Goal: Task Accomplishment & Management: Manage account settings

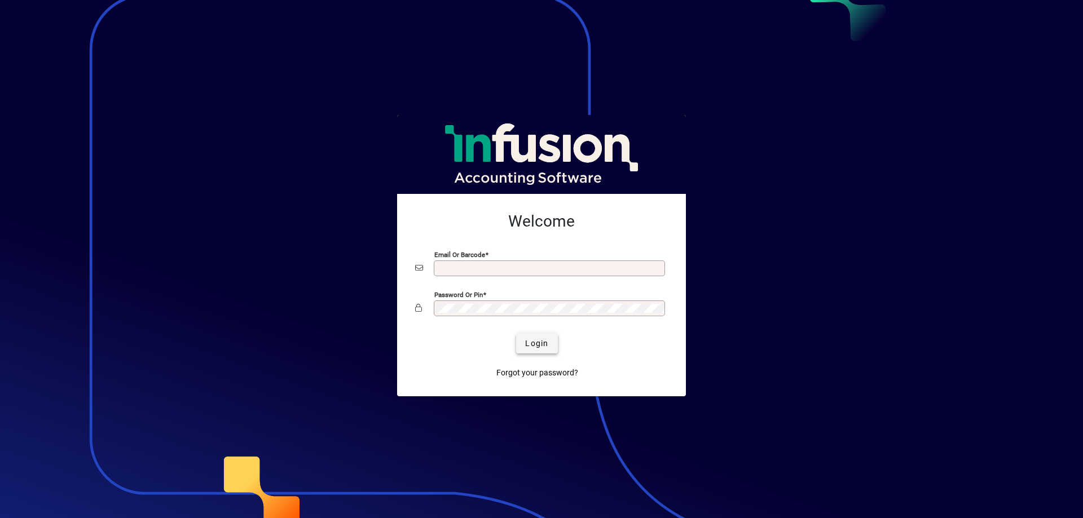
type input "**********"
click at [544, 341] on span "Login" at bounding box center [536, 344] width 23 height 12
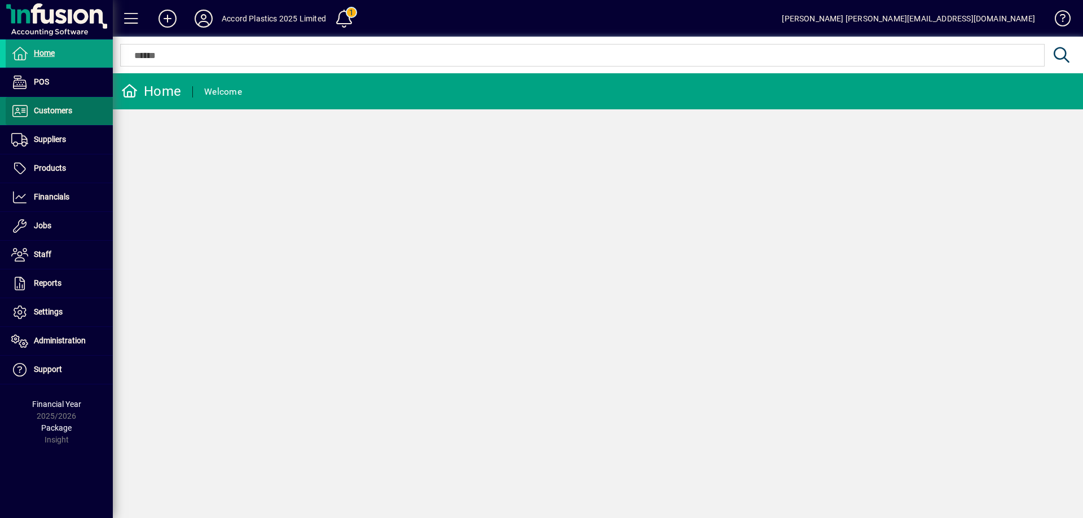
click at [59, 120] on span at bounding box center [59, 111] width 107 height 27
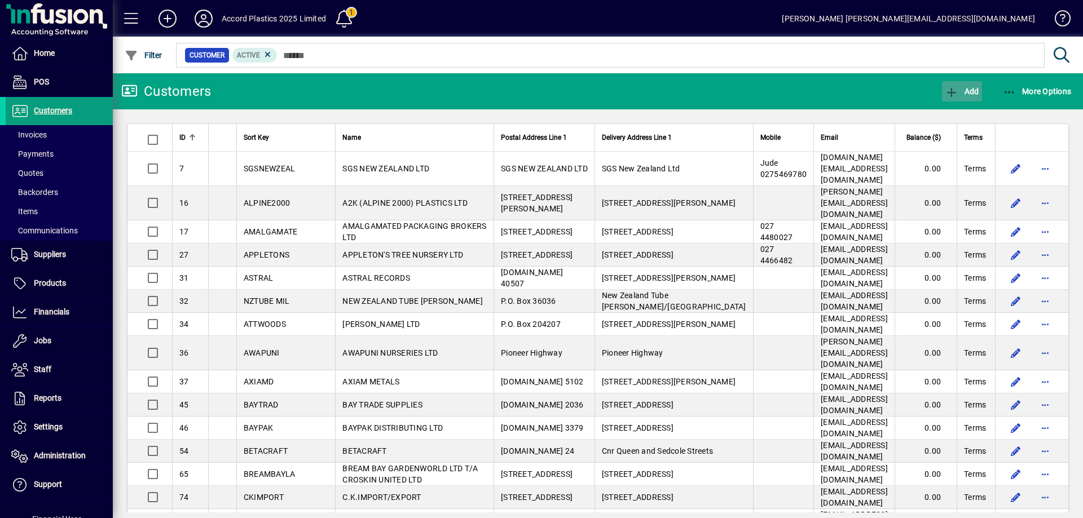
click at [963, 87] on span "Add" at bounding box center [962, 91] width 34 height 9
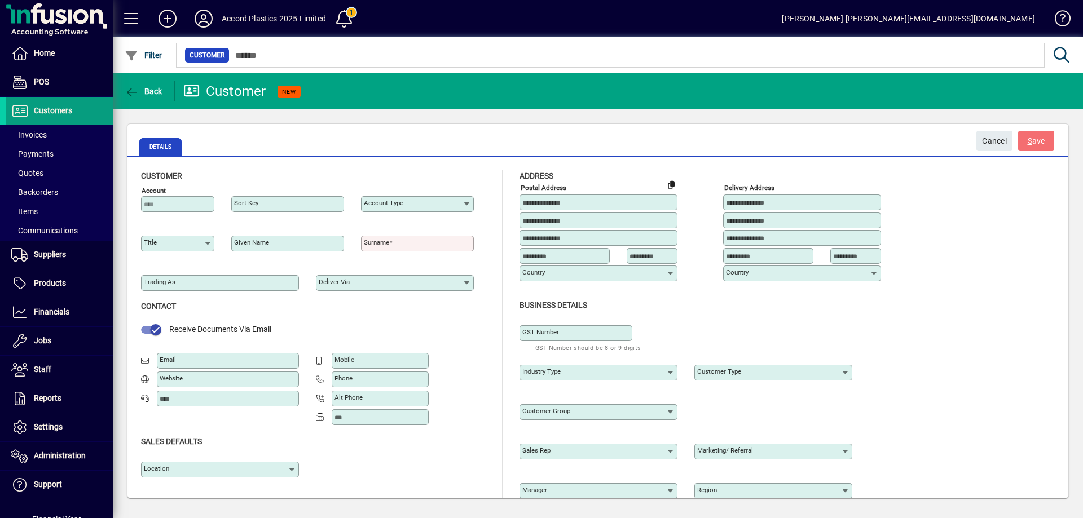
type input "**********"
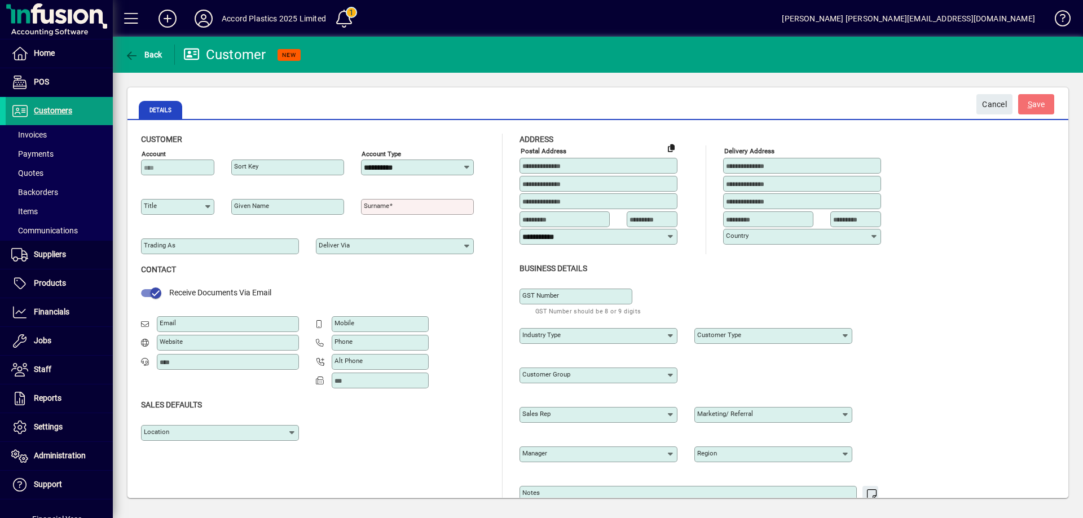
click at [717, 336] on mat-label "Customer type" at bounding box center [719, 335] width 44 height 8
click at [717, 336] on input "Customer type" at bounding box center [769, 336] width 144 height 9
click at [818, 367] on div "Customer group" at bounding box center [709, 373] width 378 height 39
click at [1066, 19] on span at bounding box center [1057, 20] width 27 height 27
click at [45, 429] on span "Settings" at bounding box center [48, 426] width 29 height 9
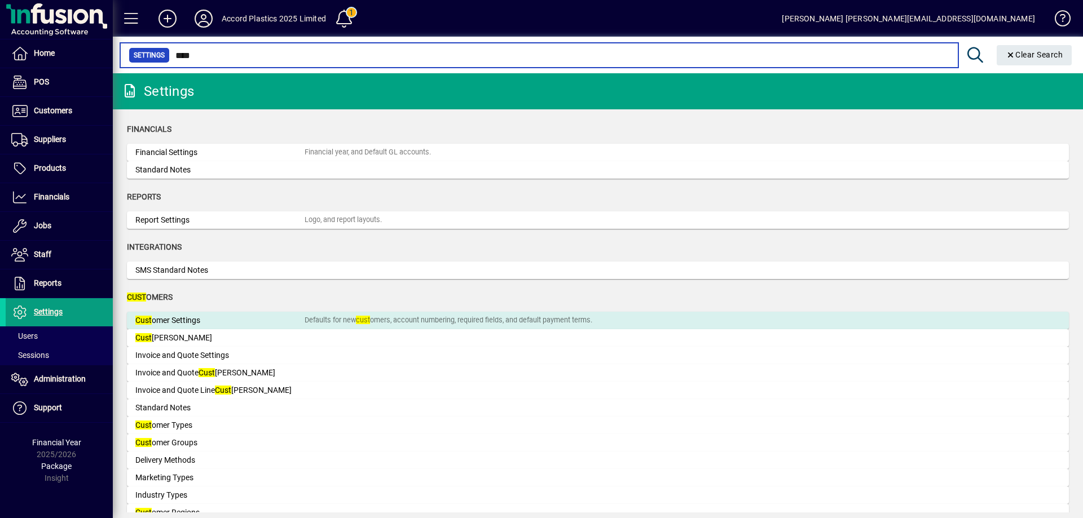
type input "****"
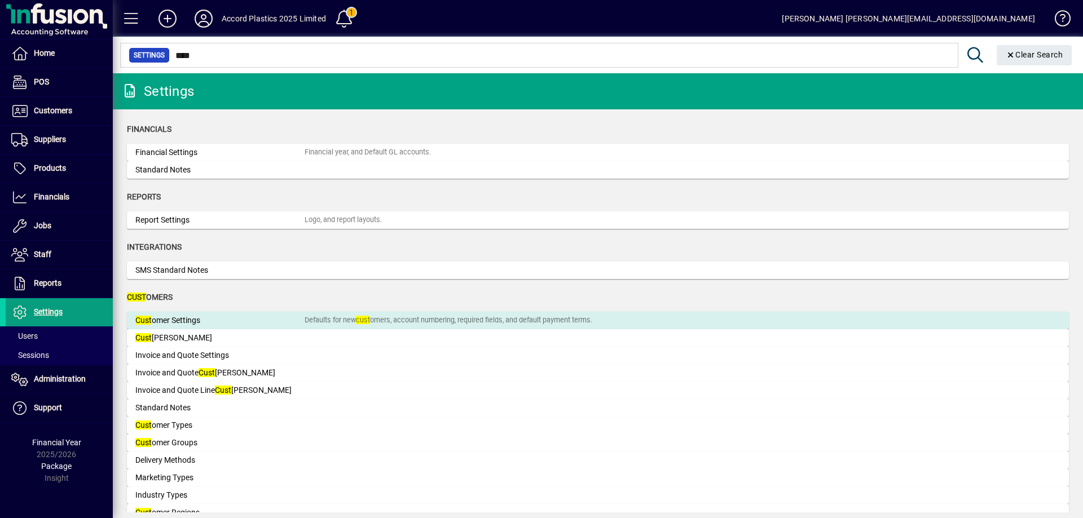
click at [210, 322] on div "Cust omer Settings" at bounding box center [219, 321] width 169 height 12
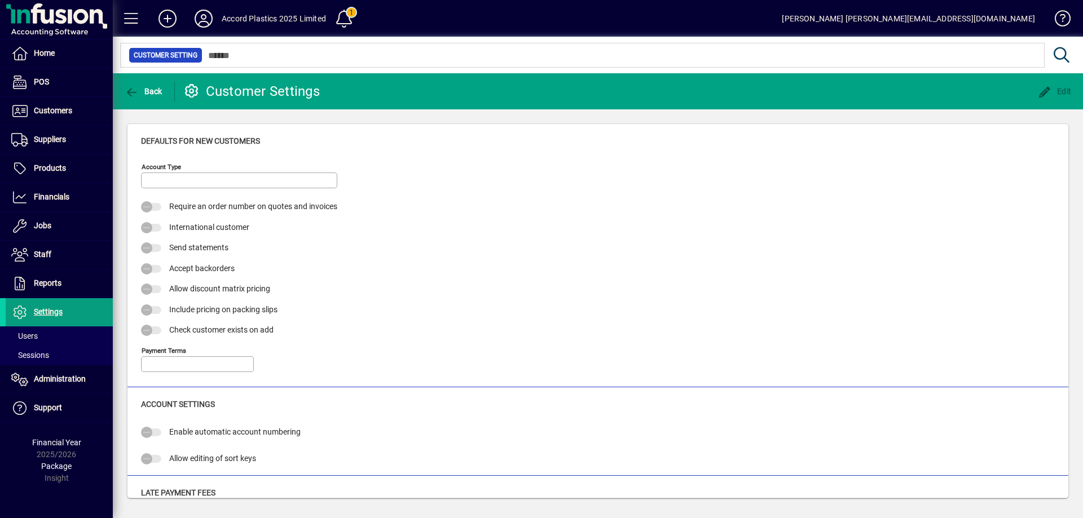
type input "****"
type input "*"
type input "**********"
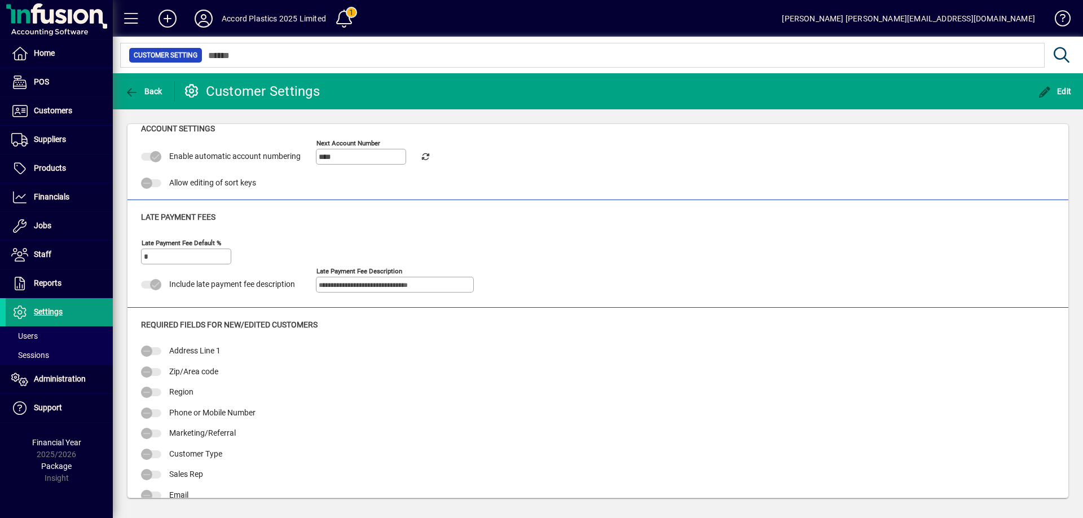
scroll to position [290, 0]
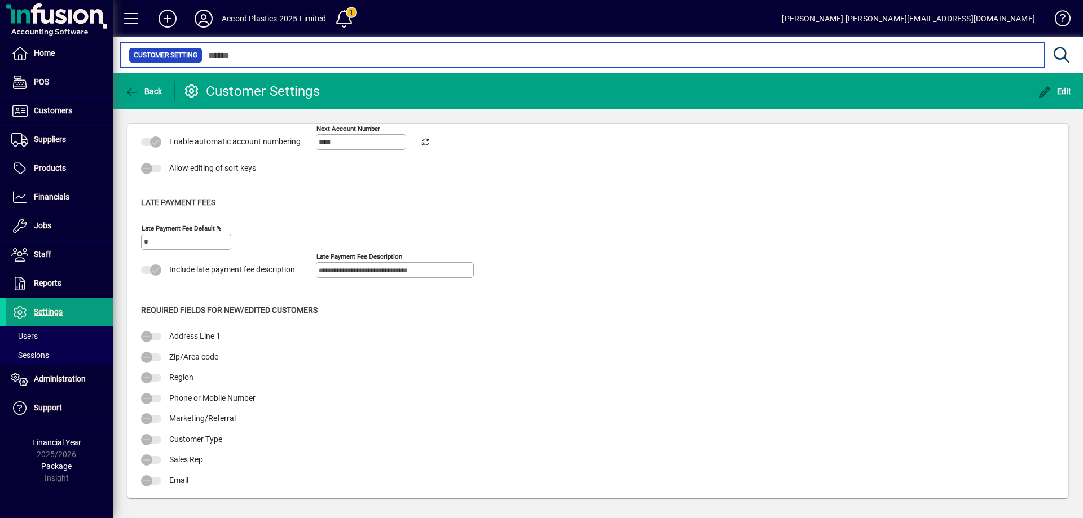
type input "****"
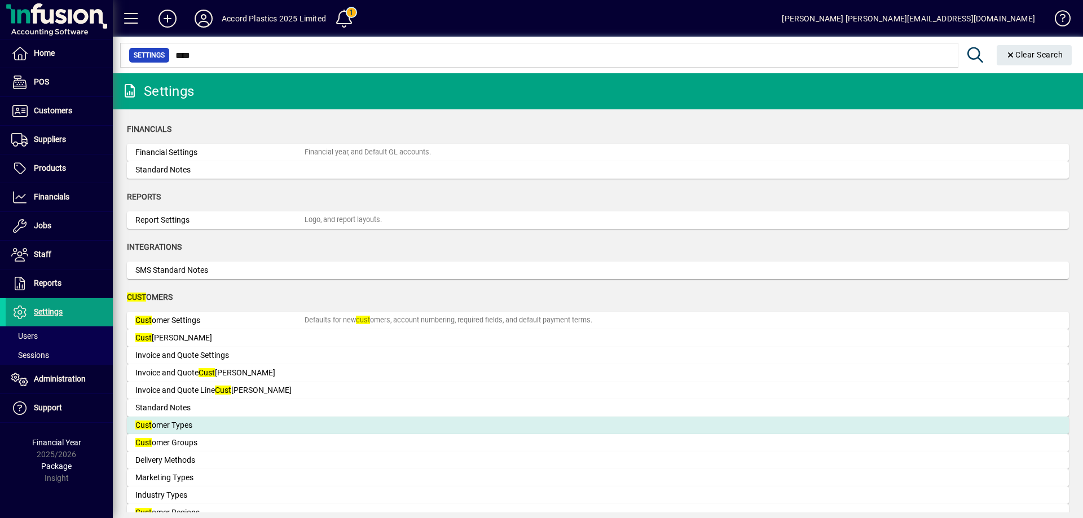
click at [189, 421] on div "Cust omer Types" at bounding box center [219, 426] width 169 height 12
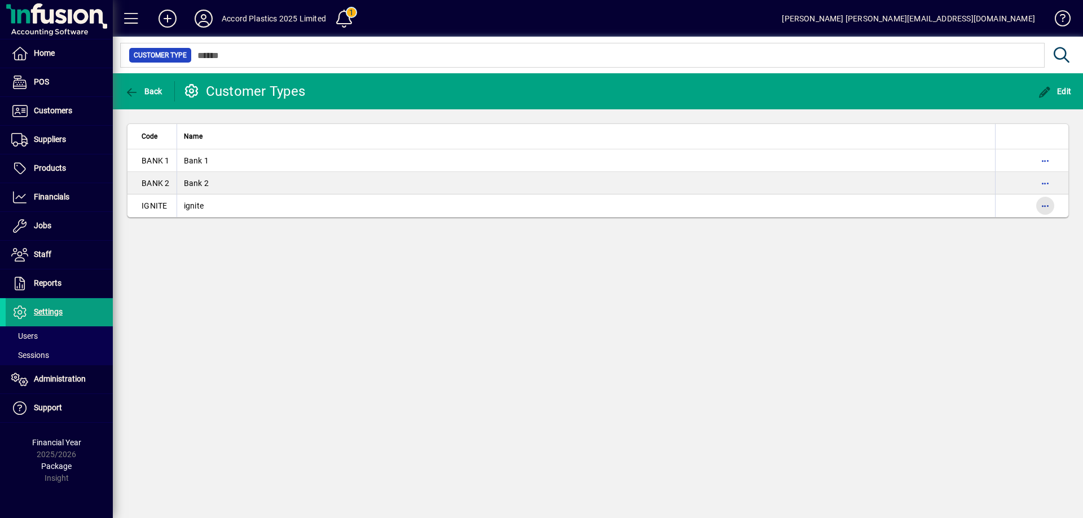
click at [1044, 206] on span "button" at bounding box center [1045, 205] width 27 height 27
click at [956, 230] on icon "button" at bounding box center [955, 229] width 11 height 9
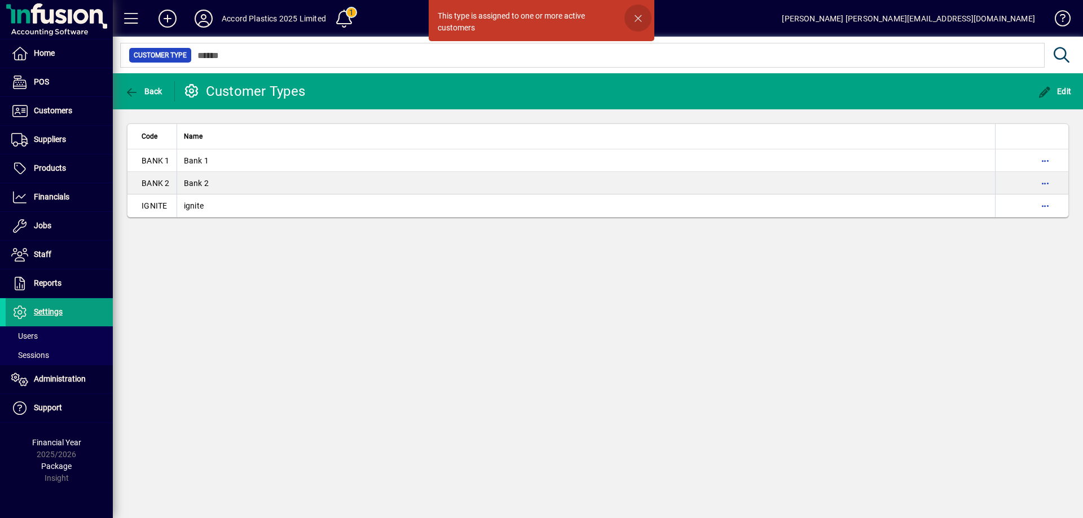
click at [639, 21] on span "button" at bounding box center [637, 18] width 27 height 27
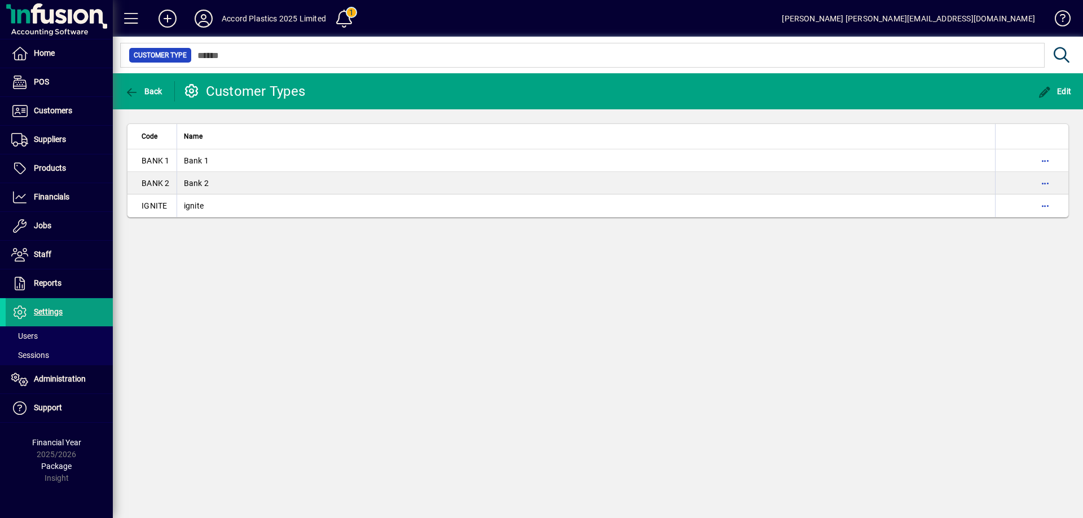
click at [192, 209] on span "ignite" at bounding box center [194, 205] width 20 height 9
click at [1046, 205] on span "button" at bounding box center [1045, 205] width 27 height 27
drag, startPoint x: 781, startPoint y: 270, endPoint x: 1026, endPoint y: 166, distance: 266.1
click at [790, 267] on div at bounding box center [541, 259] width 1083 height 518
click at [1065, 91] on span "Edit" at bounding box center [1055, 91] width 34 height 9
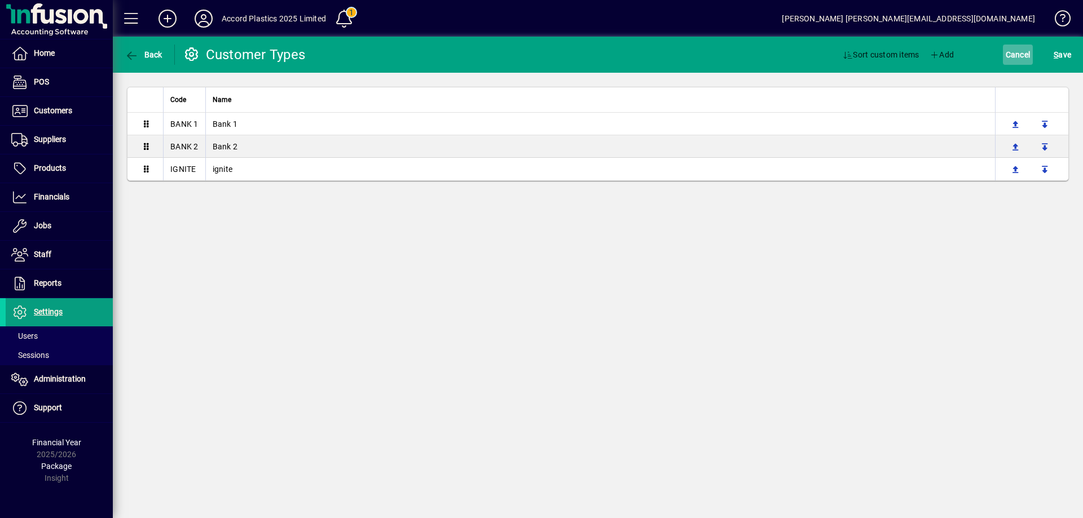
click at [1018, 52] on span "Cancel" at bounding box center [1018, 55] width 25 height 18
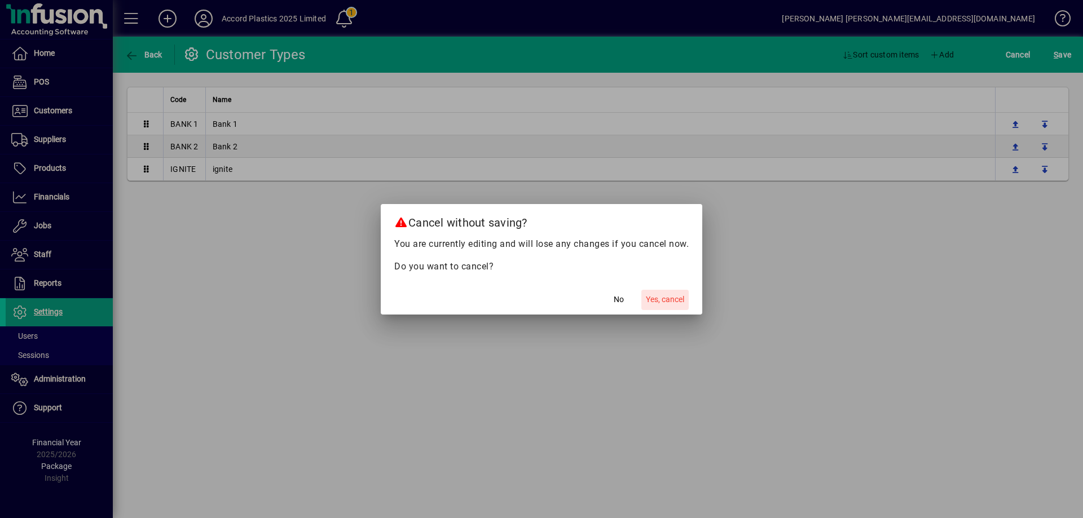
click at [662, 298] on span "Yes, cancel" at bounding box center [665, 300] width 38 height 12
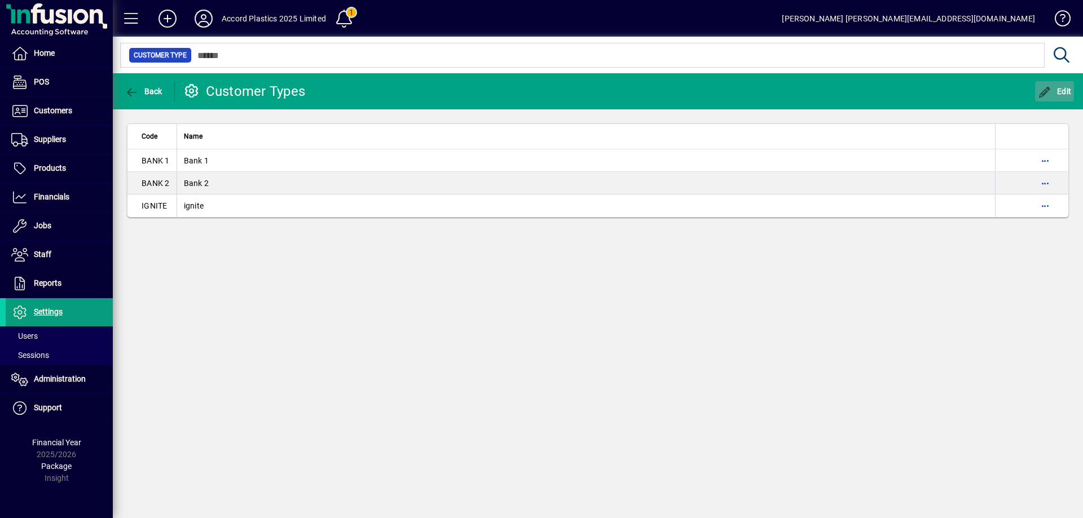
click at [1072, 90] on span "button" at bounding box center [1054, 91] width 39 height 27
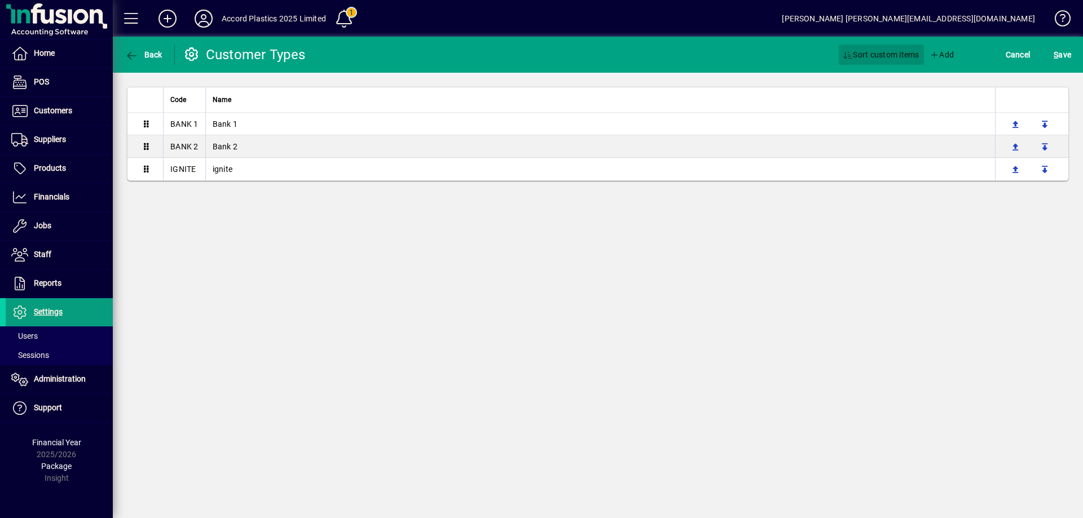
click at [875, 53] on span "Sort custom items" at bounding box center [881, 55] width 76 height 18
click at [937, 55] on icon "button" at bounding box center [935, 55] width 10 height 8
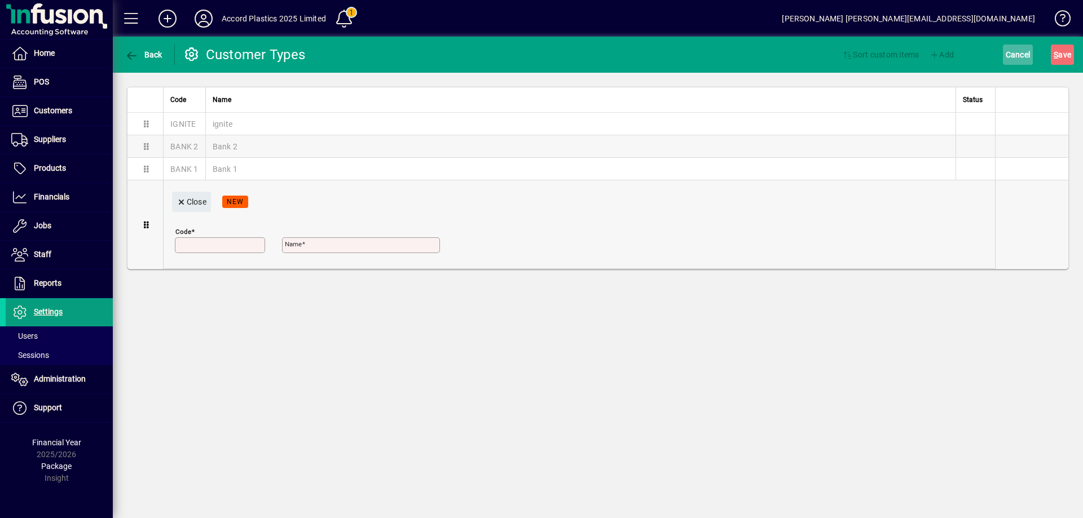
click at [1023, 57] on span "Cancel" at bounding box center [1018, 55] width 25 height 18
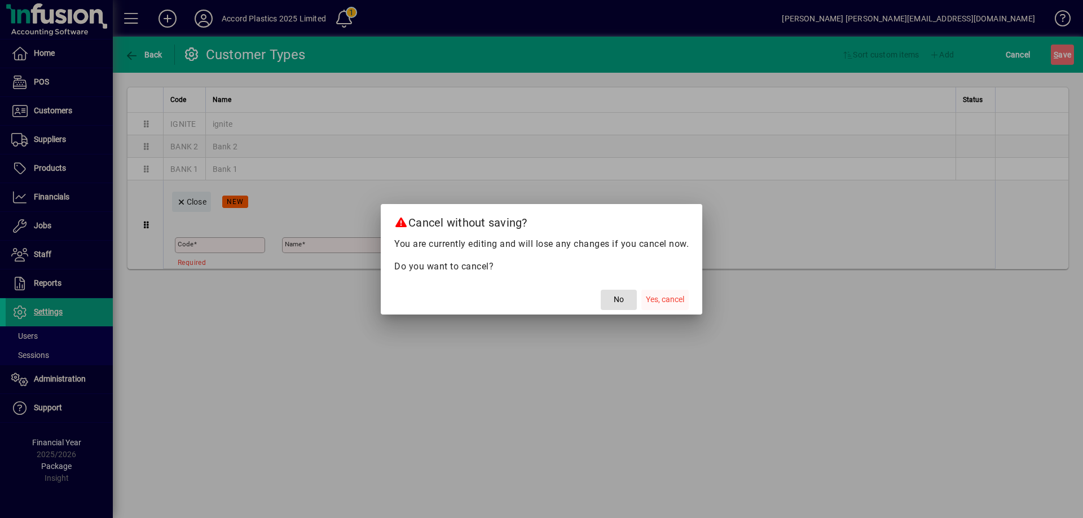
click at [670, 301] on span "Yes, cancel" at bounding box center [665, 300] width 38 height 12
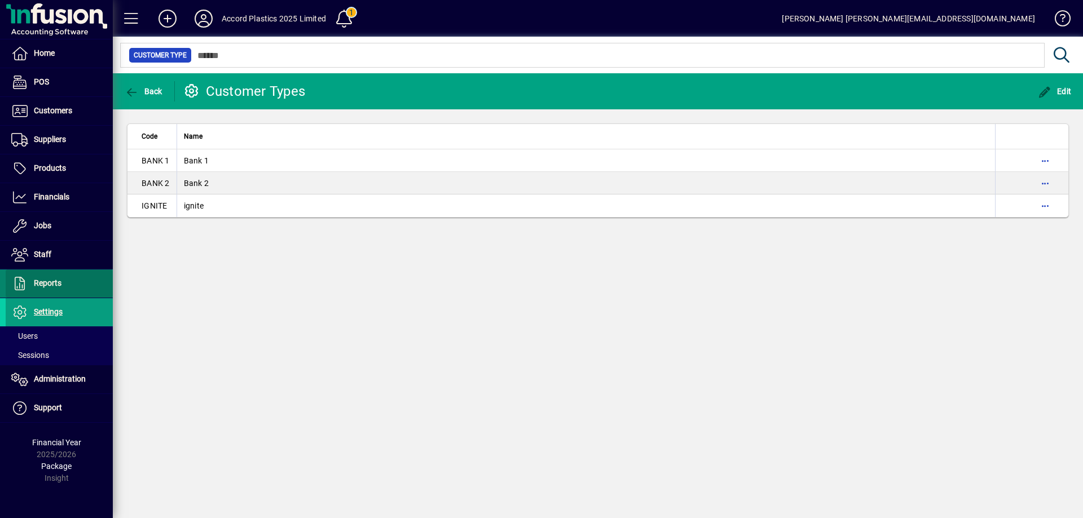
click at [37, 282] on span "Reports" at bounding box center [48, 283] width 28 height 9
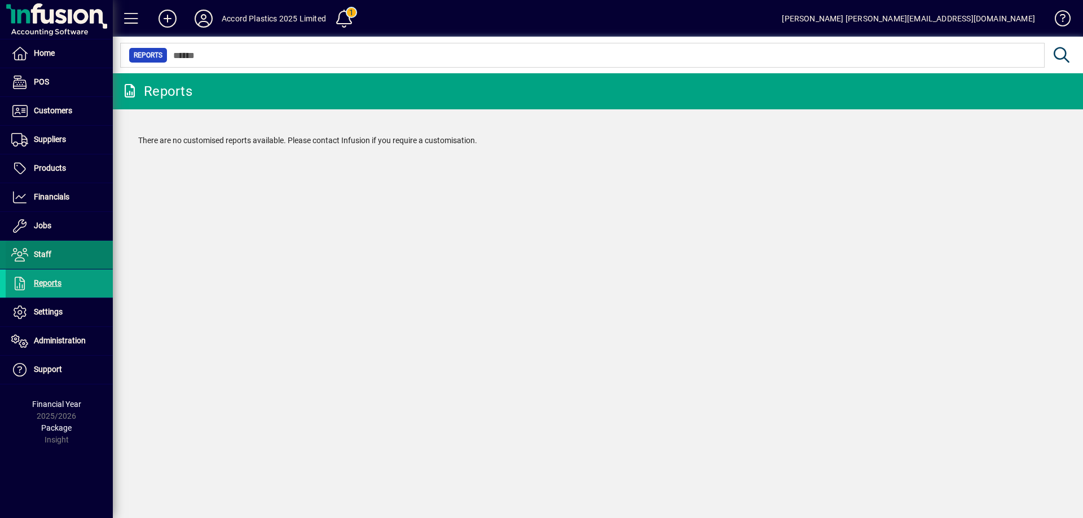
click at [47, 256] on span "Staff" at bounding box center [42, 254] width 17 height 9
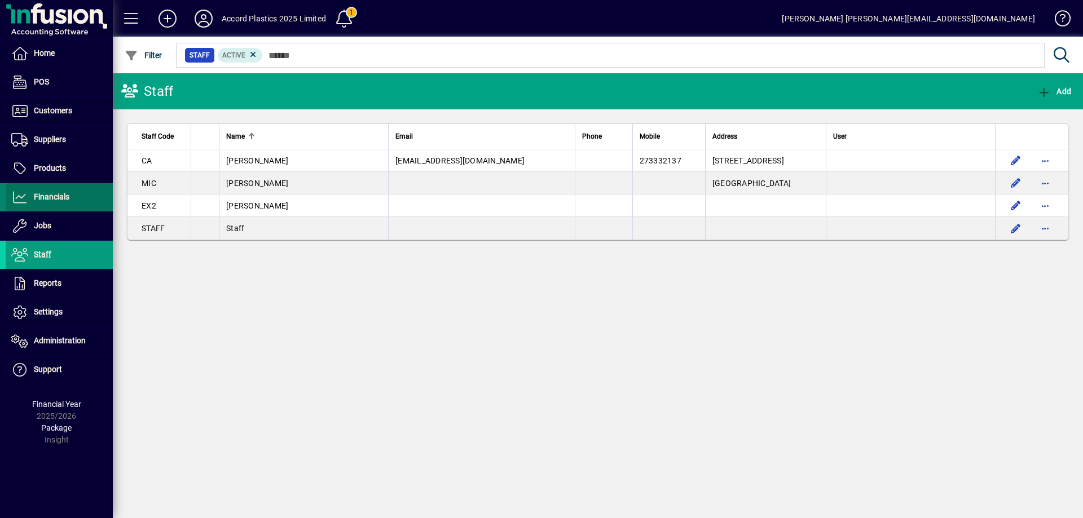
click at [50, 193] on span "Financials" at bounding box center [52, 196] width 36 height 9
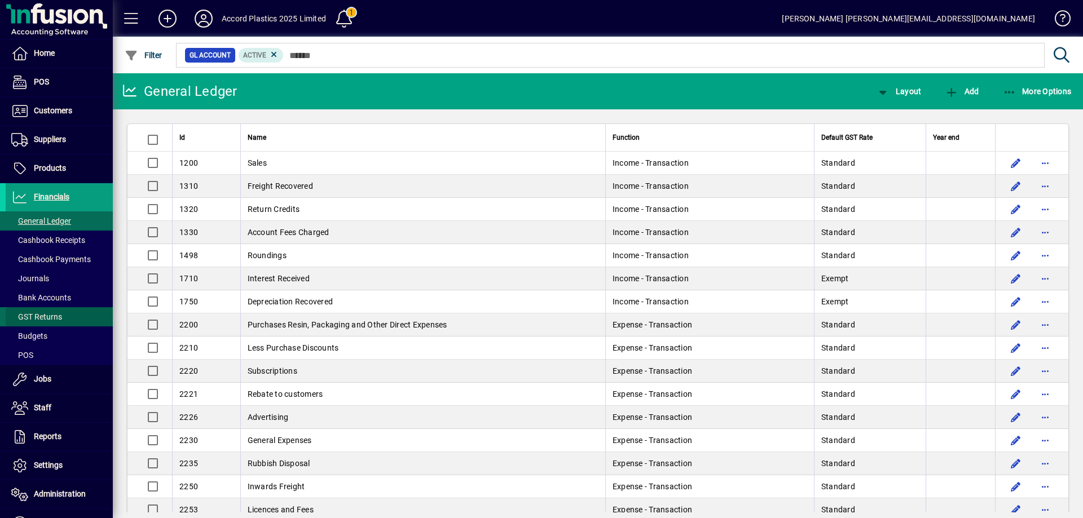
click at [70, 312] on span at bounding box center [59, 316] width 107 height 27
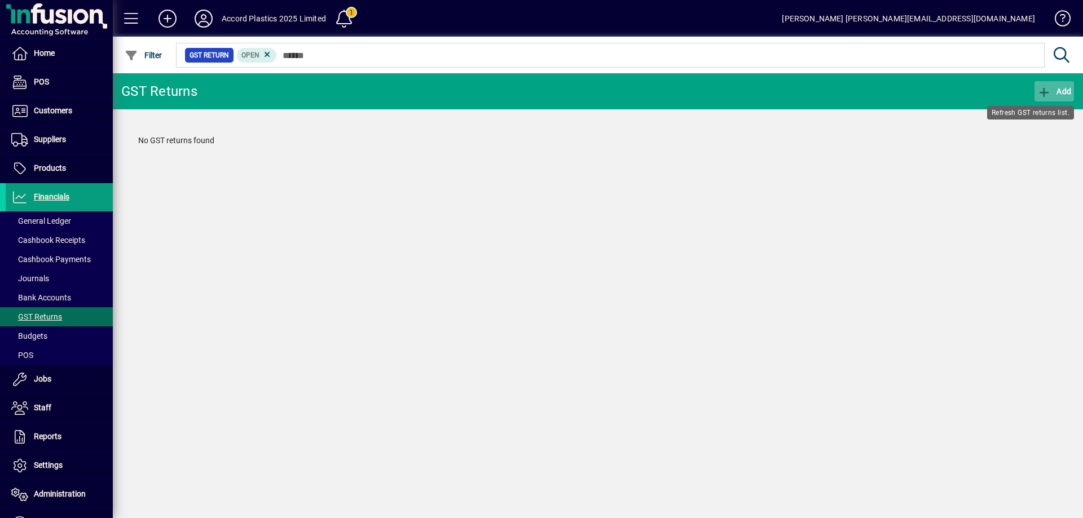
click at [1042, 95] on icon "button" at bounding box center [1044, 92] width 14 height 11
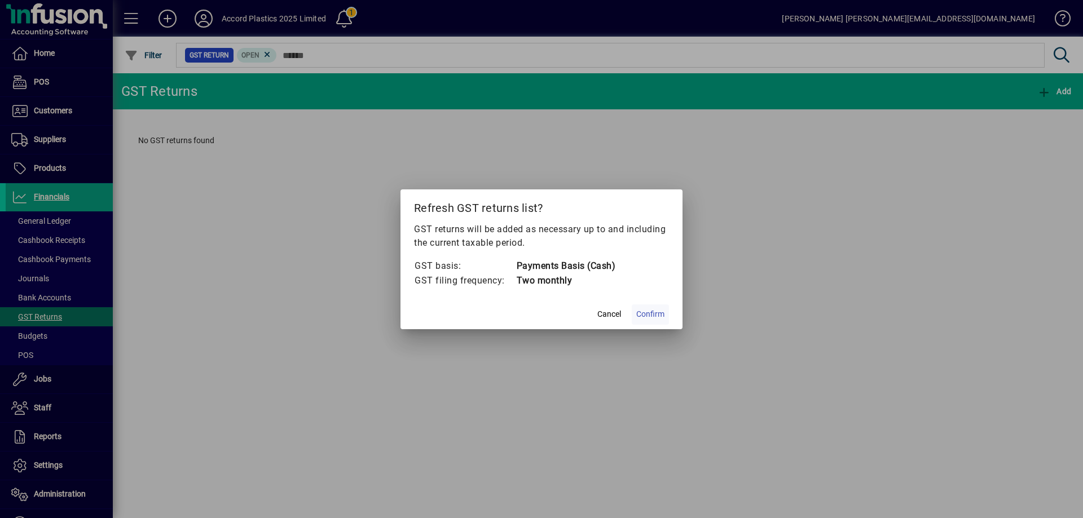
click at [649, 314] on span "Confirm" at bounding box center [650, 315] width 28 height 12
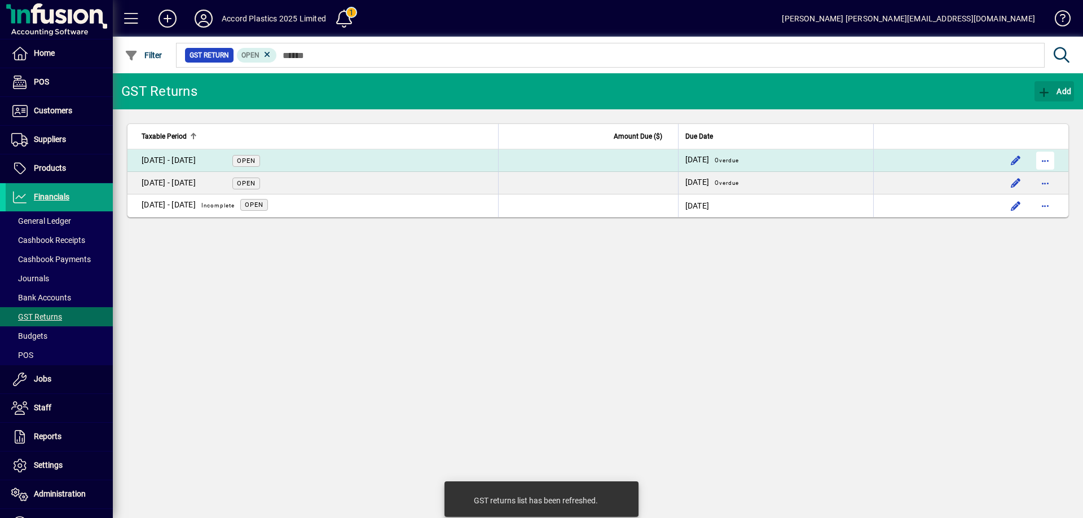
click at [1041, 160] on span "button" at bounding box center [1045, 160] width 27 height 27
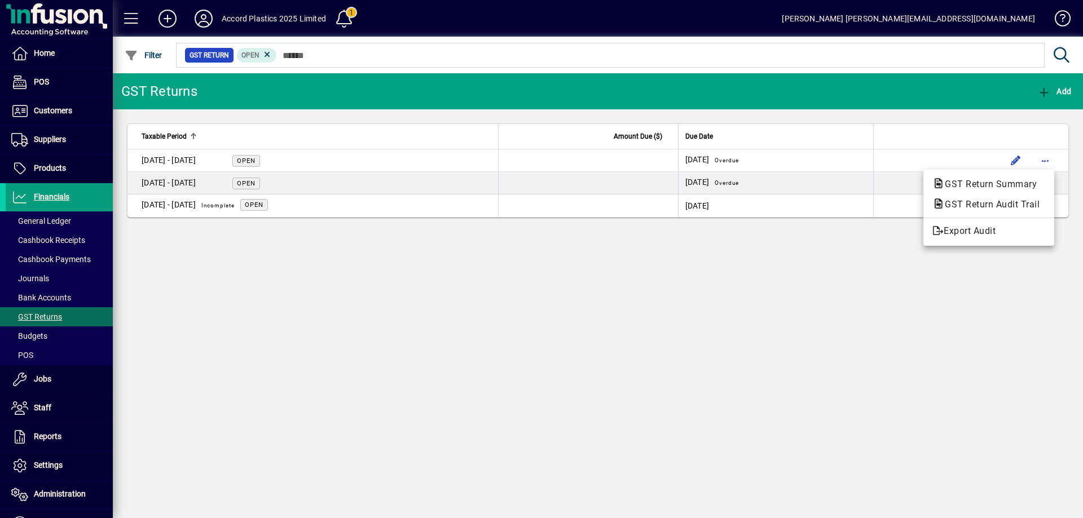
drag, startPoint x: 809, startPoint y: 289, endPoint x: 847, endPoint y: 268, distance: 43.7
click at [810, 288] on div at bounding box center [541, 259] width 1083 height 518
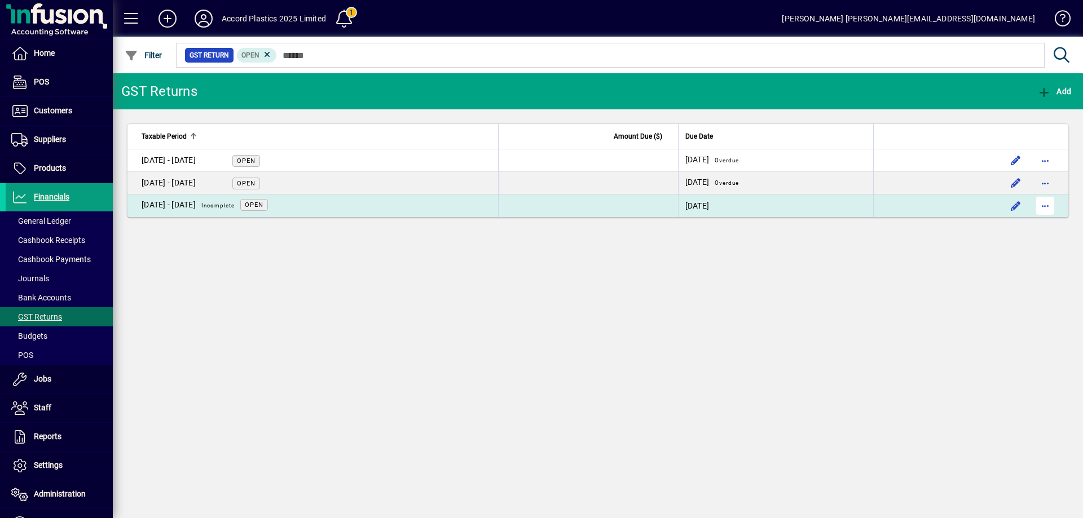
click at [1042, 209] on span "button" at bounding box center [1045, 205] width 27 height 27
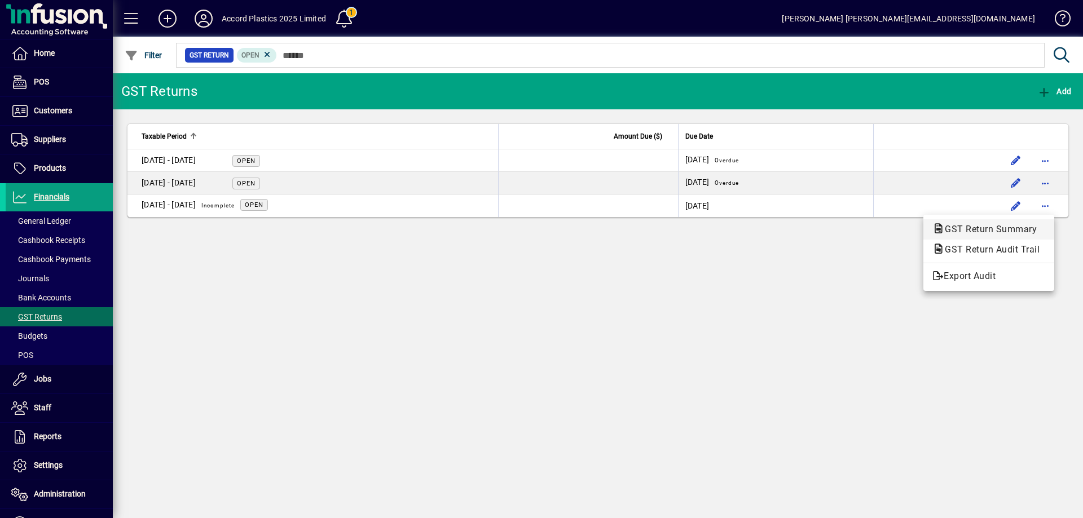
click at [991, 233] on span "GST Return Summary" at bounding box center [987, 229] width 110 height 11
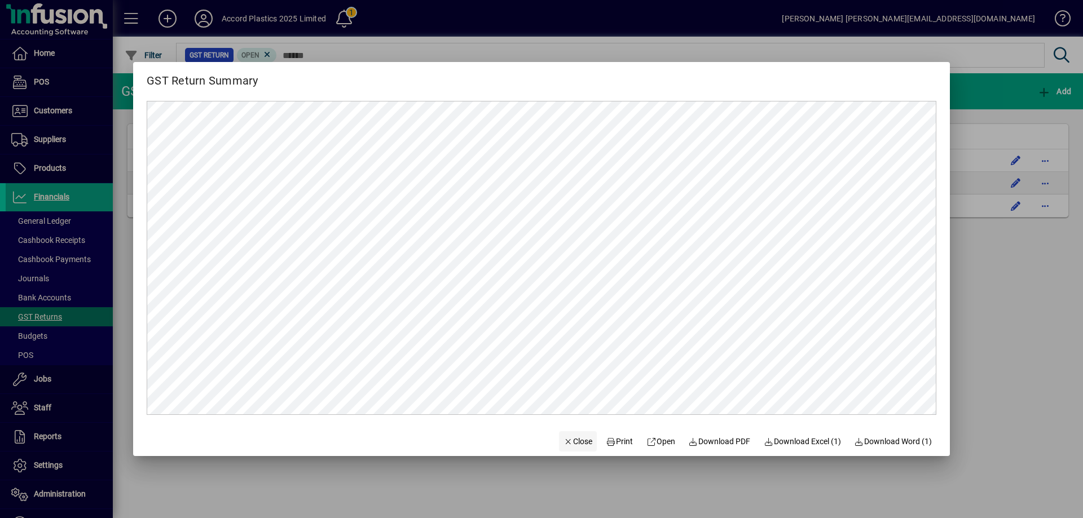
click at [575, 443] on span "Close" at bounding box center [578, 442] width 29 height 12
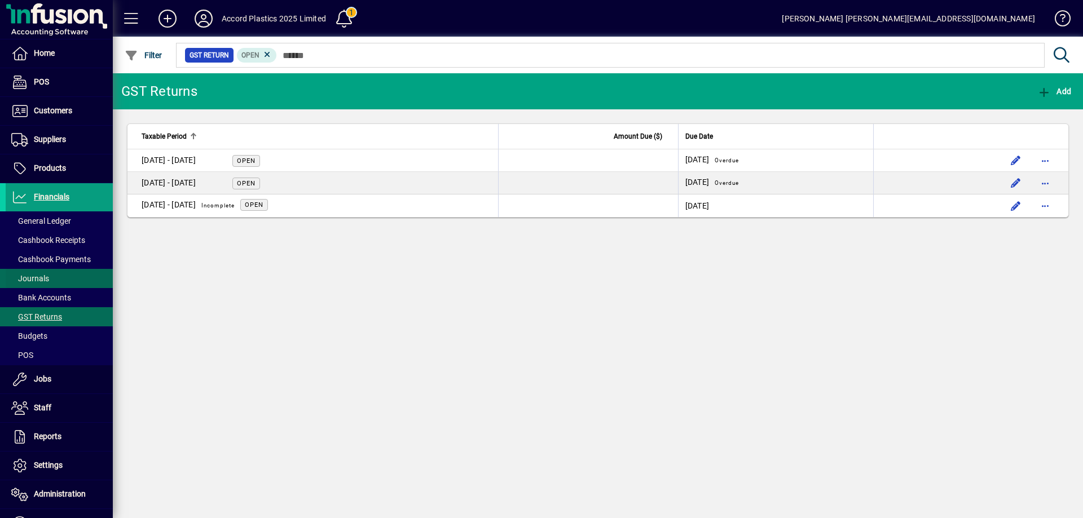
click at [43, 282] on span "Journals" at bounding box center [30, 278] width 38 height 9
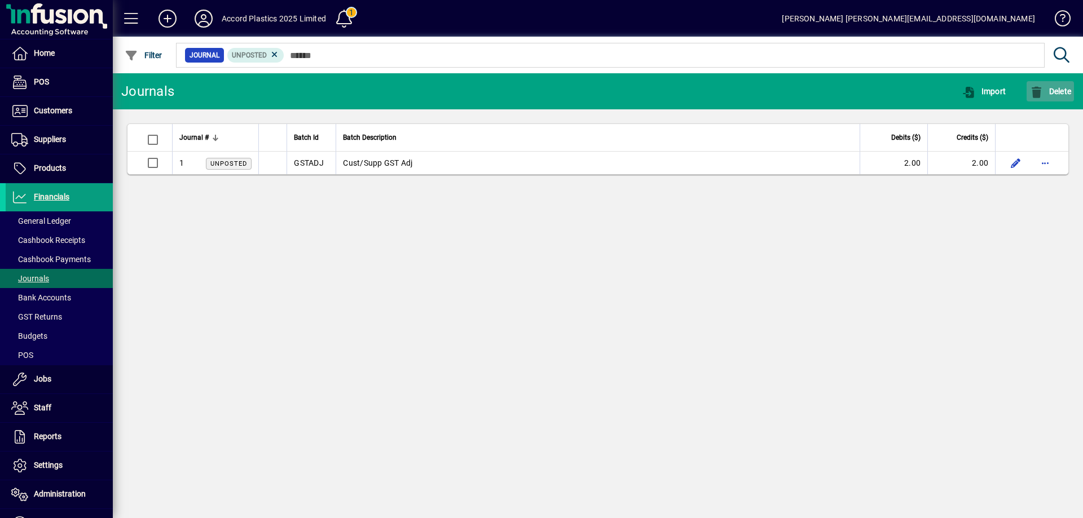
click at [1049, 95] on span "Delete" at bounding box center [1050, 91] width 42 height 9
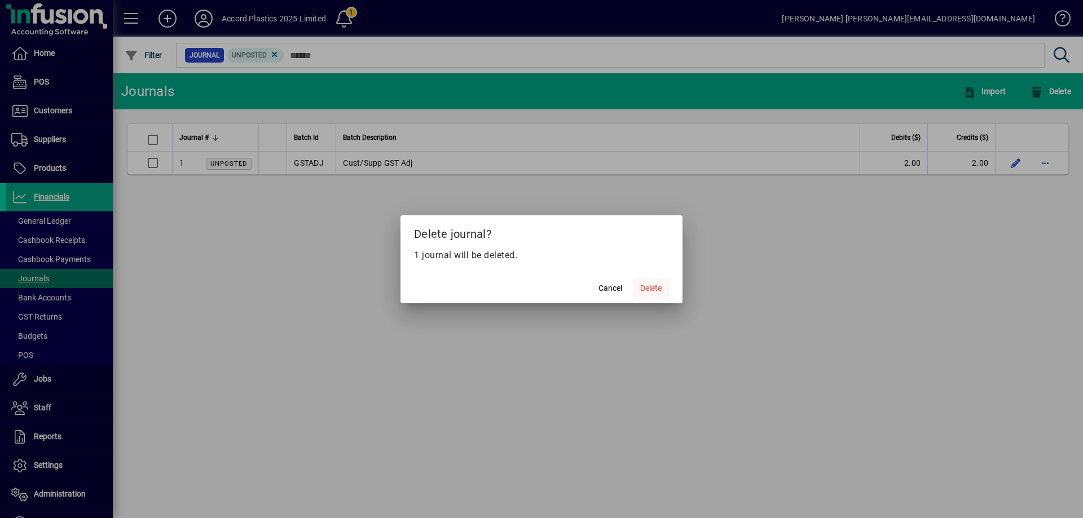
click at [644, 290] on span "Delete" at bounding box center [650, 289] width 21 height 12
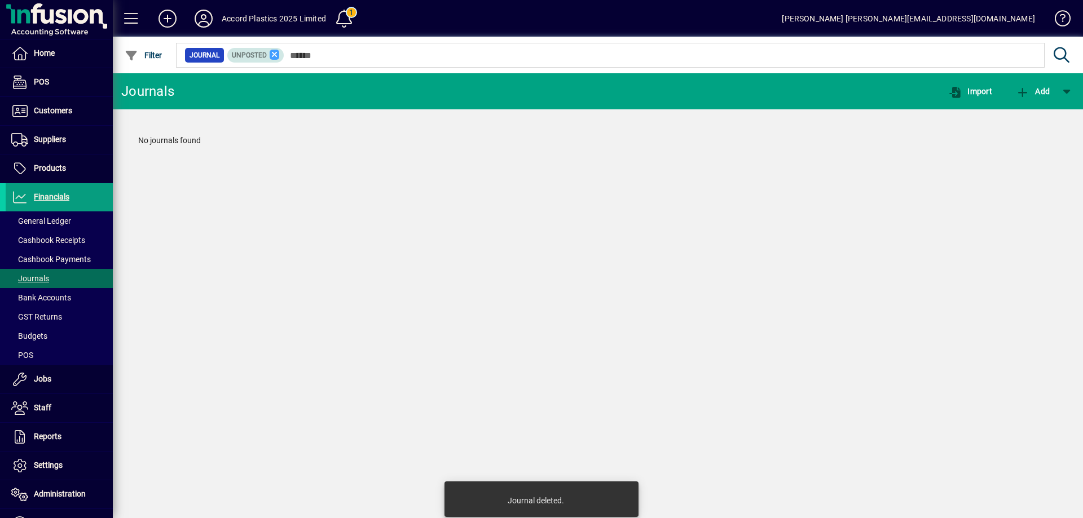
click at [273, 56] on icon at bounding box center [275, 55] width 10 height 10
click at [221, 166] on app-page-flat "No journals found" at bounding box center [598, 140] width 970 height 63
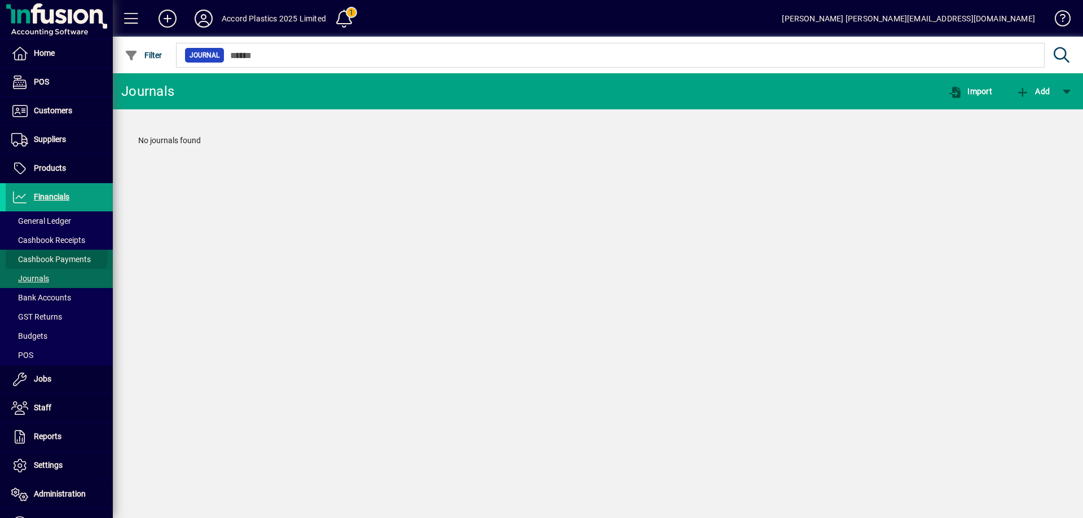
click at [56, 256] on span "Cashbook Payments" at bounding box center [51, 259] width 80 height 9
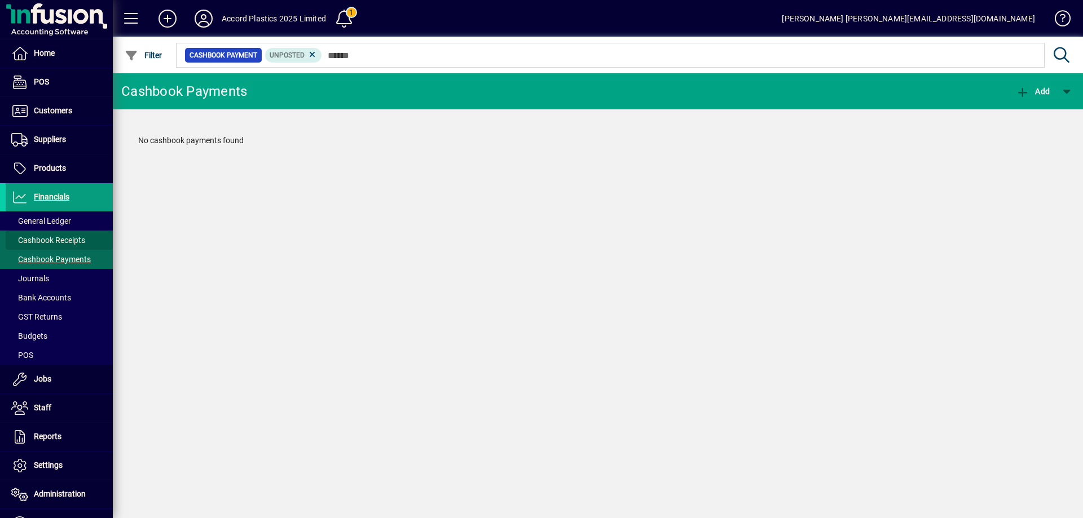
click at [60, 242] on span "Cashbook Receipts" at bounding box center [48, 240] width 74 height 9
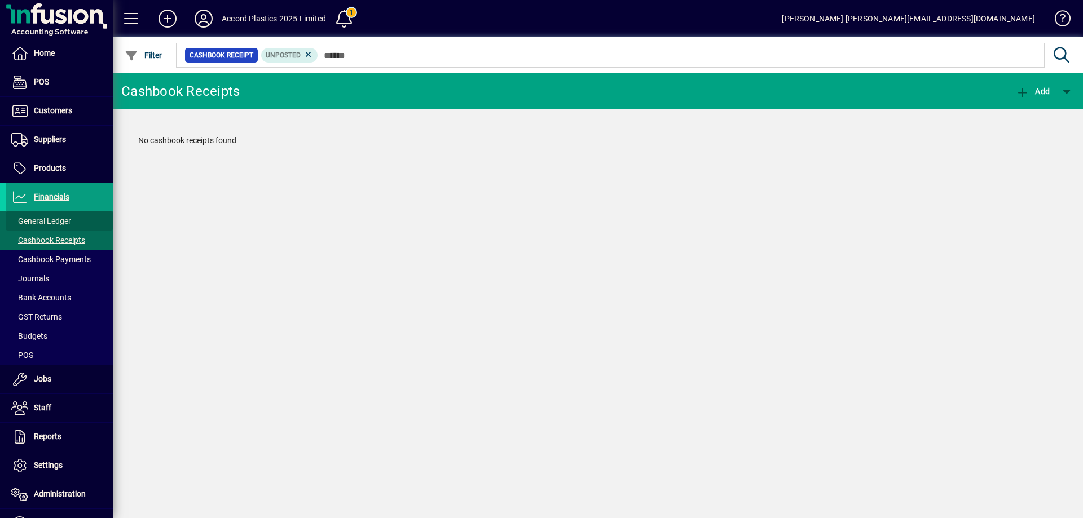
click at [60, 225] on span "General Ledger" at bounding box center [41, 221] width 60 height 9
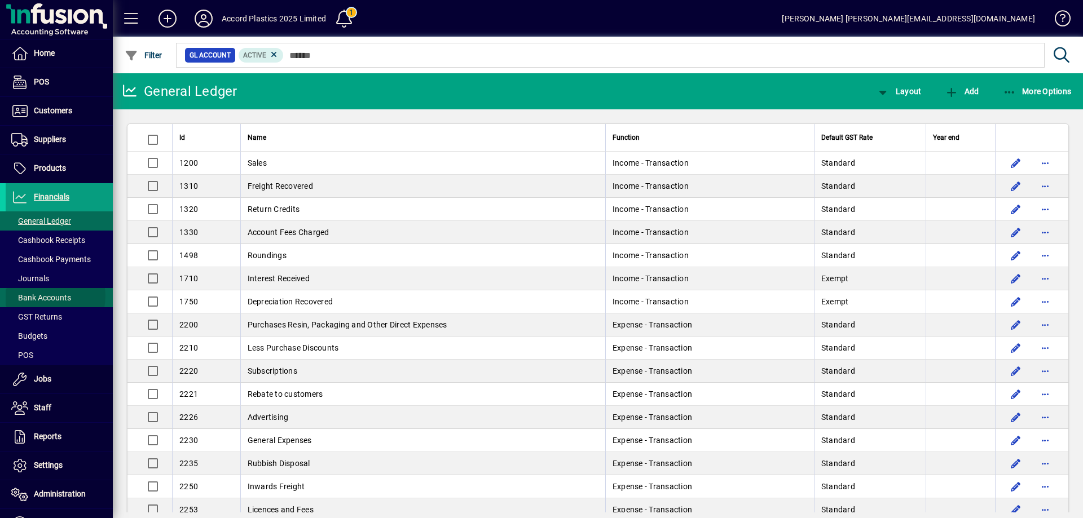
click at [46, 296] on span "Bank Accounts" at bounding box center [41, 297] width 60 height 9
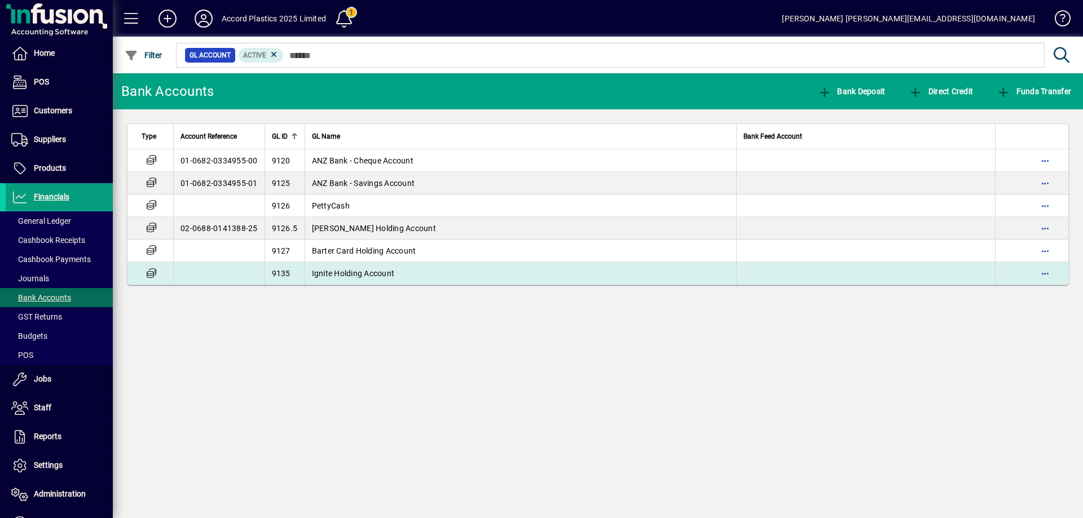
click at [342, 278] on span "Ignite Holding Account" at bounding box center [353, 273] width 83 height 9
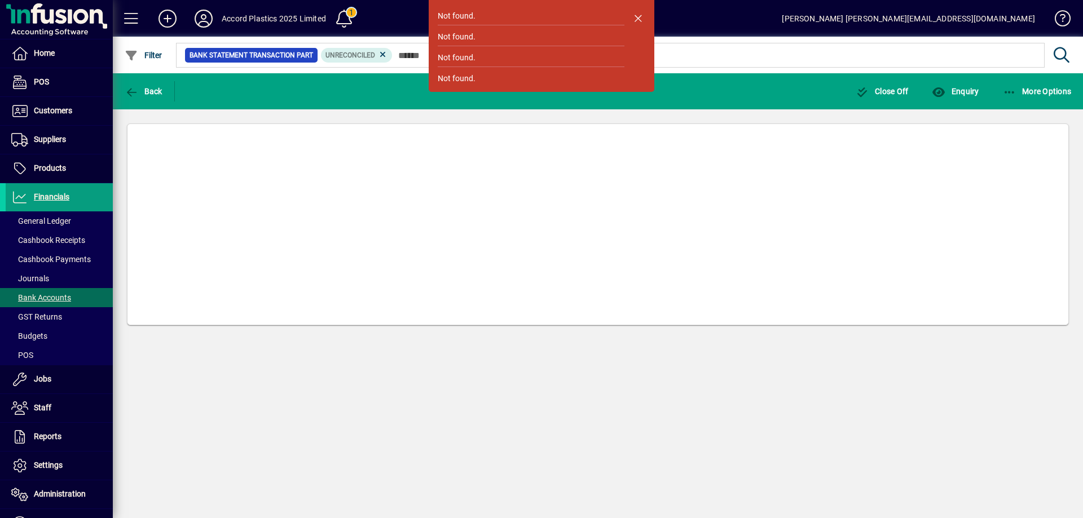
click at [644, 16] on span "button" at bounding box center [637, 18] width 27 height 27
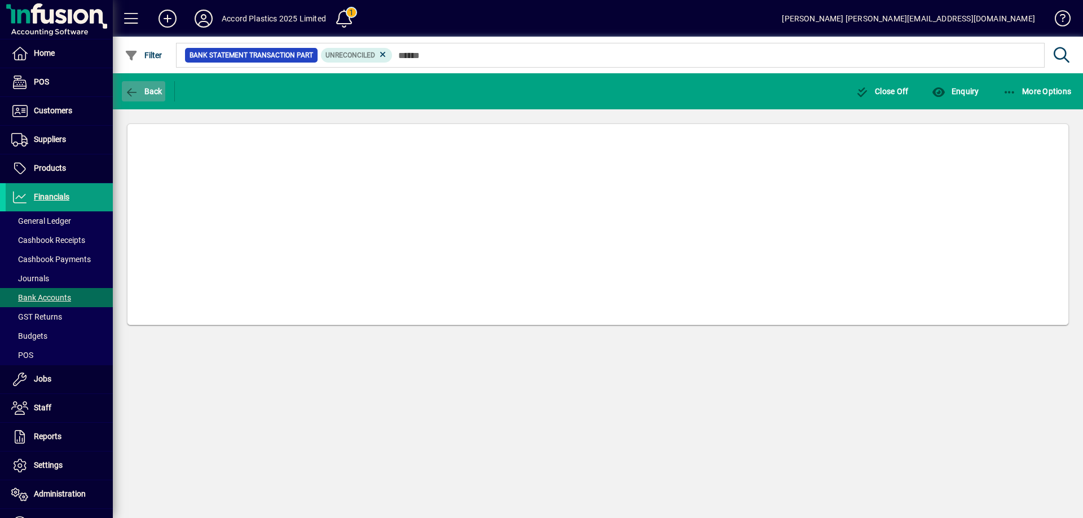
click at [134, 91] on icon "button" at bounding box center [132, 92] width 14 height 11
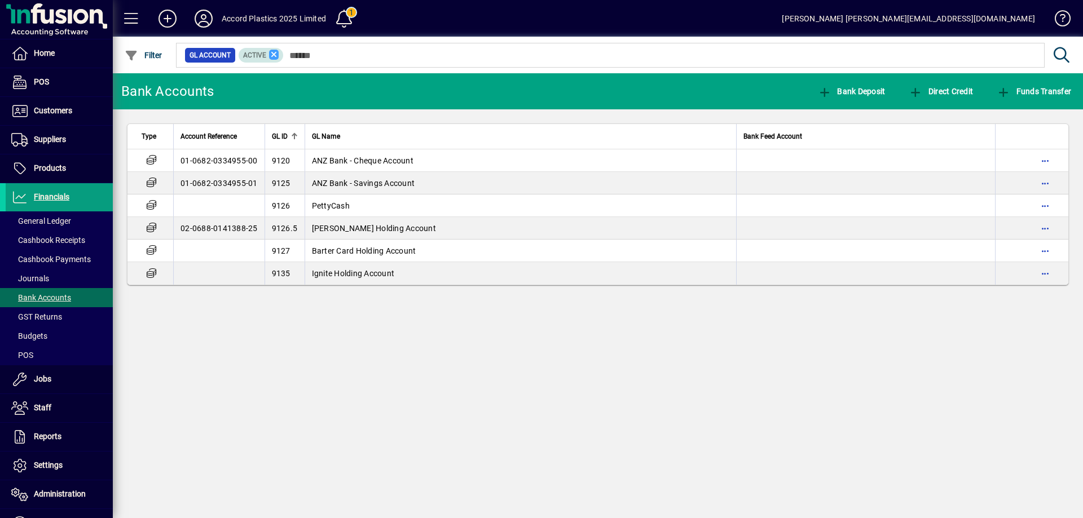
click at [275, 56] on icon at bounding box center [274, 55] width 10 height 10
click at [281, 337] on div "Bank Accounts Bank Deposit Direct Credit Funds Transfer Type Account Reference …" at bounding box center [598, 295] width 970 height 445
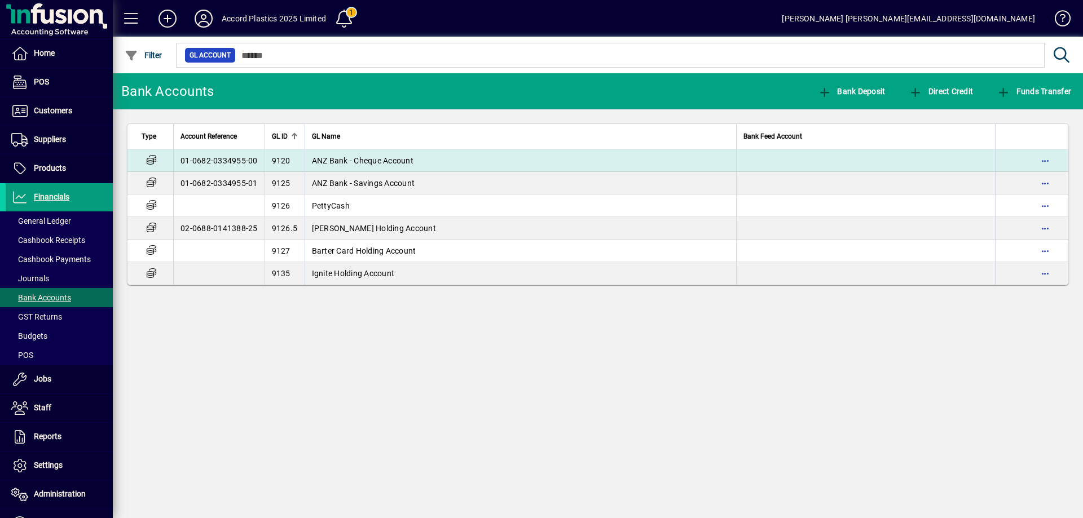
click at [347, 166] on td "ANZ Bank - Cheque Account" at bounding box center [521, 160] width 432 height 23
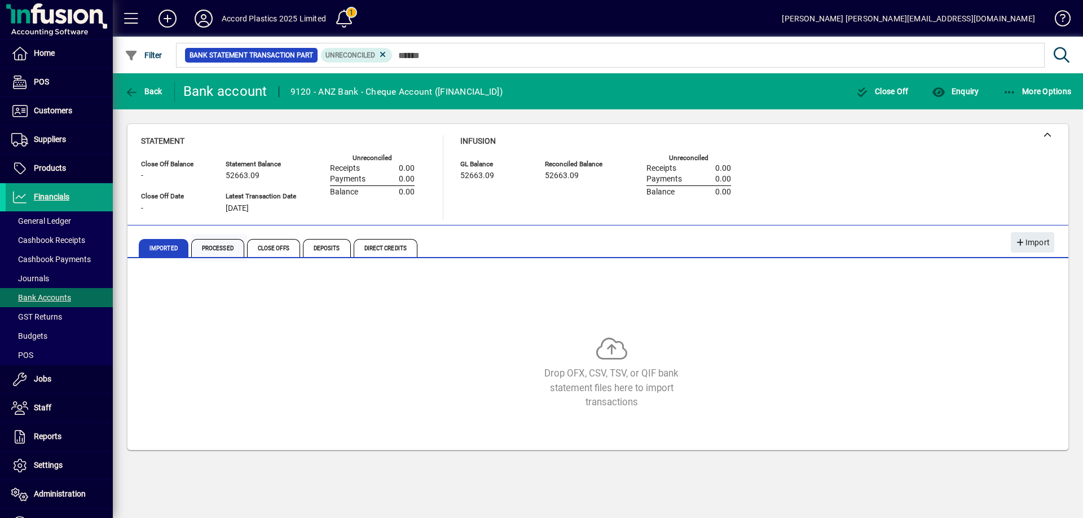
click at [218, 251] on span "Processed" at bounding box center [217, 248] width 53 height 18
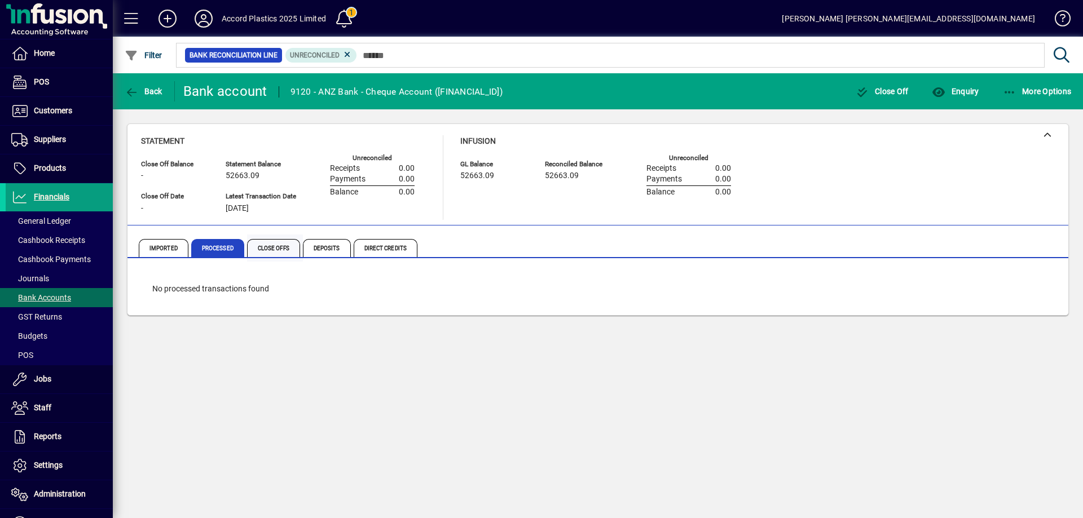
click at [272, 249] on span "Close Offs" at bounding box center [273, 248] width 53 height 18
click at [318, 248] on span "Deposits" at bounding box center [327, 248] width 48 height 18
click at [392, 248] on span "Direct Credits" at bounding box center [386, 248] width 64 height 18
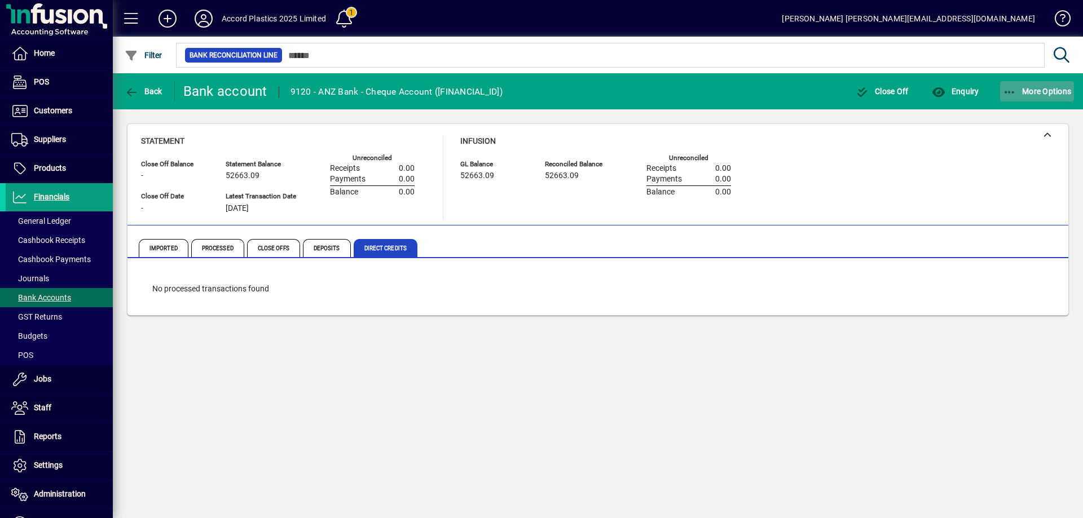
click at [1046, 95] on span "More Options" at bounding box center [1037, 91] width 69 height 9
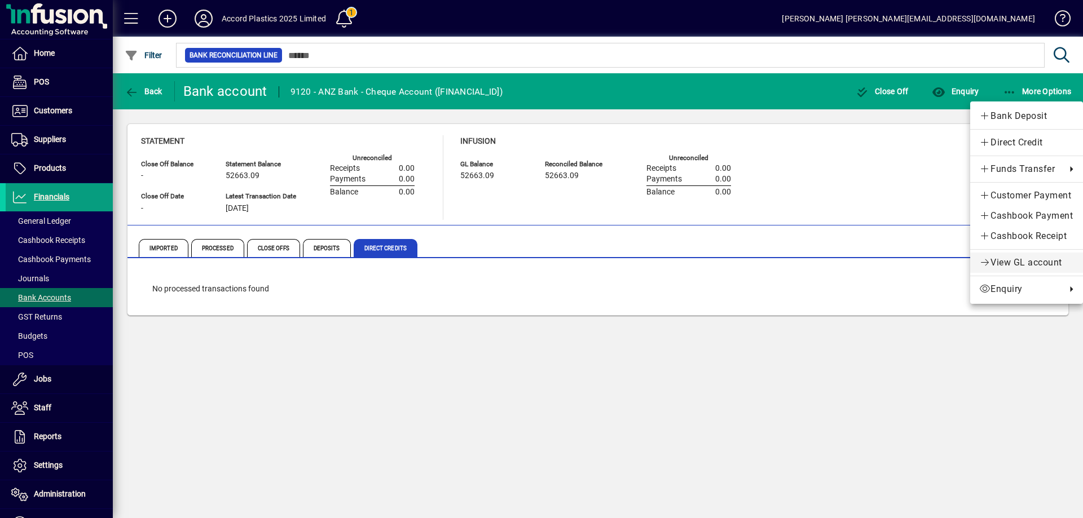
click at [994, 266] on span "View GL account" at bounding box center [1026, 263] width 95 height 14
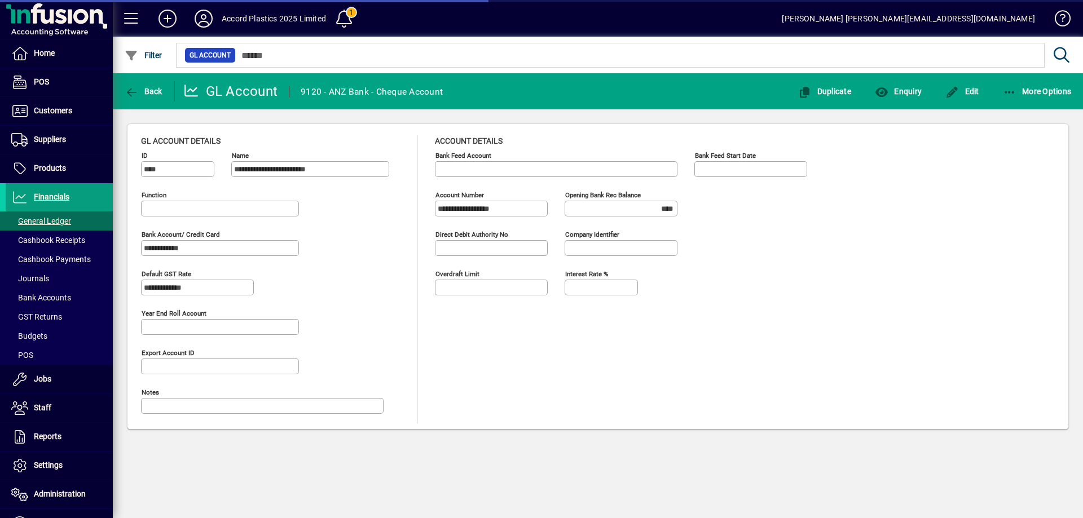
type input "**********"
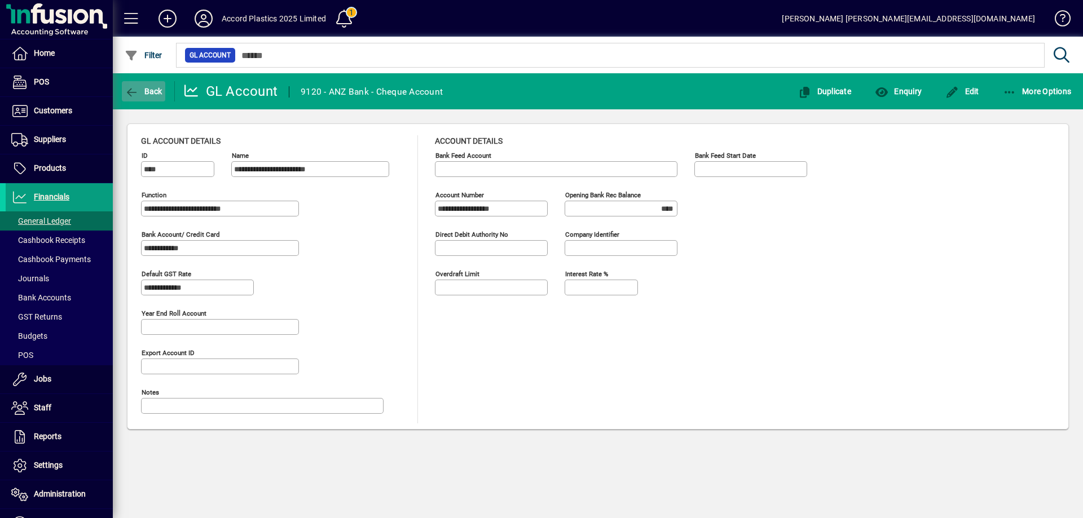
click at [152, 94] on span "Back" at bounding box center [144, 91] width 38 height 9
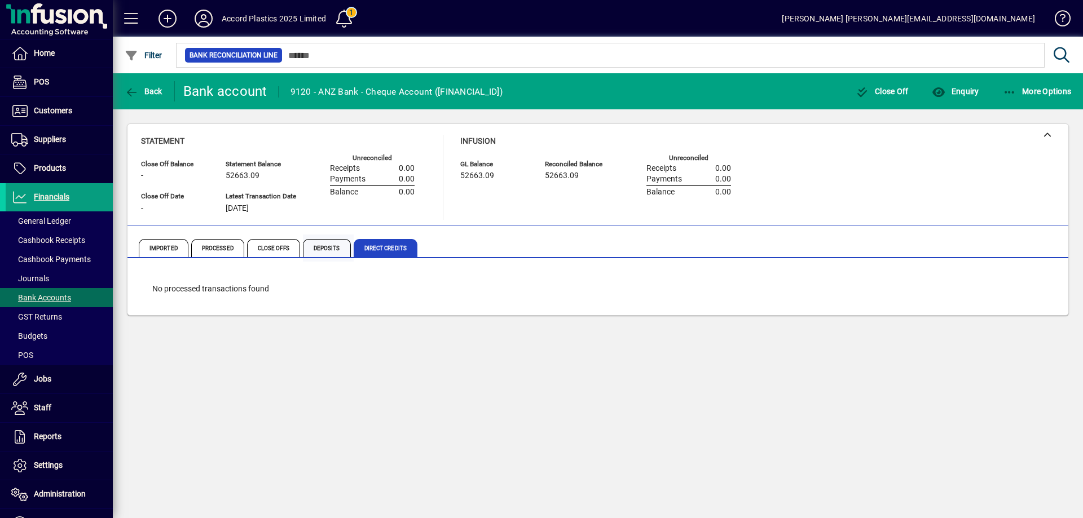
click at [314, 252] on span "Deposits" at bounding box center [327, 248] width 48 height 18
click at [274, 250] on span "Close Offs" at bounding box center [273, 248] width 53 height 18
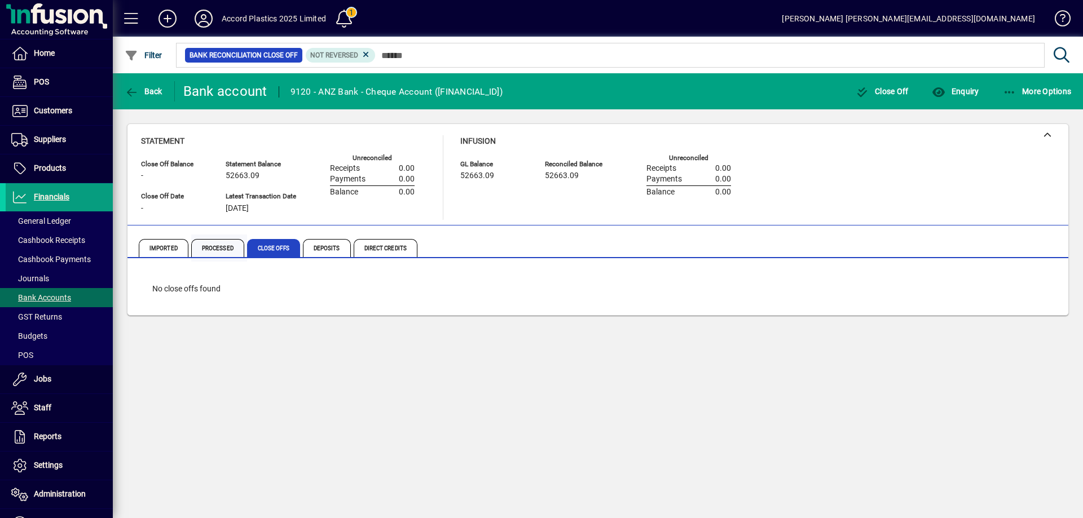
click at [210, 245] on span "Processed" at bounding box center [217, 248] width 53 height 18
click at [345, 56] on icon at bounding box center [347, 55] width 10 height 10
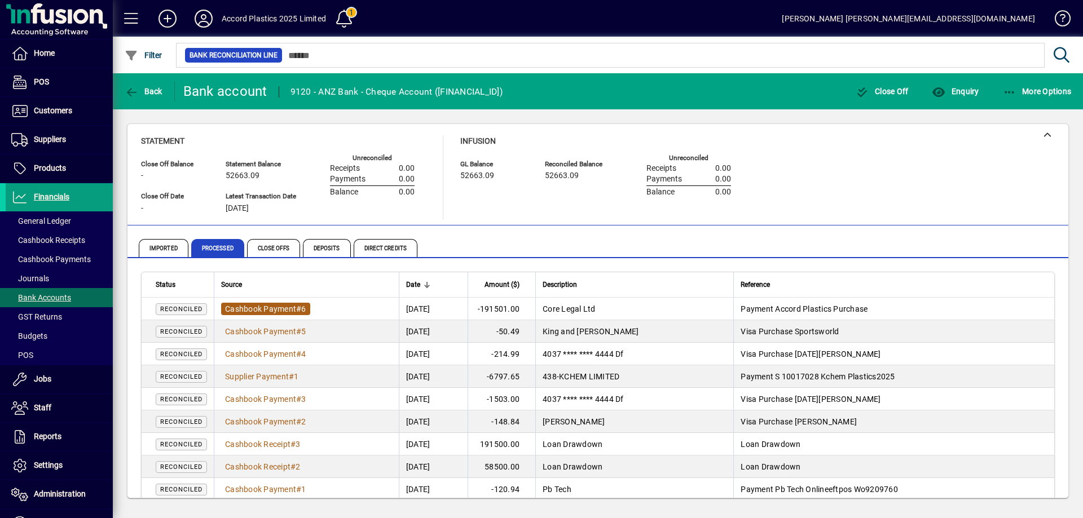
click at [275, 308] on span "Cashbook Payment" at bounding box center [260, 309] width 71 height 9
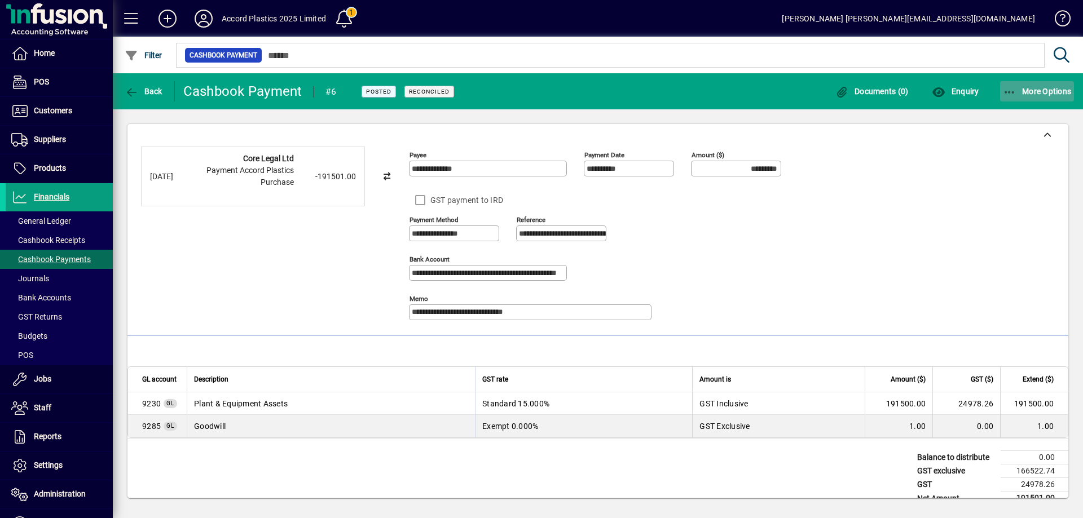
click at [1017, 98] on span "button" at bounding box center [1037, 91] width 74 height 27
click at [1014, 114] on span "Reverse" at bounding box center [1026, 116] width 95 height 14
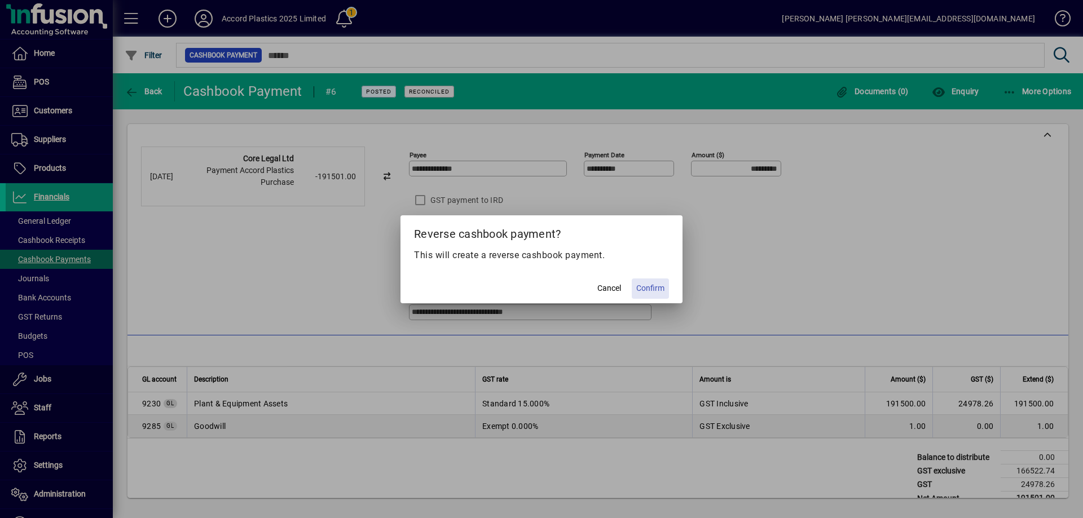
click at [656, 290] on span "Confirm" at bounding box center [650, 289] width 28 height 12
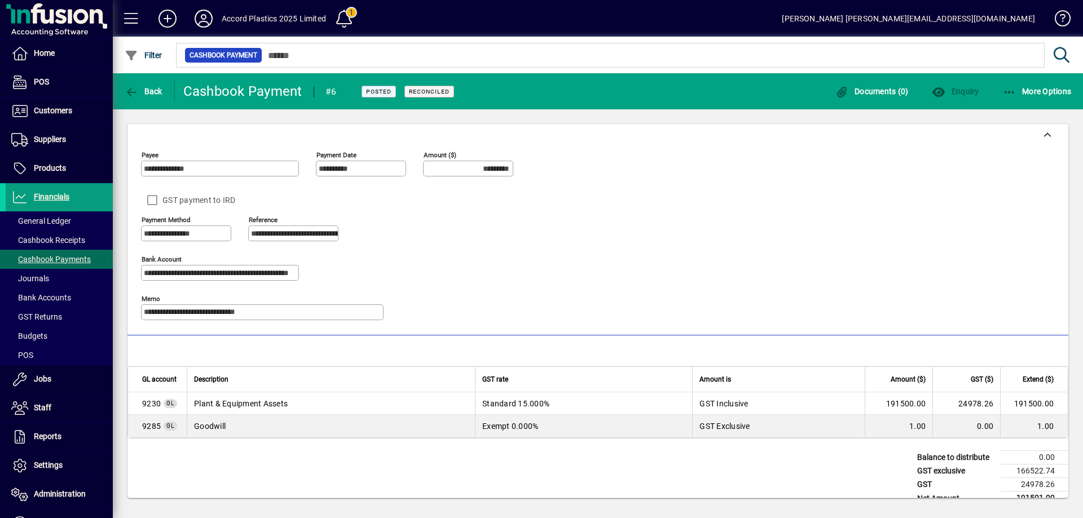
type input "**********"
click at [137, 93] on icon "button" at bounding box center [132, 92] width 14 height 11
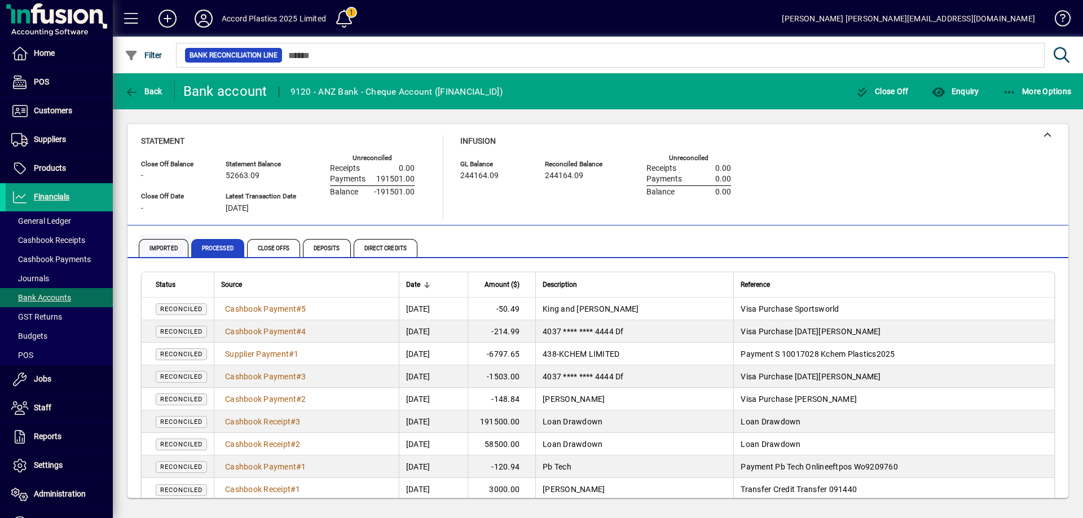
click at [165, 251] on span "Imported" at bounding box center [164, 248] width 50 height 18
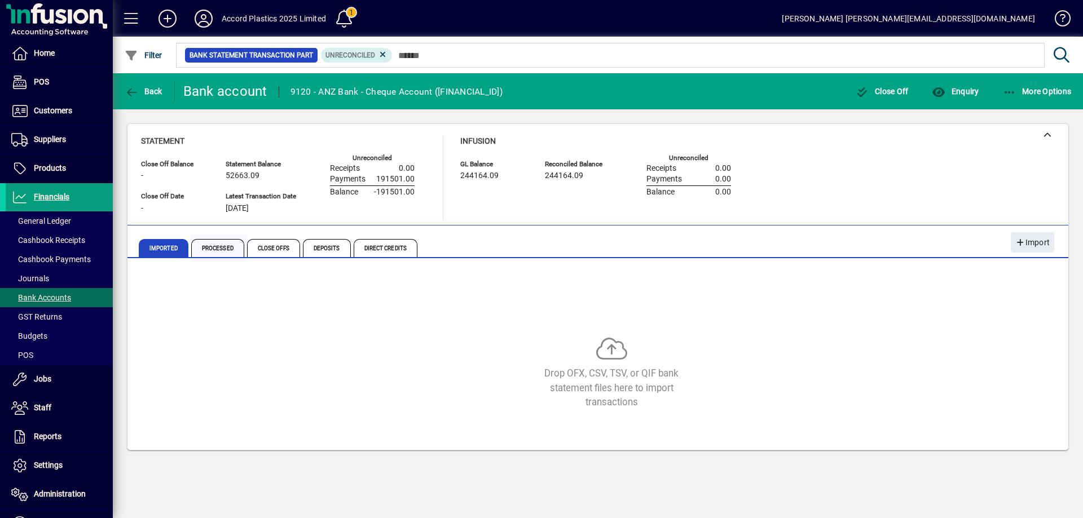
click at [222, 250] on span "Processed" at bounding box center [217, 248] width 53 height 18
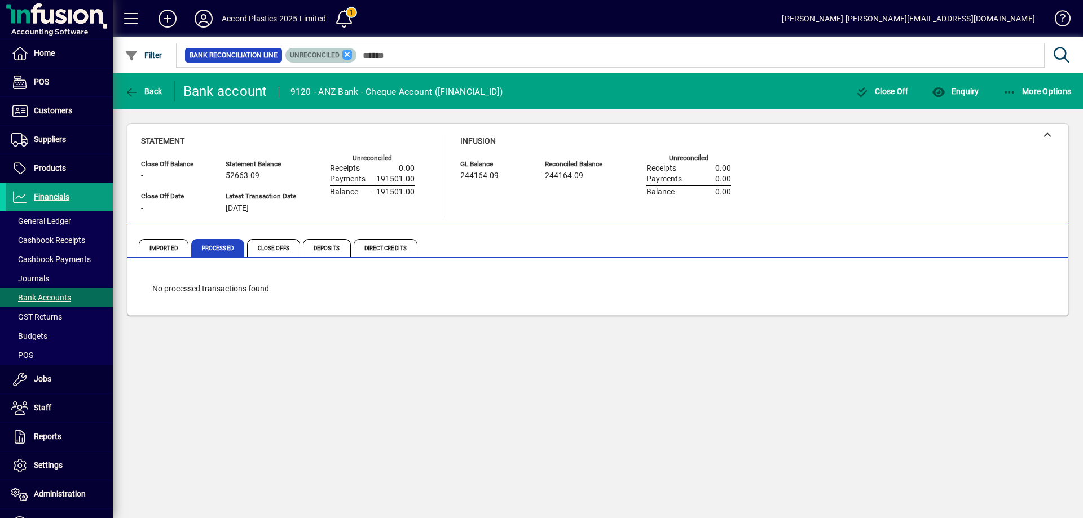
click at [347, 55] on icon at bounding box center [347, 55] width 10 height 10
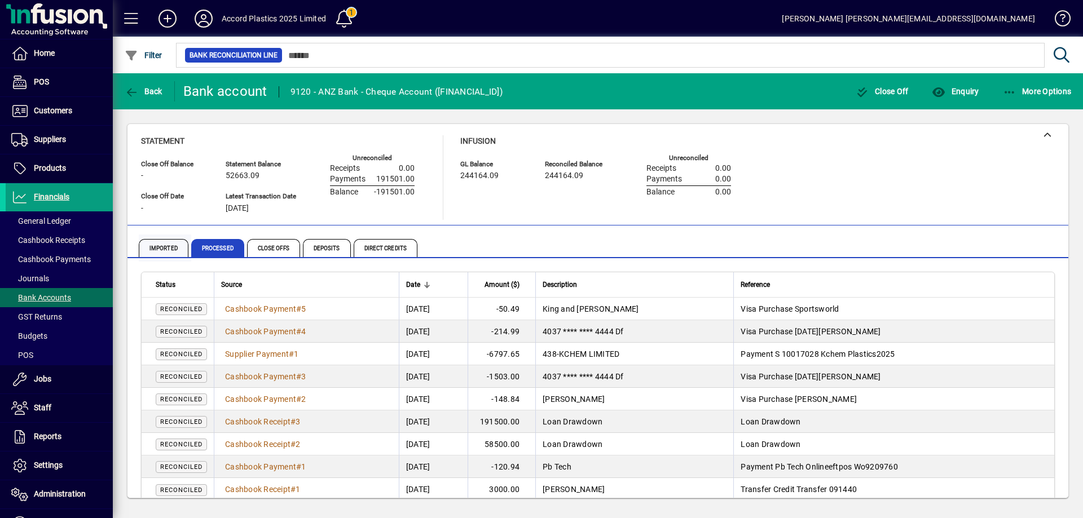
click at [165, 248] on span "Imported" at bounding box center [164, 248] width 50 height 18
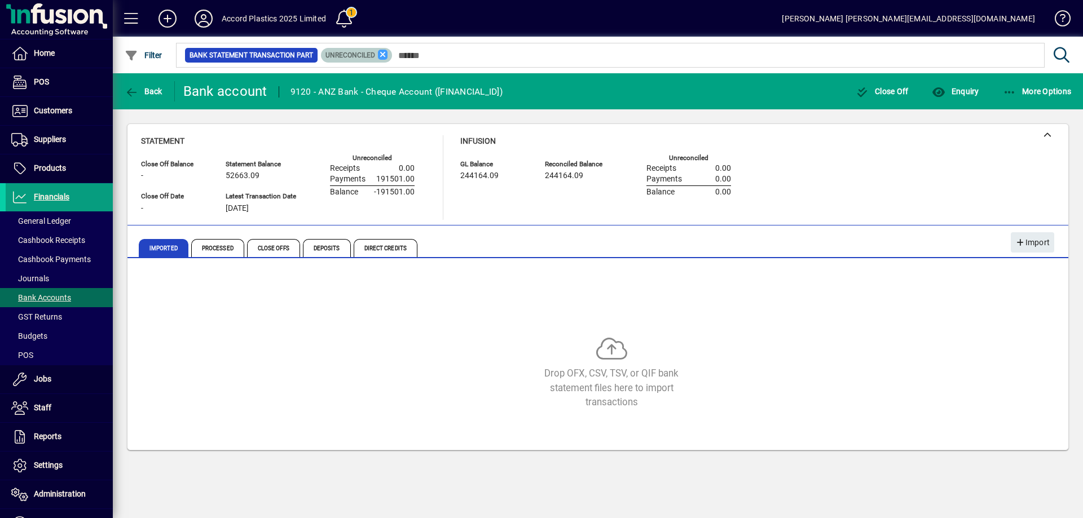
click at [384, 55] on icon at bounding box center [383, 55] width 10 height 10
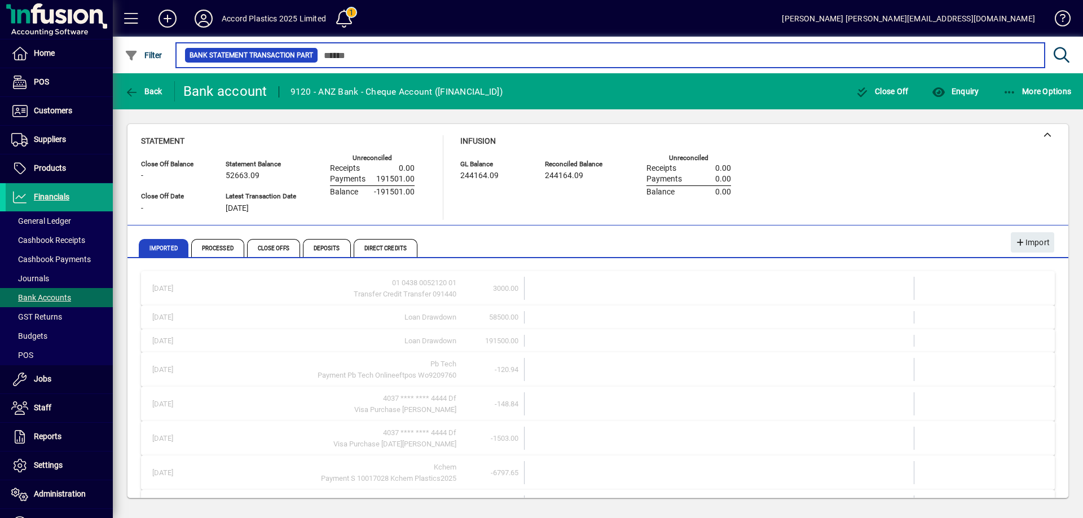
scroll to position [104, 0]
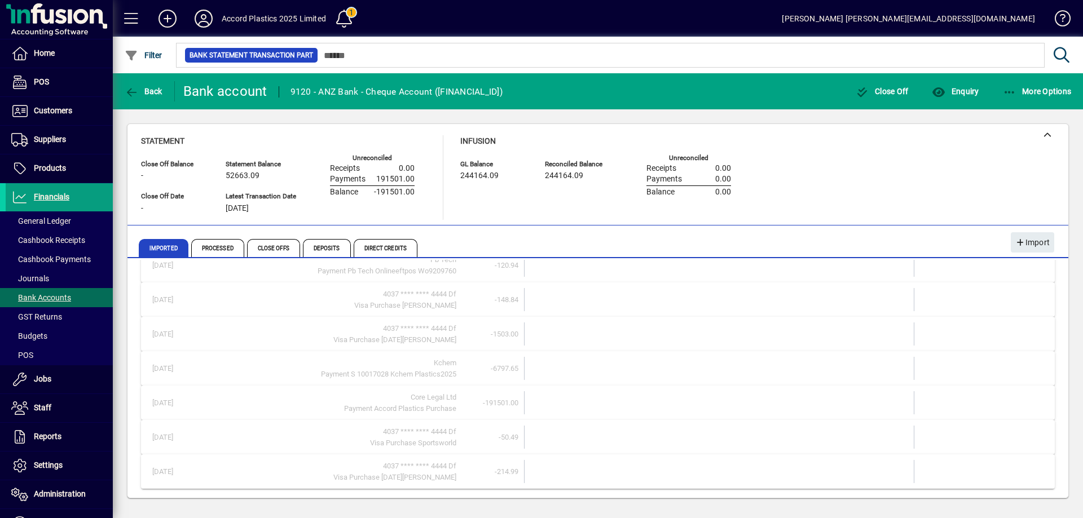
click at [432, 403] on div "Payment Accord Plastics Purchase" at bounding box center [328, 408] width 257 height 11
click at [204, 247] on span "Processed" at bounding box center [217, 248] width 53 height 18
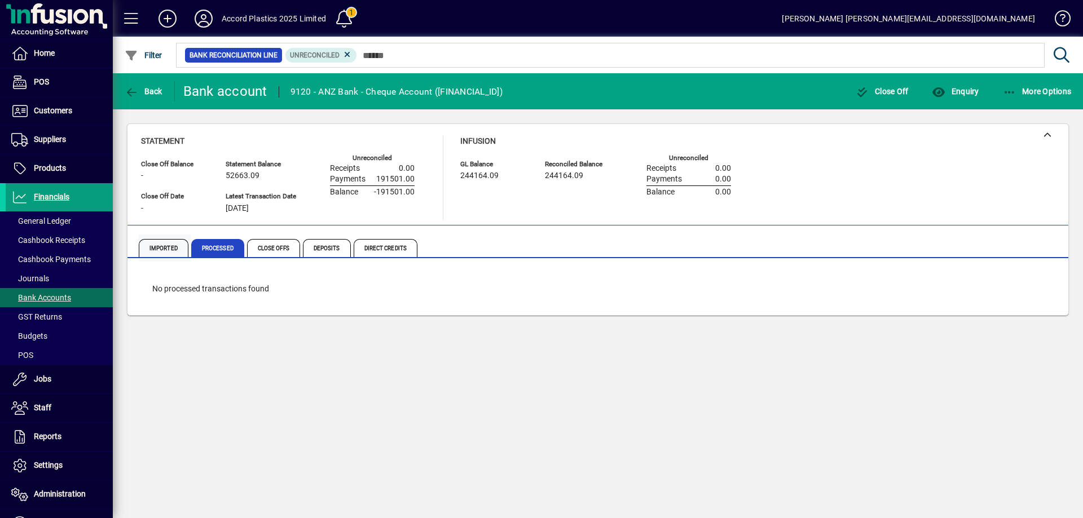
click at [163, 248] on span "Imported" at bounding box center [164, 248] width 50 height 18
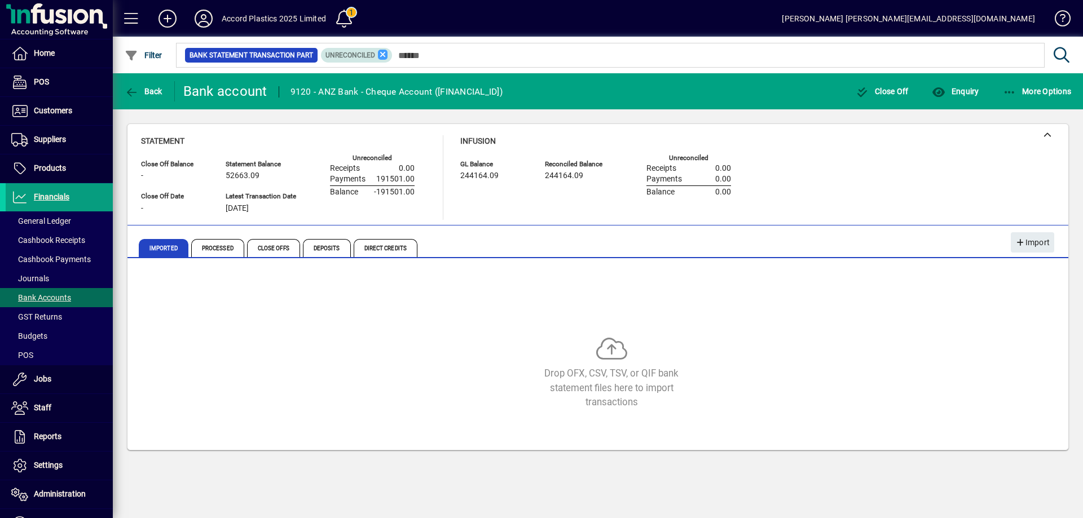
click at [380, 53] on icon at bounding box center [383, 55] width 10 height 10
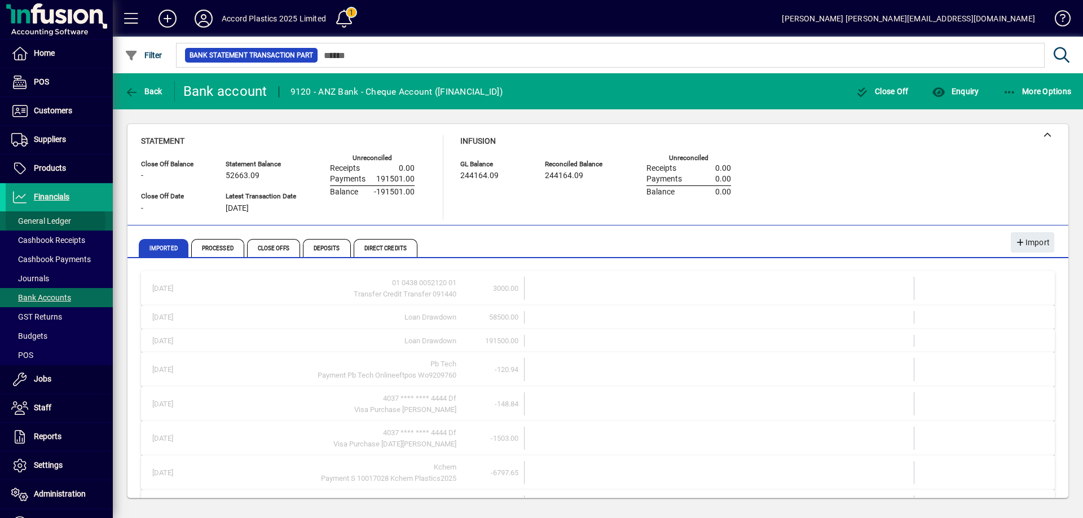
click at [45, 222] on span "General Ledger" at bounding box center [41, 221] width 60 height 9
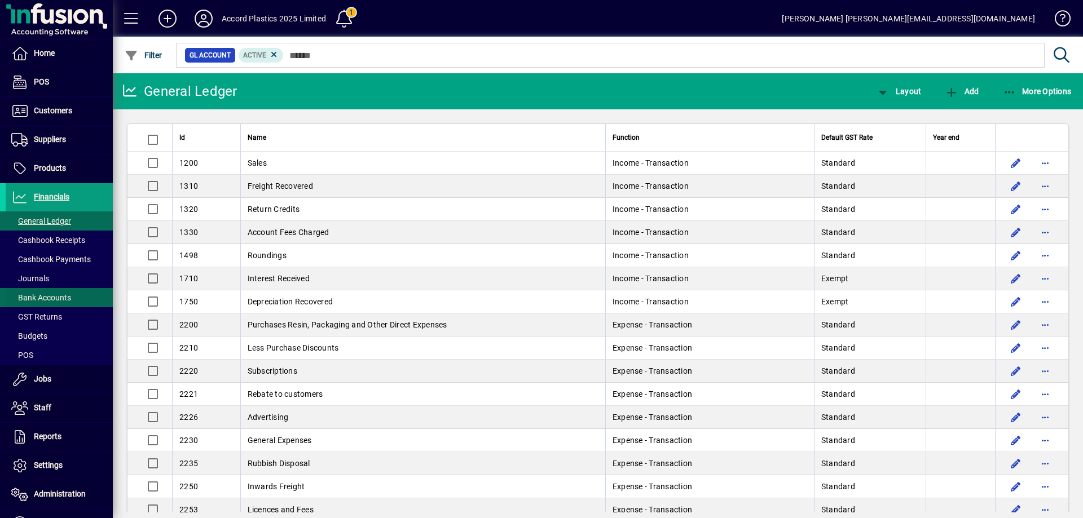
click at [52, 296] on span "Bank Accounts" at bounding box center [41, 297] width 60 height 9
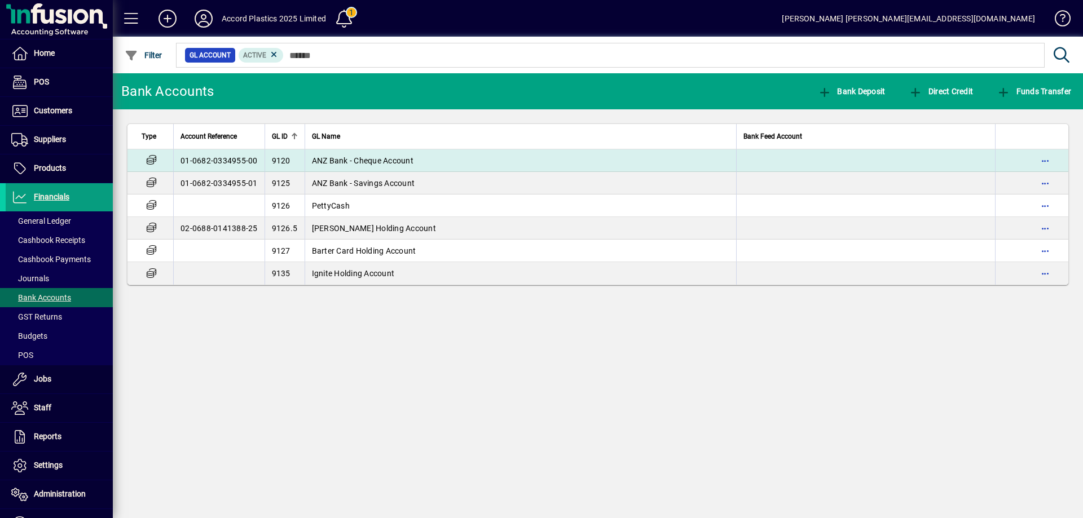
click at [347, 167] on td "ANZ Bank - Cheque Account" at bounding box center [521, 160] width 432 height 23
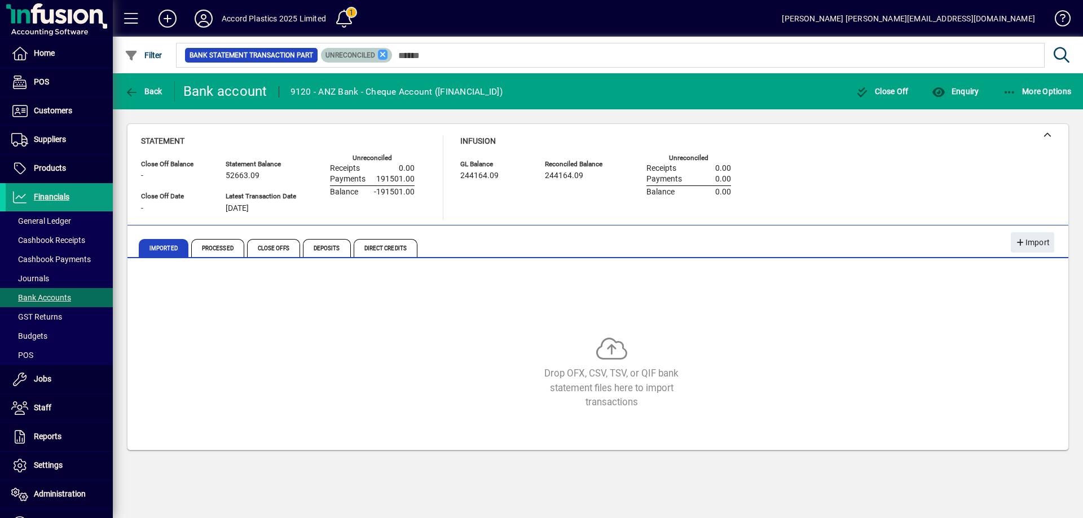
click at [384, 50] on icon at bounding box center [383, 55] width 10 height 10
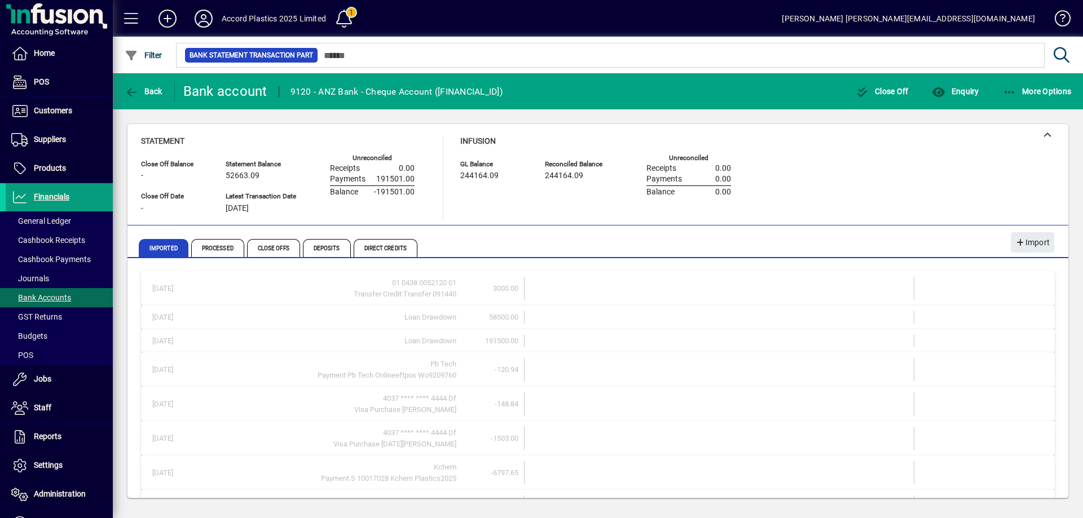
click at [262, 303] on mat-expansion-panel-header "17/09/2025 01 0438 0052120 01 Transfer Credit Transfer 091440 3000.00" at bounding box center [598, 288] width 914 height 34
click at [231, 248] on span "Processed" at bounding box center [217, 248] width 53 height 18
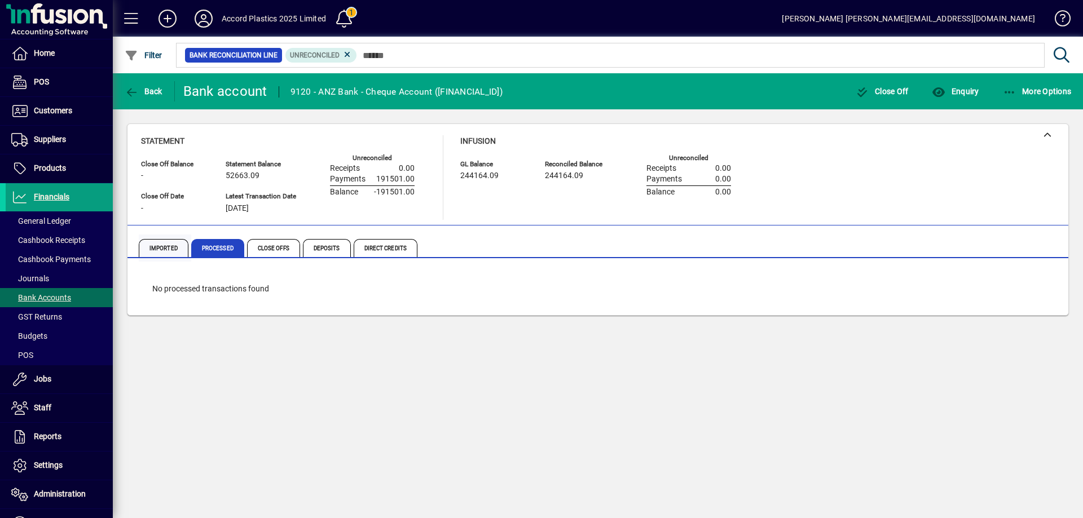
click at [170, 251] on span "Imported" at bounding box center [164, 248] width 50 height 18
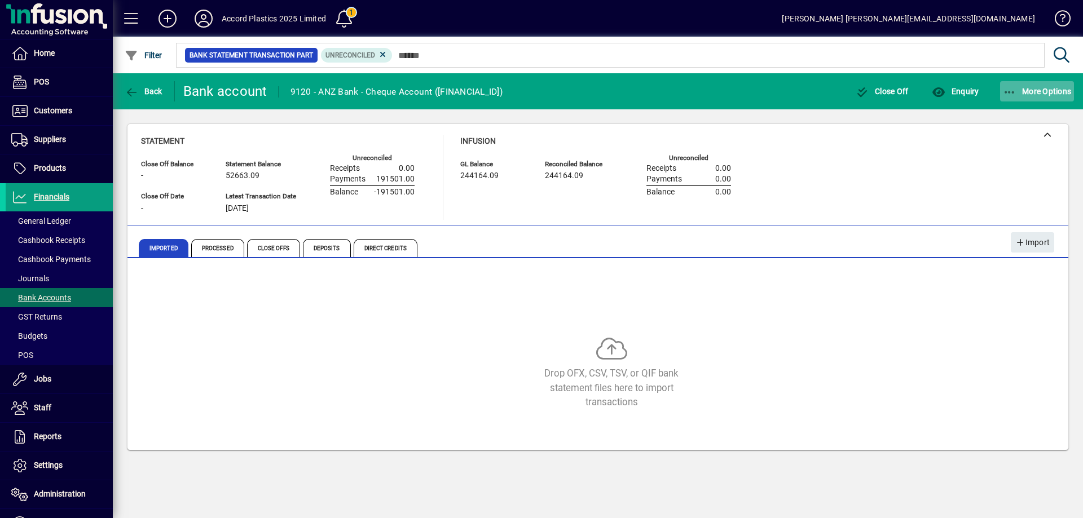
click at [1010, 93] on icon "button" at bounding box center [1010, 92] width 14 height 11
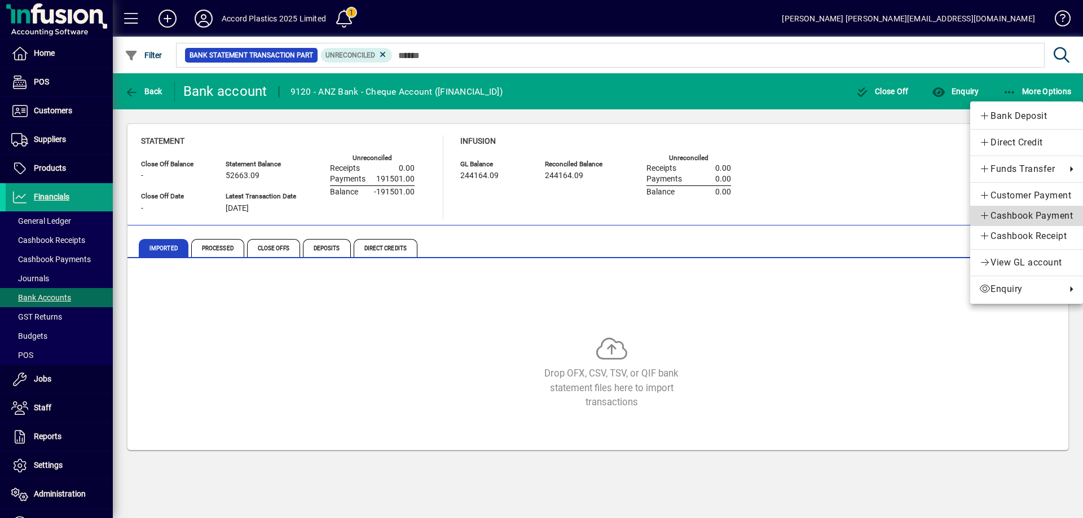
click at [1005, 214] on span "Cashbook Payment" at bounding box center [1026, 216] width 95 height 14
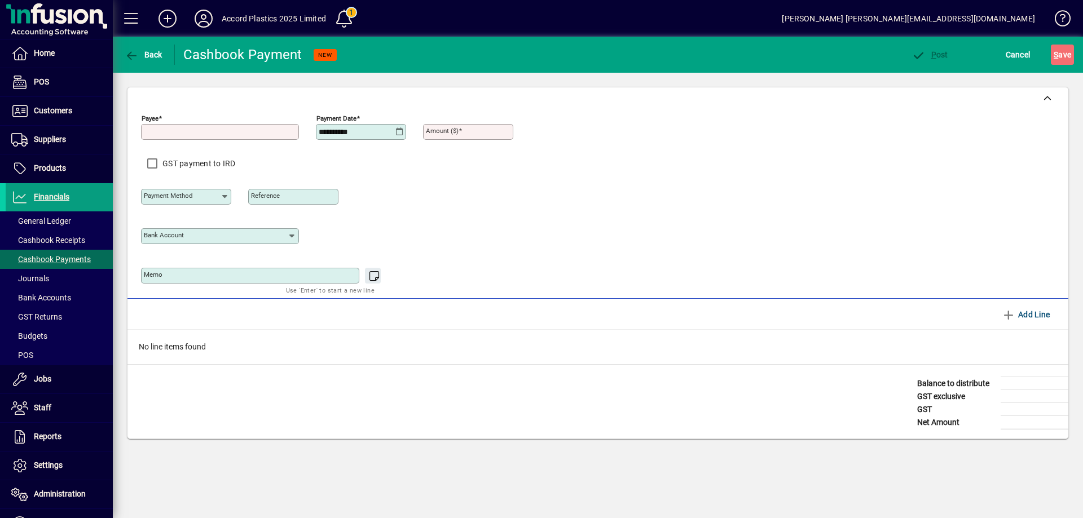
type input "**********"
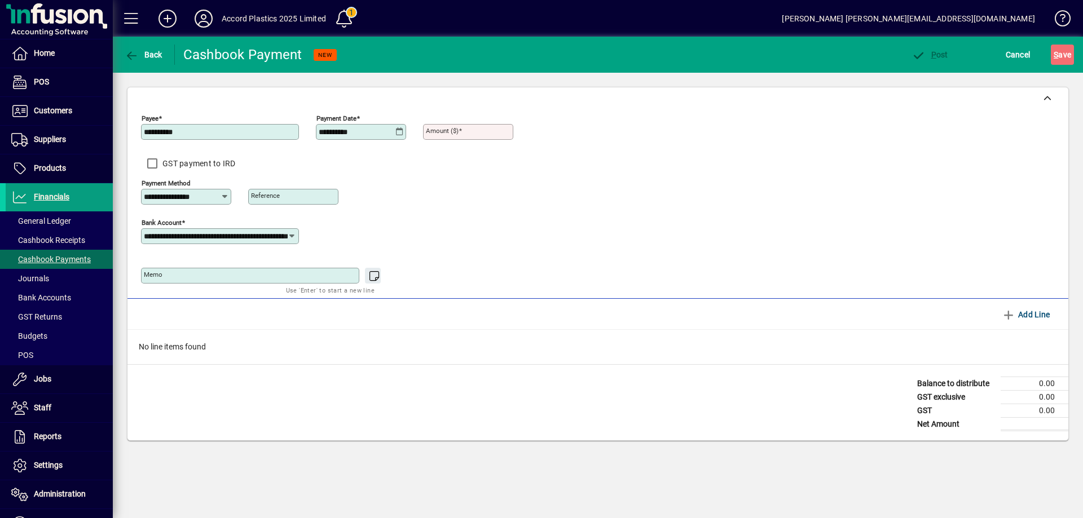
type input "**********"
click at [152, 59] on span "Back" at bounding box center [144, 54] width 38 height 9
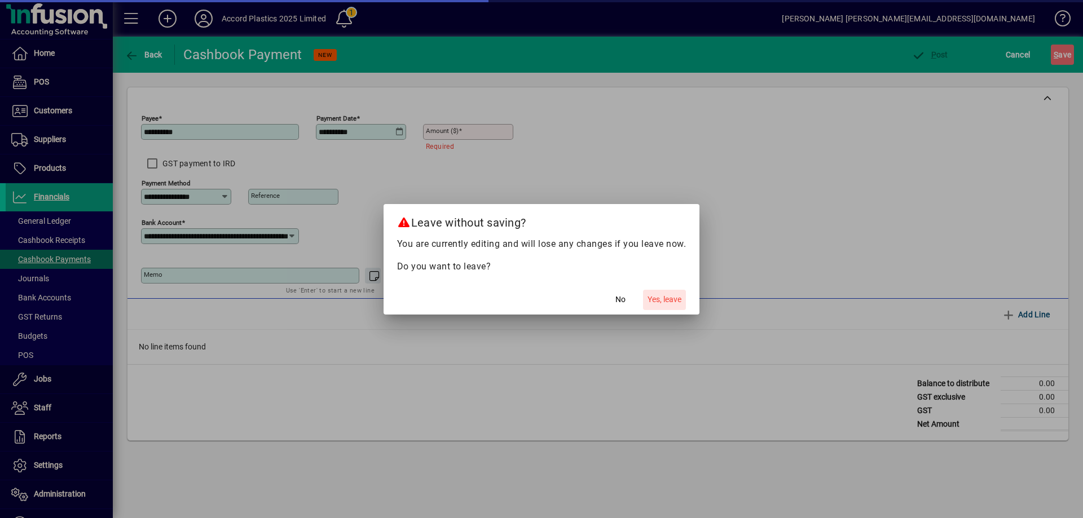
click at [658, 301] on span "Yes, leave" at bounding box center [665, 300] width 34 height 12
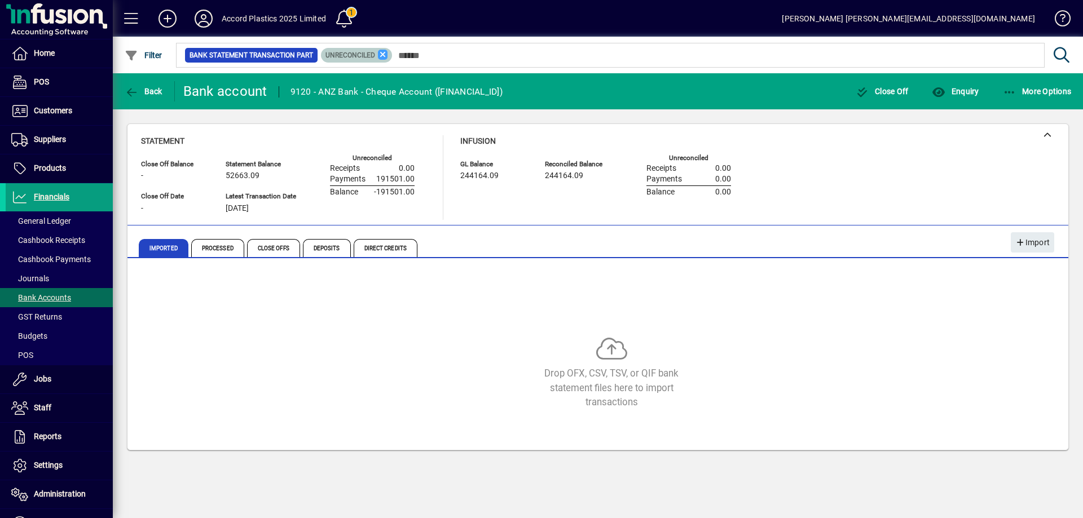
click at [378, 55] on icon at bounding box center [383, 55] width 10 height 10
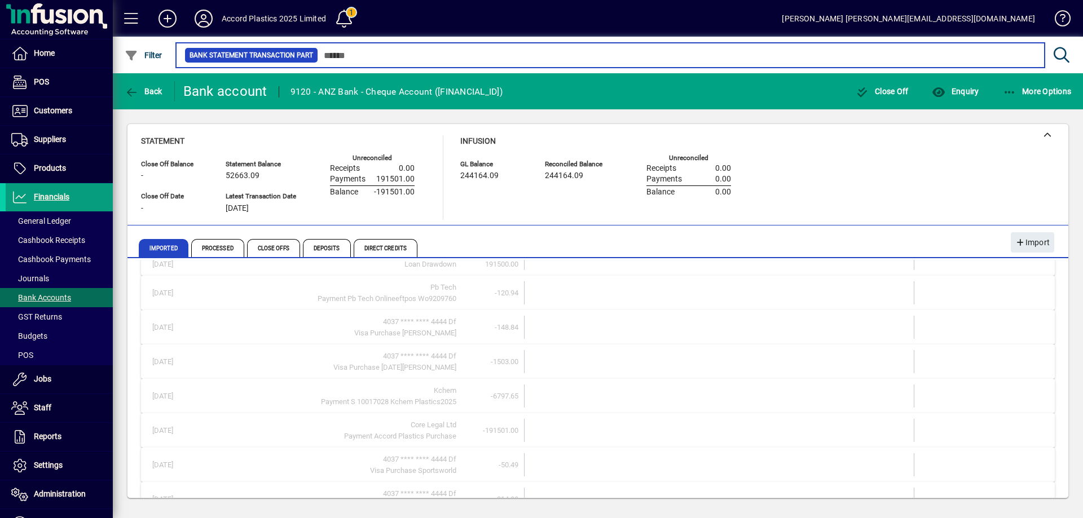
scroll to position [104, 0]
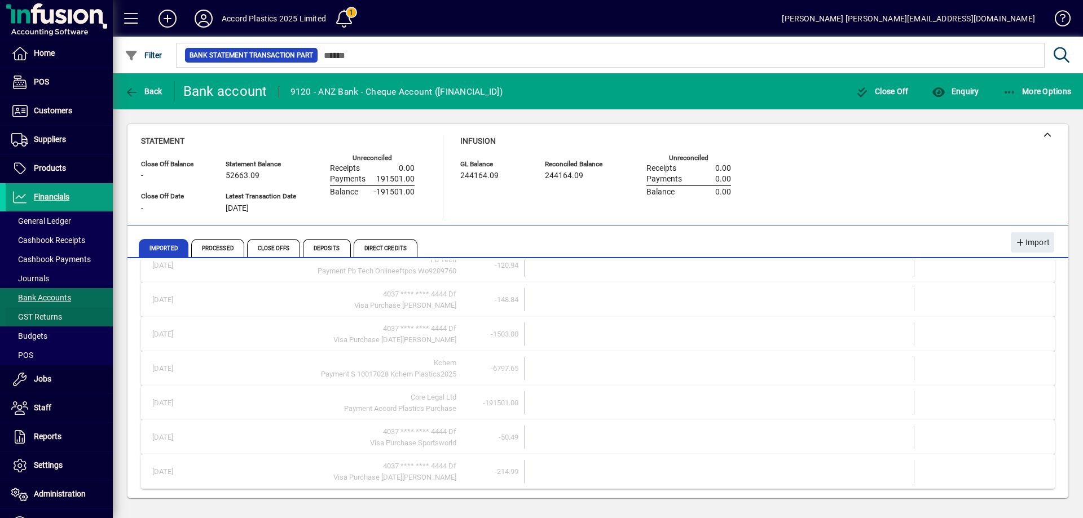
click at [50, 320] on span "GST Returns" at bounding box center [36, 316] width 51 height 9
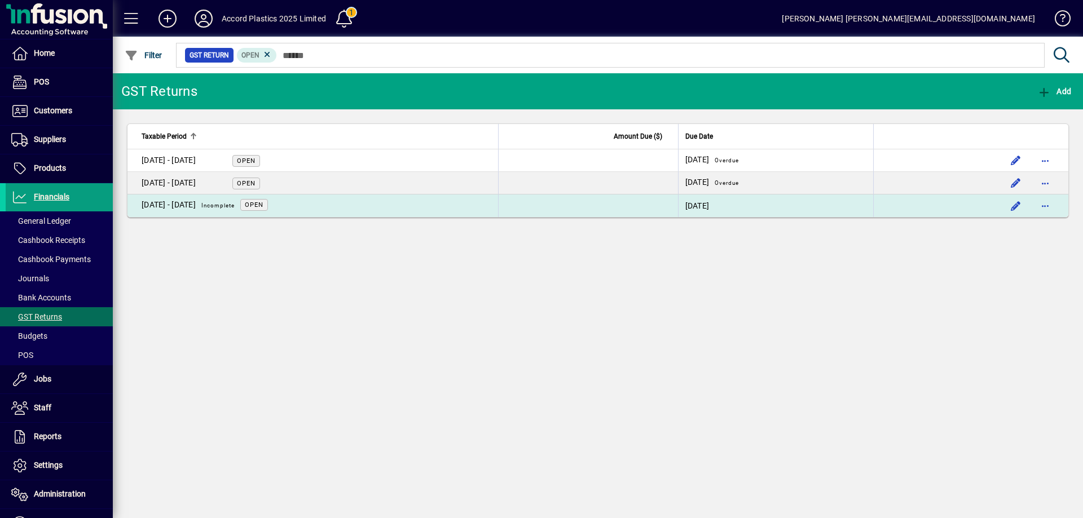
click at [330, 210] on td "01 Aug - 30 Sept 2025 Incomplete Open" at bounding box center [312, 206] width 371 height 23
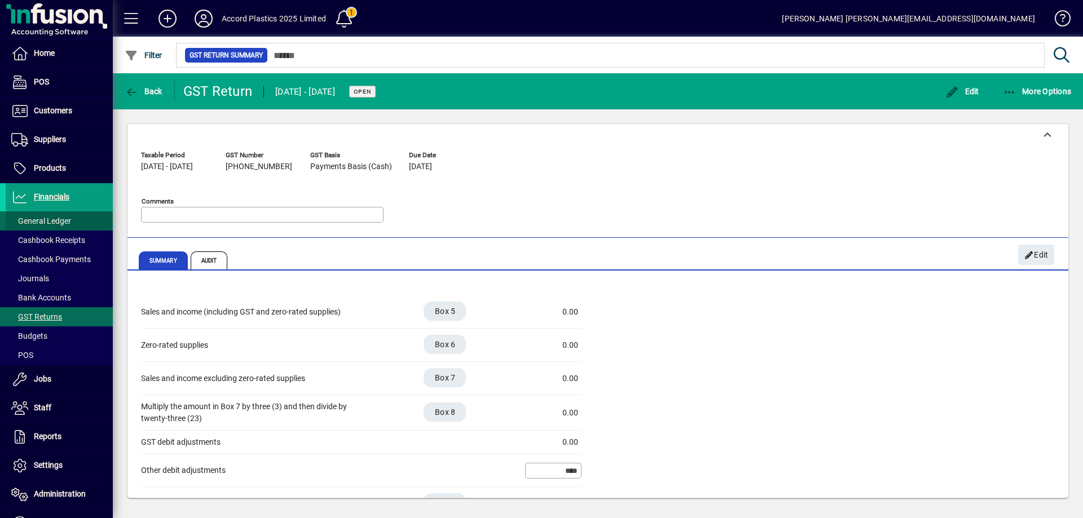
click at [58, 222] on span "General Ledger" at bounding box center [41, 221] width 60 height 9
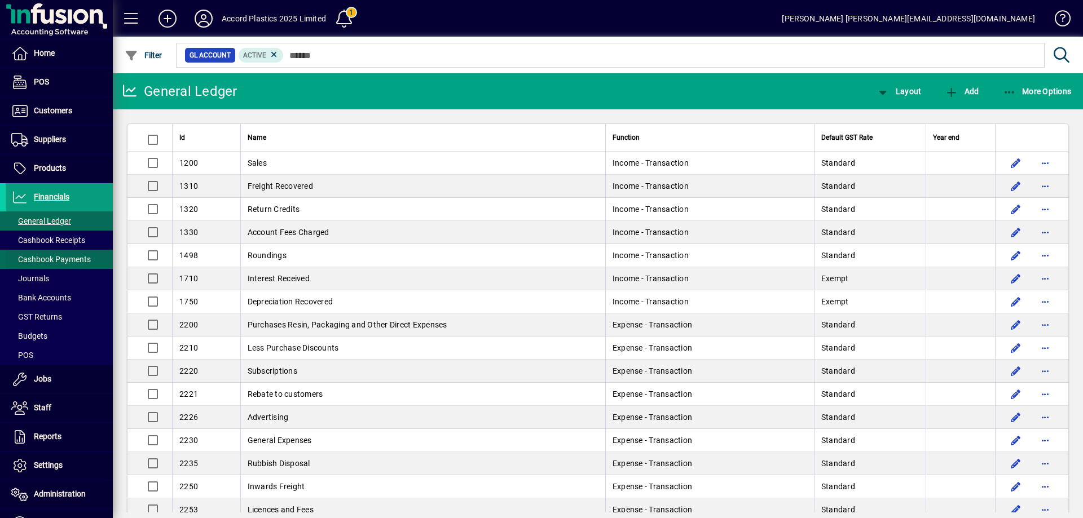
click at [49, 263] on span "Cashbook Payments" at bounding box center [51, 259] width 80 height 9
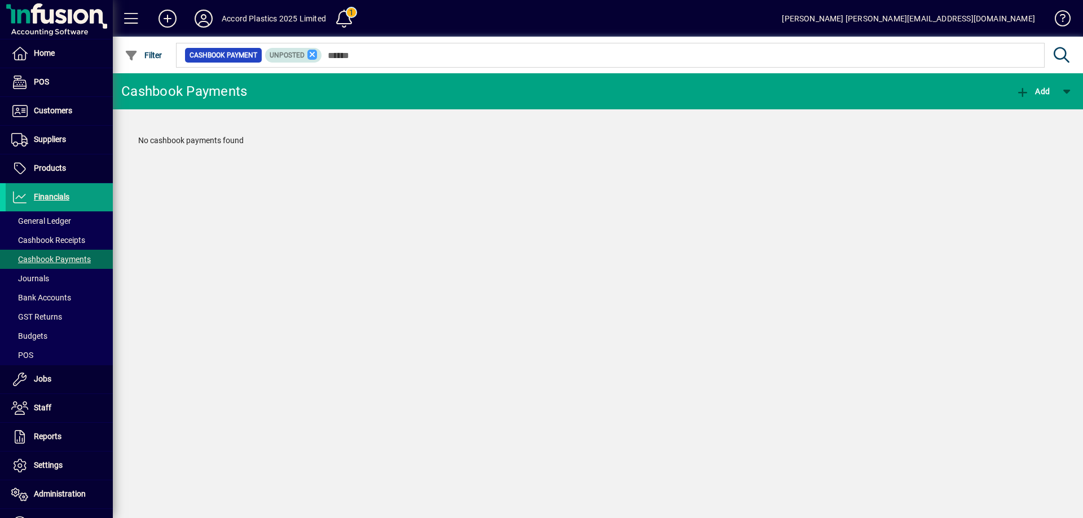
click at [311, 56] on icon at bounding box center [312, 55] width 10 height 10
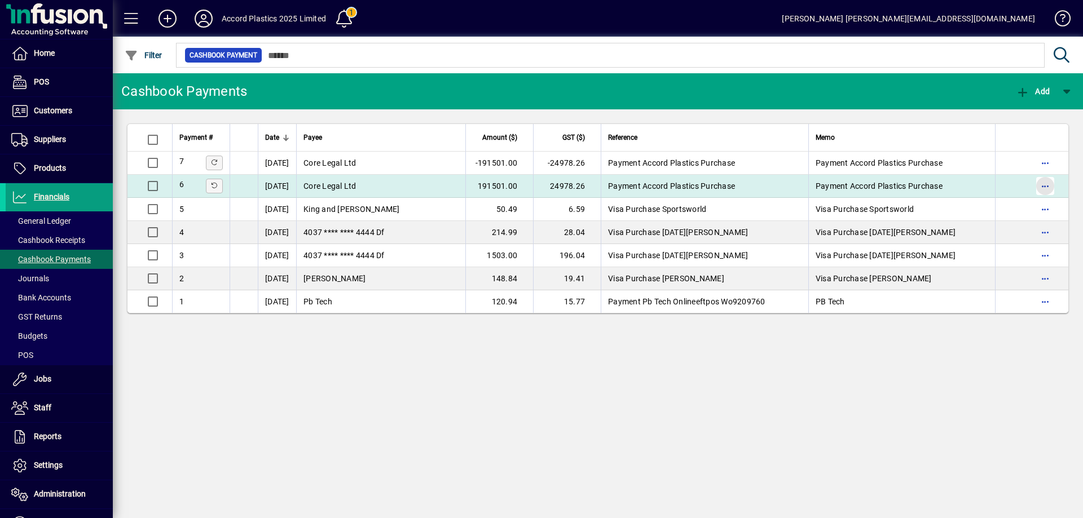
click at [1048, 188] on span "button" at bounding box center [1045, 186] width 27 height 27
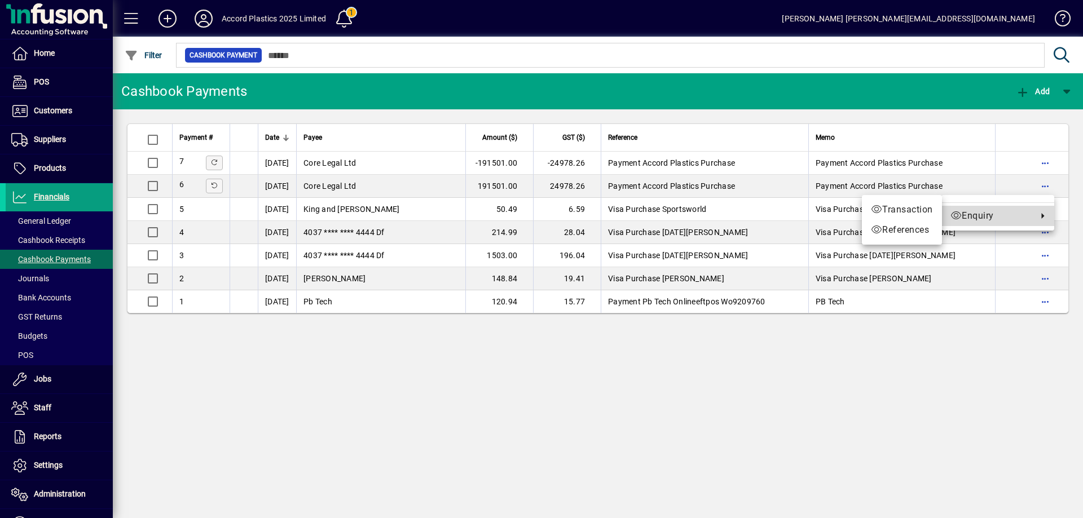
click at [1016, 221] on span "Enquiry" at bounding box center [990, 216] width 81 height 14
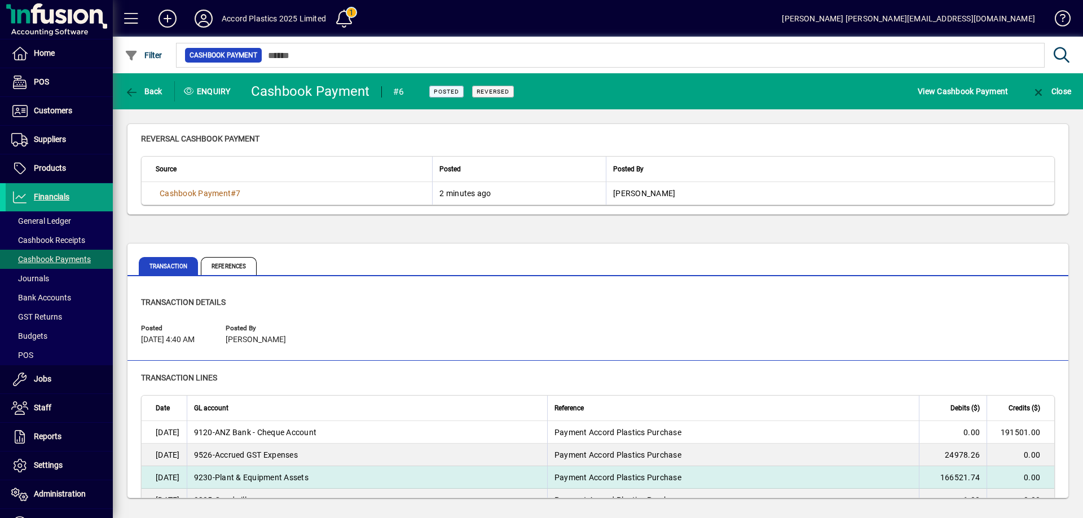
scroll to position [113, 0]
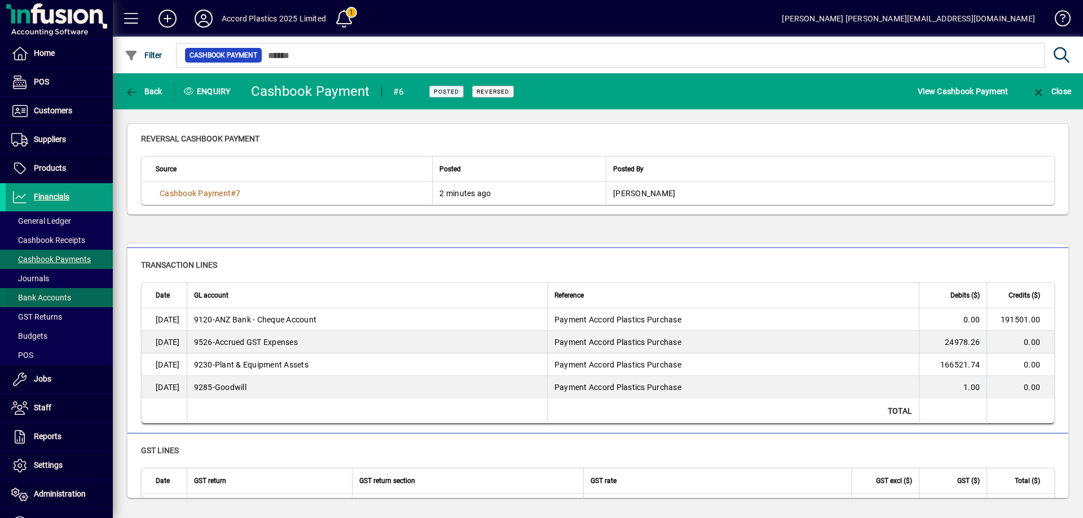
click at [41, 300] on span "Bank Accounts" at bounding box center [41, 297] width 60 height 9
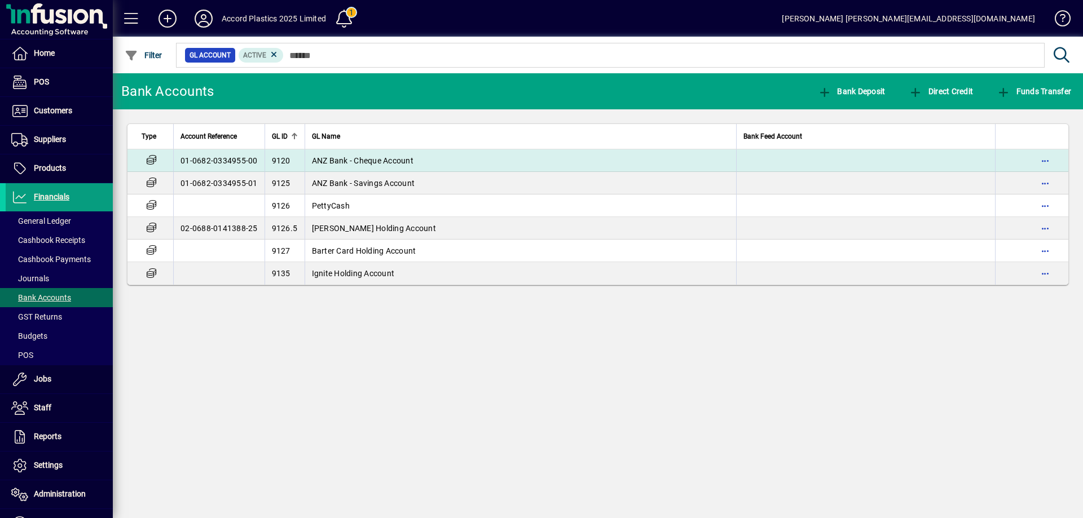
click at [325, 159] on span "ANZ Bank - Cheque Account" at bounding box center [363, 160] width 102 height 9
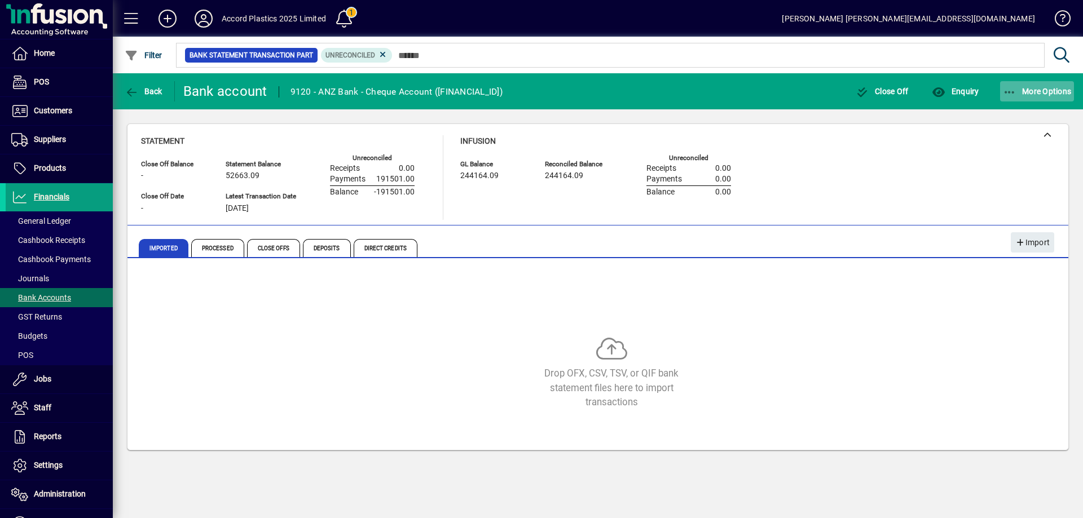
click at [1019, 94] on span "More Options" at bounding box center [1037, 91] width 69 height 9
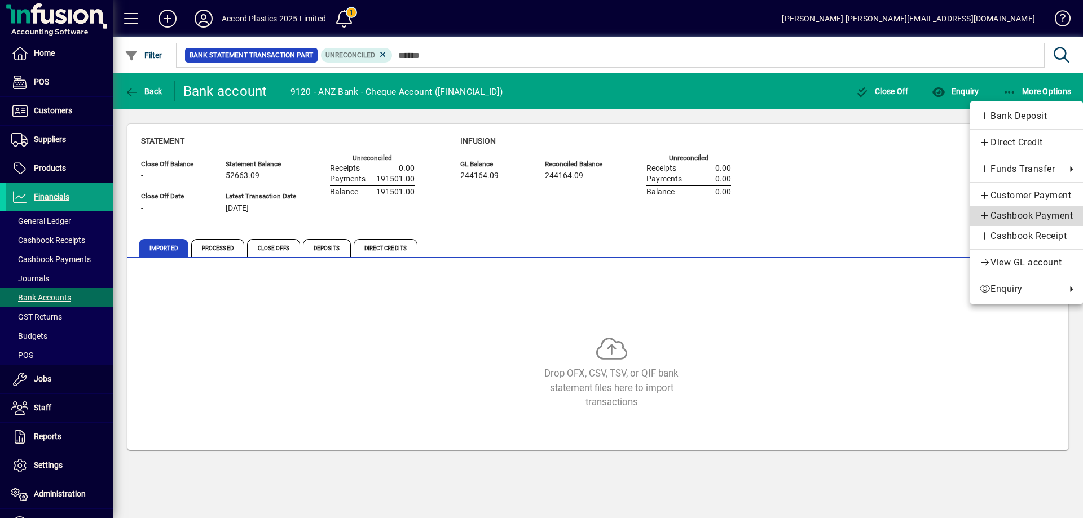
click at [1004, 215] on span "Cashbook Payment" at bounding box center [1026, 216] width 95 height 14
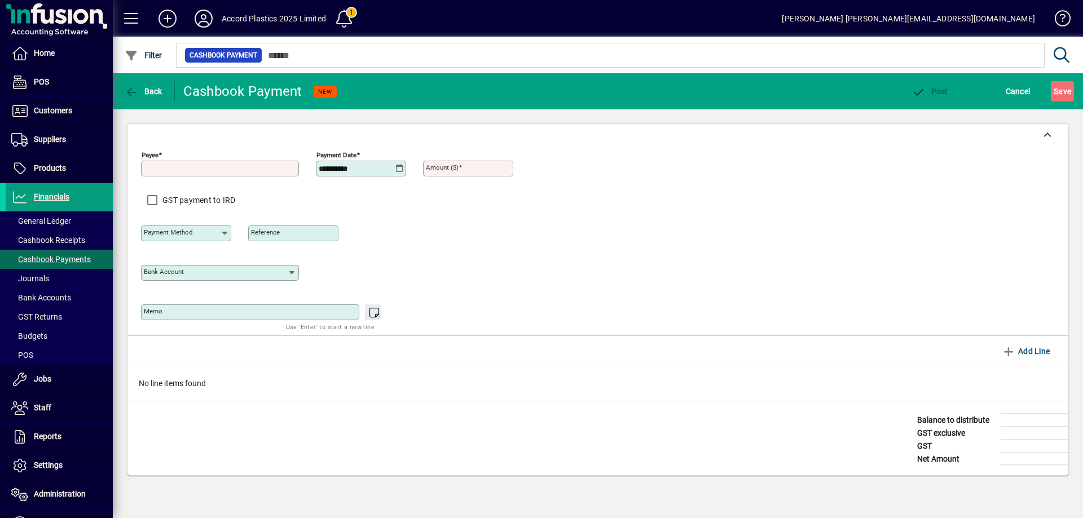
type input "**********"
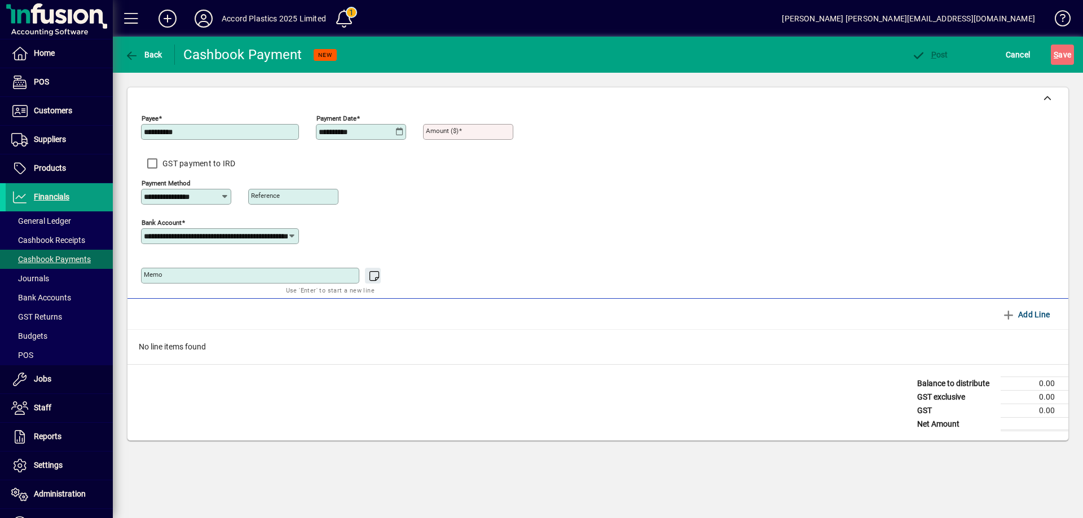
type input "**********"
type input "*********"
click at [1005, 314] on icon "button" at bounding box center [1009, 315] width 14 height 11
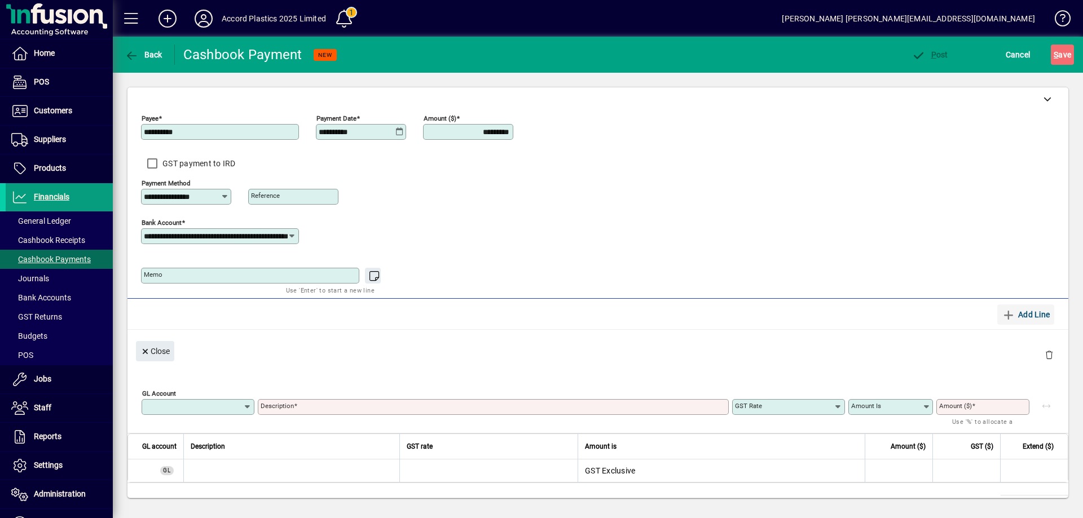
type input "**********"
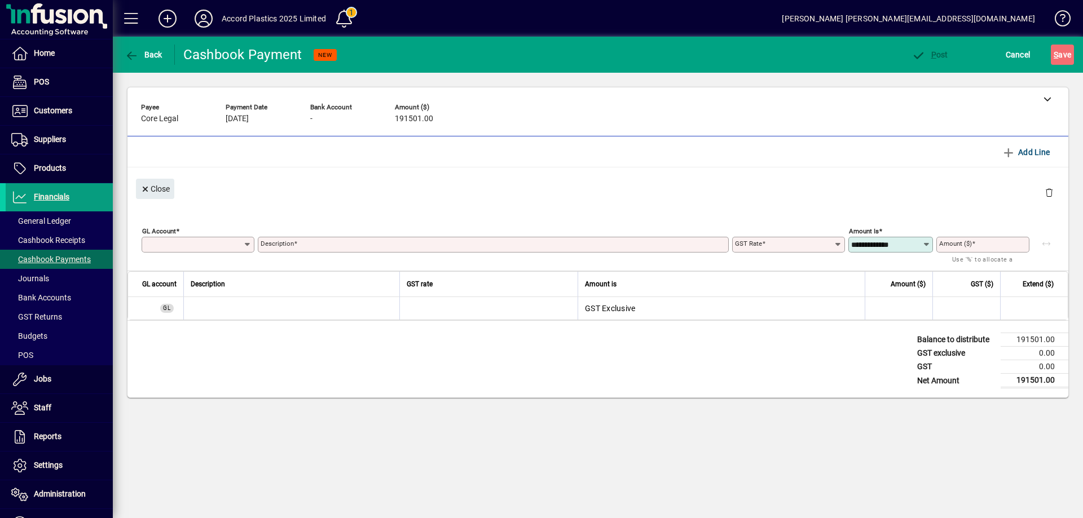
click at [213, 251] on div "GL Account" at bounding box center [198, 245] width 113 height 16
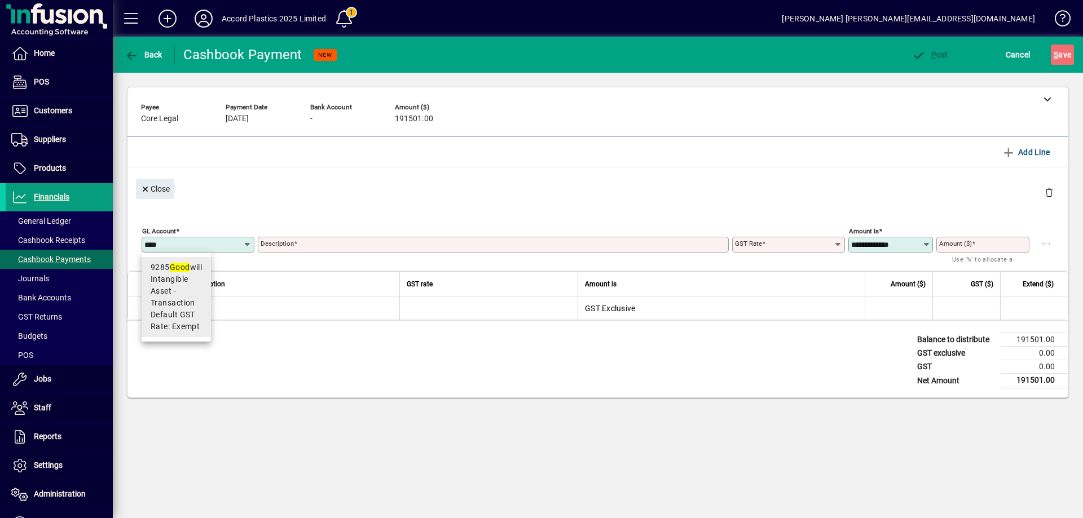
click at [178, 291] on span "Intangible Asset - Transaction" at bounding box center [176, 292] width 51 height 36
type input "****"
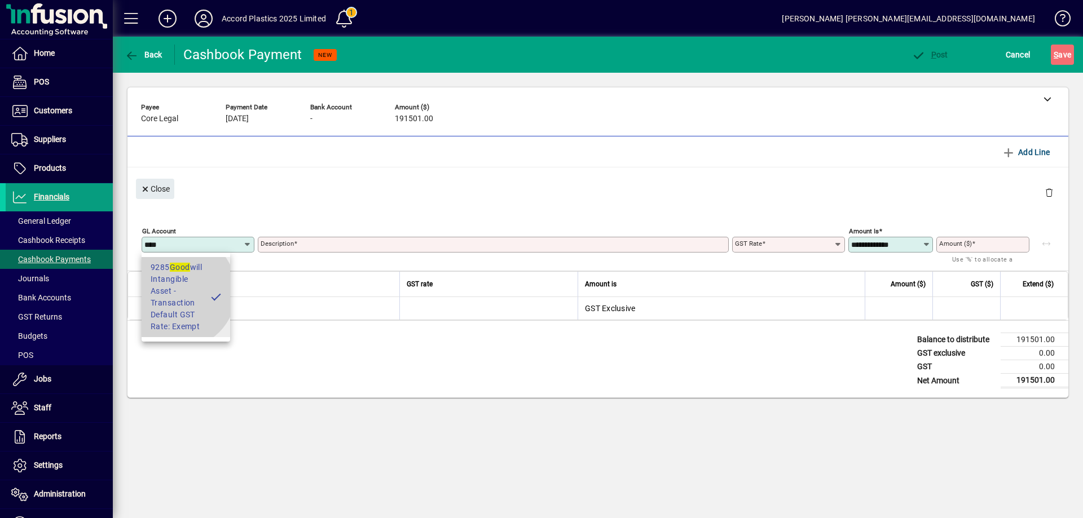
type input "********"
type input "******"
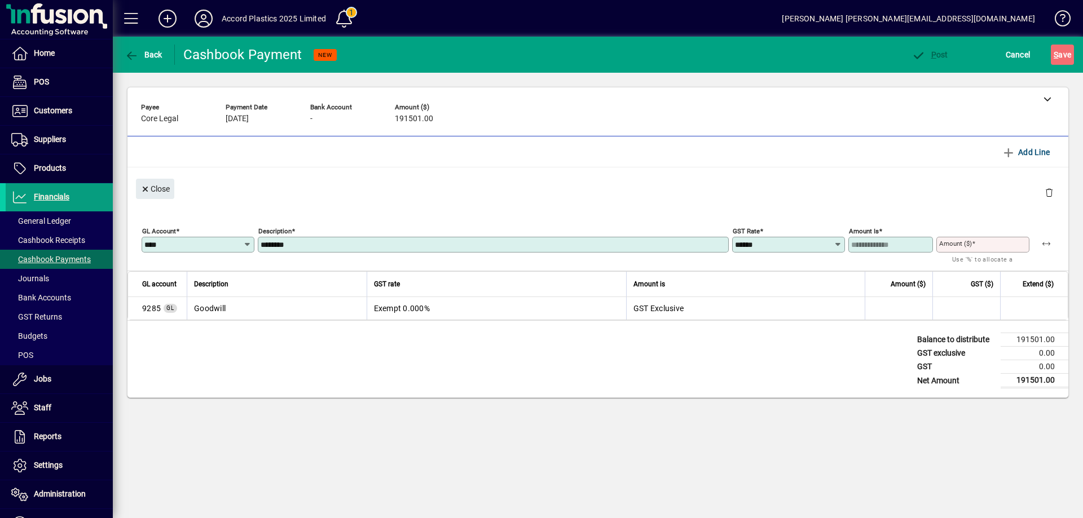
click at [953, 244] on mat-label "Amount ($)" at bounding box center [955, 244] width 33 height 8
click at [953, 244] on input "Amount ($)" at bounding box center [984, 244] width 90 height 9
type input "****"
click at [1010, 151] on icon "button" at bounding box center [1009, 152] width 14 height 11
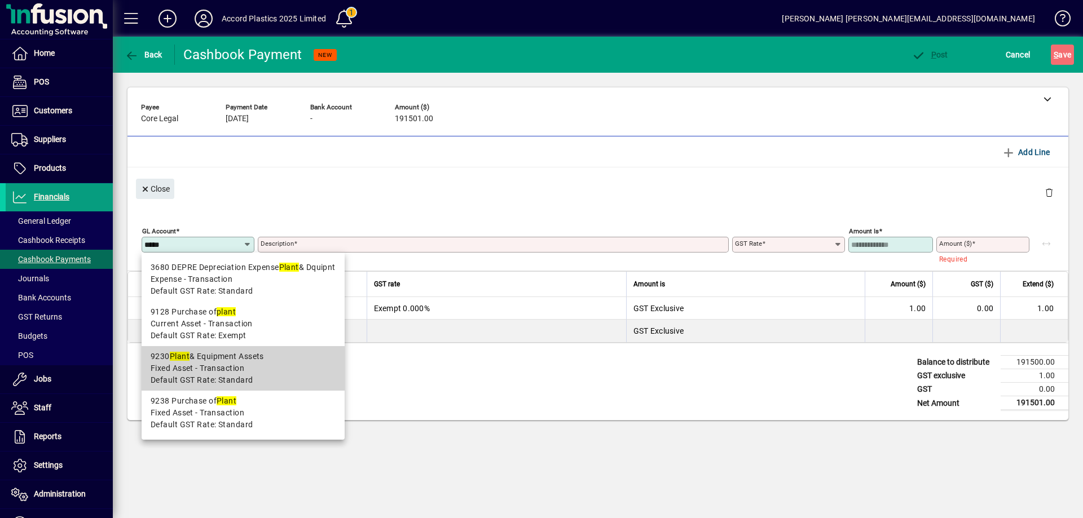
click at [210, 363] on span "Fixed Asset - Transaction" at bounding box center [198, 369] width 94 height 12
type input "****"
type input "**********"
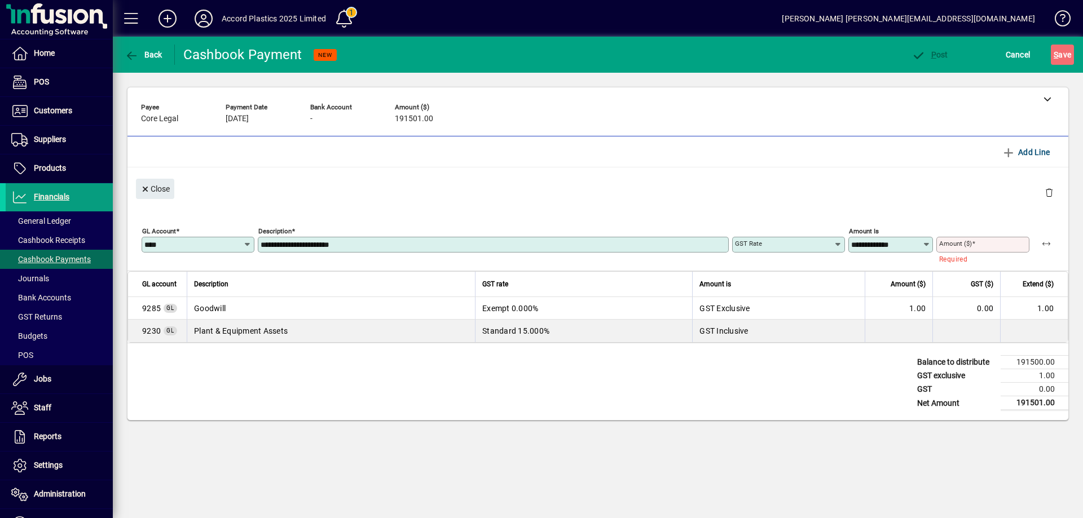
type input "********"
type input "**********"
click at [951, 244] on mat-label "Amount ($)" at bounding box center [955, 244] width 33 height 8
click at [951, 244] on input "Amount ($)" at bounding box center [984, 244] width 90 height 9
click at [923, 246] on icon at bounding box center [926, 244] width 8 height 9
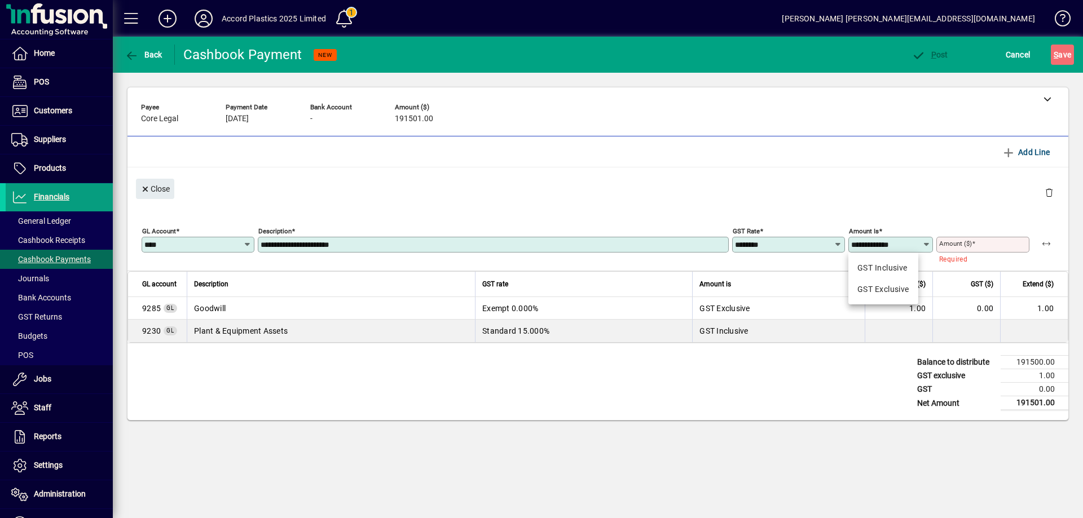
click at [923, 246] on icon at bounding box center [926, 244] width 8 height 9
click at [837, 240] on icon at bounding box center [838, 244] width 9 height 9
click at [759, 311] on div "Zero-rated" at bounding box center [760, 311] width 39 height 12
type input "**********"
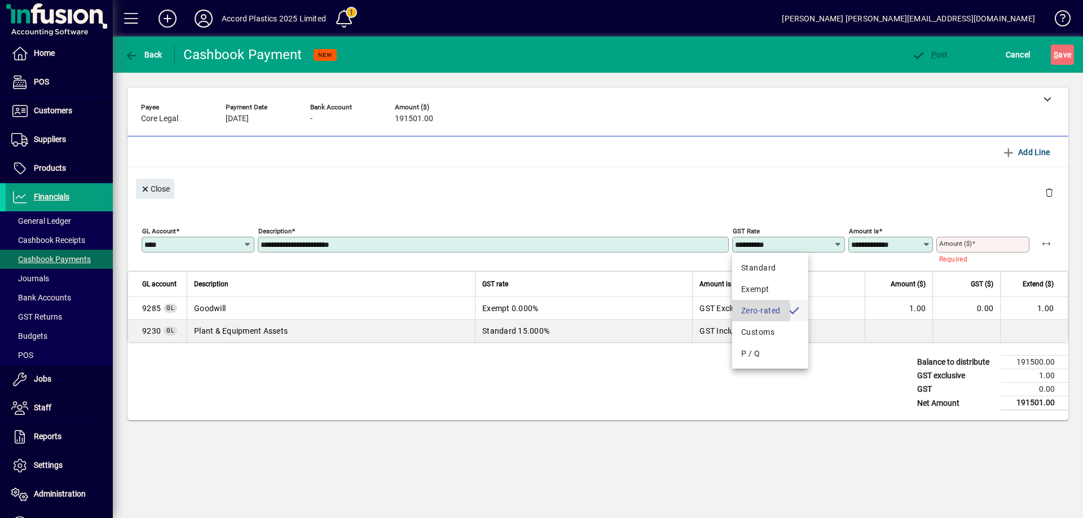
type input "**********"
click at [961, 246] on mat-label "Amount ($)" at bounding box center [955, 244] width 33 height 8
click at [961, 246] on input "Amount ($)" at bounding box center [984, 244] width 90 height 9
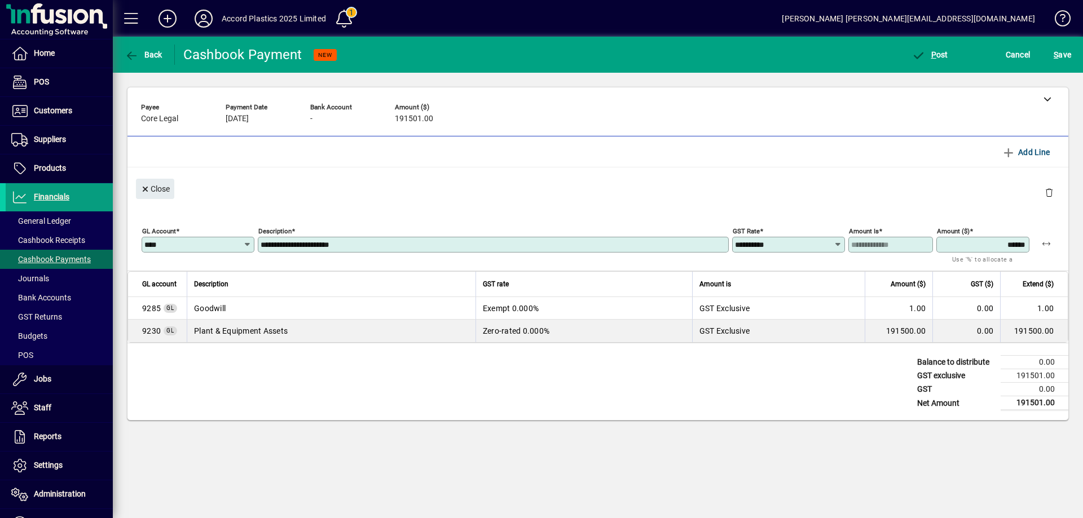
type input "*********"
click at [758, 379] on div "Balance to distribute 0.00 GST exclusive 191501.00 GST 0.00 Net Amount 191501.00" at bounding box center [597, 382] width 941 height 77
click at [1068, 53] on span "S ave" at bounding box center [1062, 55] width 17 height 18
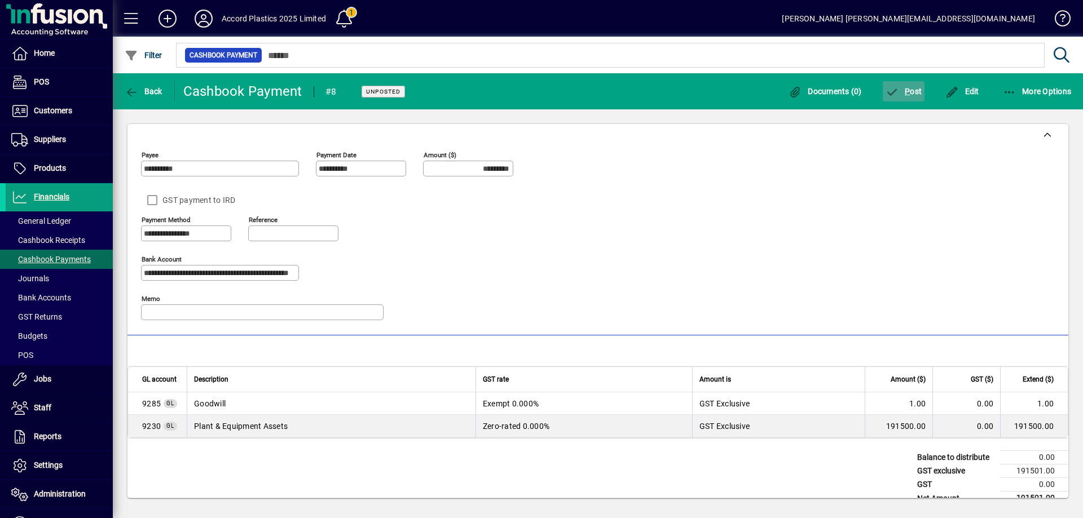
click at [911, 91] on span "P ost" at bounding box center [904, 91] width 37 height 9
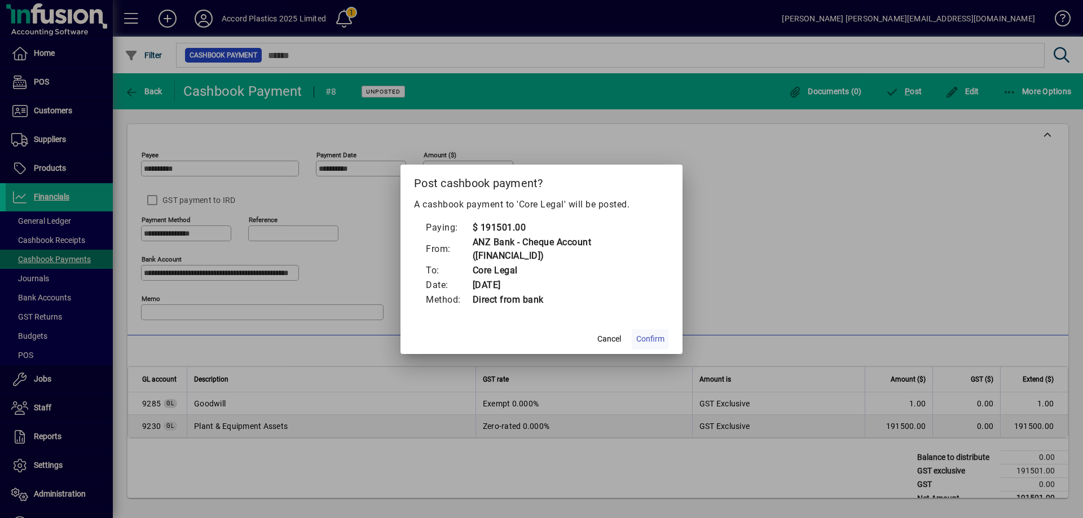
click at [659, 341] on span "Confirm" at bounding box center [650, 339] width 28 height 12
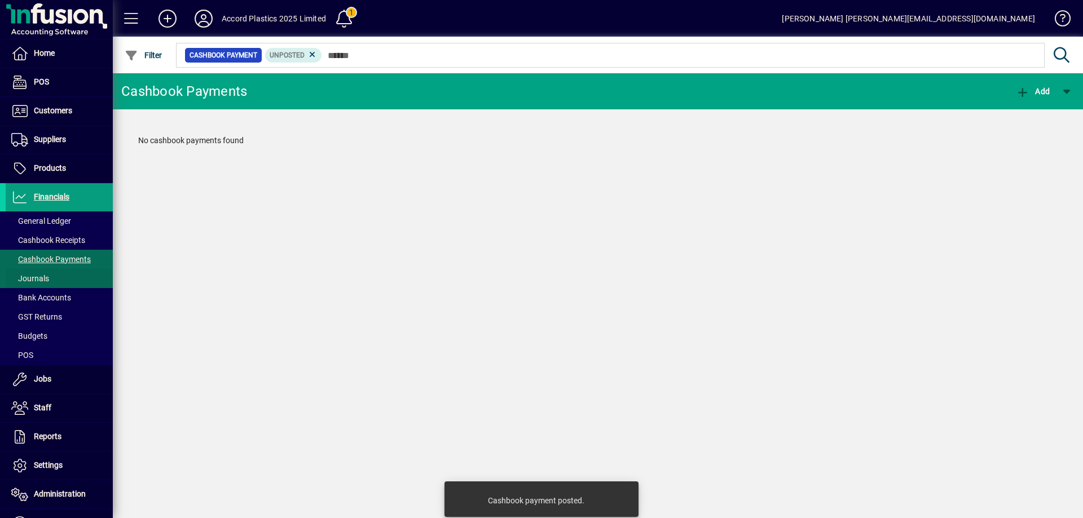
click at [48, 277] on span "Journals" at bounding box center [30, 278] width 38 height 9
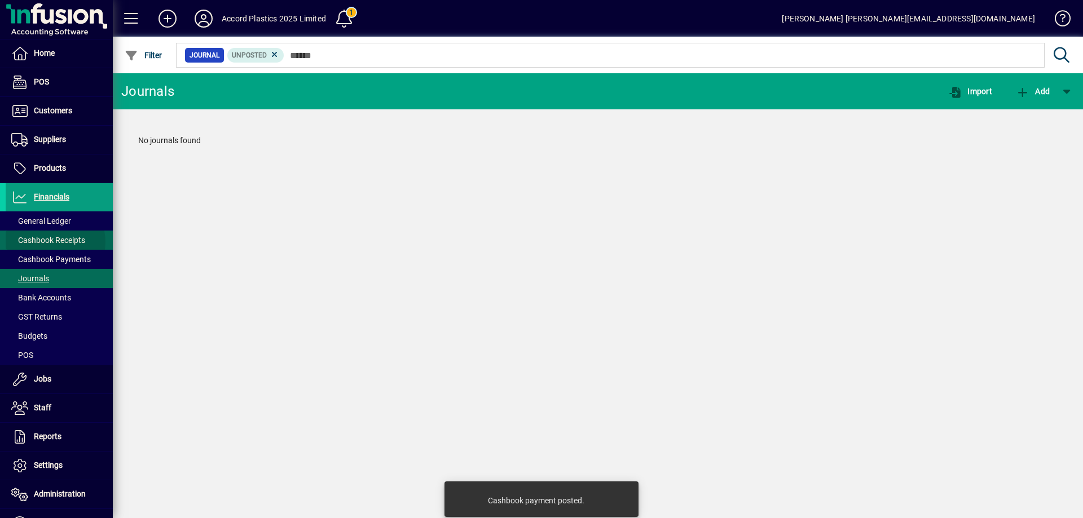
click at [54, 242] on span "Cashbook Receipts" at bounding box center [48, 240] width 74 height 9
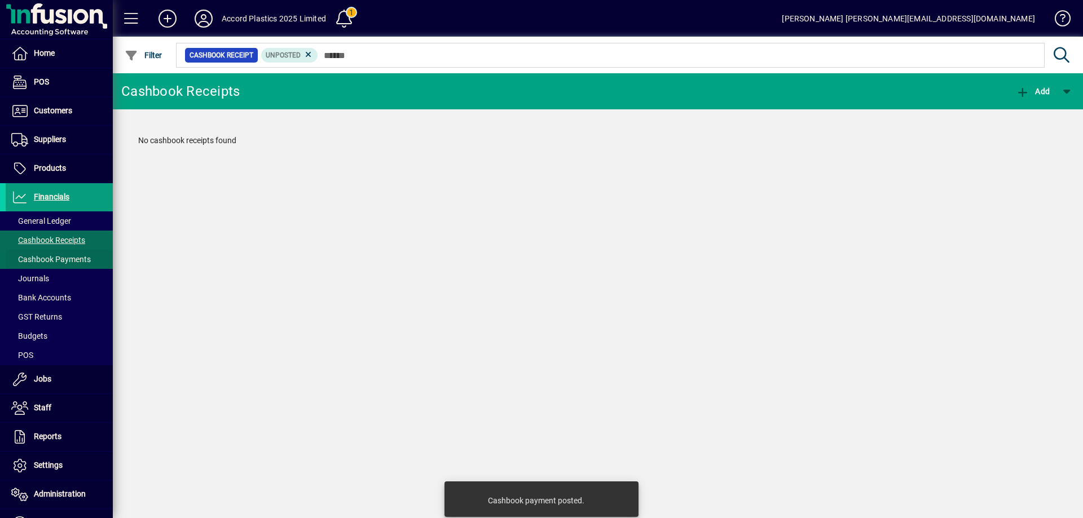
click at [51, 255] on span "Cashbook Payments" at bounding box center [51, 259] width 80 height 9
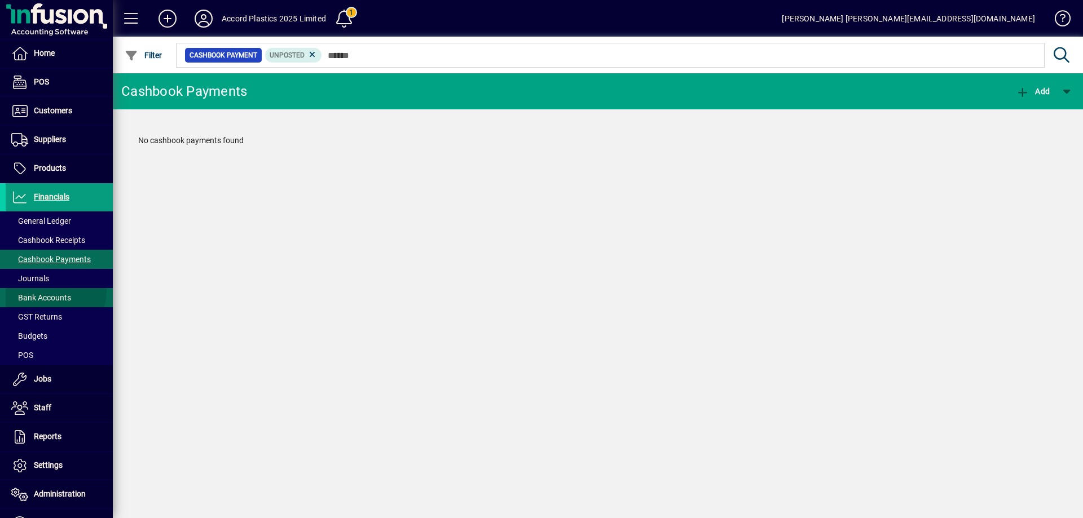
click at [43, 290] on span at bounding box center [59, 297] width 107 height 27
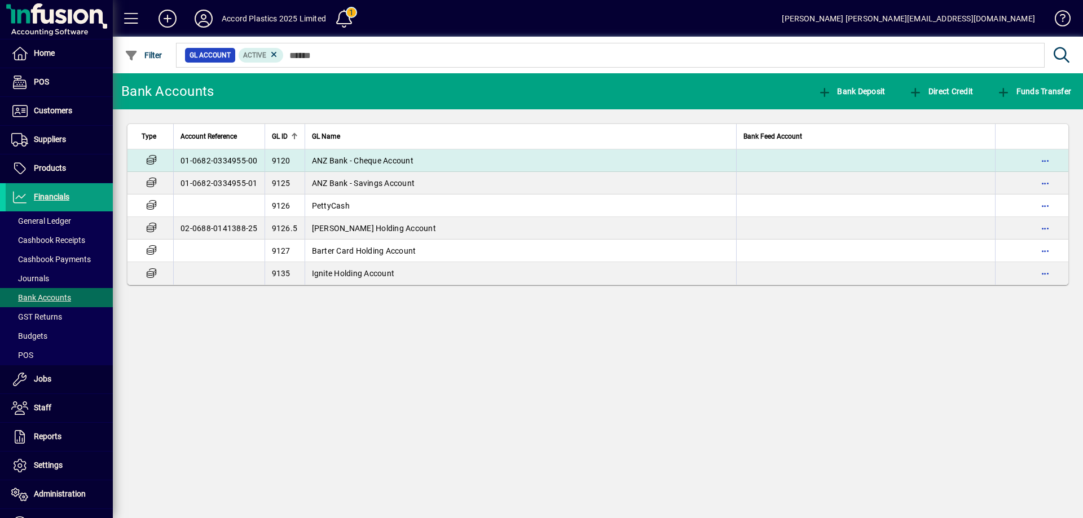
click at [310, 163] on td "ANZ Bank - Cheque Account" at bounding box center [521, 160] width 432 height 23
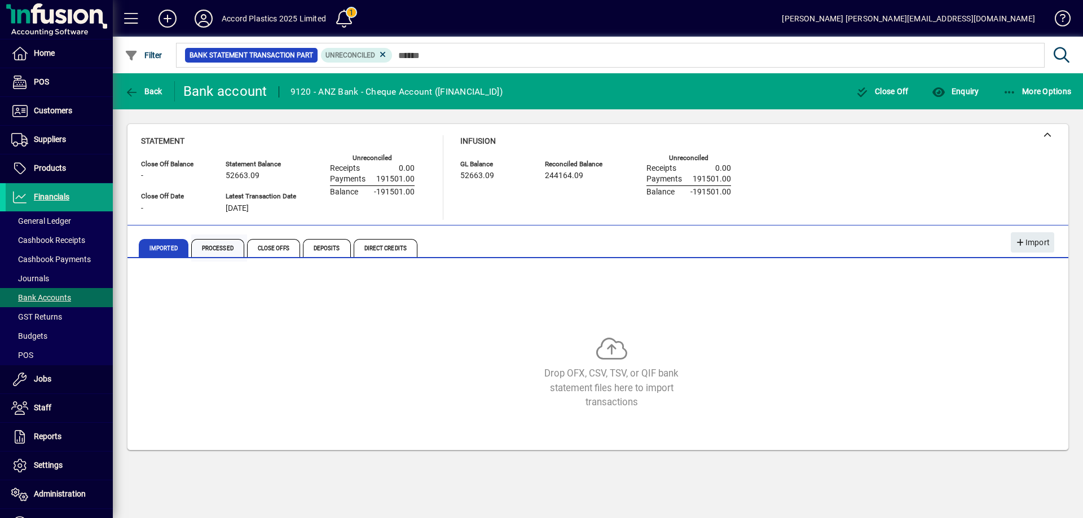
click at [228, 249] on span "Processed" at bounding box center [217, 248] width 53 height 18
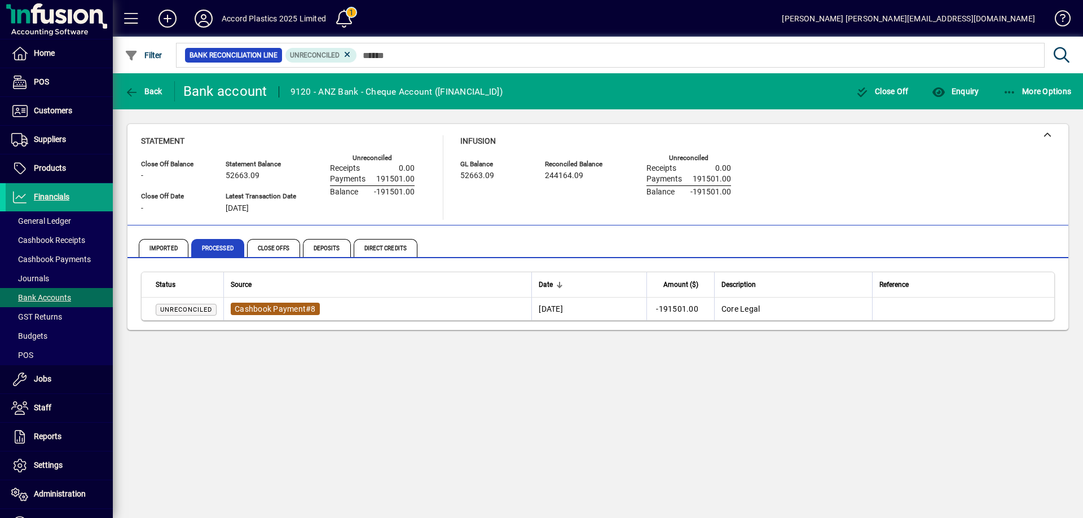
click at [267, 311] on span "Cashbook Payment" at bounding box center [270, 309] width 71 height 9
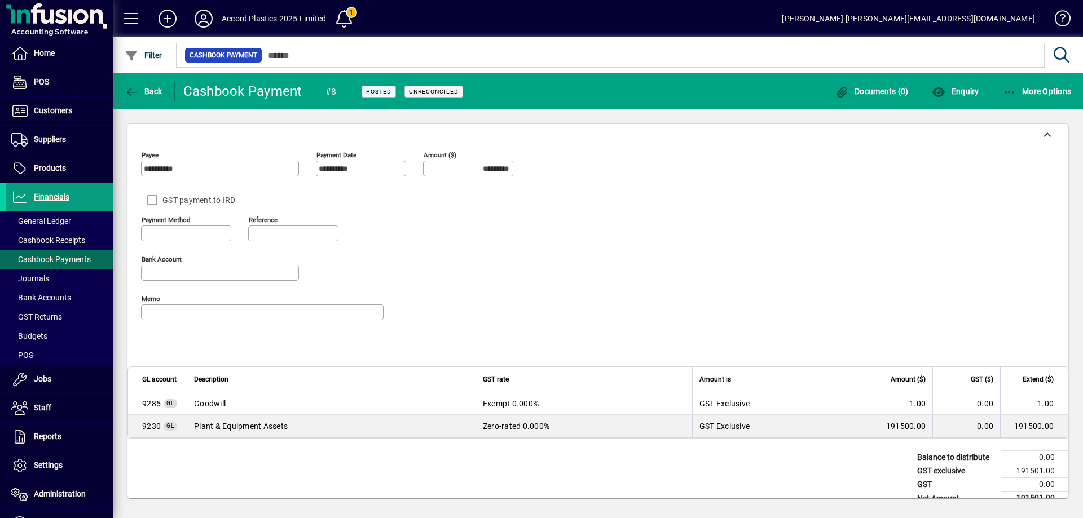
type input "**********"
click at [1025, 88] on span "More Options" at bounding box center [1037, 91] width 69 height 9
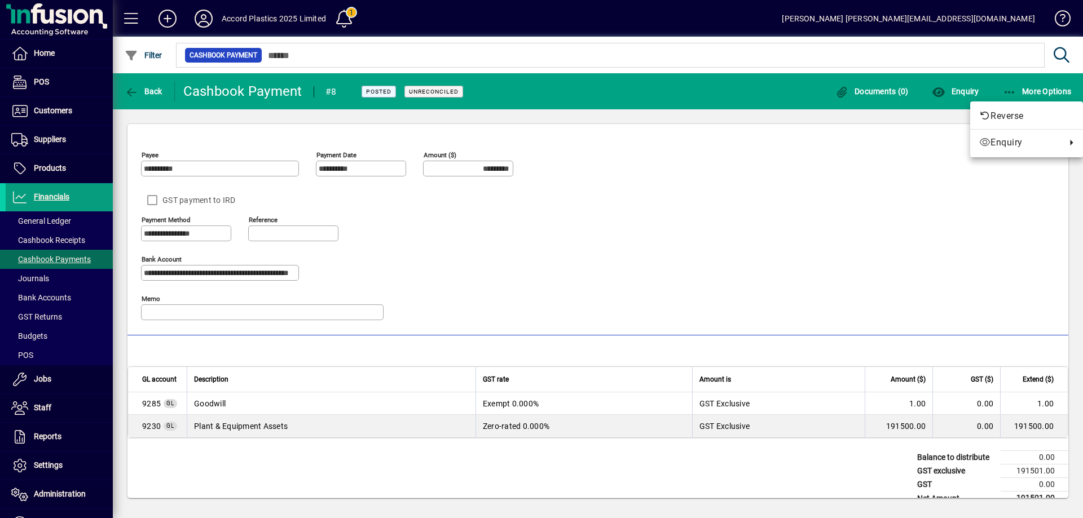
click at [827, 218] on div at bounding box center [541, 259] width 1083 height 518
click at [139, 89] on span "Back" at bounding box center [144, 91] width 38 height 9
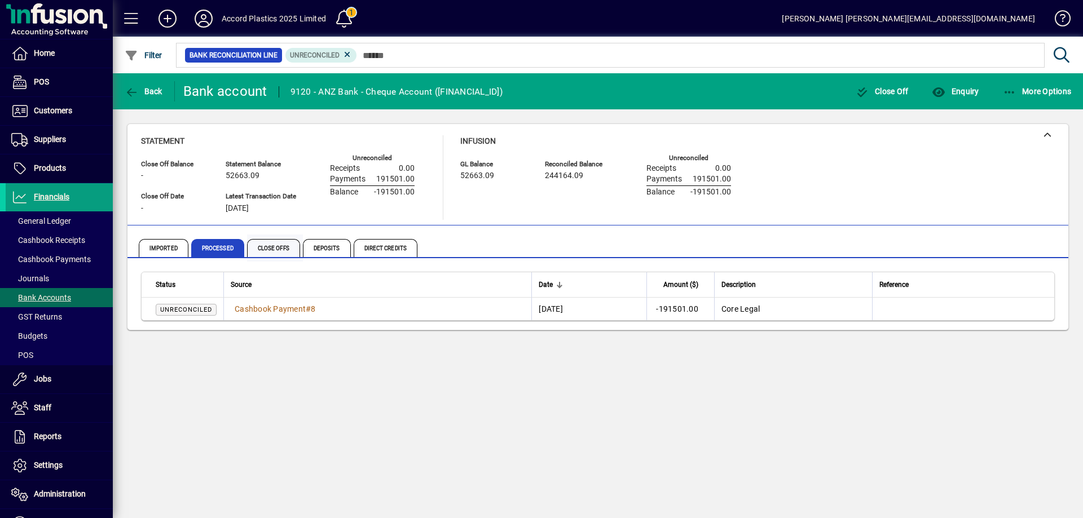
click at [265, 245] on span "Close Offs" at bounding box center [273, 248] width 53 height 18
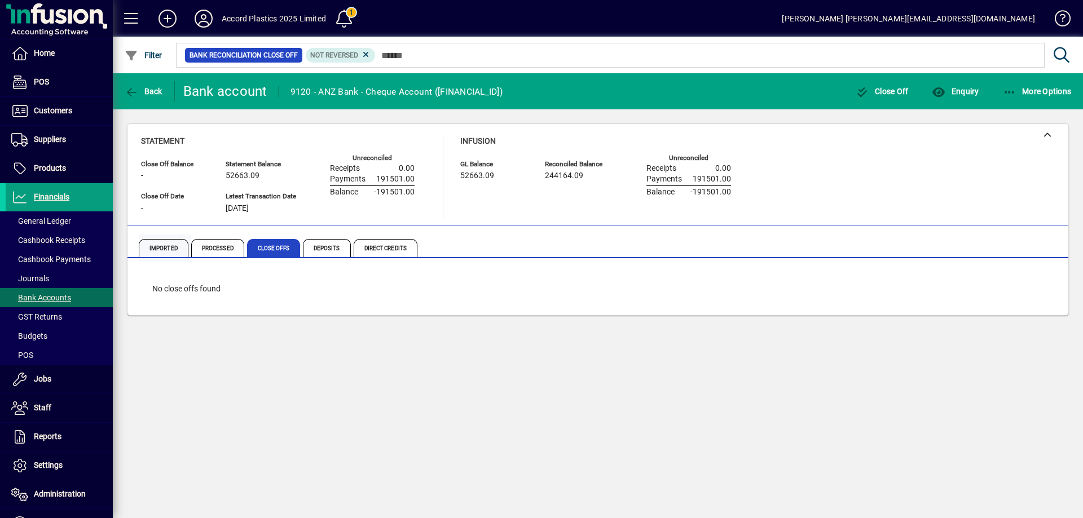
click at [166, 243] on span "Imported" at bounding box center [164, 248] width 50 height 18
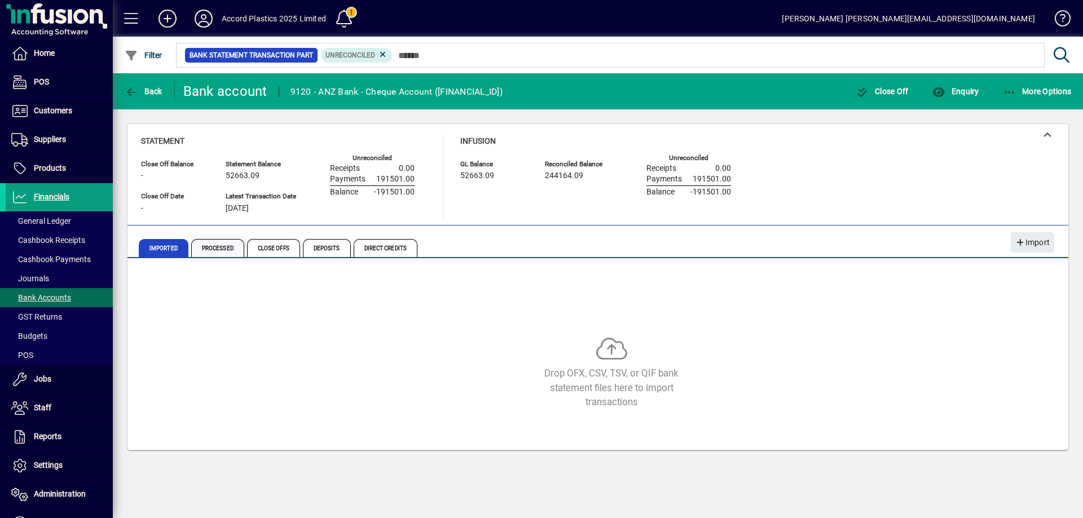
click at [210, 248] on span "Processed" at bounding box center [217, 248] width 53 height 18
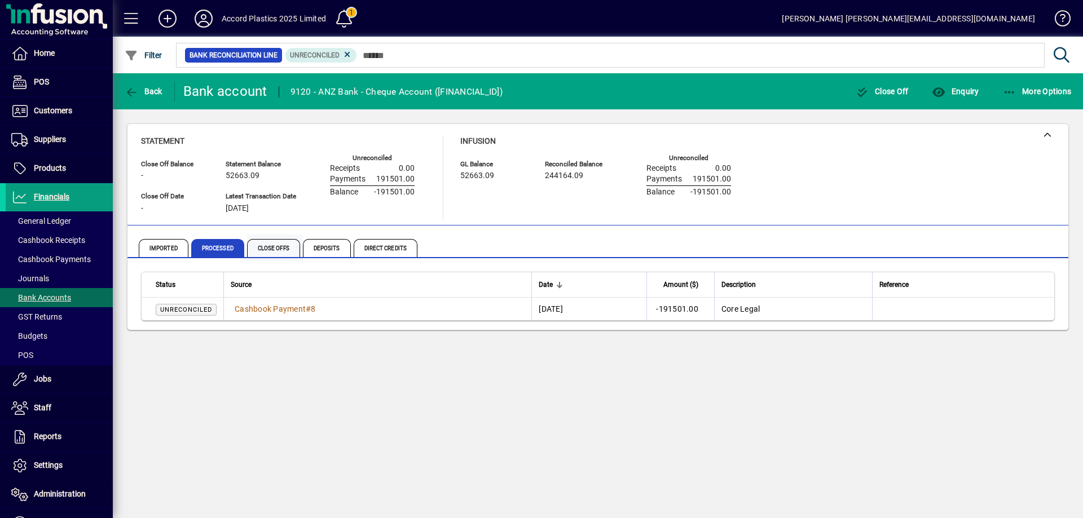
click at [287, 244] on span "Close Offs" at bounding box center [273, 248] width 53 height 18
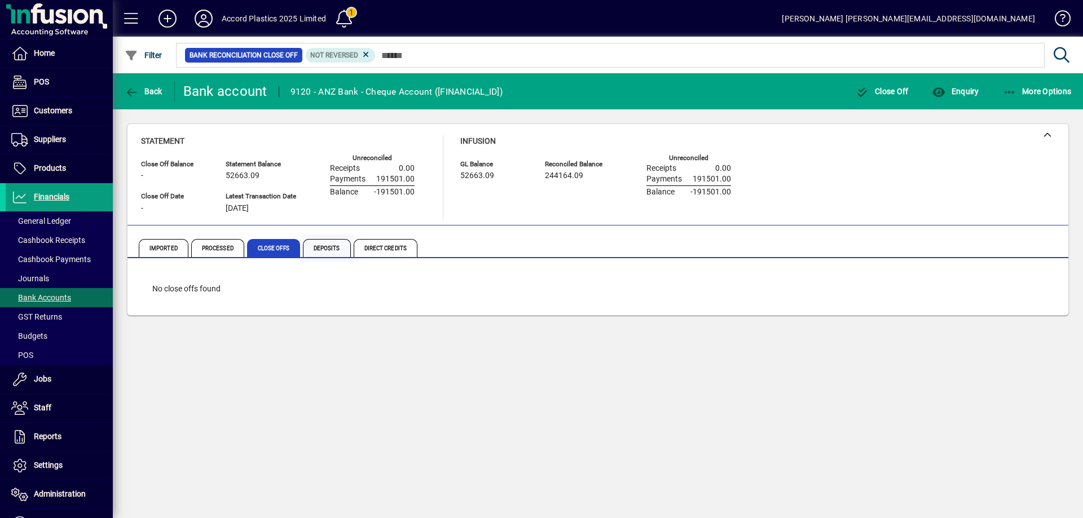
click at [329, 246] on span "Deposits" at bounding box center [327, 248] width 48 height 18
click at [375, 246] on span "Direct Credits" at bounding box center [386, 248] width 64 height 18
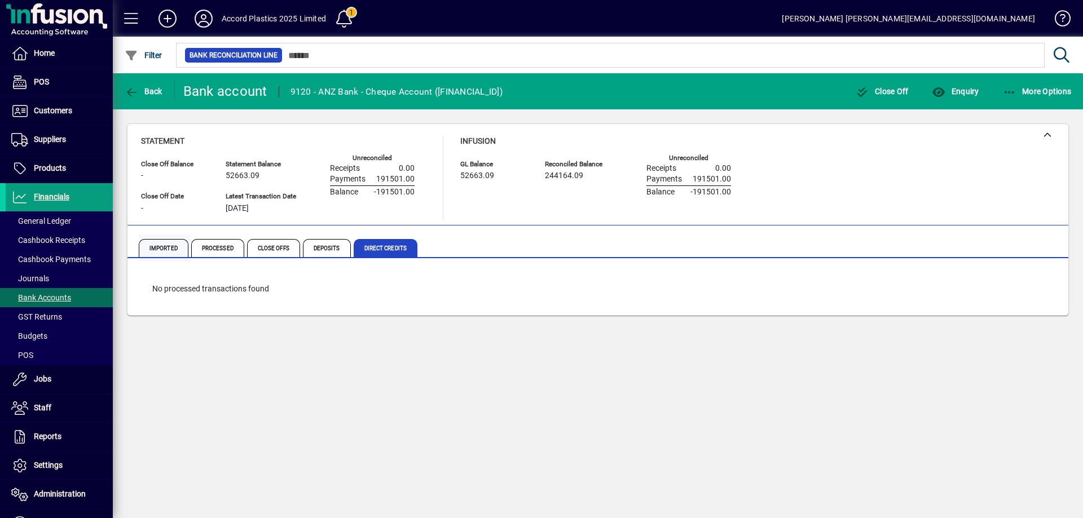
click at [169, 245] on span "Imported" at bounding box center [164, 248] width 50 height 18
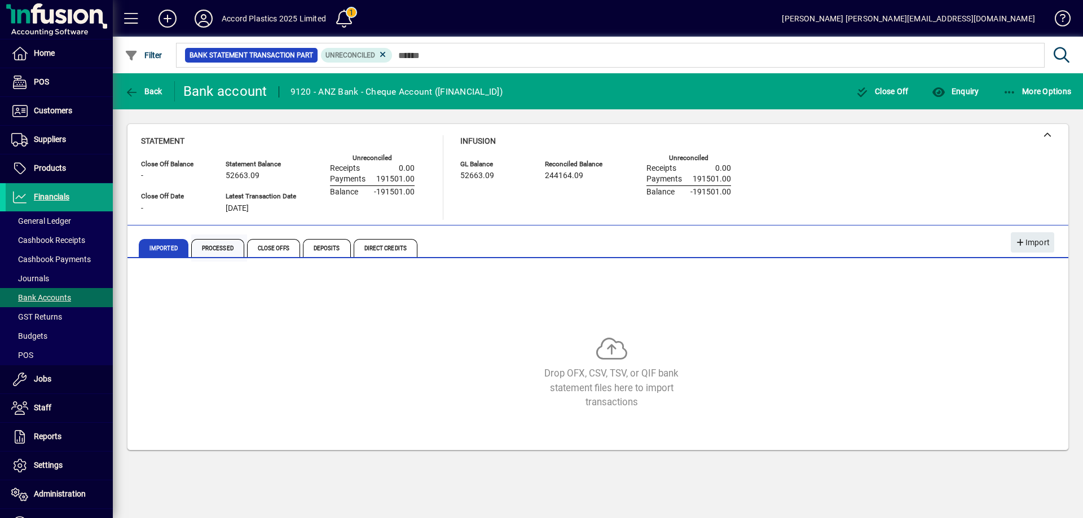
click at [219, 248] on span "Processed" at bounding box center [217, 248] width 53 height 18
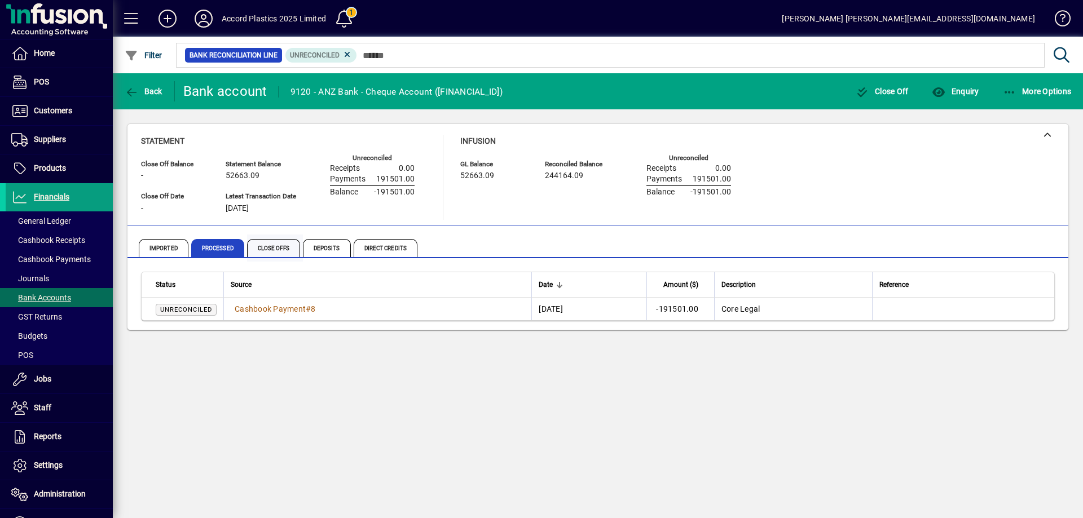
click at [267, 246] on span "Close Offs" at bounding box center [273, 248] width 53 height 18
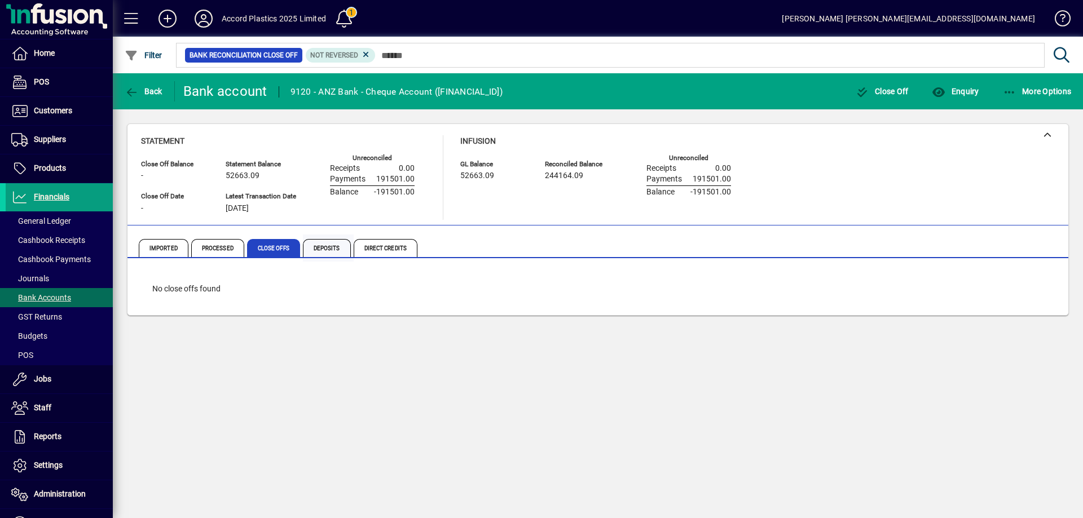
click at [332, 254] on span "Deposits" at bounding box center [327, 248] width 48 height 18
click at [371, 250] on span "Direct Credits" at bounding box center [386, 248] width 64 height 18
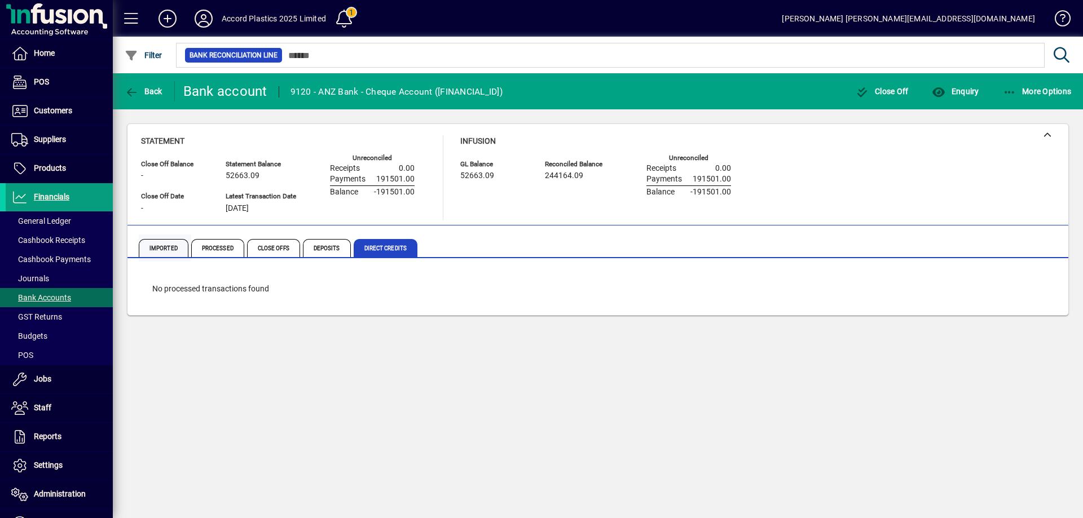
click at [157, 247] on span "Imported" at bounding box center [164, 248] width 50 height 18
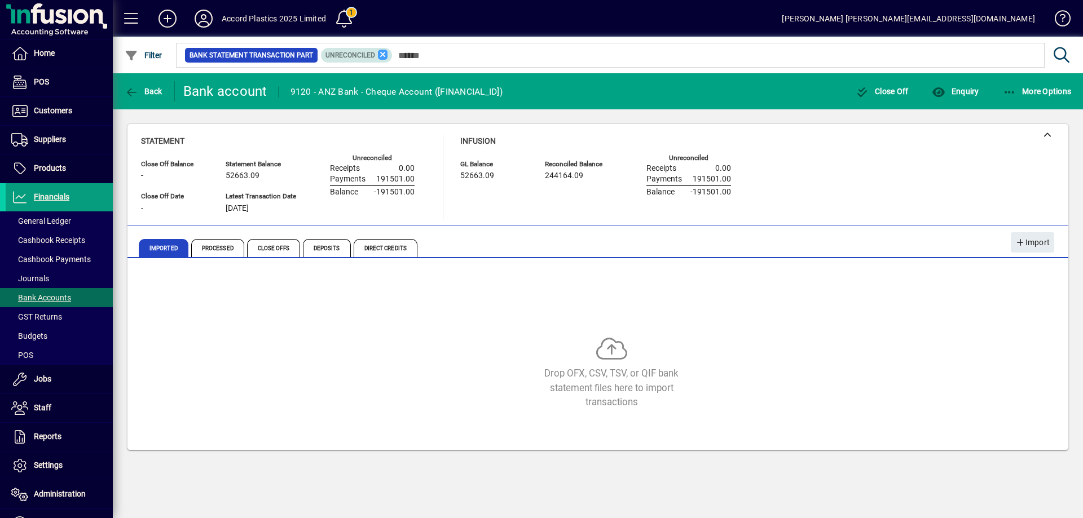
click at [380, 56] on icon at bounding box center [383, 55] width 10 height 10
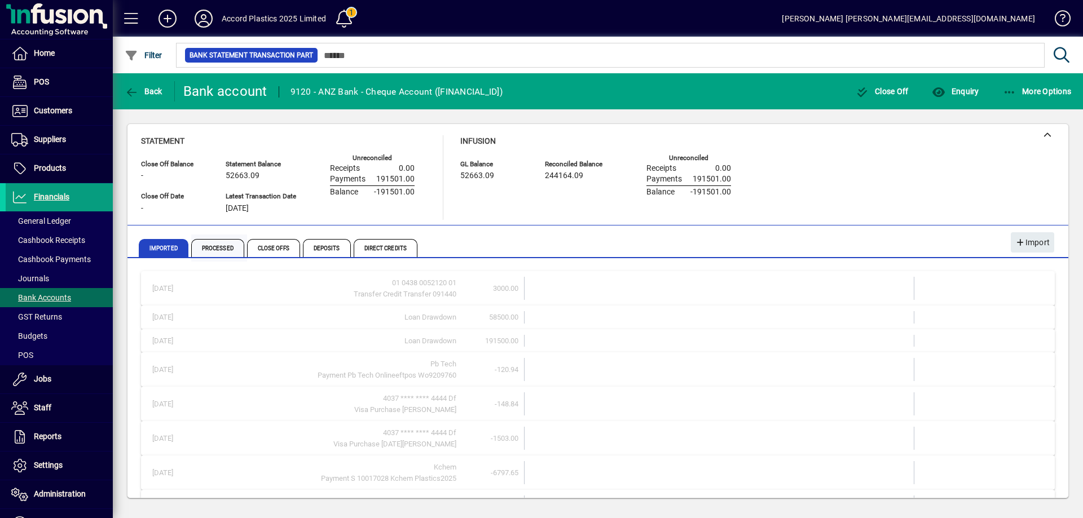
click at [220, 241] on span "Processed" at bounding box center [217, 248] width 53 height 18
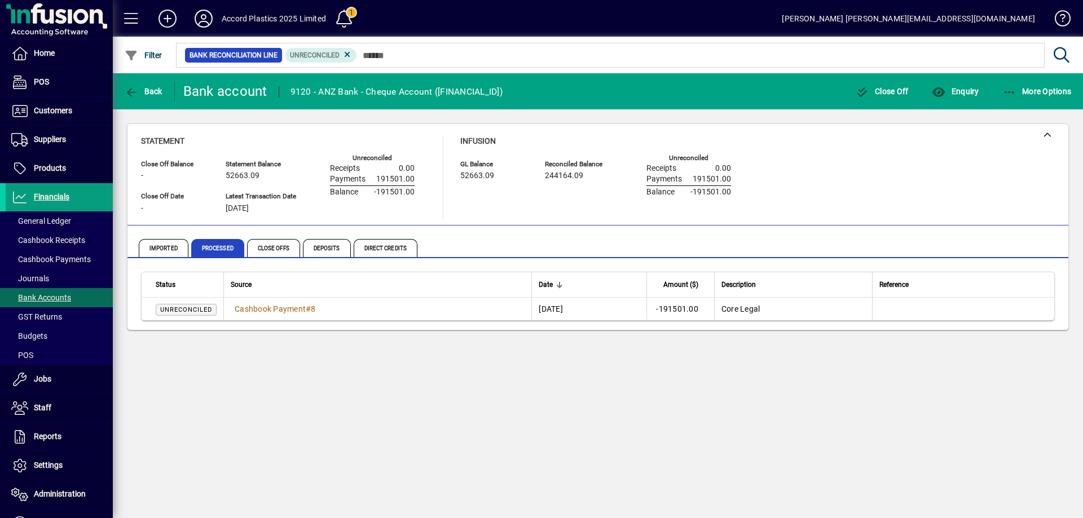
click at [190, 309] on span "Unreconciled" at bounding box center [186, 309] width 52 height 7
click at [262, 307] on span "Cashbook Payment" at bounding box center [270, 309] width 71 height 9
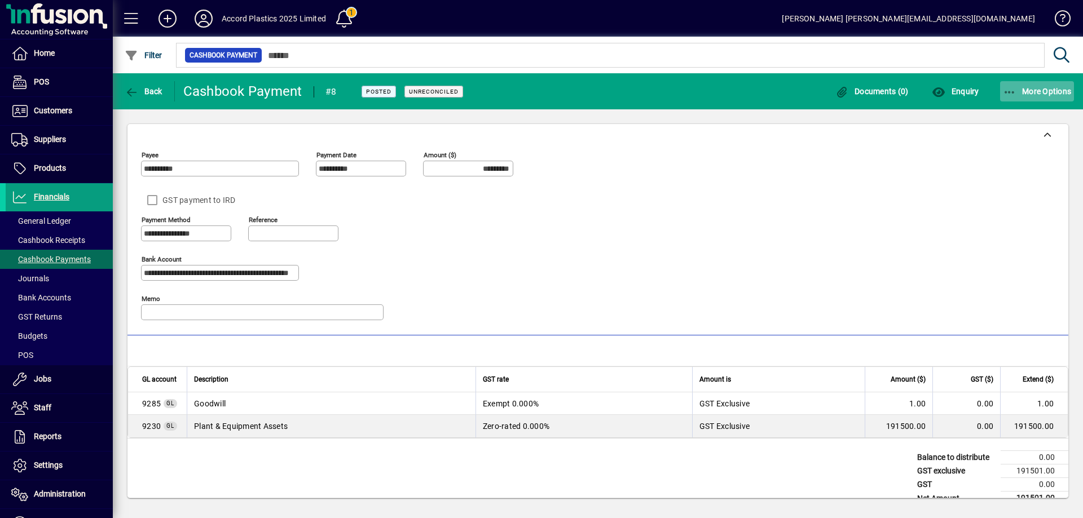
click at [1033, 95] on span "More Options" at bounding box center [1037, 91] width 69 height 9
click at [702, 225] on div at bounding box center [541, 259] width 1083 height 518
click at [54, 321] on span "GST Returns" at bounding box center [36, 316] width 51 height 9
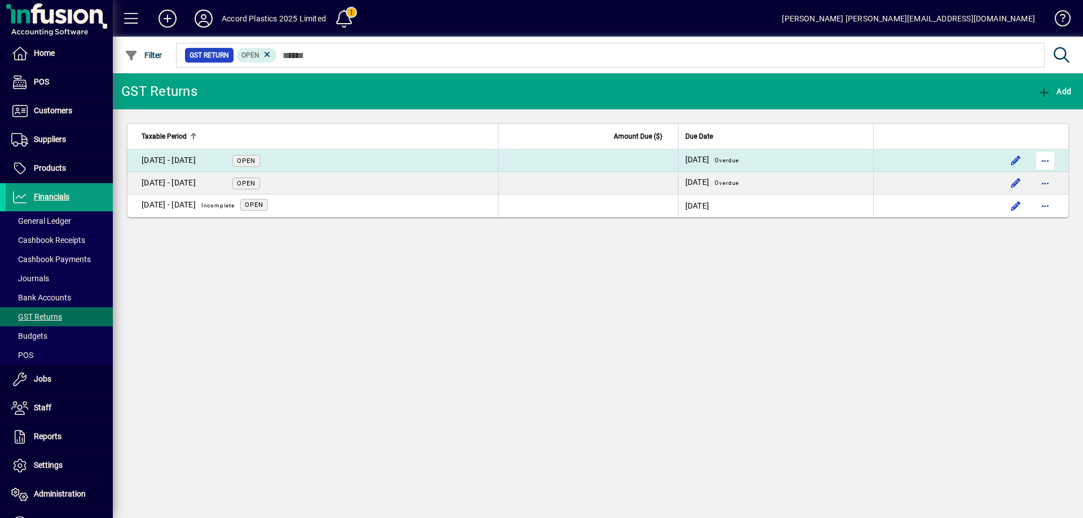
click at [1049, 160] on span "button" at bounding box center [1045, 160] width 27 height 27
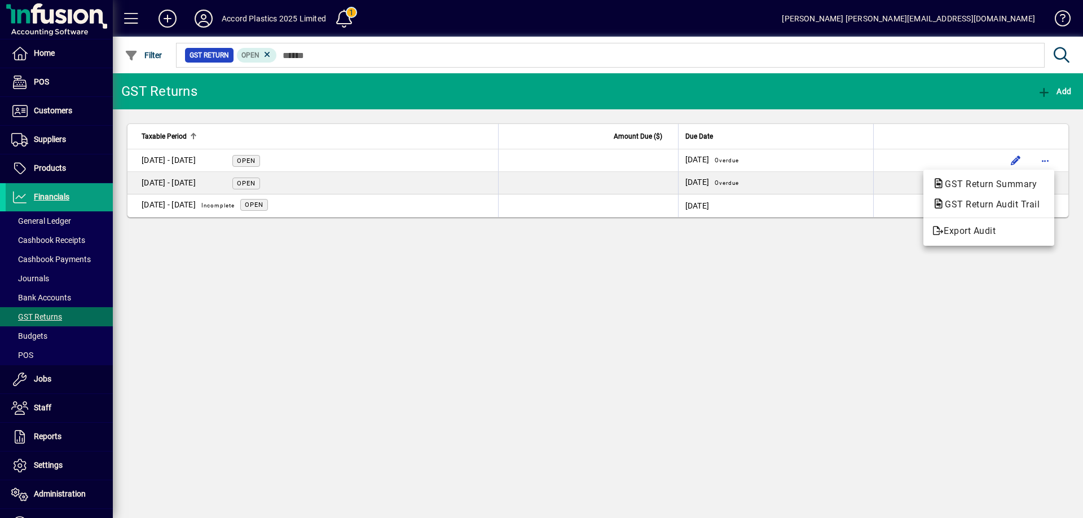
drag, startPoint x: 806, startPoint y: 329, endPoint x: 931, endPoint y: 246, distance: 150.0
click at [807, 329] on div at bounding box center [541, 259] width 1083 height 518
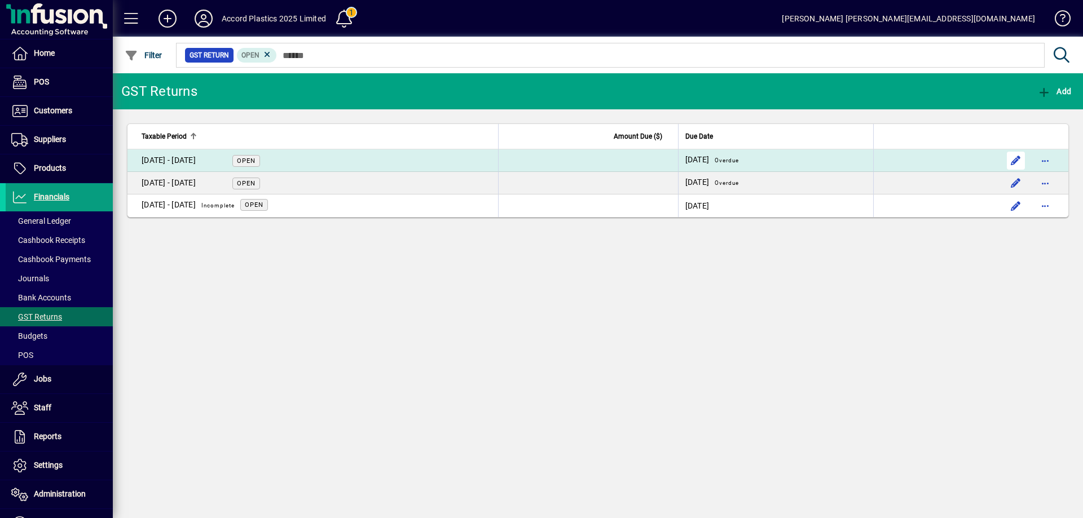
click at [1010, 162] on span "button" at bounding box center [1015, 160] width 27 height 27
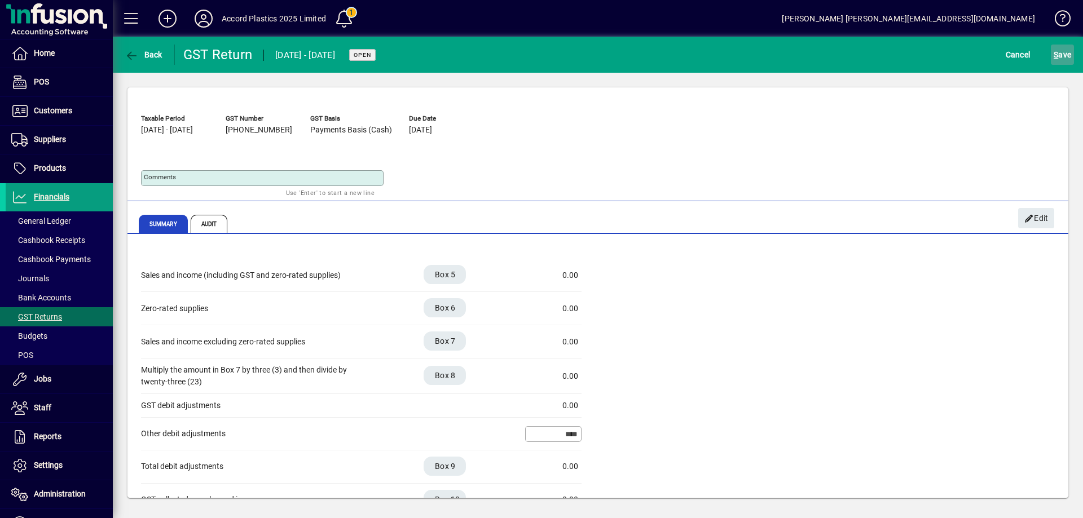
click at [1053, 65] on span "submit" at bounding box center [1062, 54] width 23 height 27
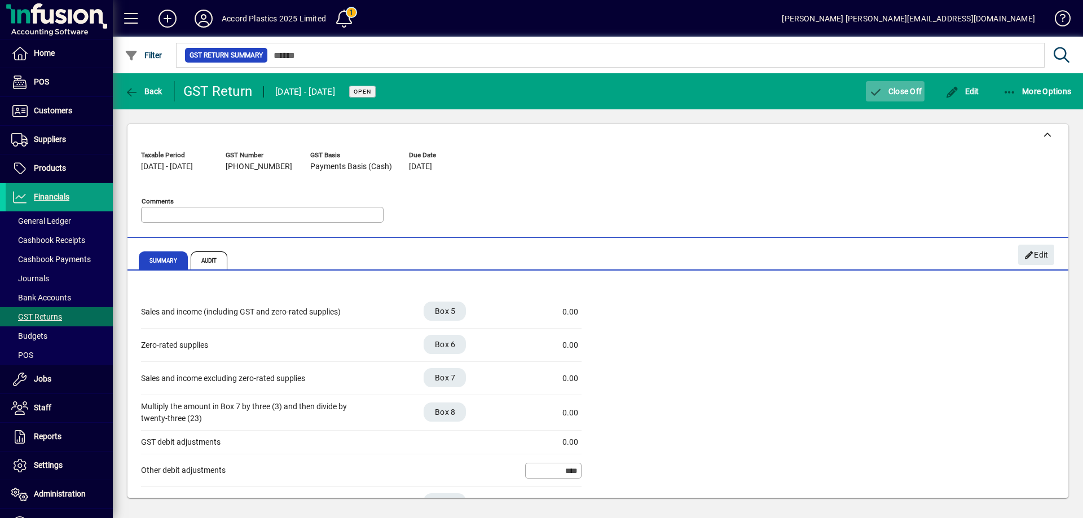
click at [911, 95] on span "Close Off" at bounding box center [895, 91] width 53 height 9
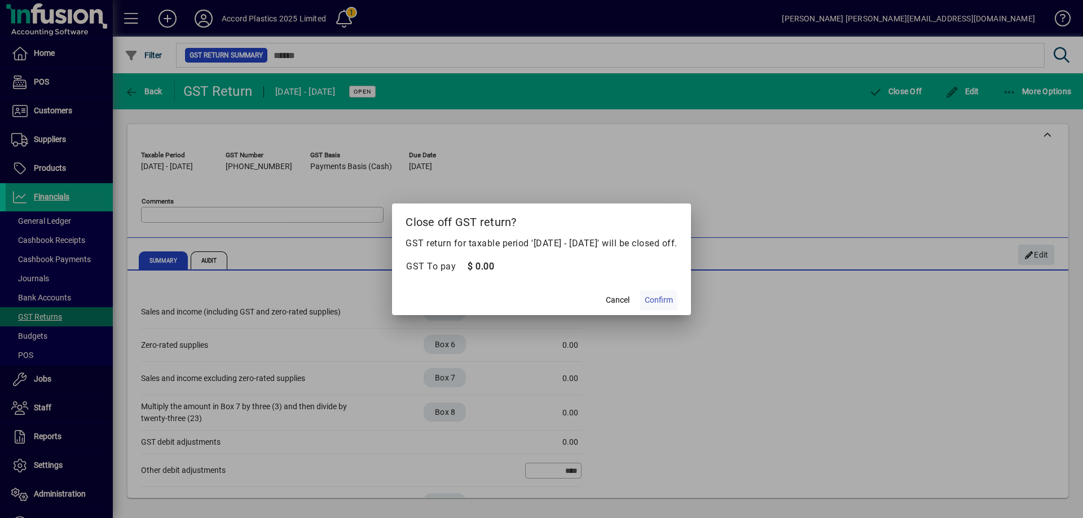
click at [662, 298] on span "Confirm" at bounding box center [659, 300] width 28 height 12
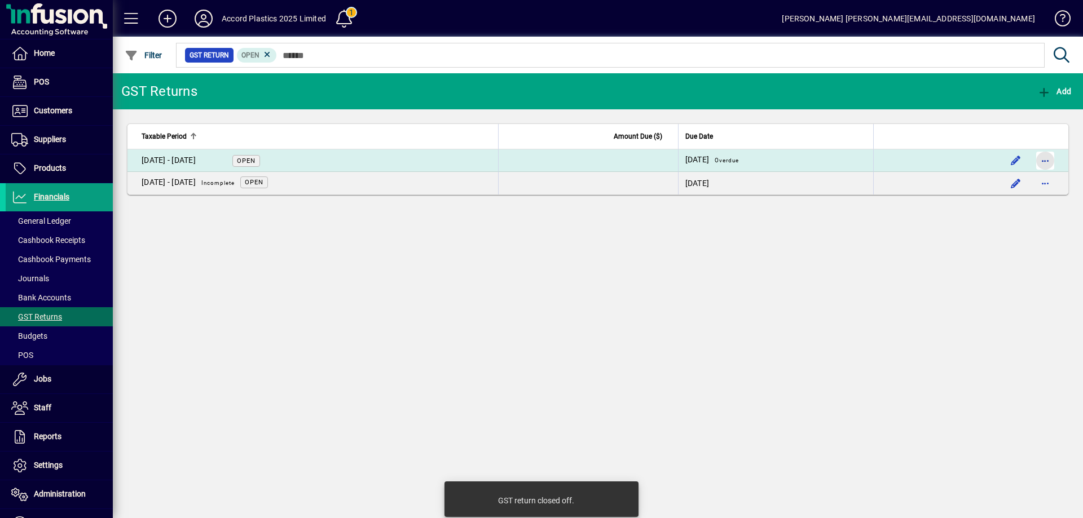
click at [1040, 161] on span "button" at bounding box center [1045, 160] width 27 height 27
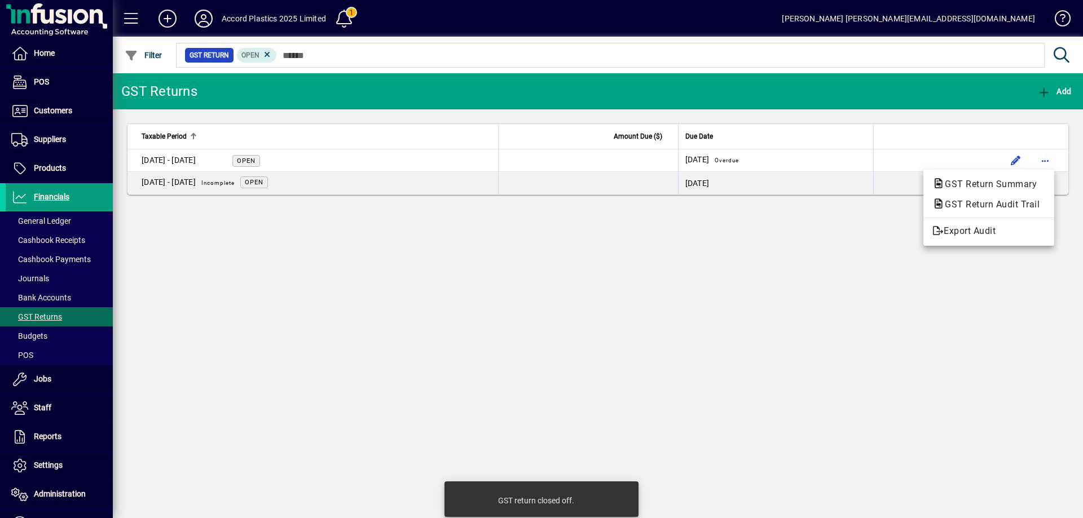
drag, startPoint x: 756, startPoint y: 351, endPoint x: 980, endPoint y: 217, distance: 260.6
click at [774, 344] on div at bounding box center [541, 259] width 1083 height 518
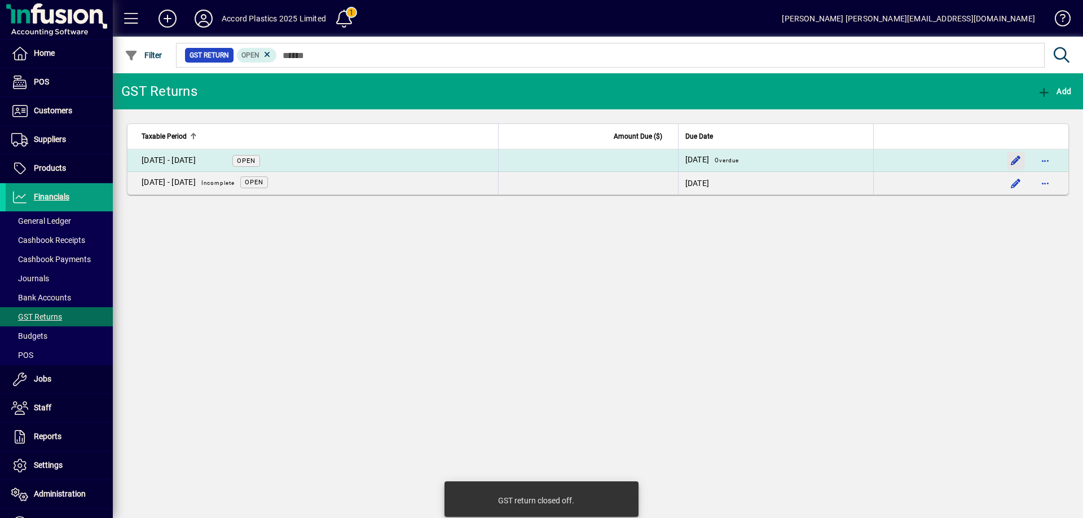
click at [1004, 161] on span "button" at bounding box center [1015, 160] width 27 height 27
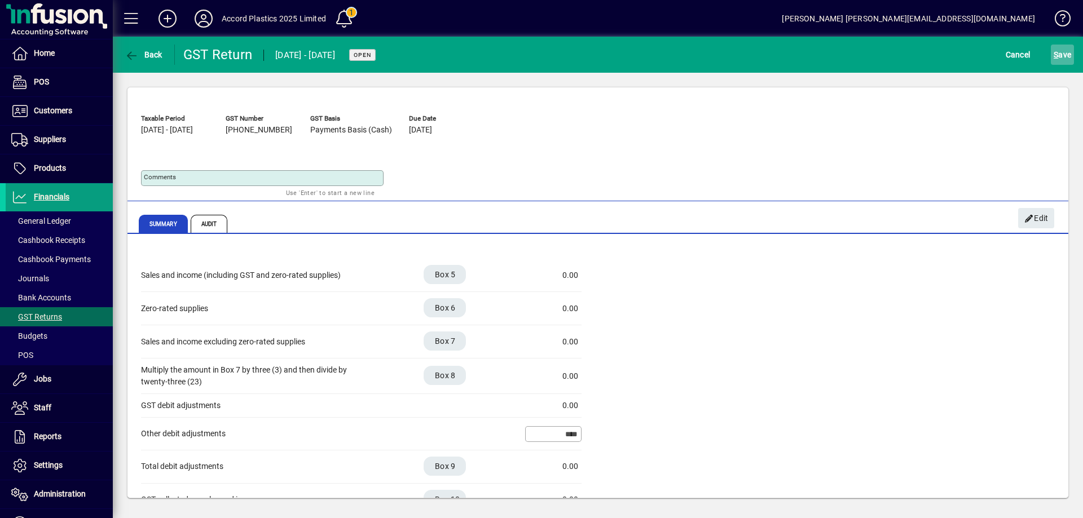
click at [1055, 56] on span "S" at bounding box center [1056, 54] width 5 height 9
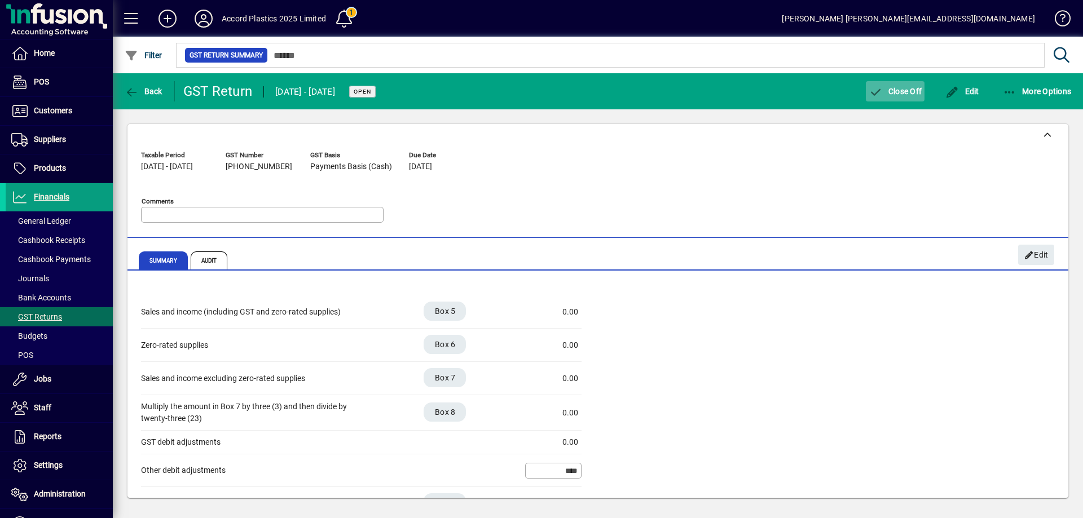
click at [891, 94] on span "Close Off" at bounding box center [895, 91] width 53 height 9
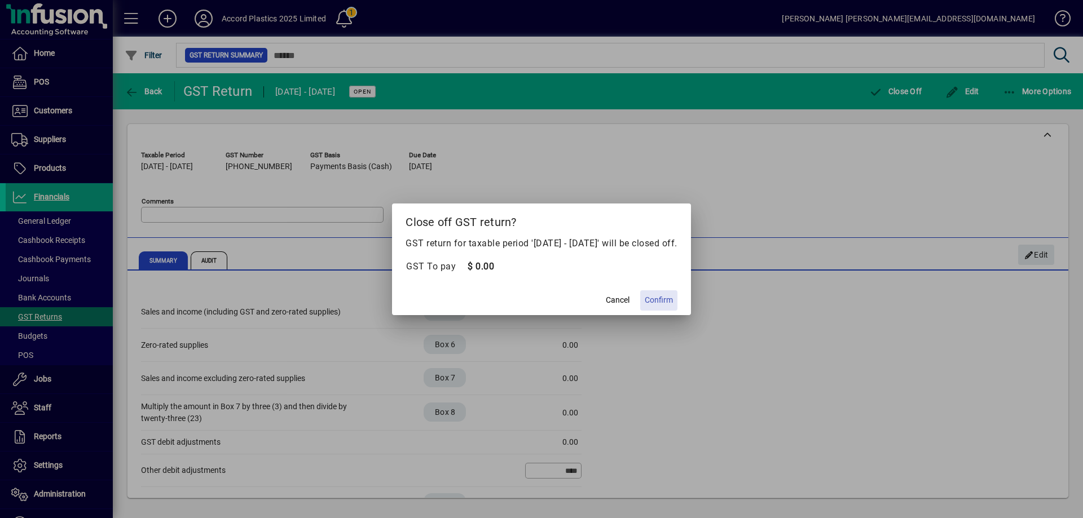
click at [660, 304] on span "Confirm" at bounding box center [659, 300] width 28 height 12
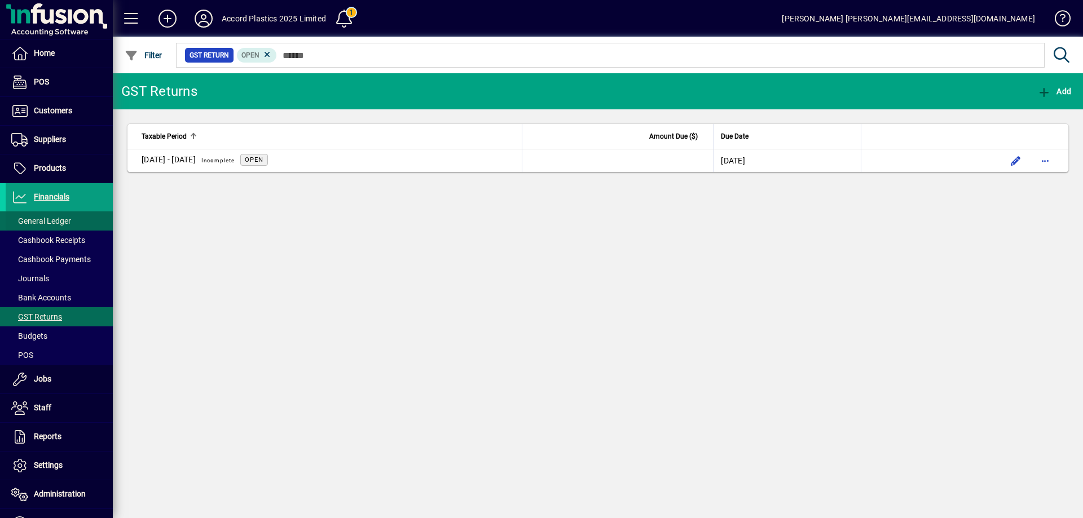
click at [63, 225] on span "General Ledger" at bounding box center [41, 221] width 60 height 9
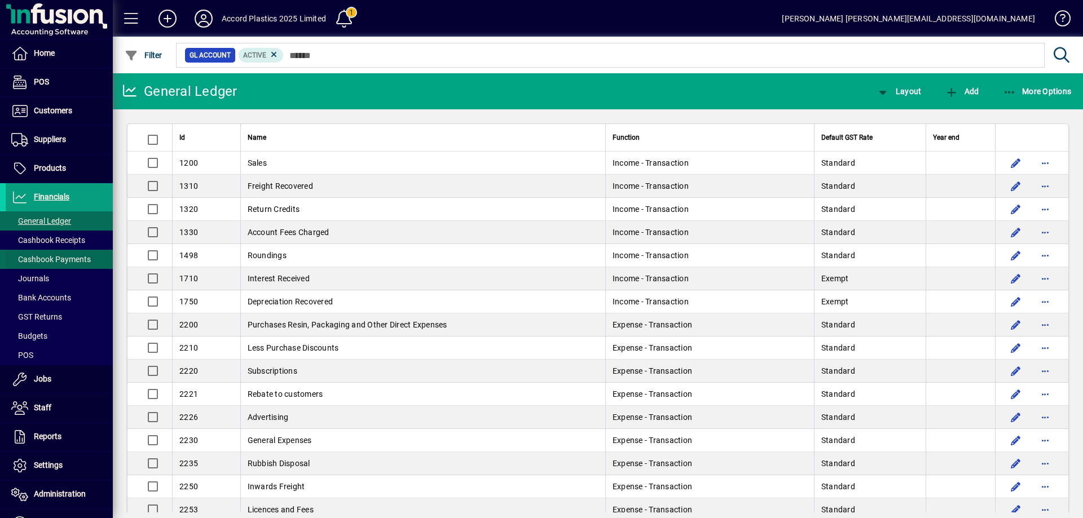
click at [68, 261] on span "Cashbook Payments" at bounding box center [51, 259] width 80 height 9
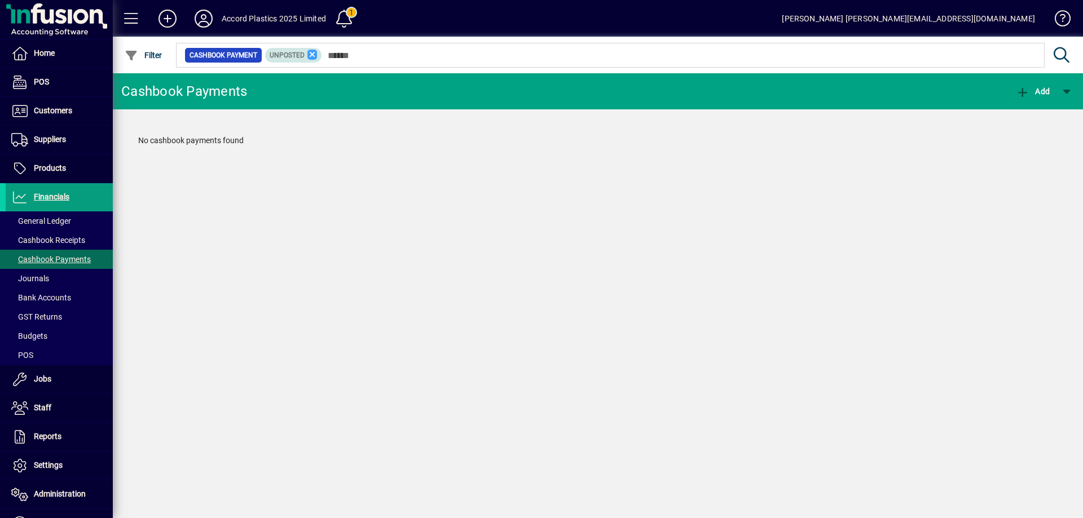
click at [312, 56] on icon at bounding box center [312, 55] width 10 height 10
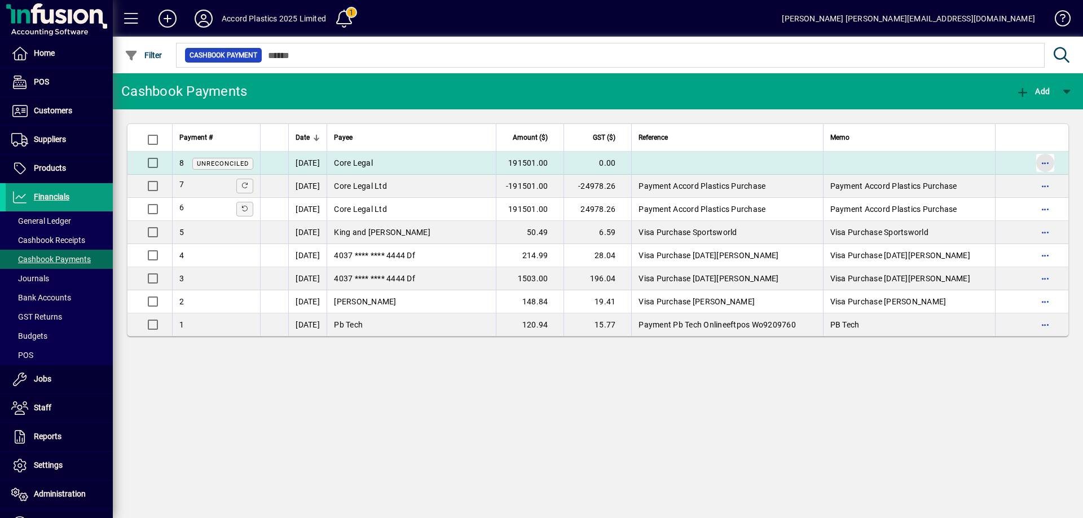
click at [1044, 164] on span "button" at bounding box center [1045, 162] width 27 height 27
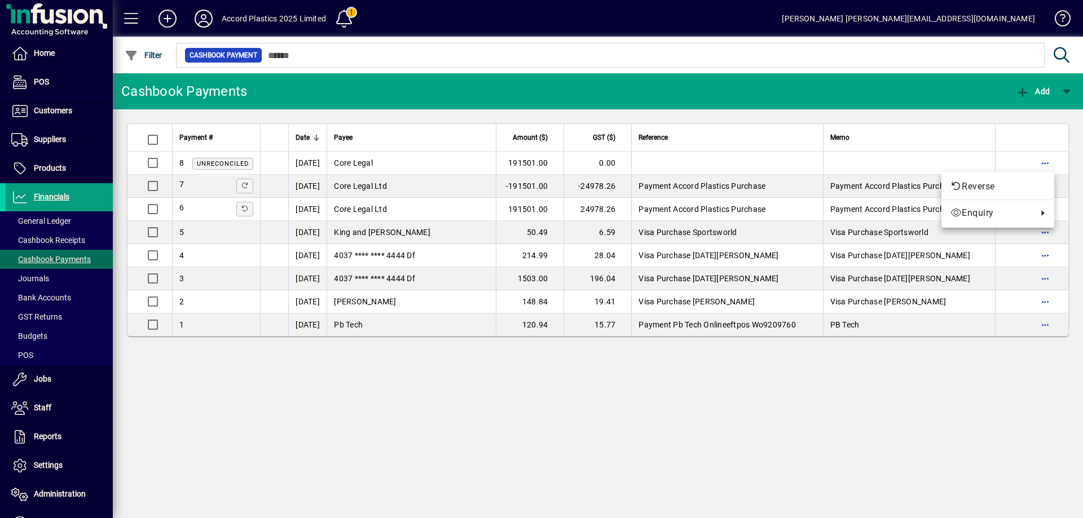
click at [530, 386] on div at bounding box center [541, 259] width 1083 height 518
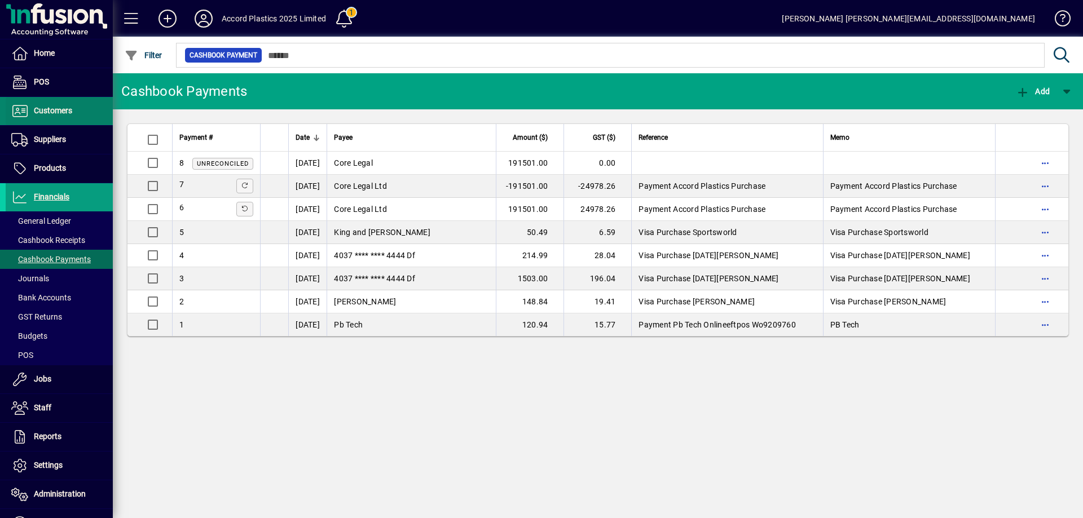
click at [60, 115] on span "Customers" at bounding box center [53, 110] width 38 height 9
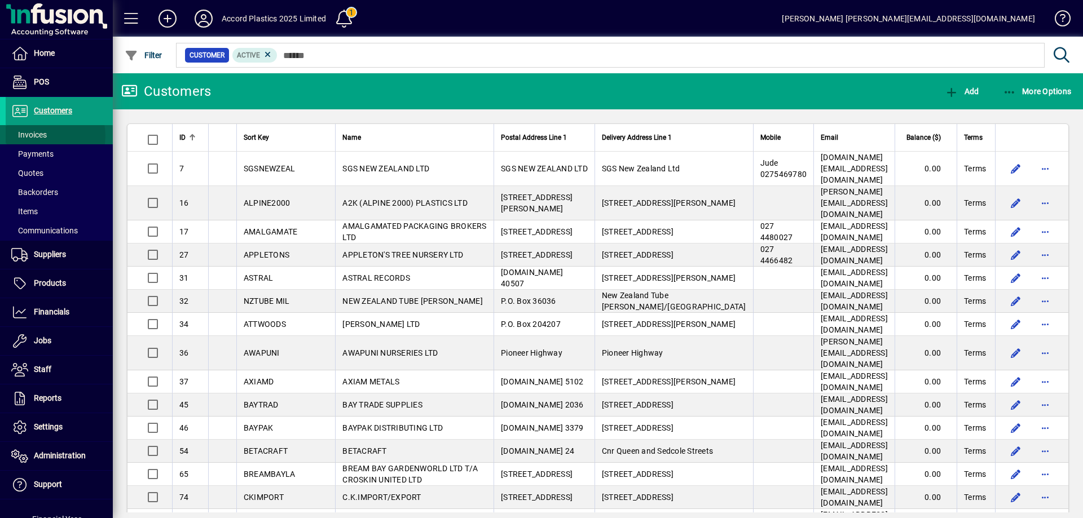
click at [48, 136] on span at bounding box center [59, 134] width 107 height 27
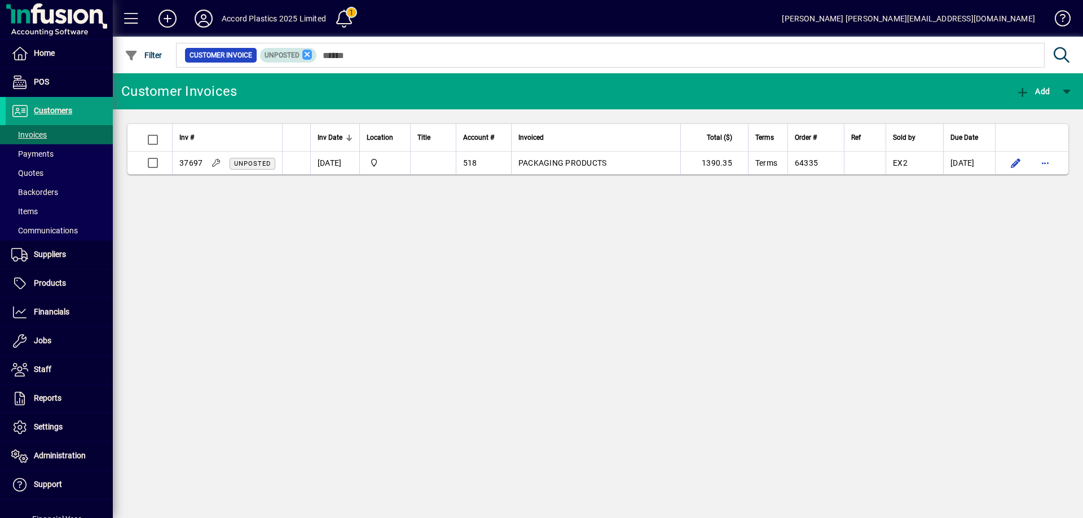
click at [307, 56] on icon at bounding box center [307, 55] width 10 height 10
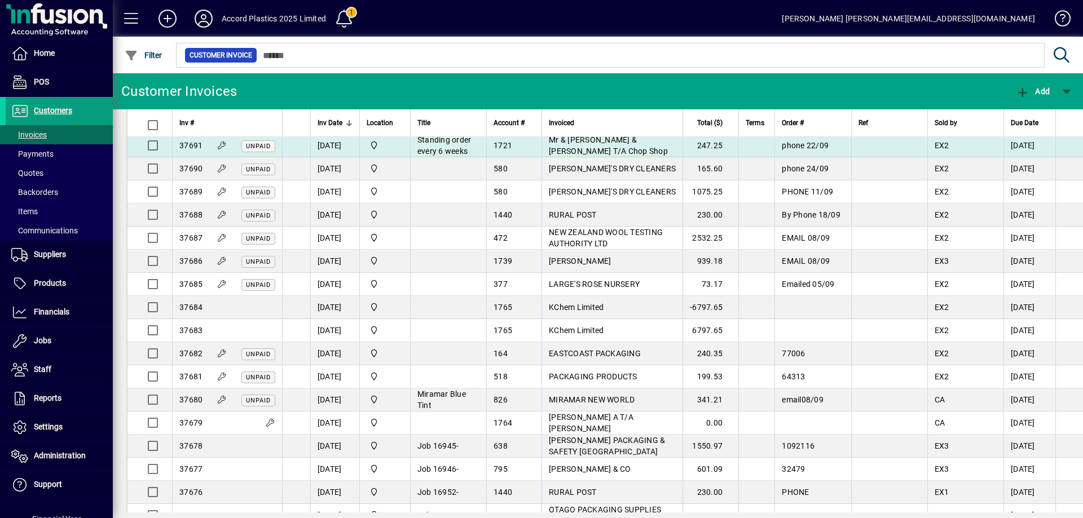
scroll to position [226, 0]
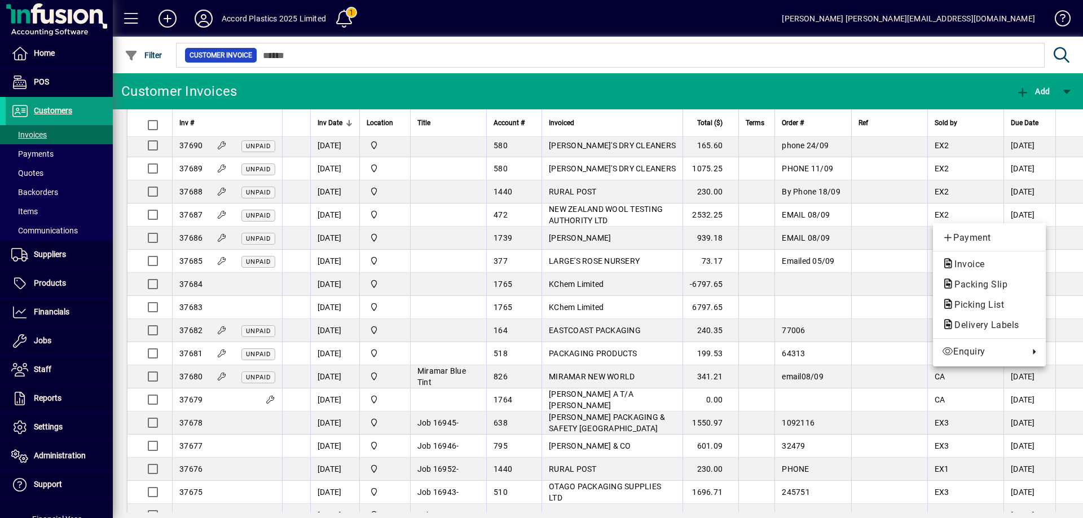
click at [200, 214] on div at bounding box center [541, 259] width 1083 height 518
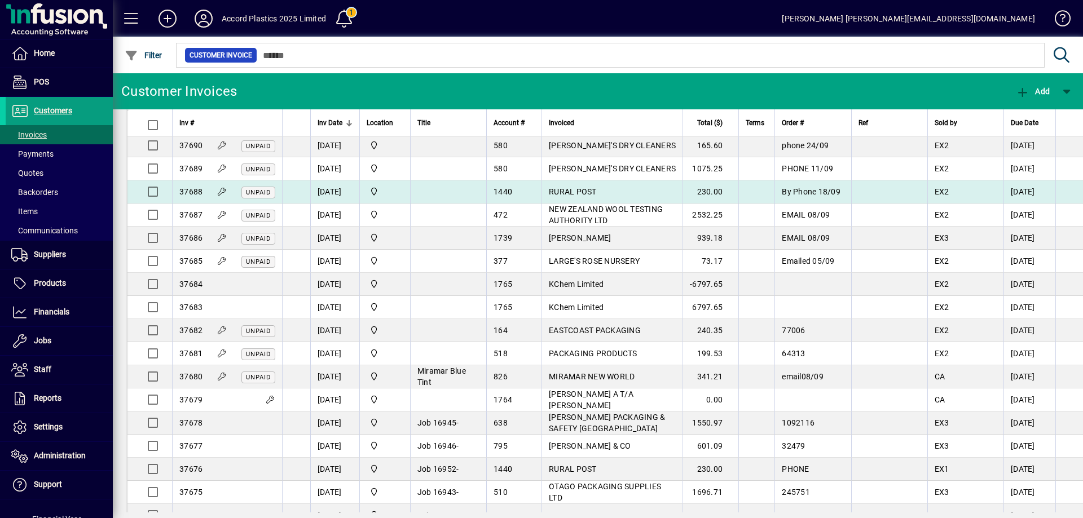
click at [194, 196] on span "37688" at bounding box center [190, 191] width 23 height 9
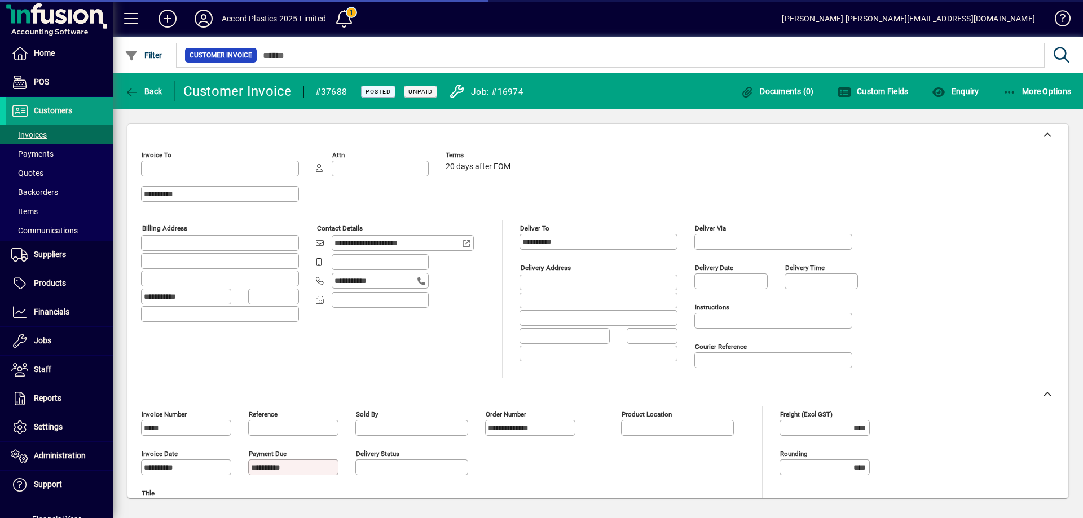
type input "**********"
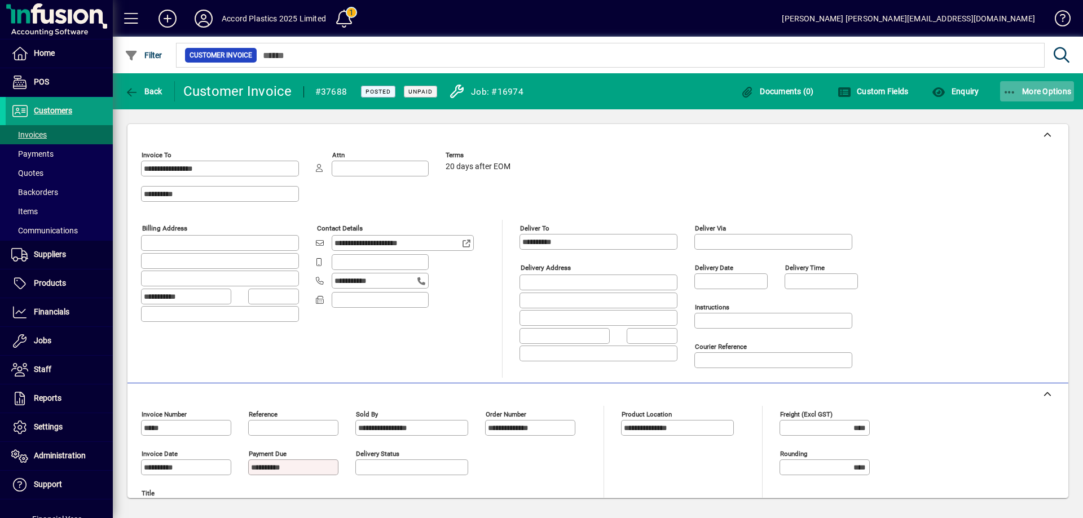
click at [1010, 93] on icon "button" at bounding box center [1010, 92] width 14 height 11
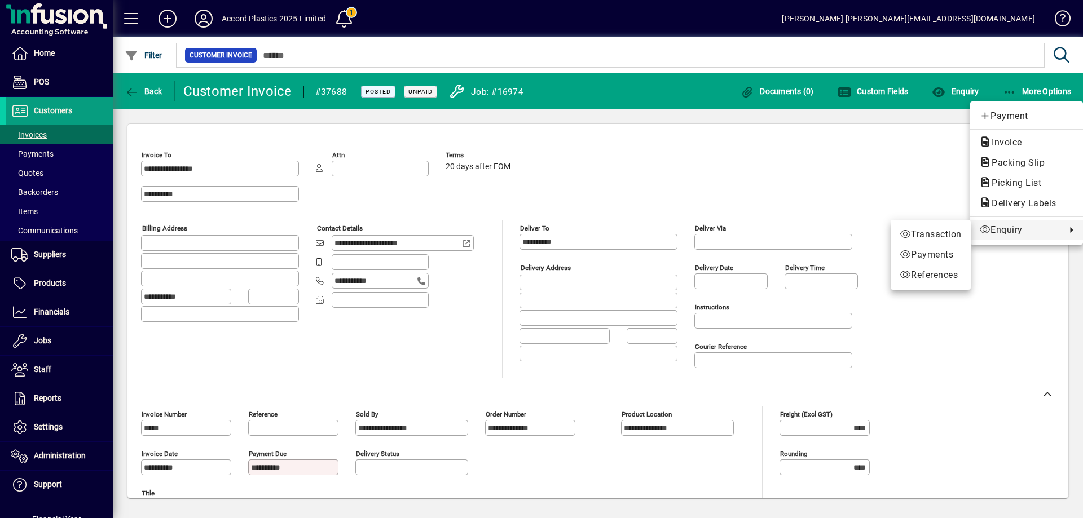
click at [802, 169] on div at bounding box center [541, 259] width 1083 height 518
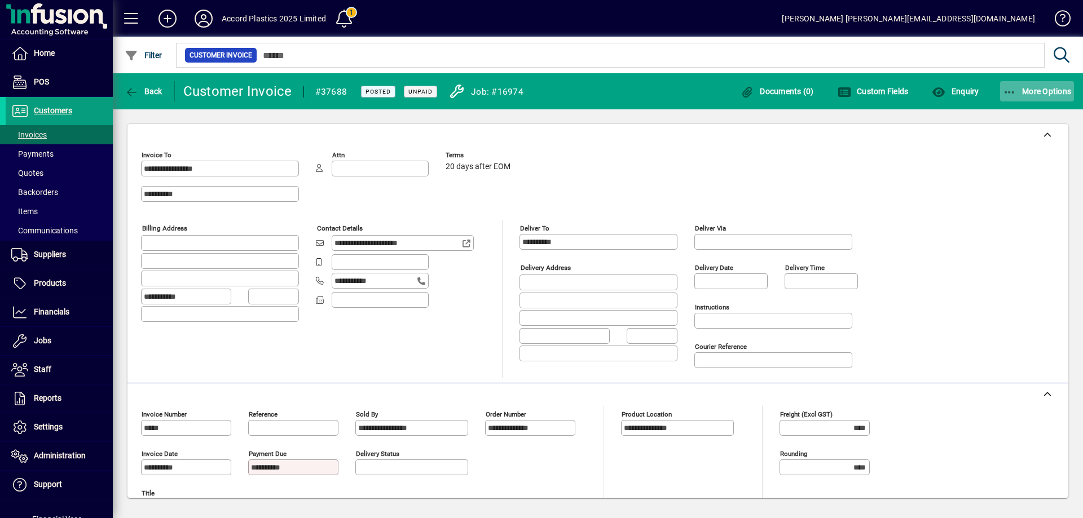
click at [1011, 94] on icon "button" at bounding box center [1010, 92] width 14 height 11
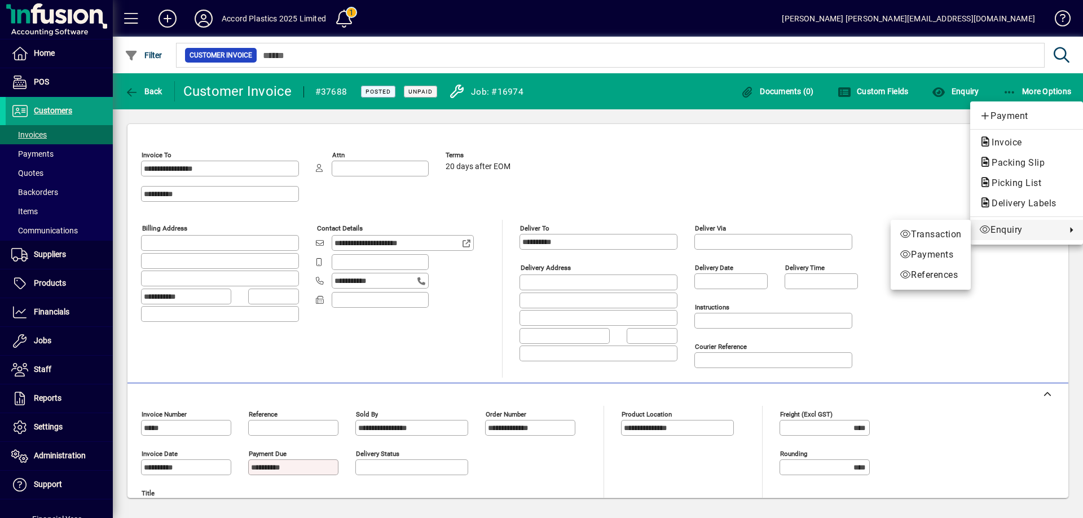
click at [663, 147] on div at bounding box center [541, 259] width 1083 height 518
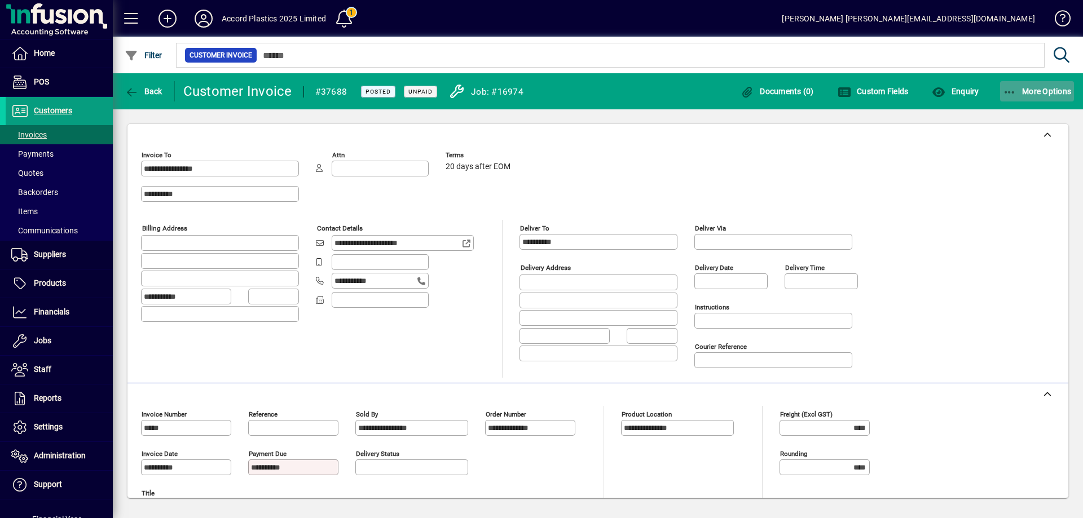
click at [1021, 96] on span "button" at bounding box center [1037, 91] width 74 height 27
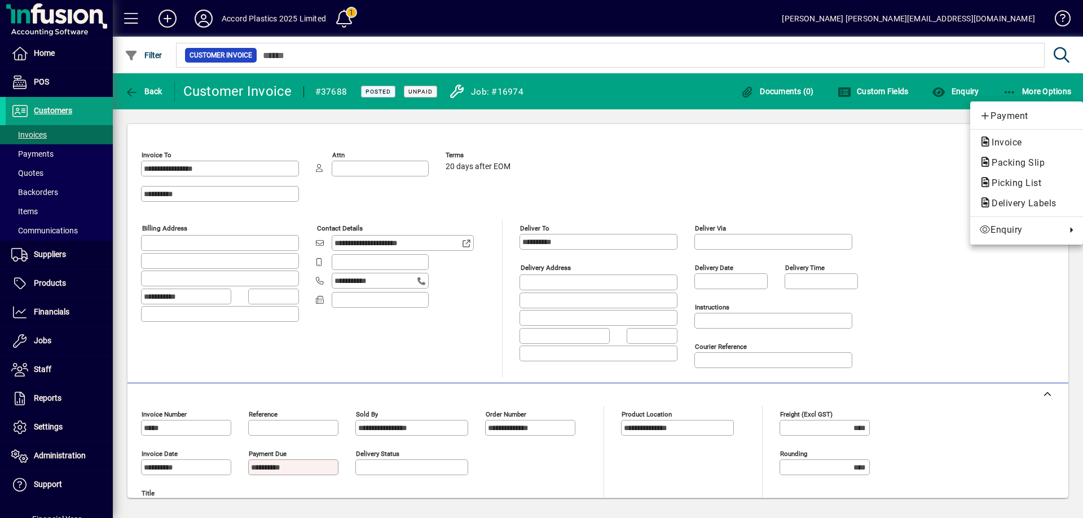
click at [827, 144] on div at bounding box center [541, 259] width 1083 height 518
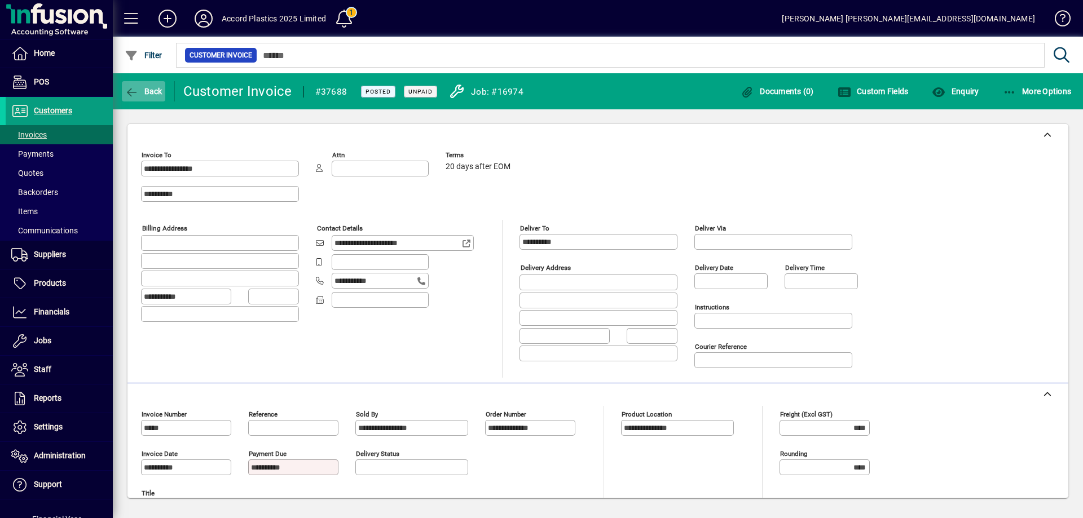
click at [151, 93] on span "Back" at bounding box center [144, 91] width 38 height 9
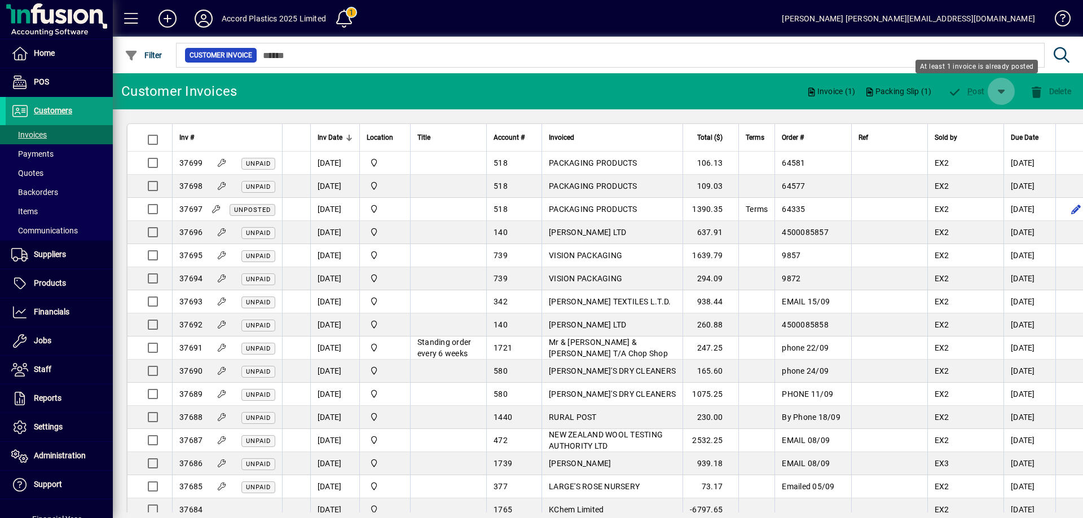
click at [1005, 94] on span "button" at bounding box center [1001, 91] width 27 height 27
click at [597, 85] on div at bounding box center [541, 259] width 1083 height 518
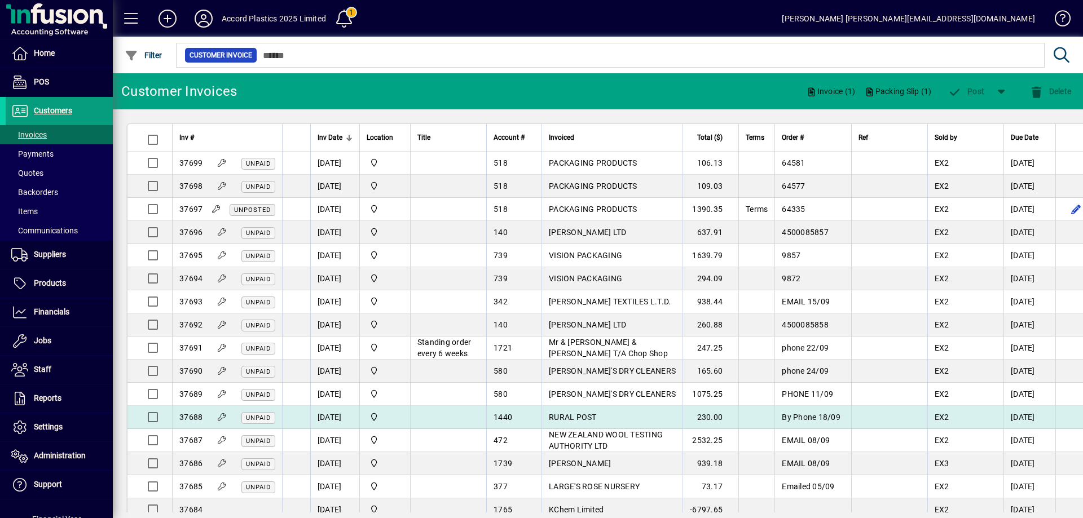
click at [221, 421] on icon at bounding box center [222, 417] width 10 height 8
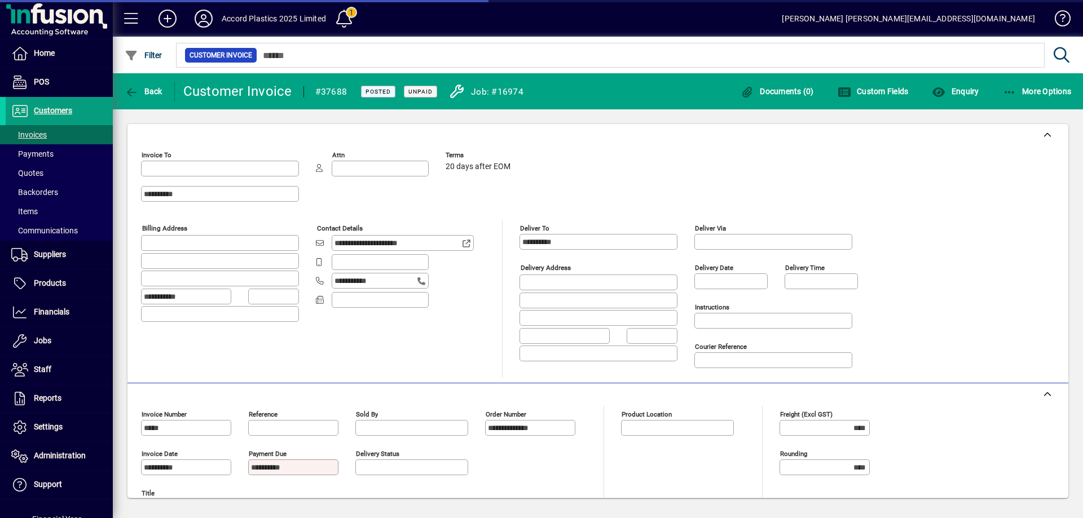
type input "**********"
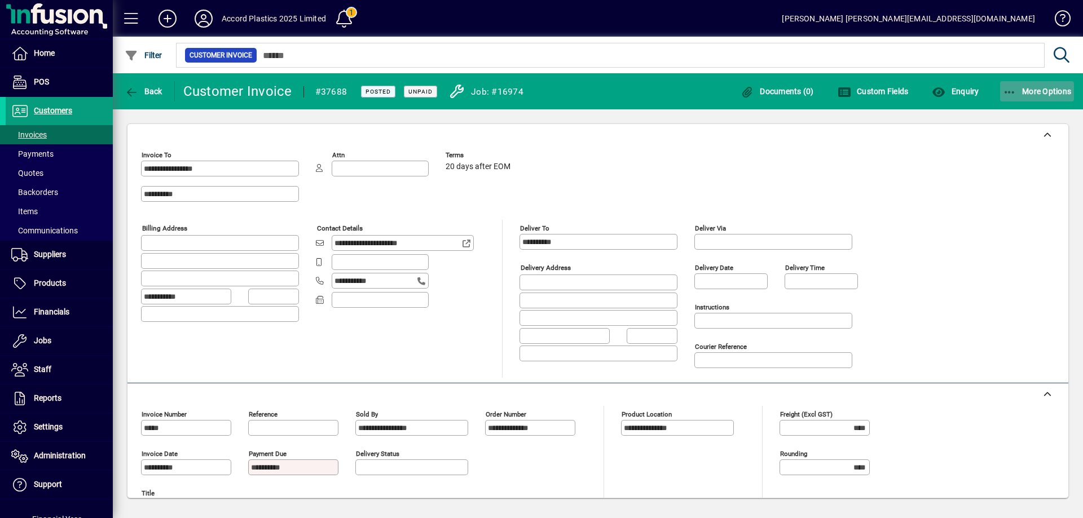
click at [1041, 96] on span "button" at bounding box center [1037, 91] width 74 height 27
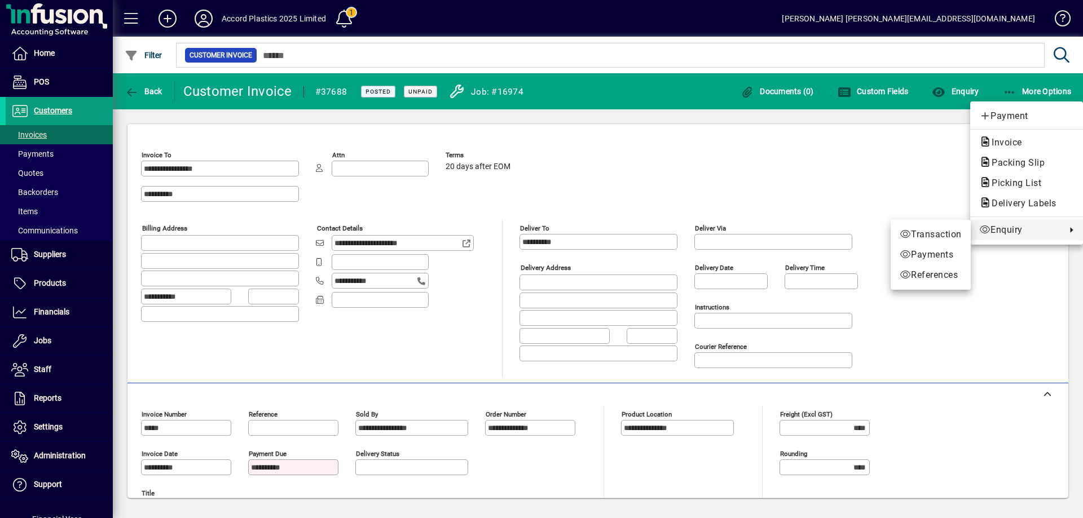
click at [147, 94] on div at bounding box center [541, 259] width 1083 height 518
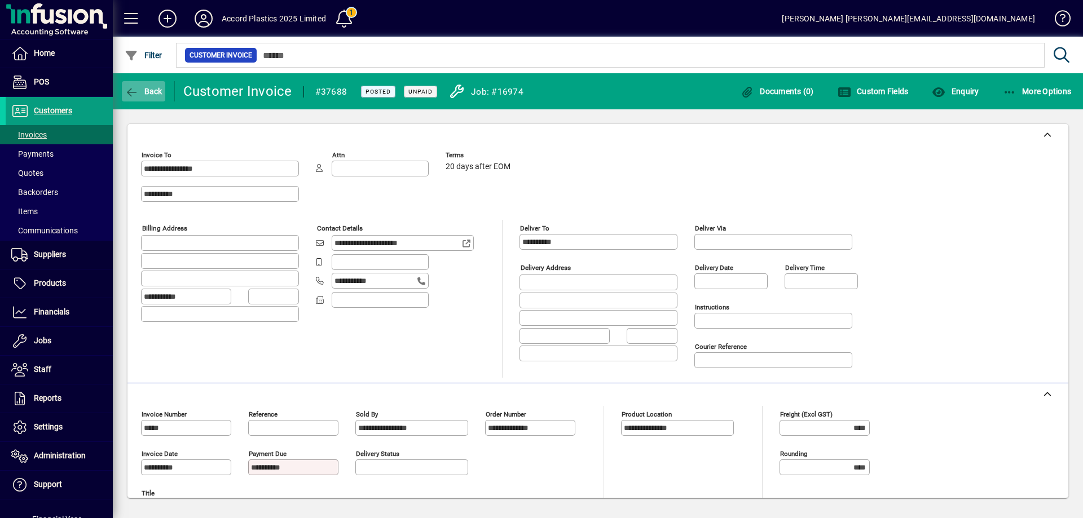
click at [158, 99] on span "button" at bounding box center [143, 91] width 43 height 27
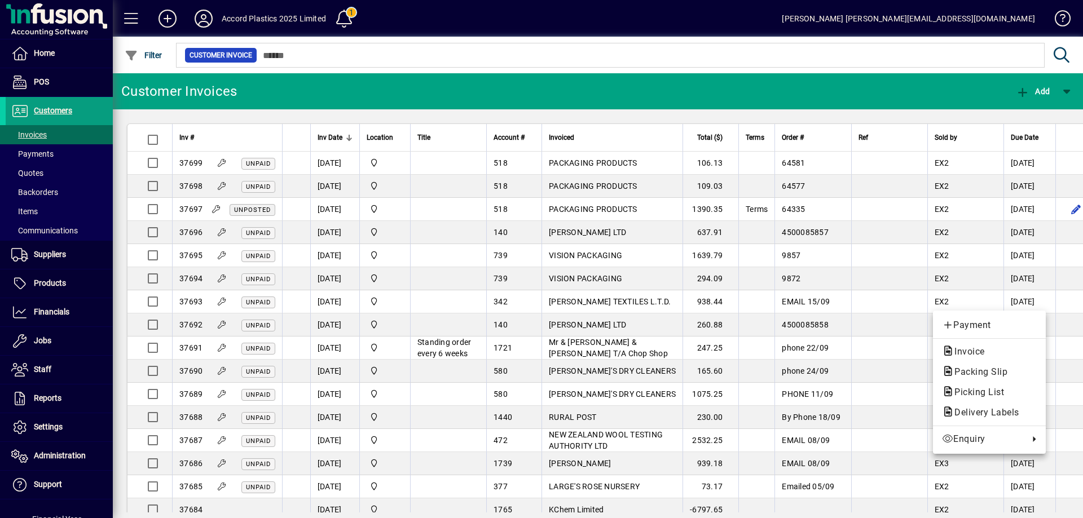
click at [1070, 310] on div at bounding box center [541, 259] width 1083 height 518
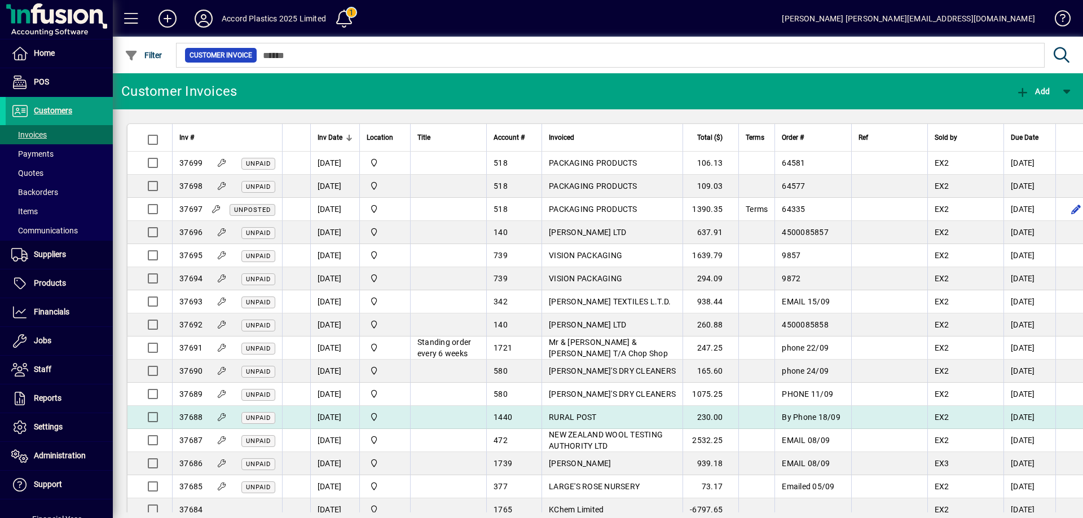
click at [554, 422] on span "RURAL POST" at bounding box center [573, 417] width 48 height 9
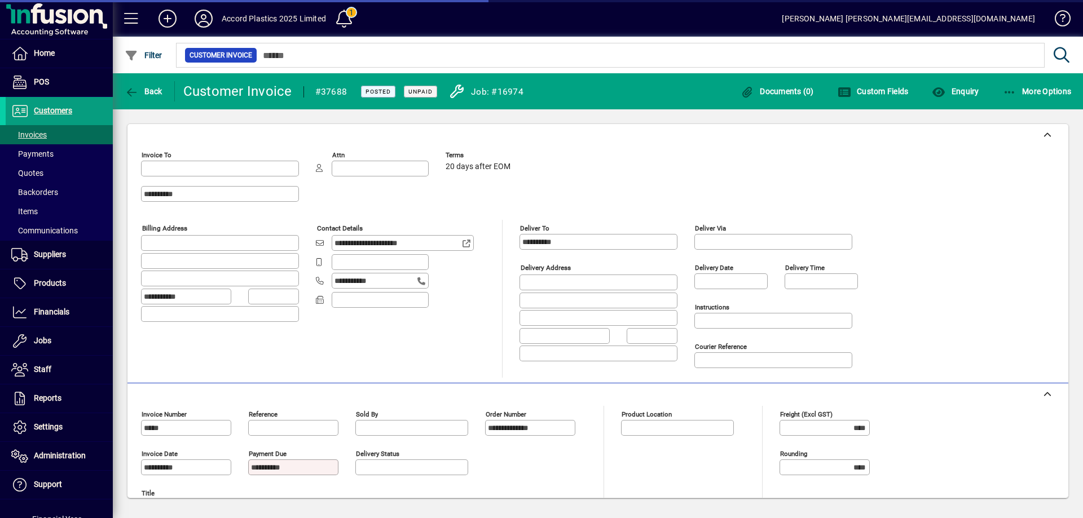
type input "**********"
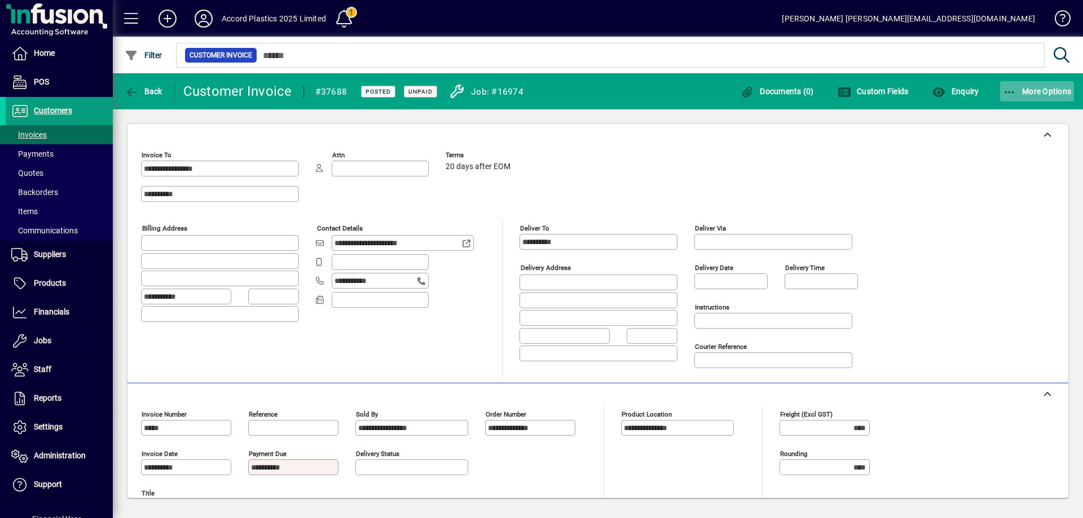
click at [1022, 95] on span "More Options" at bounding box center [1037, 91] width 69 height 9
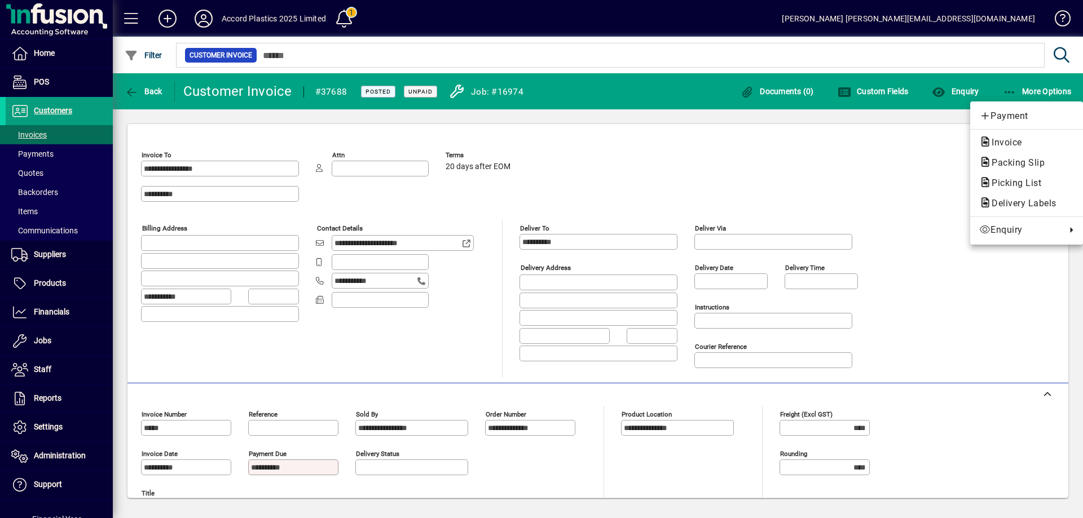
click at [839, 117] on div at bounding box center [541, 259] width 1083 height 518
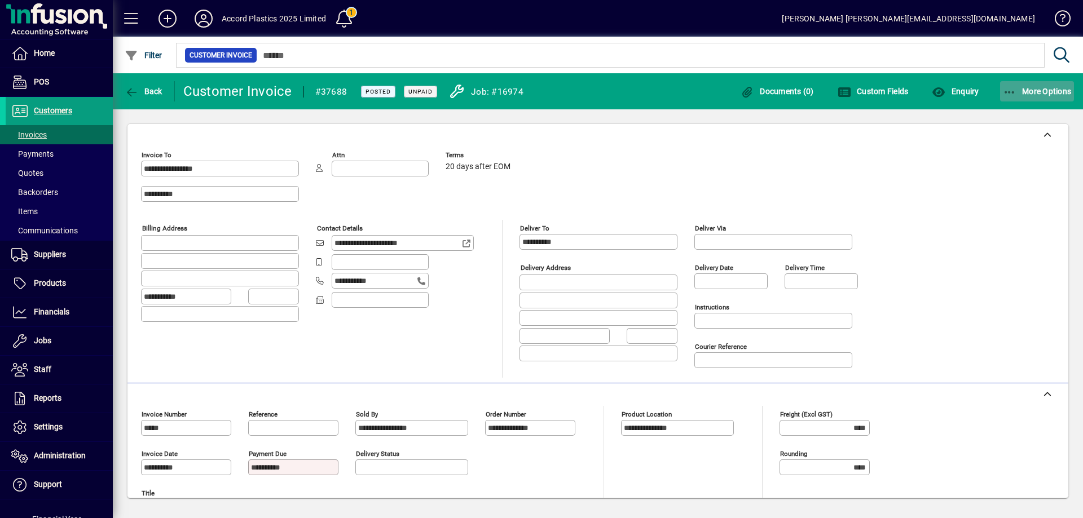
click at [1021, 95] on span "More Options" at bounding box center [1037, 91] width 69 height 9
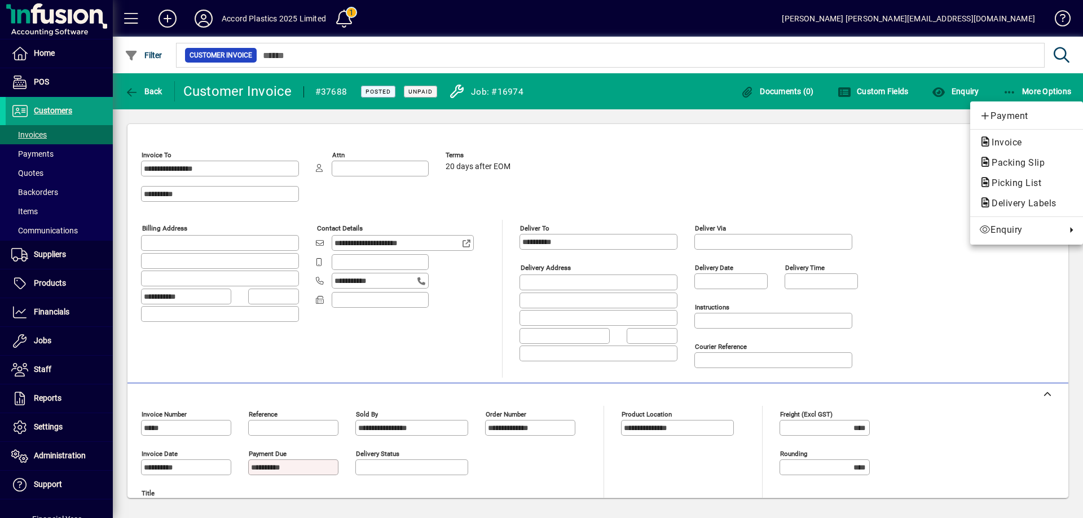
click at [900, 124] on div at bounding box center [541, 259] width 1083 height 518
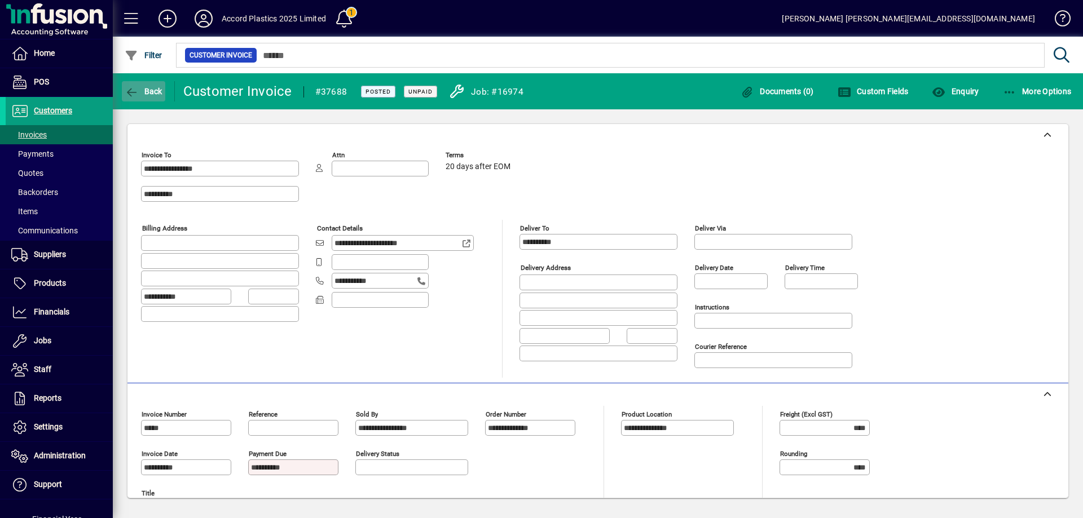
click at [136, 94] on icon "button" at bounding box center [132, 92] width 14 height 11
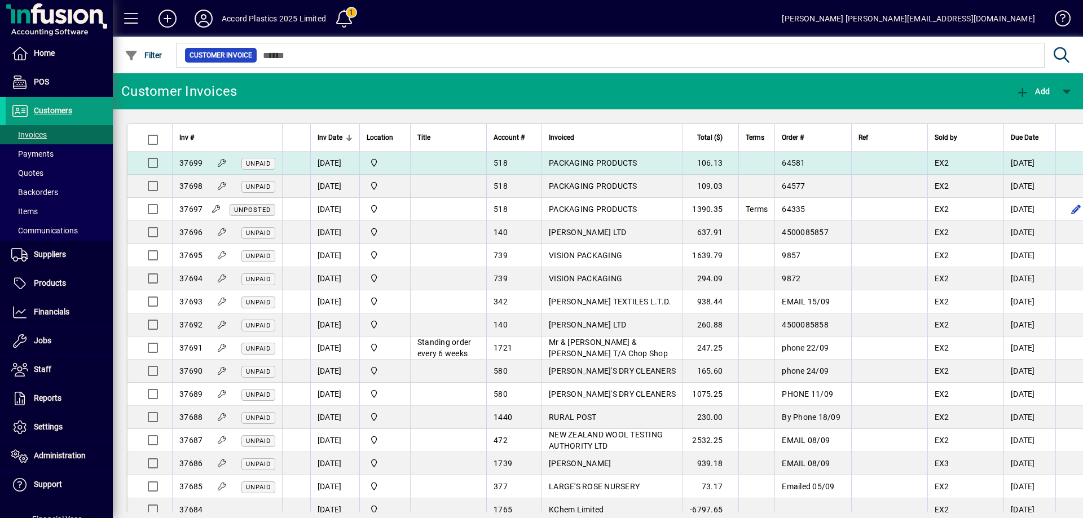
click at [552, 164] on span "PACKAGING PRODUCTS" at bounding box center [593, 163] width 89 height 9
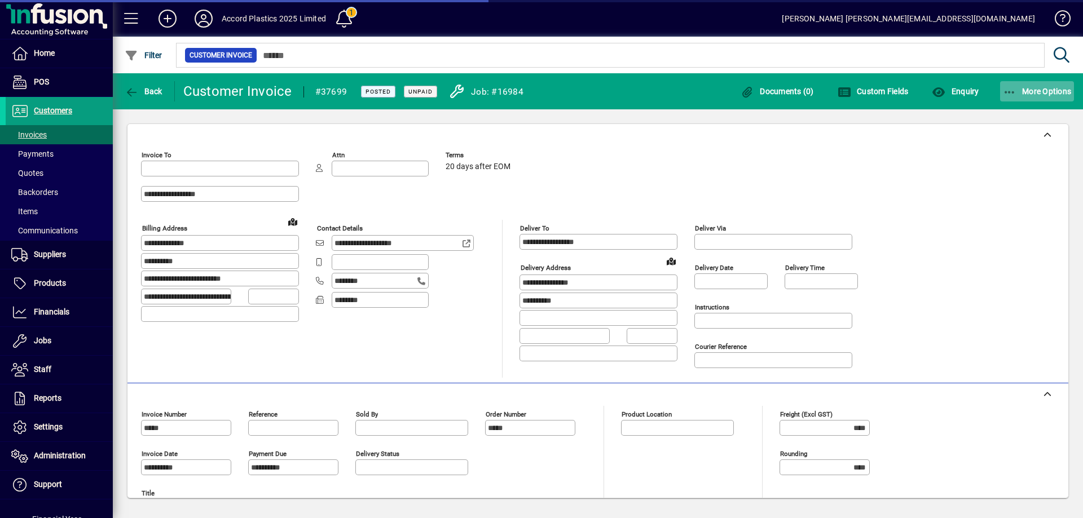
type input "**********"
click at [1032, 93] on span "More Options" at bounding box center [1037, 91] width 69 height 9
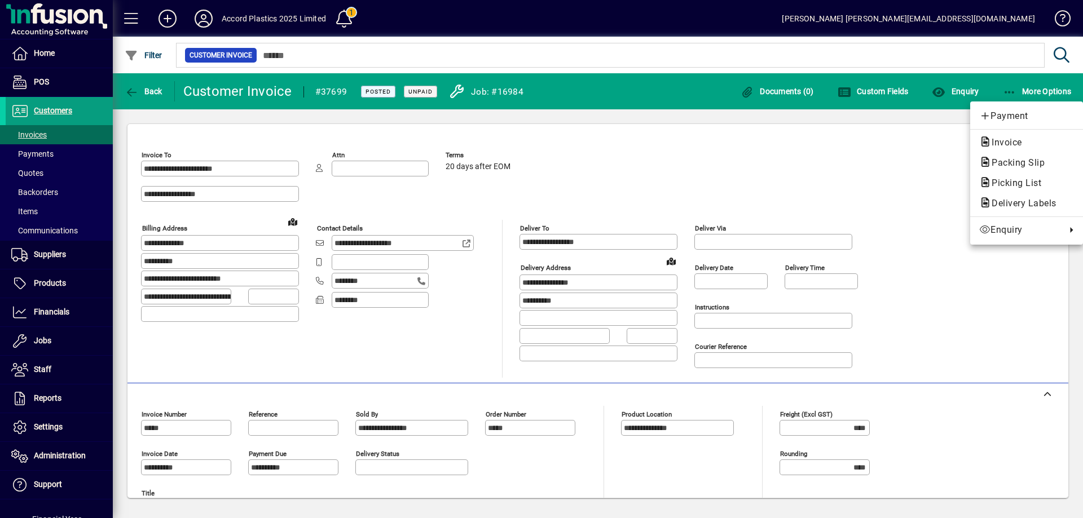
click at [722, 122] on div at bounding box center [541, 259] width 1083 height 518
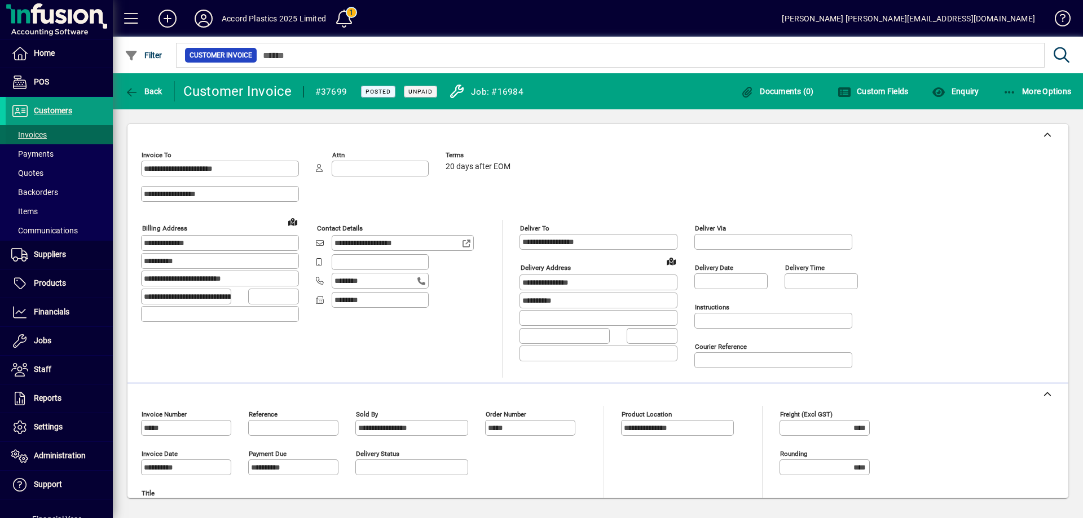
click at [36, 134] on span "Invoices" at bounding box center [29, 134] width 36 height 9
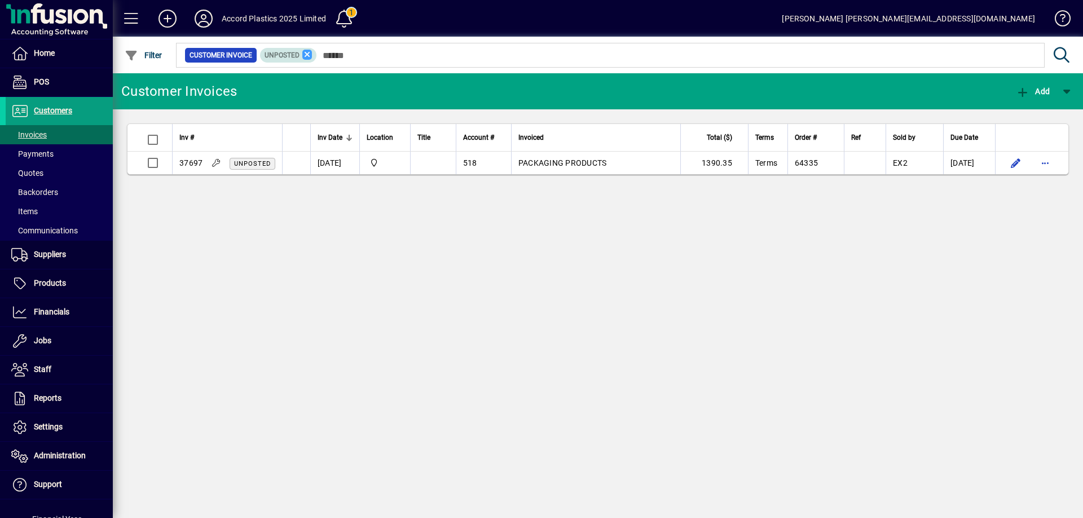
click at [309, 57] on icon at bounding box center [307, 55] width 10 height 10
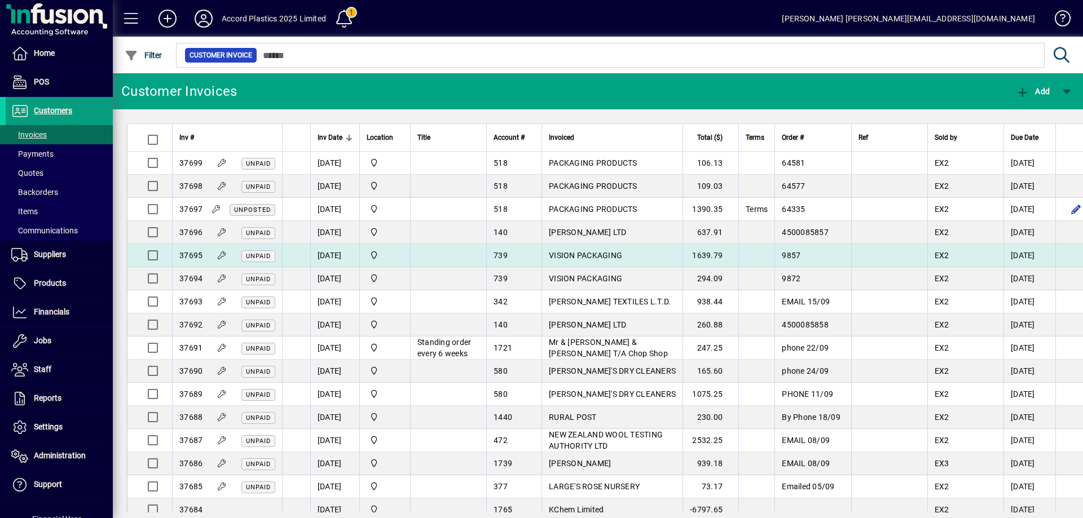
click at [197, 255] on span "37695" at bounding box center [190, 255] width 23 height 9
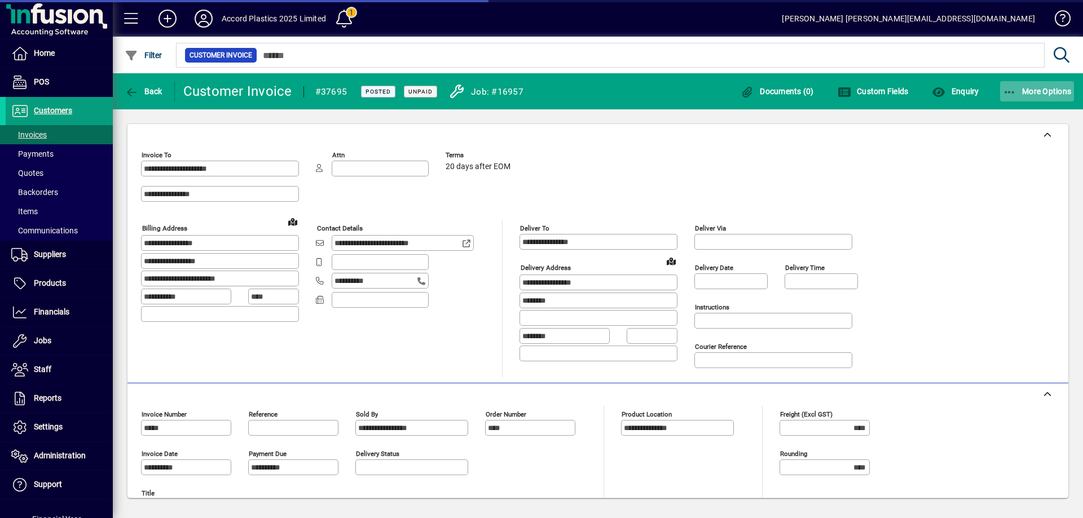
click at [1018, 91] on span "More Options" at bounding box center [1037, 91] width 69 height 9
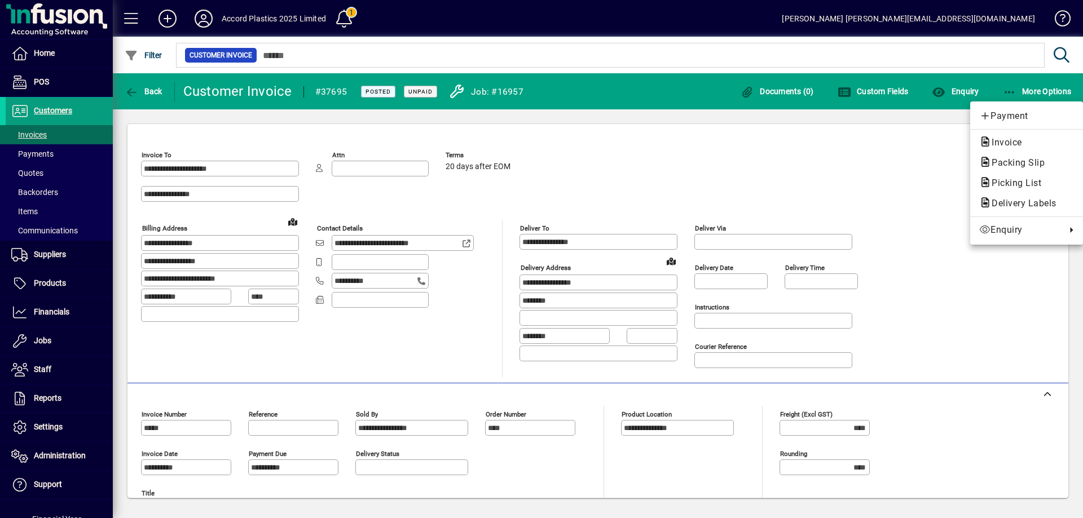
click at [825, 117] on div at bounding box center [541, 259] width 1083 height 518
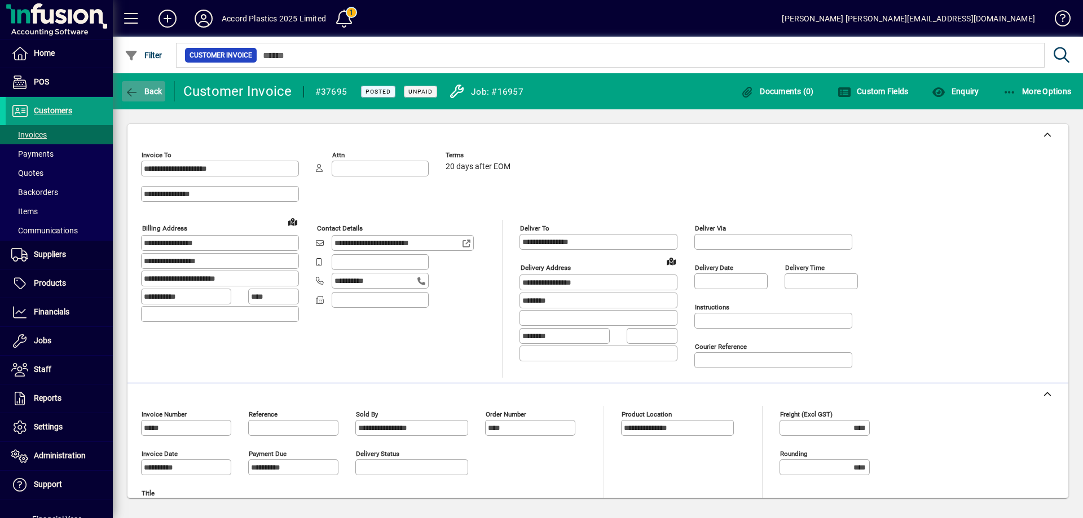
click at [154, 96] on span "button" at bounding box center [143, 91] width 43 height 27
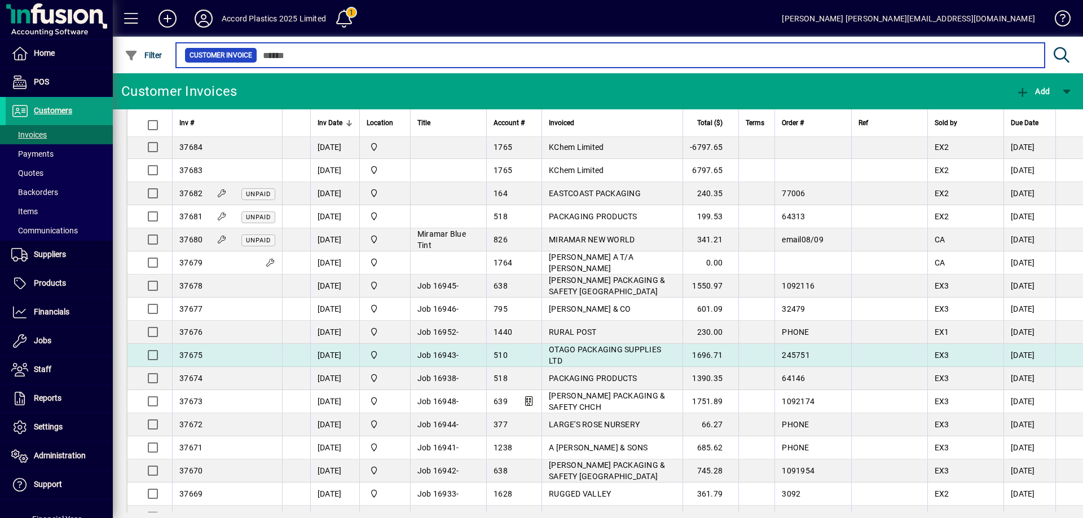
scroll to position [338, 0]
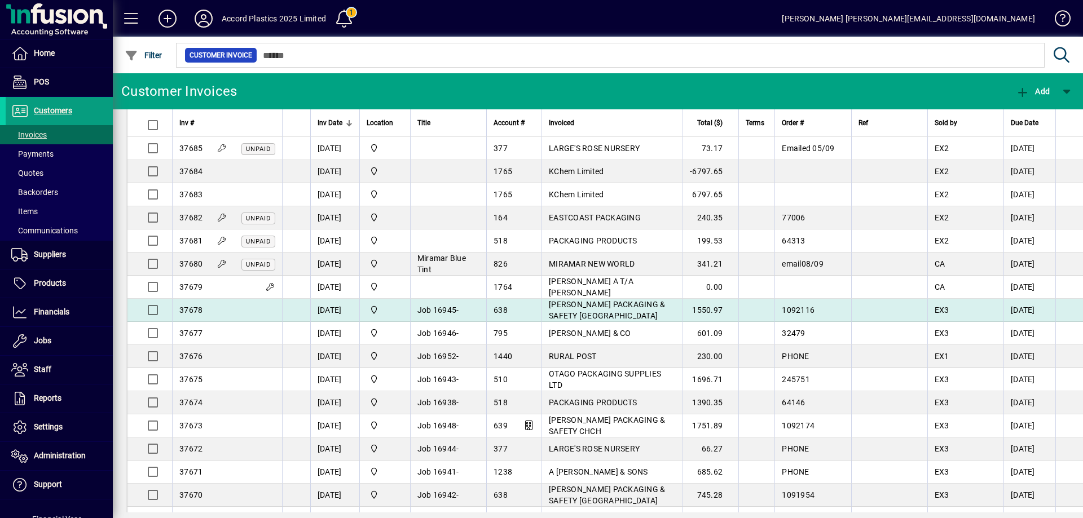
click at [326, 322] on td "15/09/2025" at bounding box center [334, 310] width 49 height 23
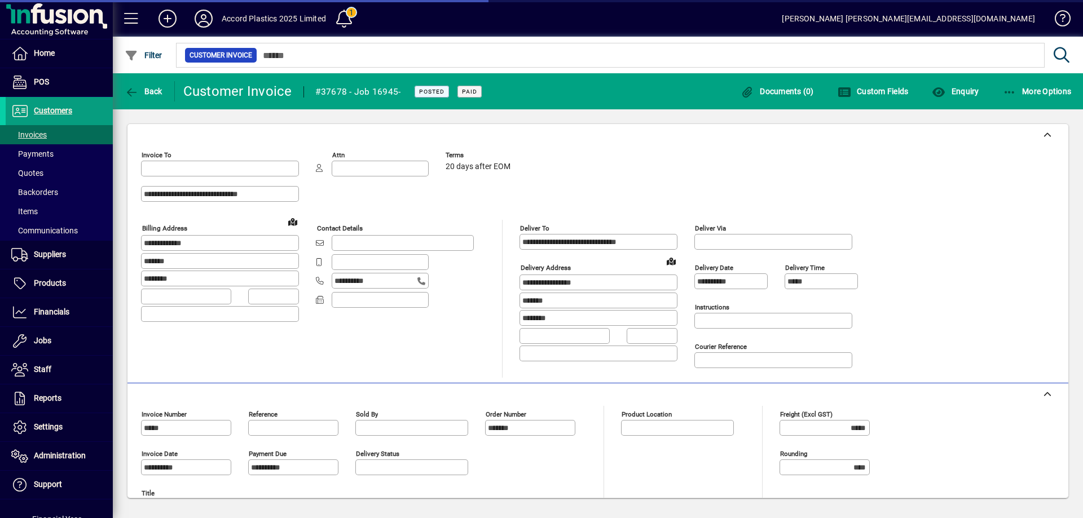
type input "**********"
click at [1007, 91] on icon "button" at bounding box center [1010, 92] width 14 height 11
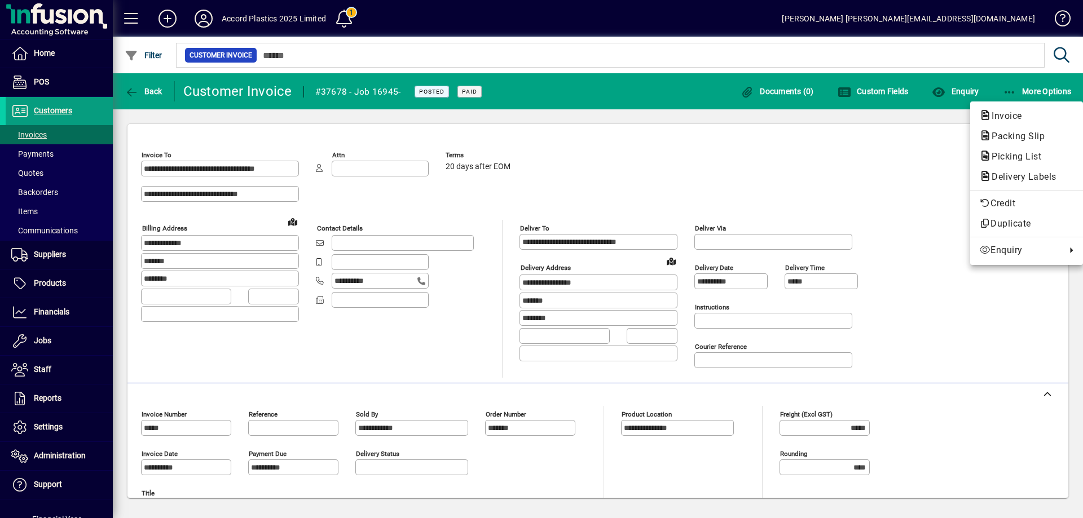
click at [142, 89] on div at bounding box center [541, 259] width 1083 height 518
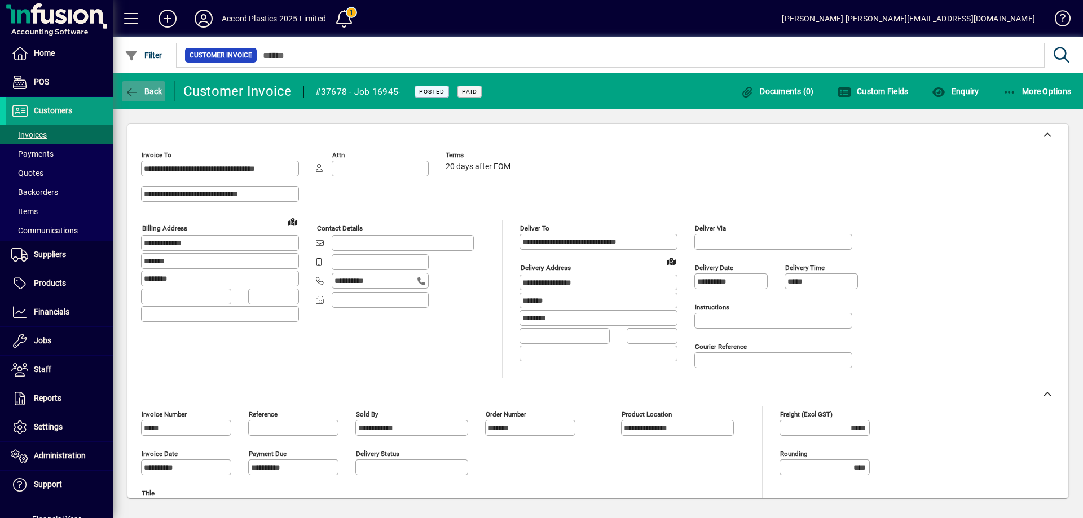
click at [146, 95] on span "Back" at bounding box center [144, 91] width 38 height 9
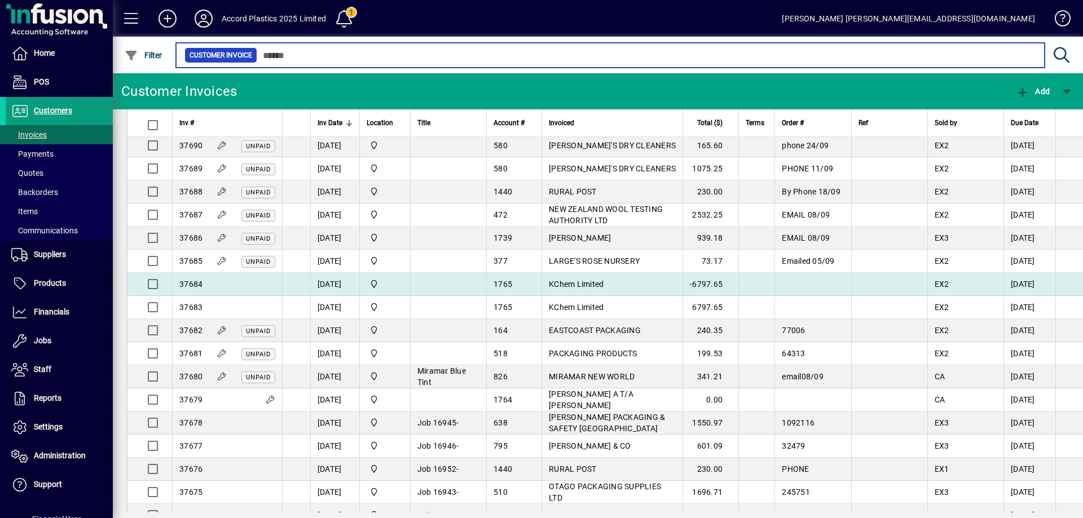
scroll to position [113, 0]
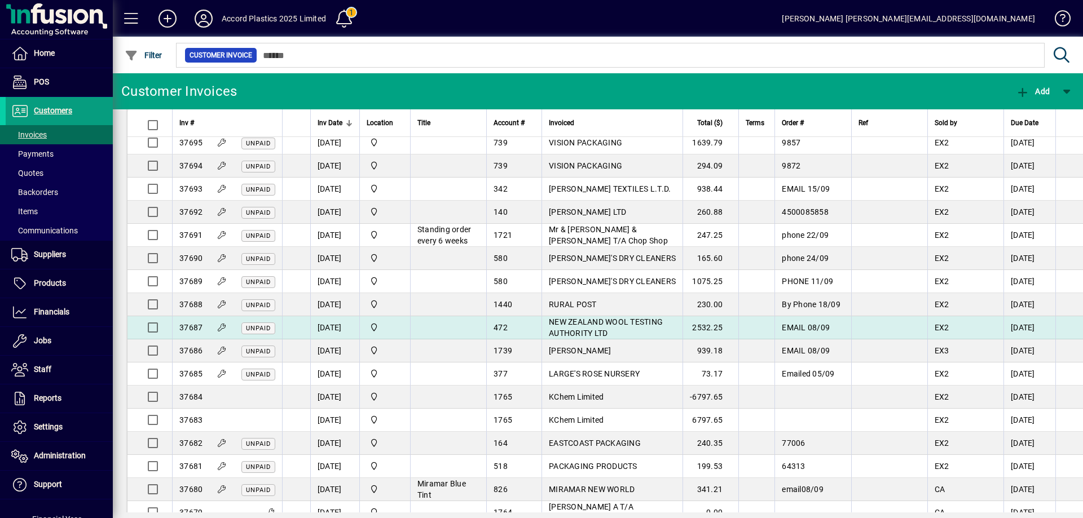
click at [199, 332] on span "37687" at bounding box center [190, 327] width 23 height 9
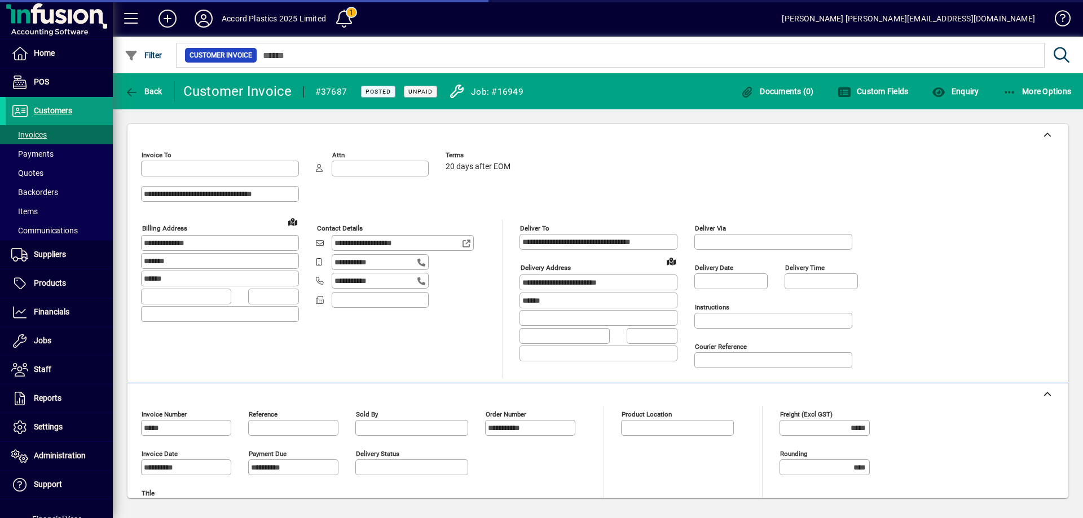
type input "**********"
click at [1026, 86] on span "button" at bounding box center [1037, 91] width 74 height 27
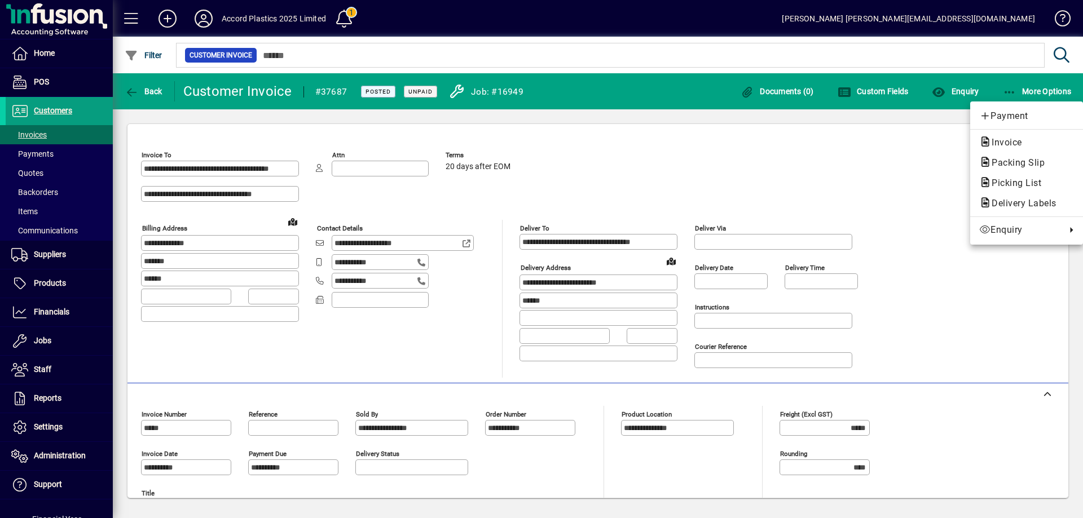
click at [644, 114] on div at bounding box center [541, 259] width 1083 height 518
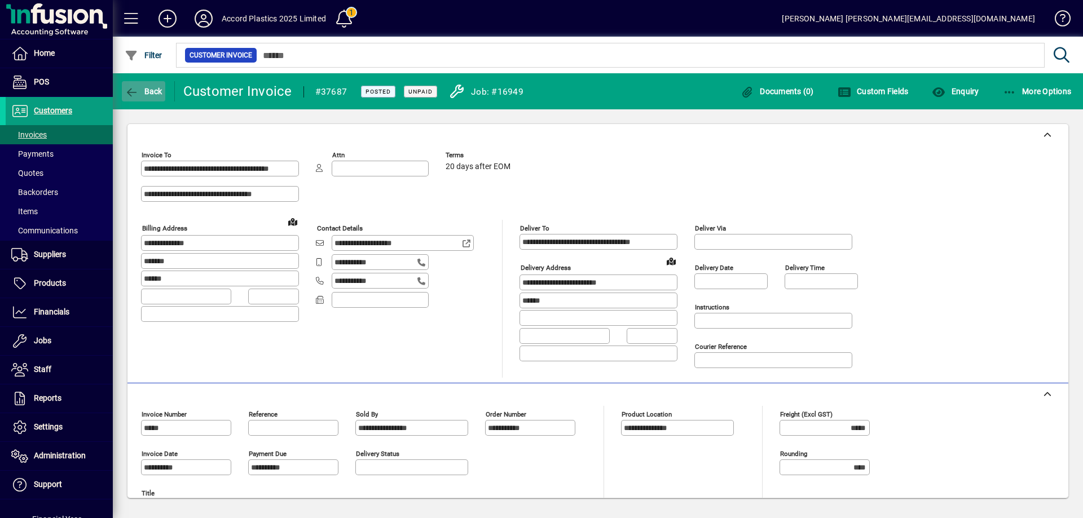
click at [160, 87] on span "Back" at bounding box center [144, 91] width 38 height 9
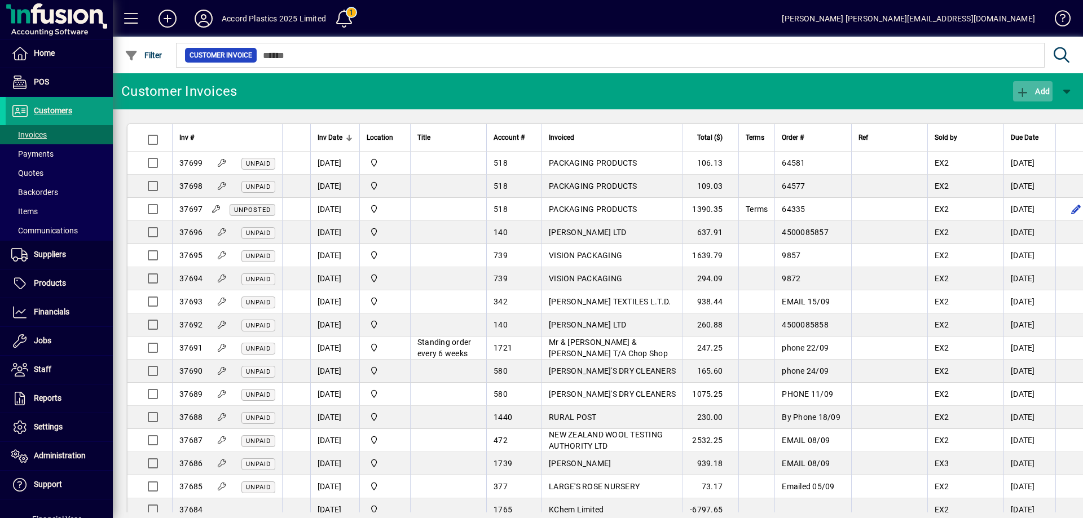
click at [1037, 92] on span "Add" at bounding box center [1033, 91] width 34 height 9
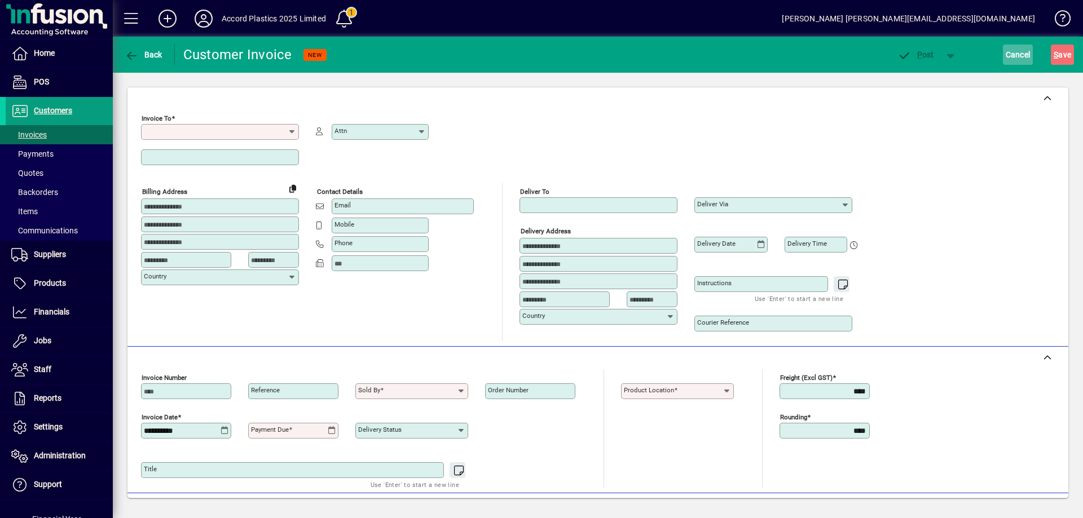
click at [1022, 59] on span "Cancel" at bounding box center [1018, 55] width 25 height 18
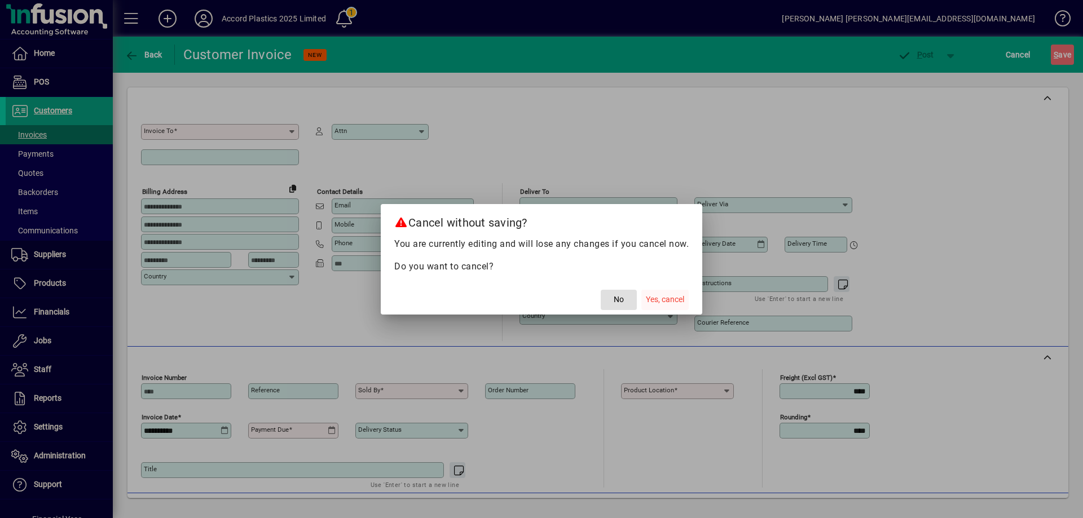
click at [673, 296] on span "Yes, cancel" at bounding box center [665, 300] width 38 height 12
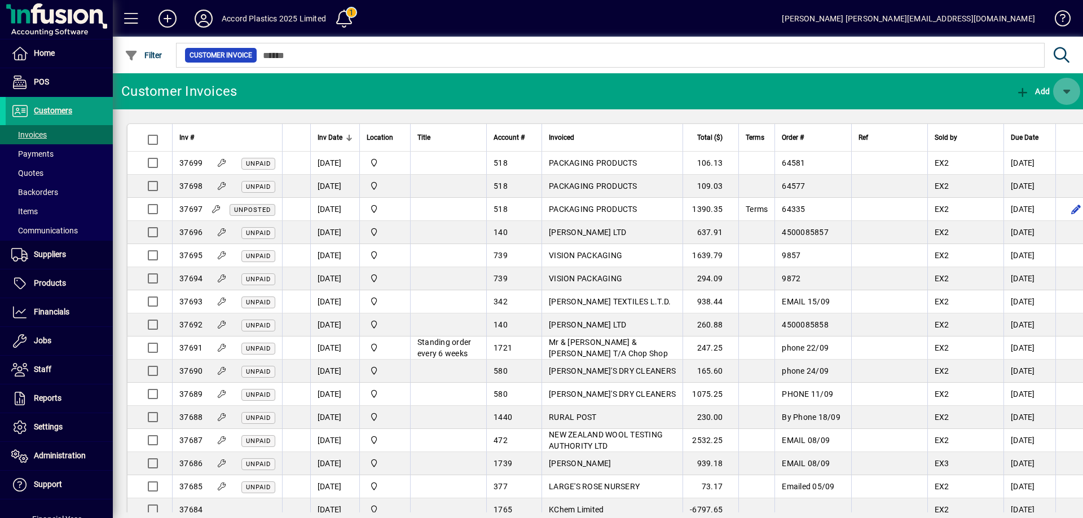
click at [1075, 94] on span "button" at bounding box center [1066, 91] width 27 height 27
click at [807, 90] on div at bounding box center [541, 259] width 1083 height 518
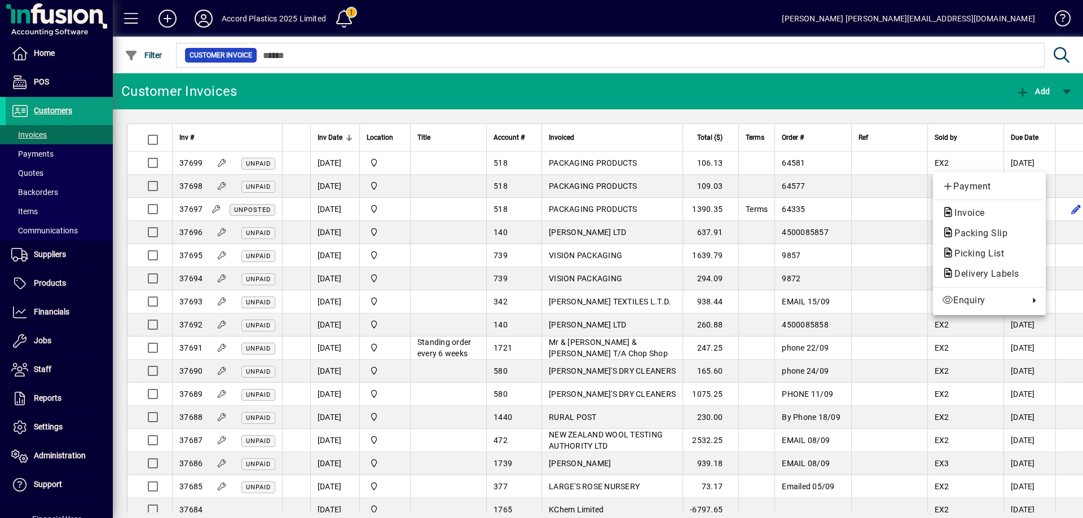
click at [1025, 113] on div at bounding box center [541, 259] width 1083 height 518
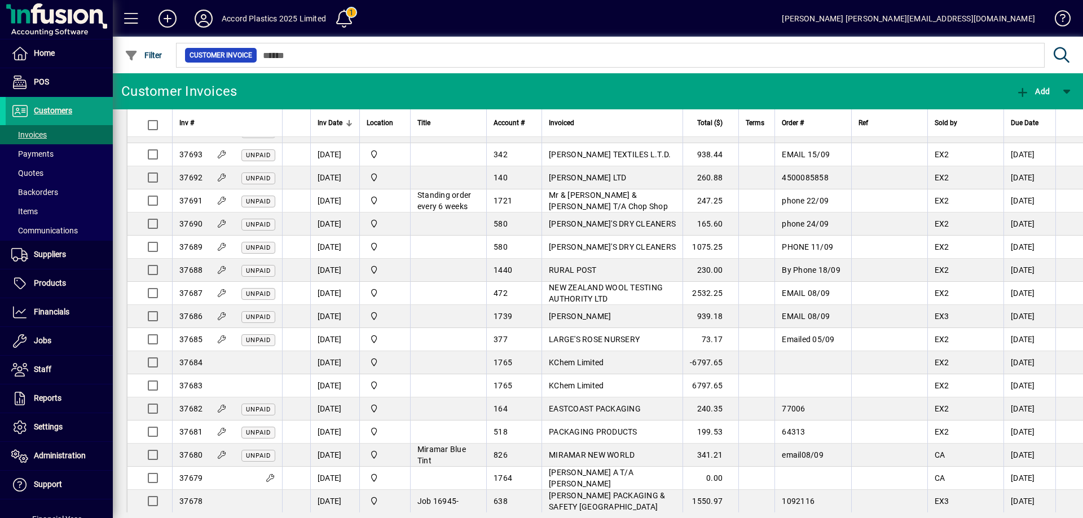
scroll to position [338, 0]
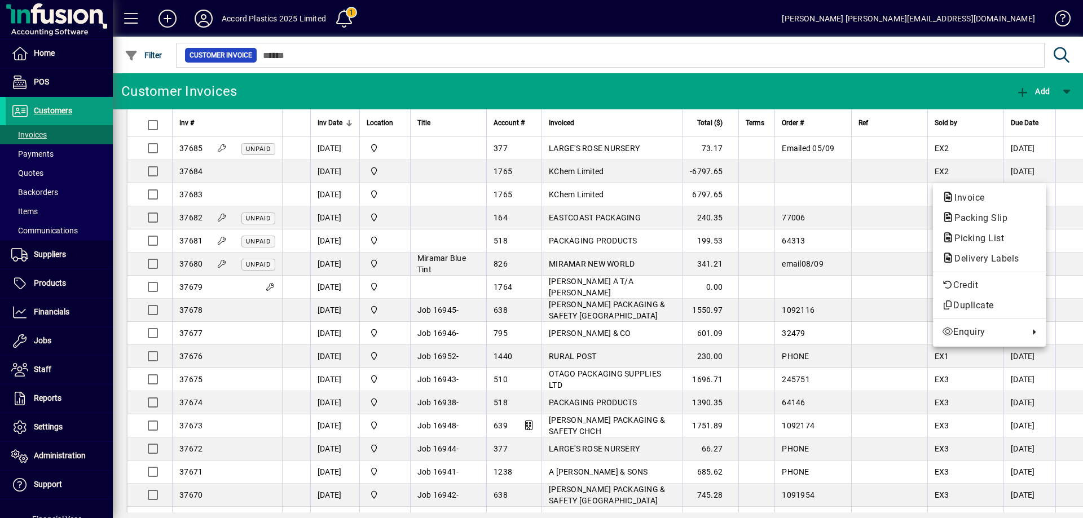
click at [1076, 280] on div at bounding box center [541, 259] width 1083 height 518
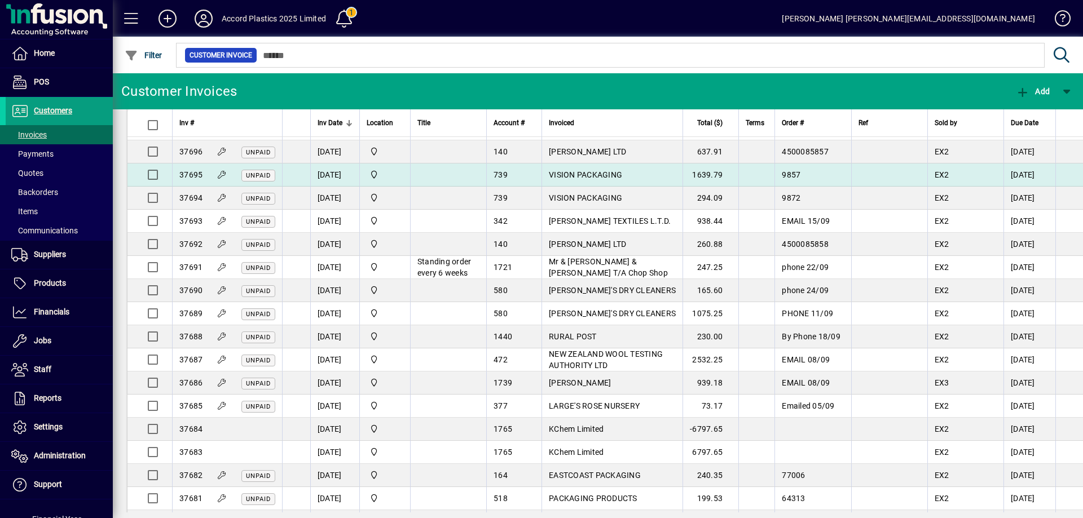
scroll to position [0, 0]
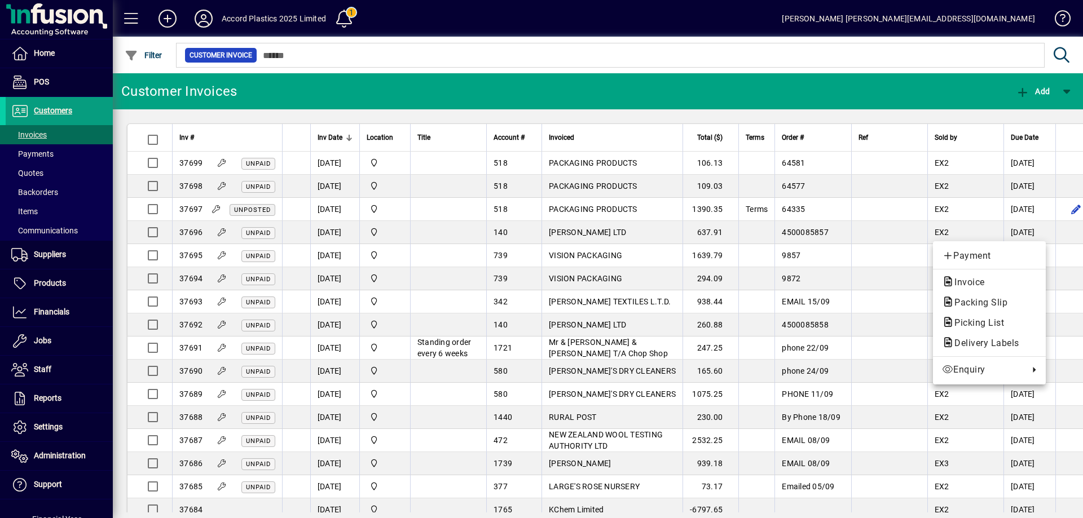
click at [1068, 233] on div at bounding box center [541, 259] width 1083 height 518
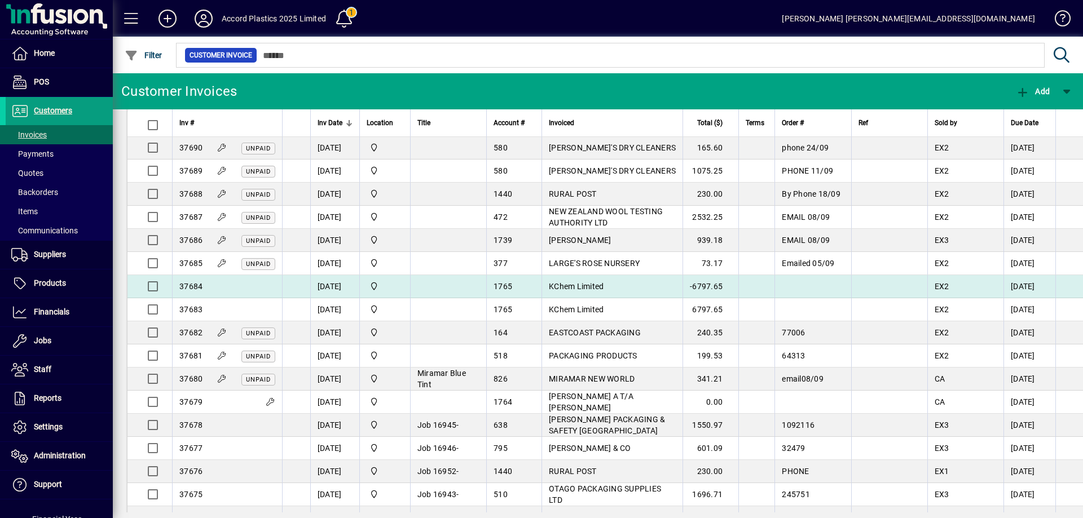
scroll to position [226, 0]
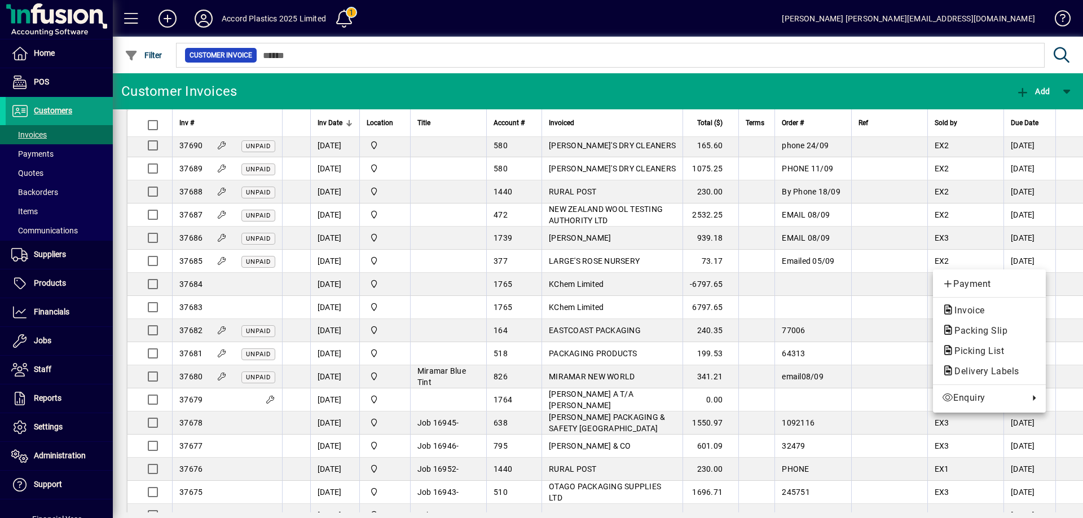
click at [1076, 264] on div at bounding box center [541, 259] width 1083 height 518
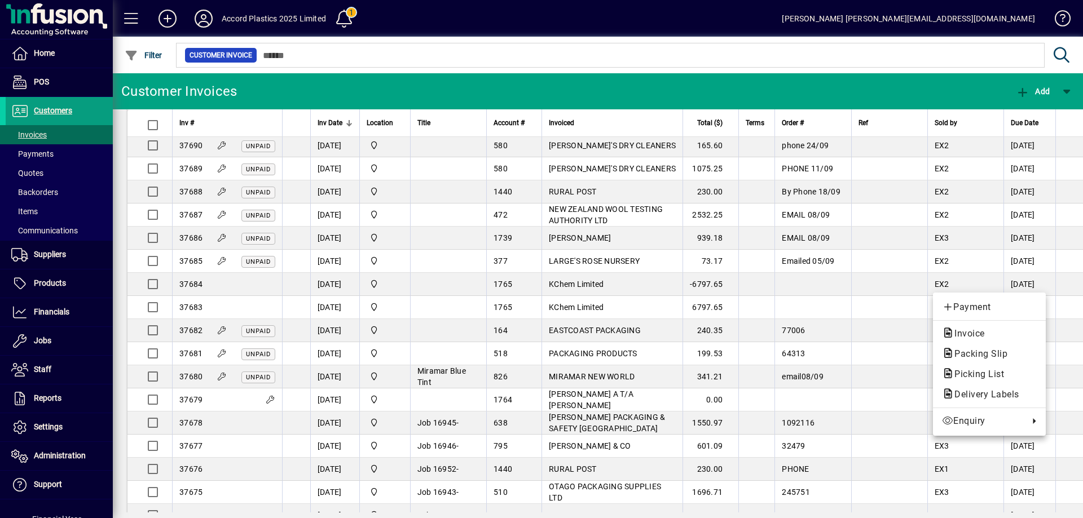
click at [1069, 280] on div at bounding box center [541, 259] width 1083 height 518
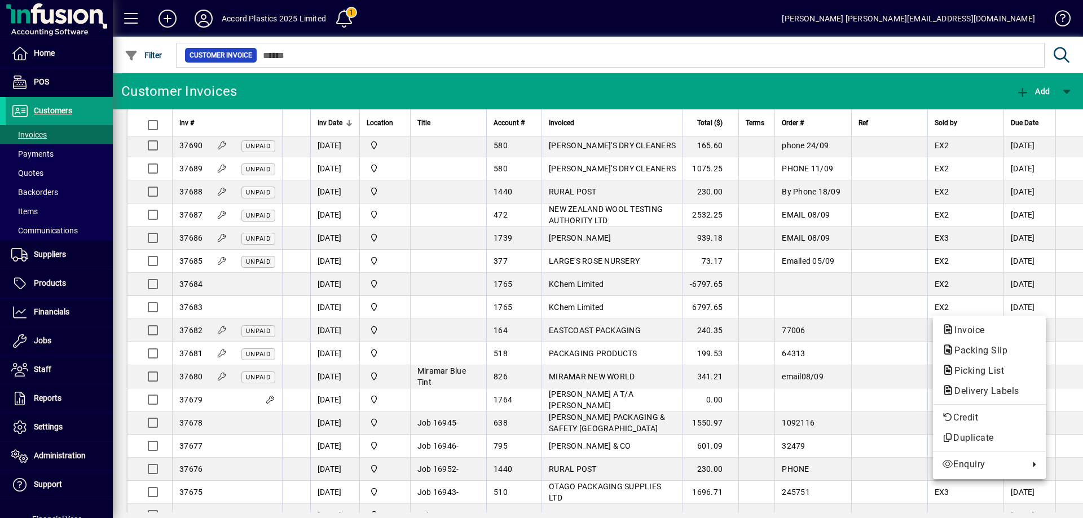
click at [1072, 302] on div at bounding box center [541, 259] width 1083 height 518
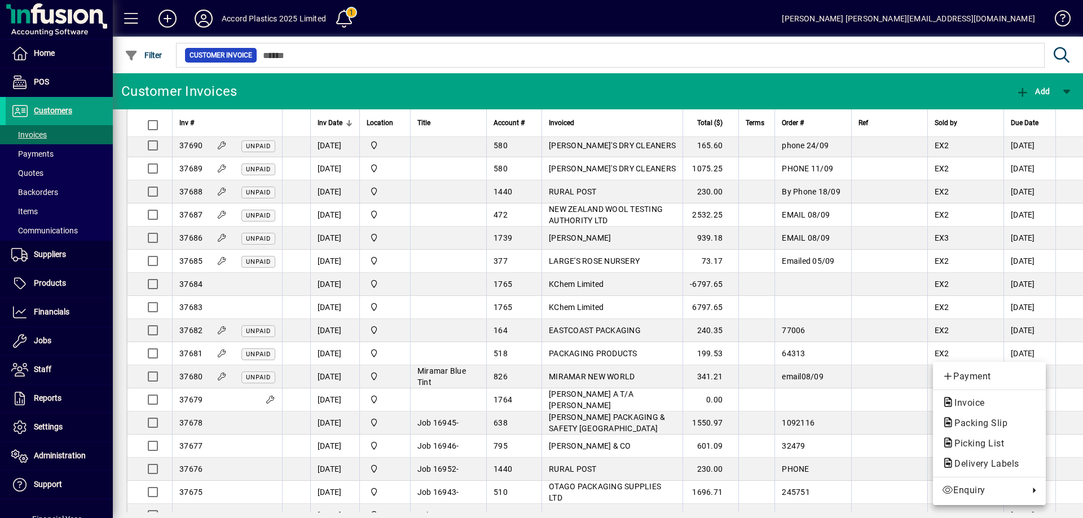
click at [1067, 338] on div at bounding box center [541, 259] width 1083 height 518
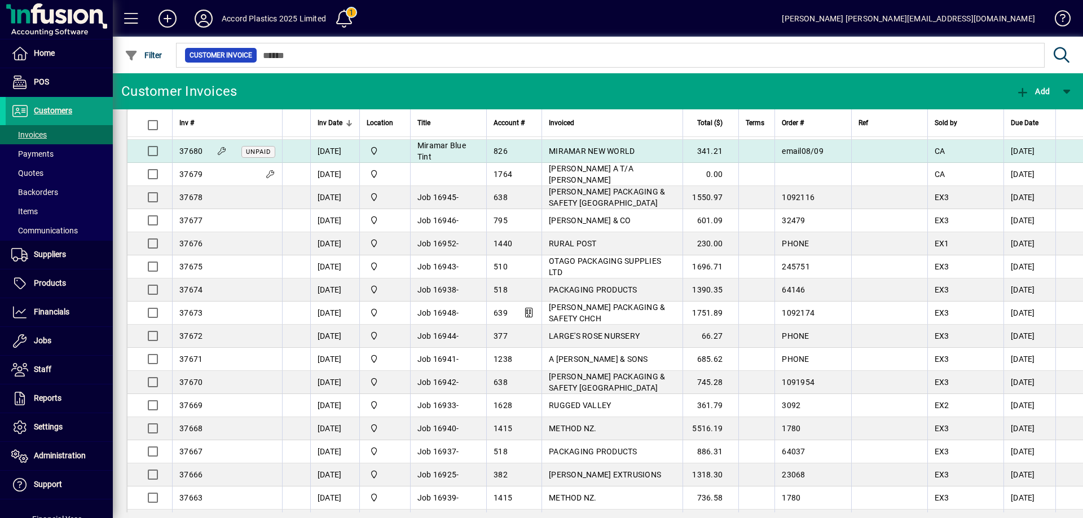
scroll to position [0, 0]
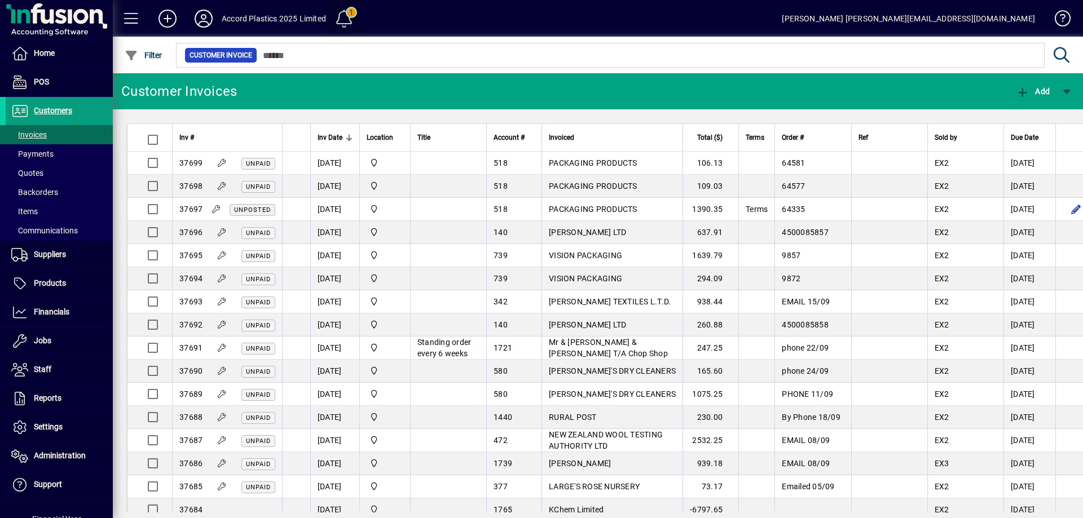
click at [345, 21] on span at bounding box center [344, 18] width 27 height 27
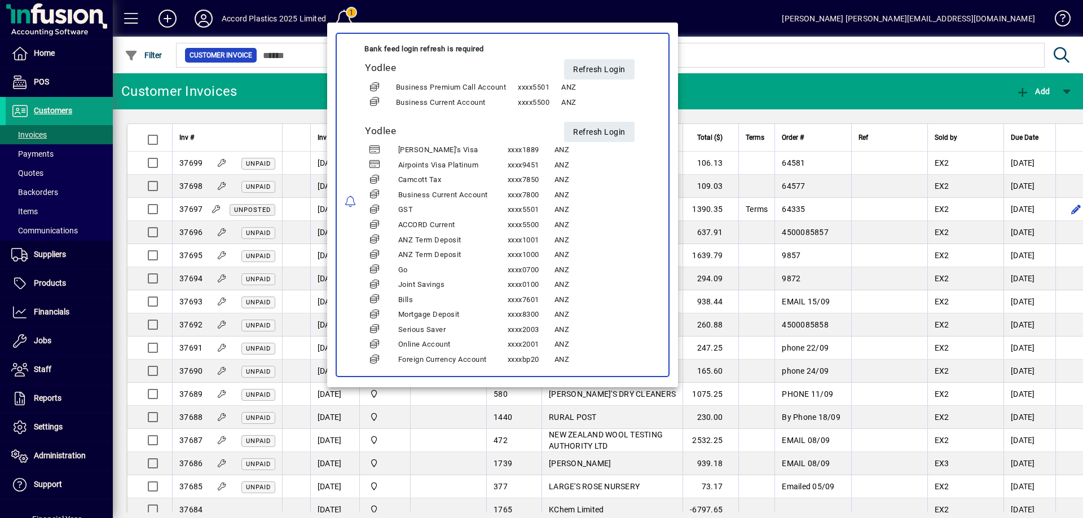
click at [422, 14] on div at bounding box center [541, 259] width 1083 height 518
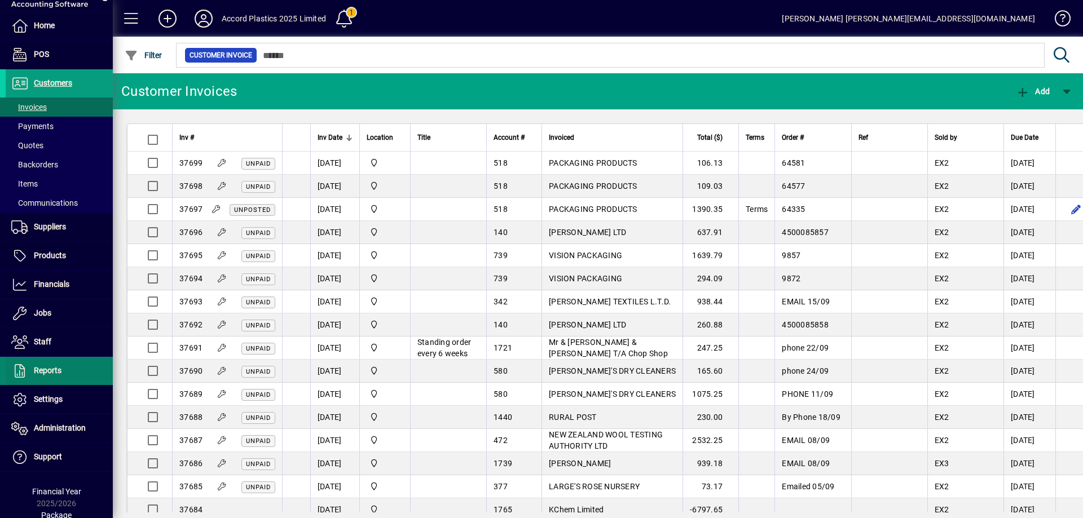
scroll to position [43, 0]
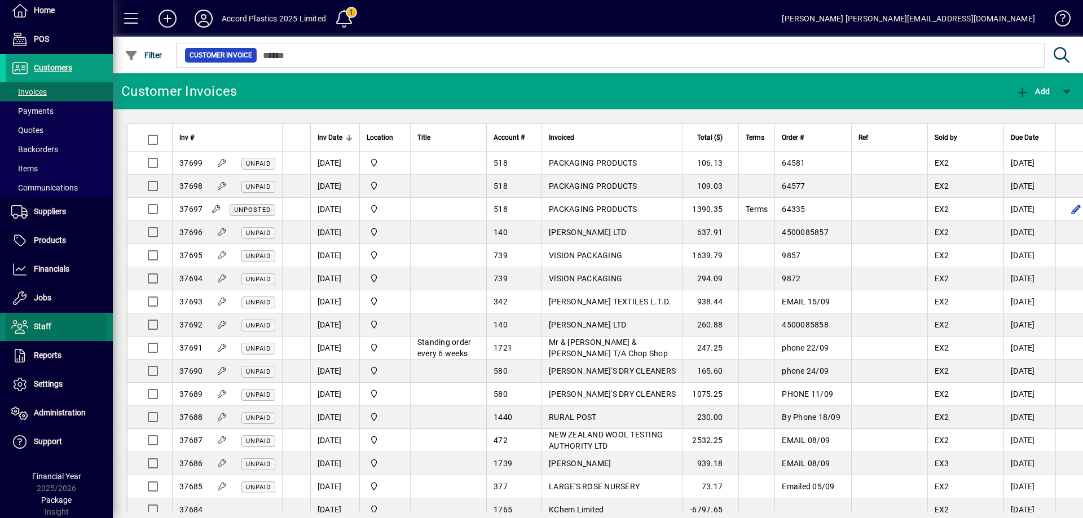
click at [46, 331] on span "Staff" at bounding box center [42, 326] width 17 height 9
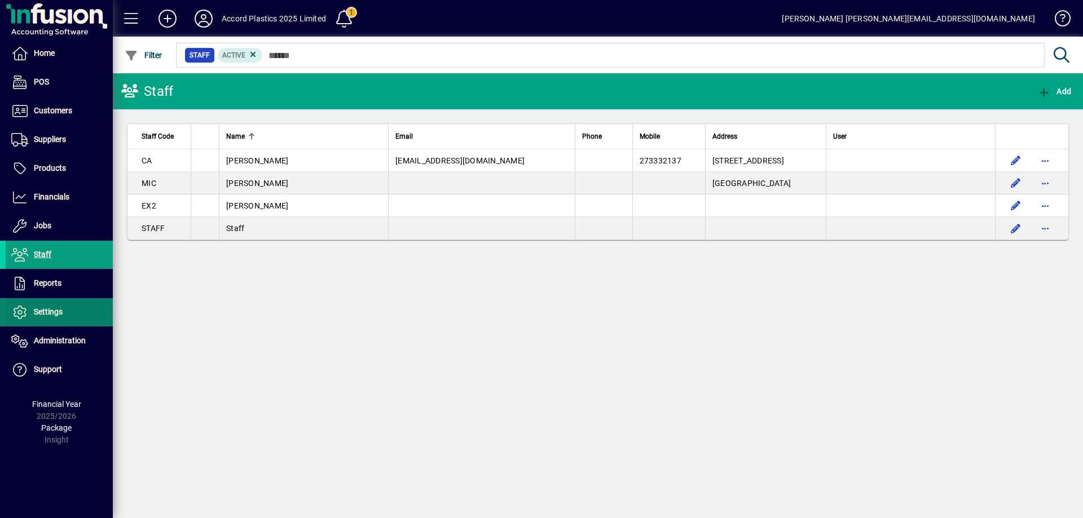
click at [69, 315] on span at bounding box center [59, 312] width 107 height 27
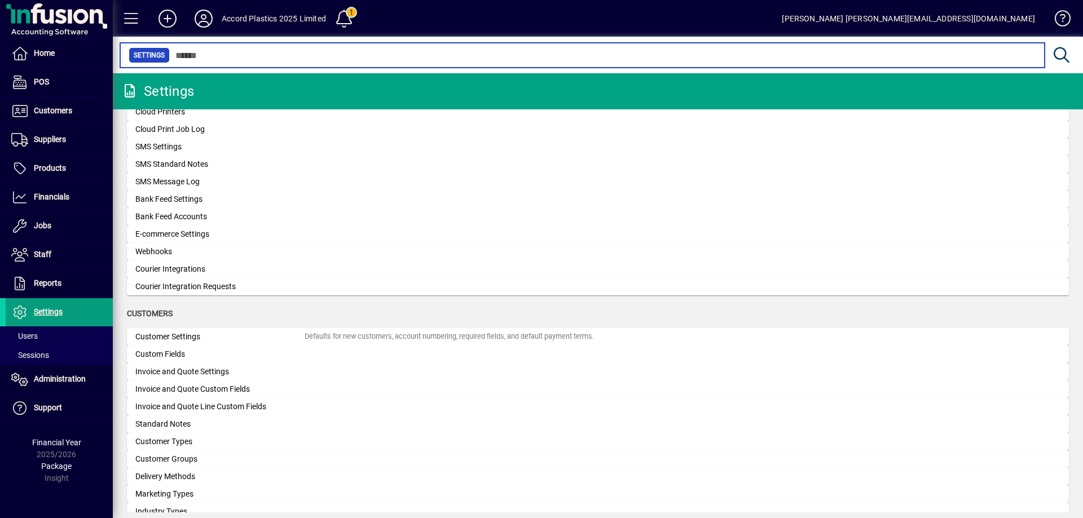
scroll to position [564, 0]
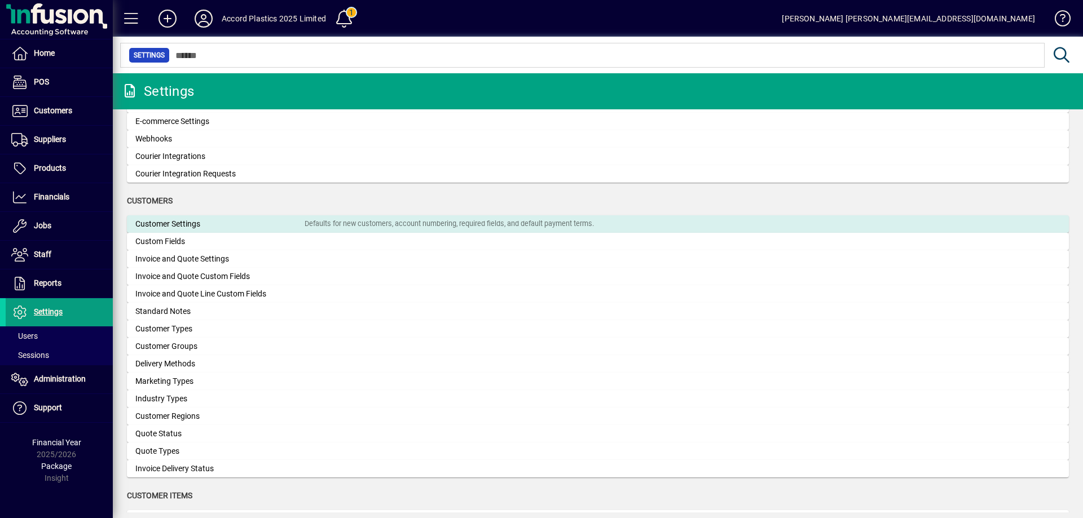
click at [212, 226] on div "Customer Settings" at bounding box center [219, 224] width 169 height 12
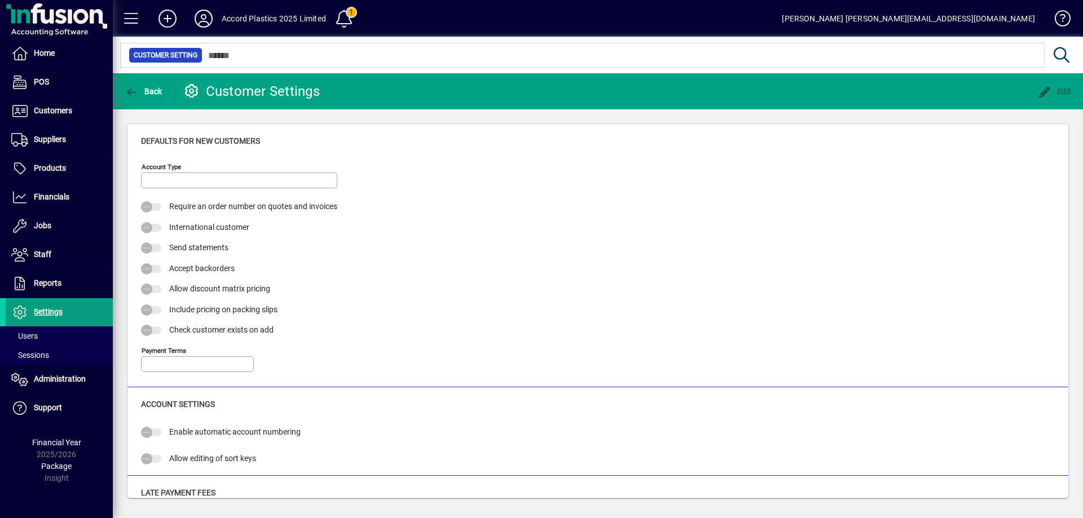
type input "****"
type input "*"
type input "**********"
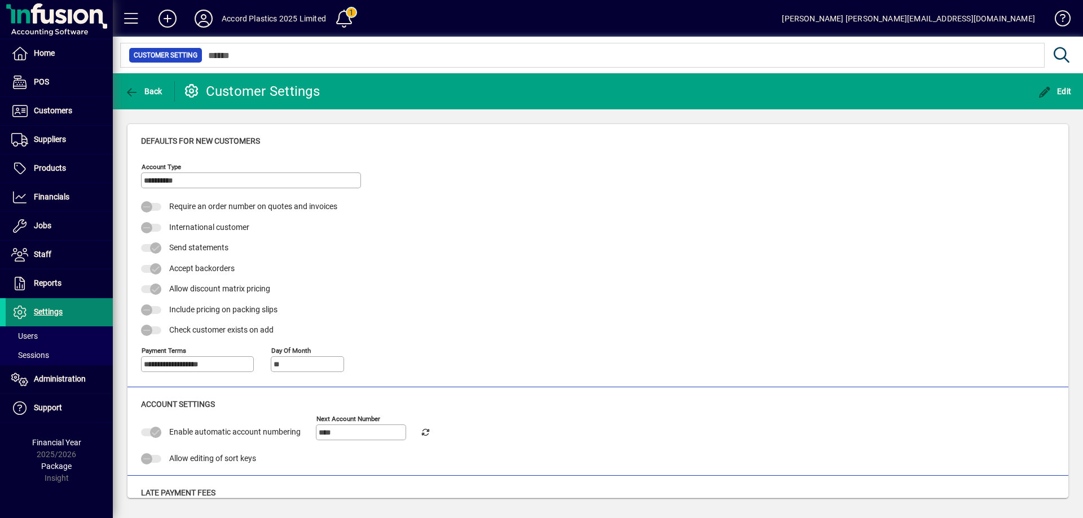
click at [57, 311] on span "Settings" at bounding box center [48, 311] width 29 height 9
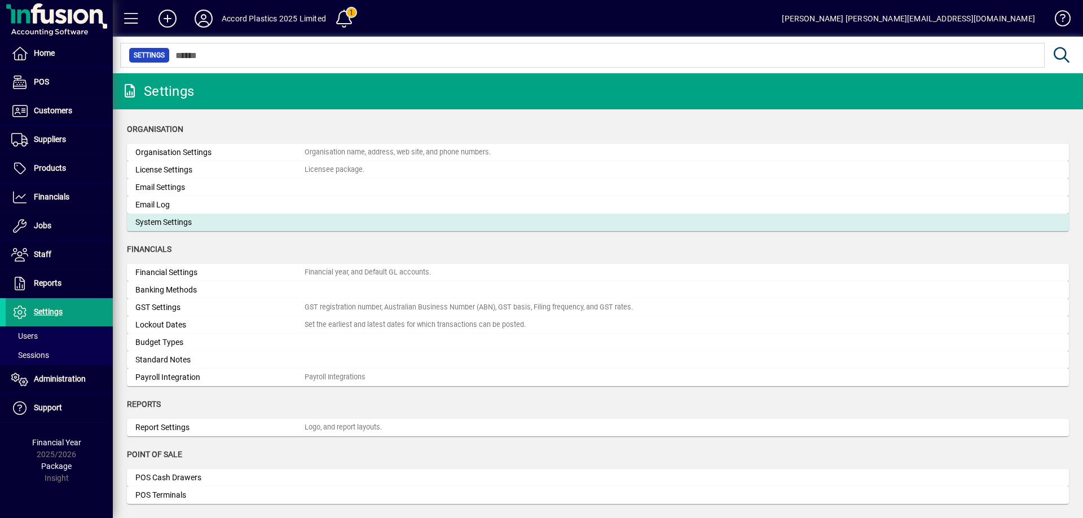
click at [169, 222] on div "System Settings" at bounding box center [219, 223] width 169 height 12
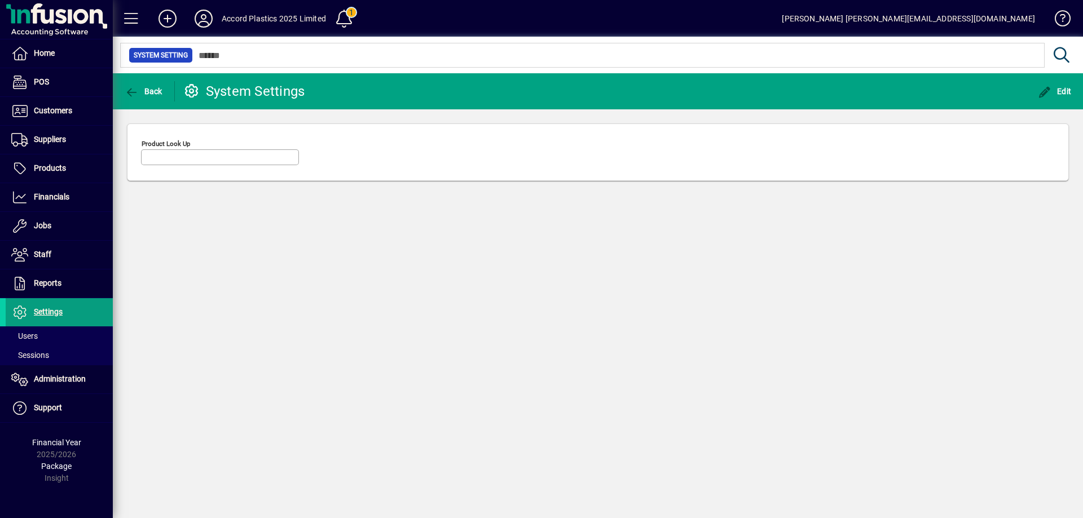
type input "********"
click at [47, 311] on span "Settings" at bounding box center [48, 311] width 29 height 9
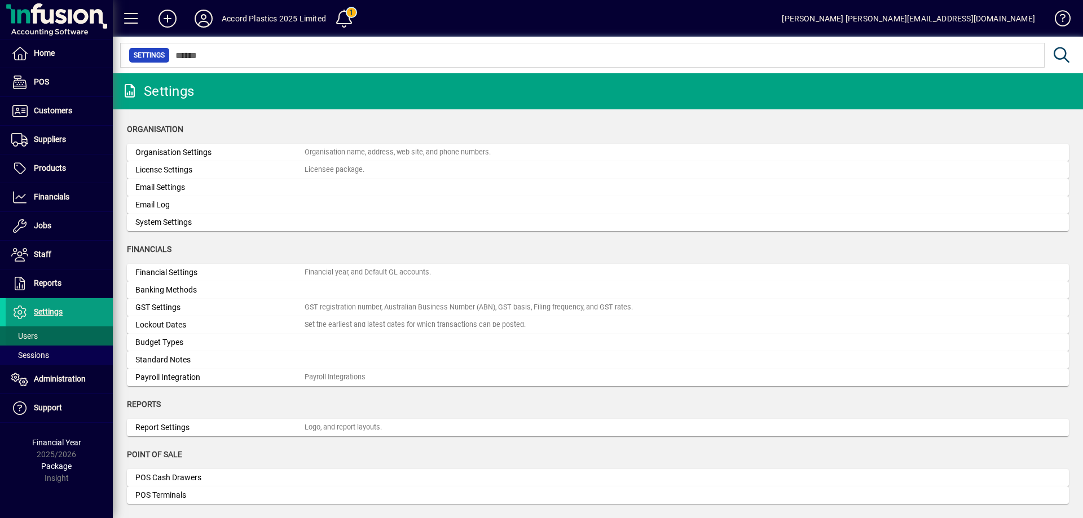
click at [35, 339] on span "Users" at bounding box center [24, 336] width 27 height 9
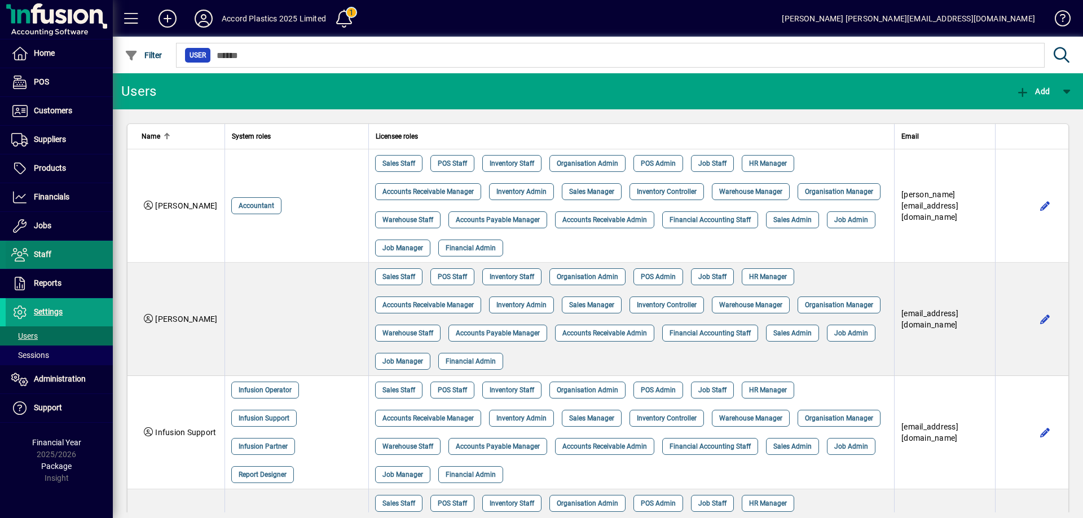
click at [46, 259] on span "Staff" at bounding box center [42, 254] width 17 height 9
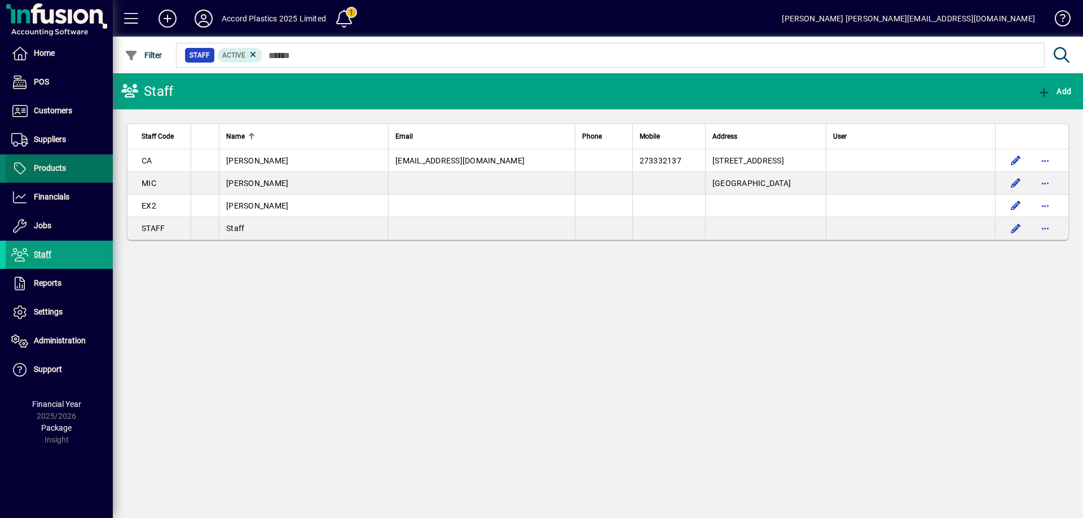
click at [61, 163] on span "Products" at bounding box center [36, 169] width 60 height 14
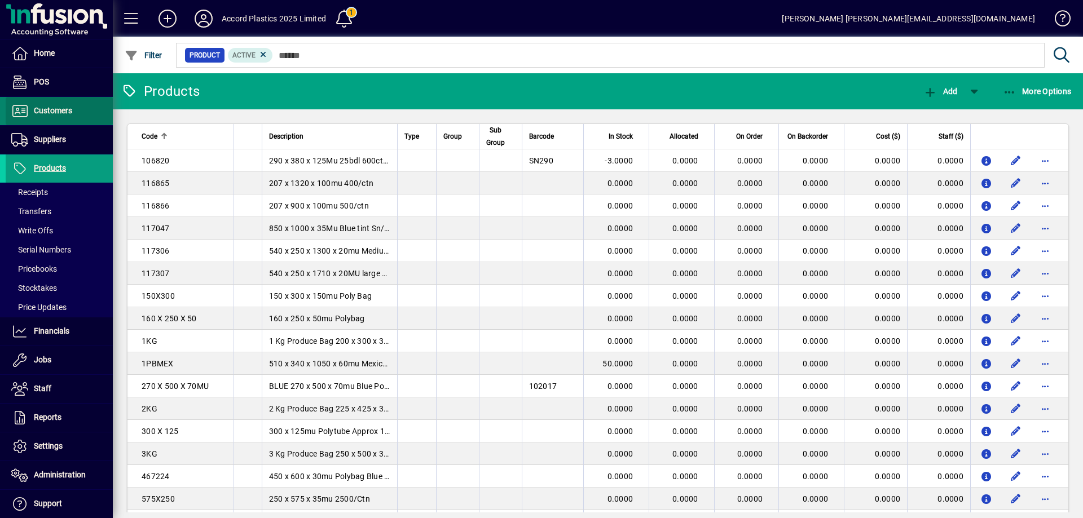
click at [68, 113] on span "Customers" at bounding box center [53, 110] width 38 height 9
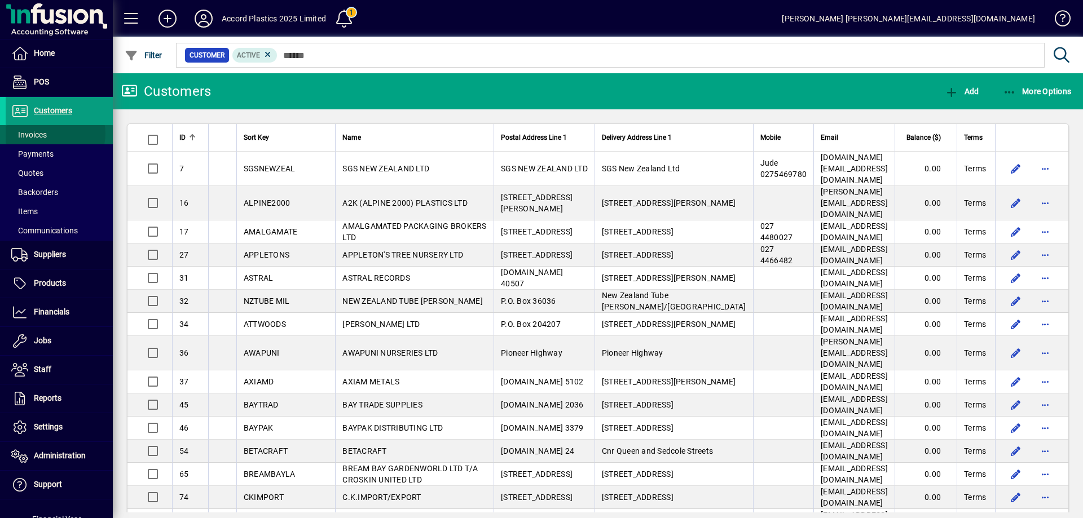
click at [53, 134] on span at bounding box center [59, 134] width 107 height 27
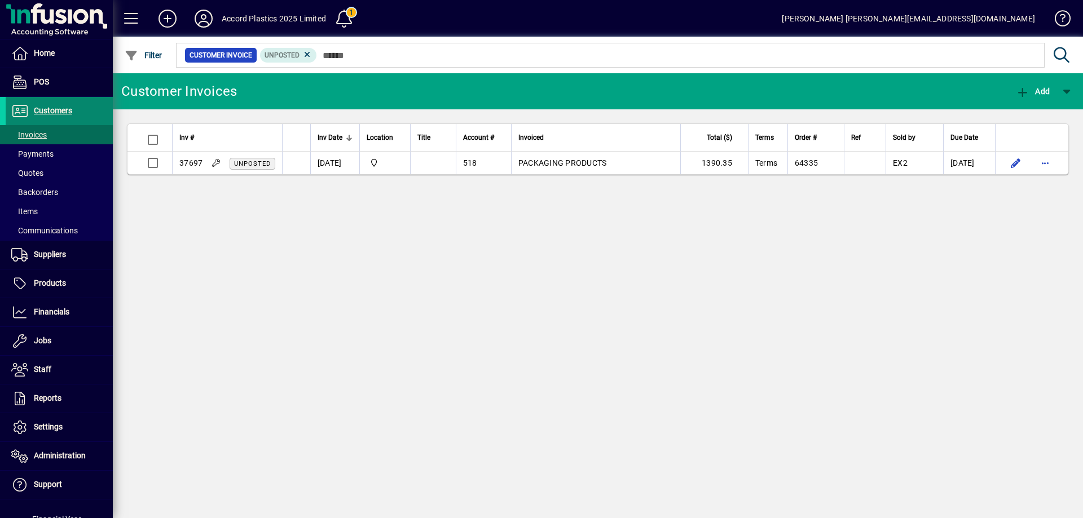
click at [67, 112] on span "Customers" at bounding box center [53, 110] width 38 height 9
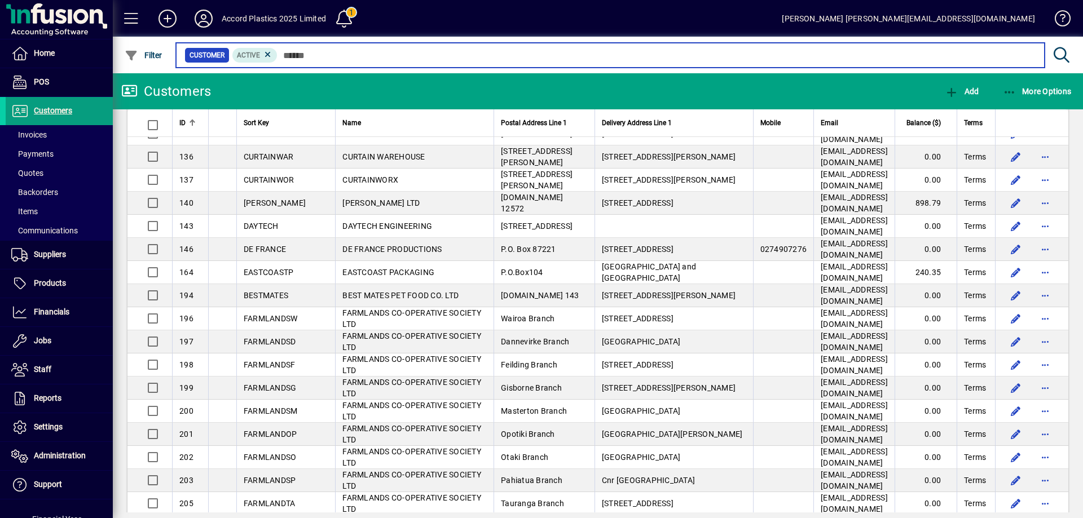
scroll to position [903, 0]
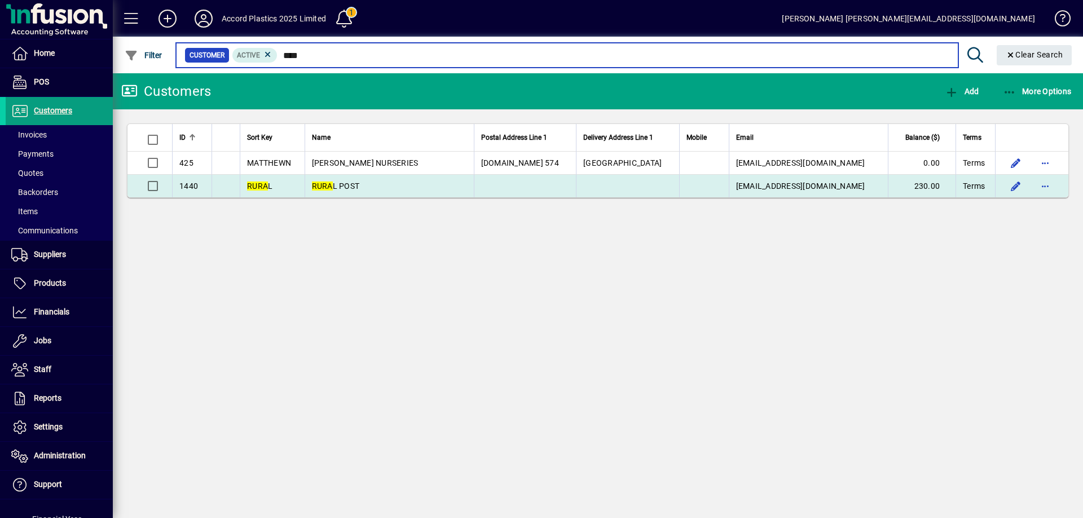
type input "****"
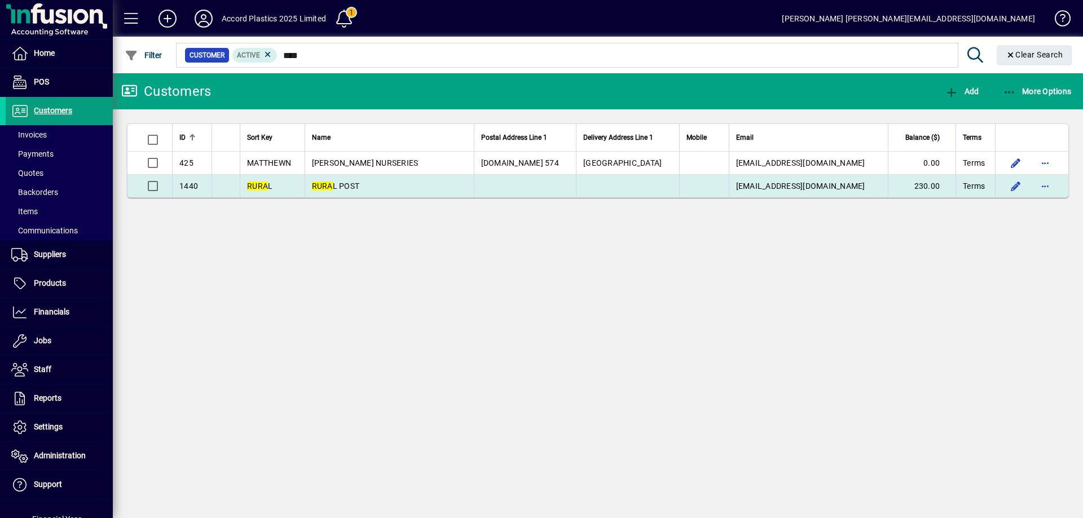
click at [416, 188] on td "RURA L POST" at bounding box center [389, 186] width 169 height 23
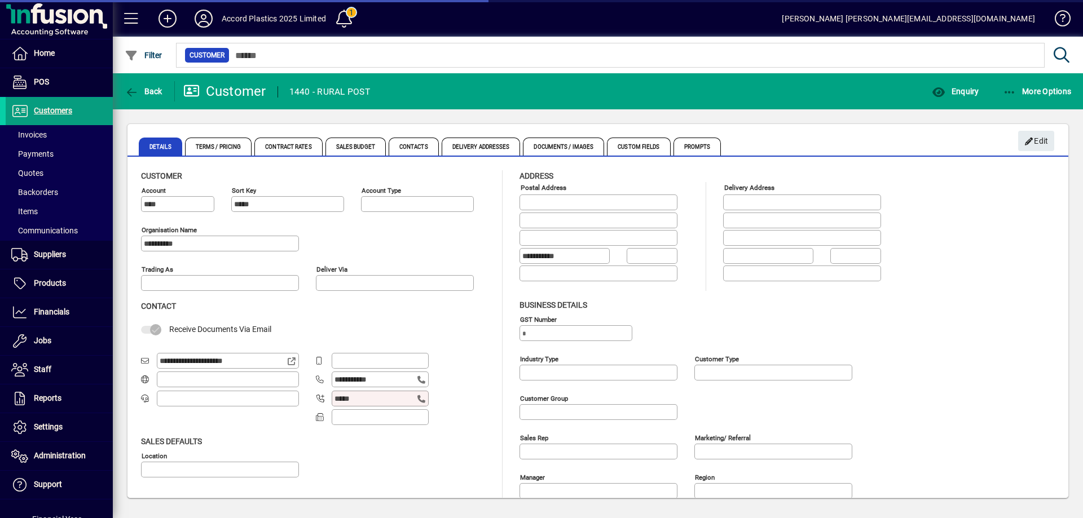
type input "**********"
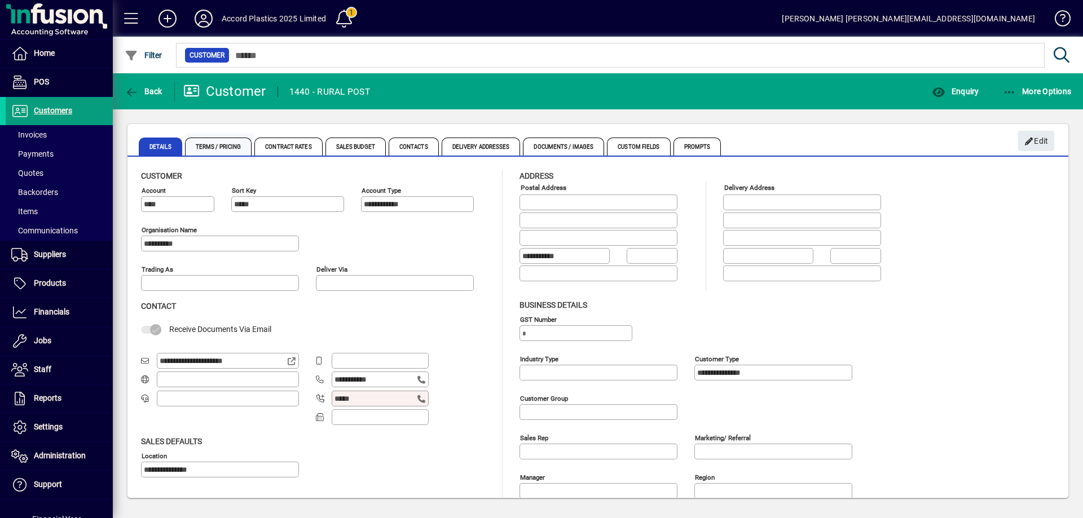
click at [223, 146] on span "Terms / Pricing" at bounding box center [218, 147] width 67 height 18
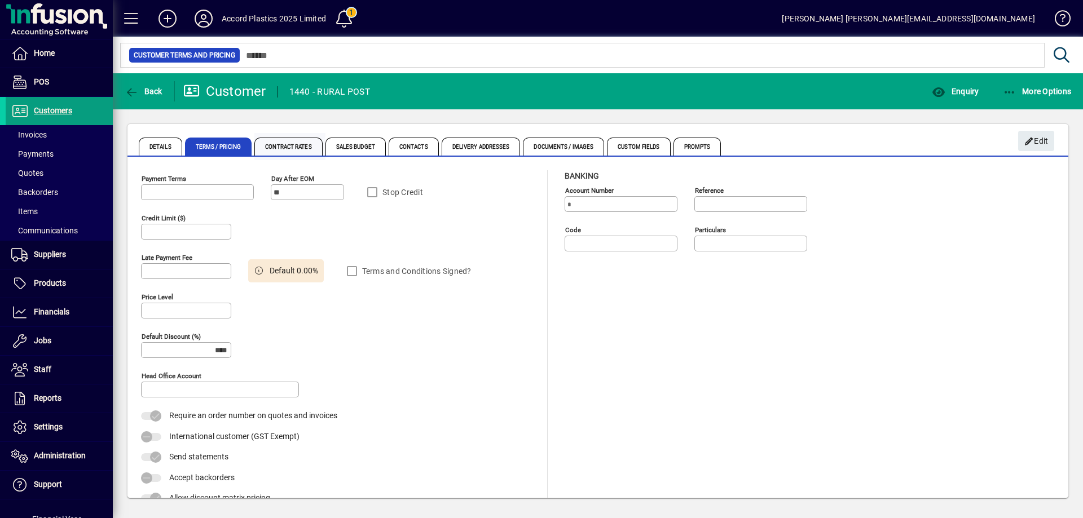
type input "**********"
type input "******"
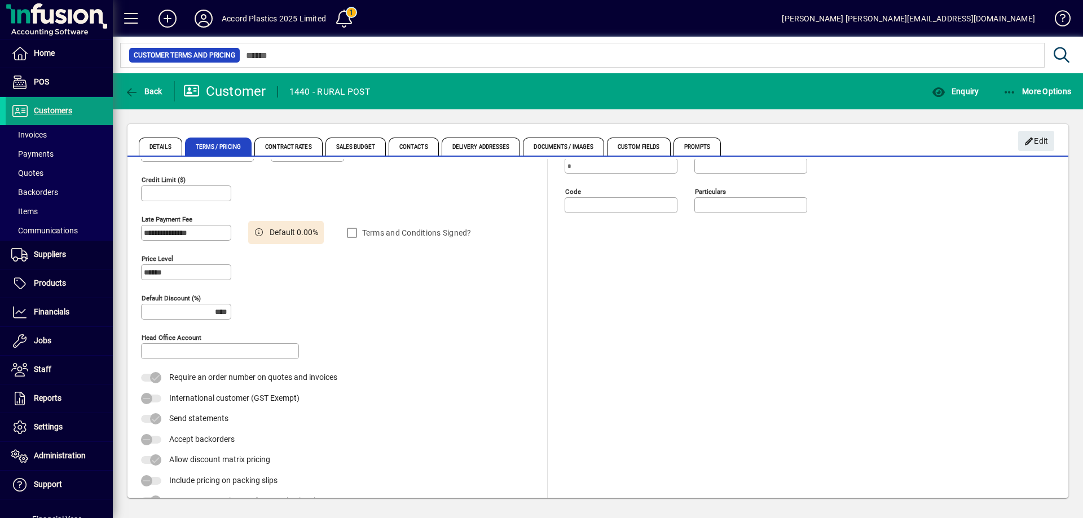
scroll to position [59, 0]
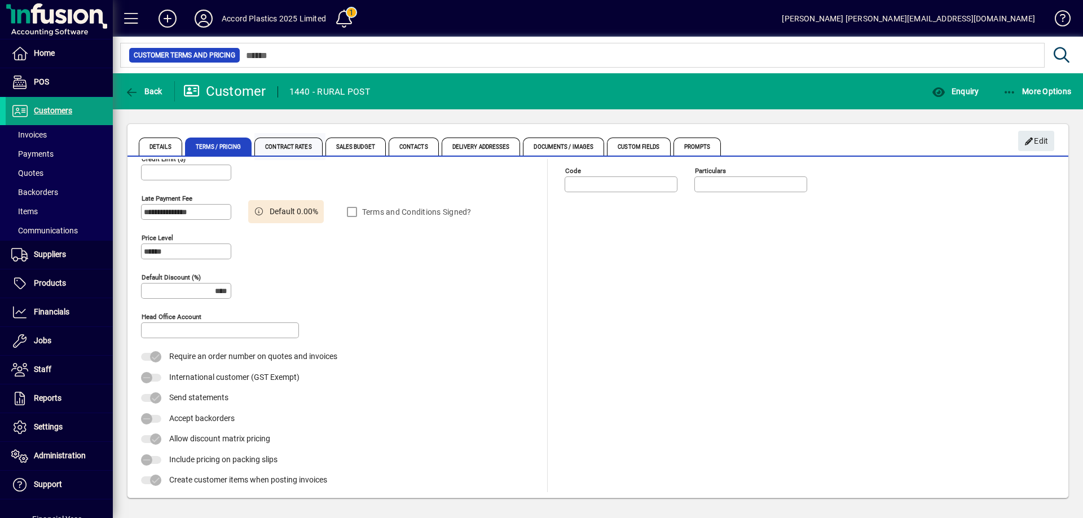
click at [281, 147] on span "Contract Rates" at bounding box center [288, 147] width 68 height 18
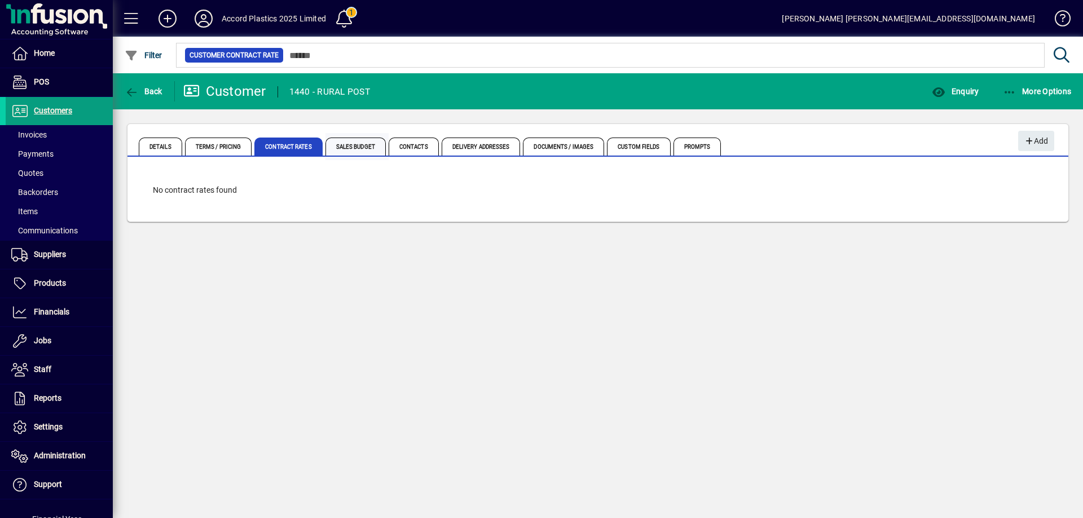
click at [345, 146] on span "Sales Budget" at bounding box center [355, 147] width 60 height 18
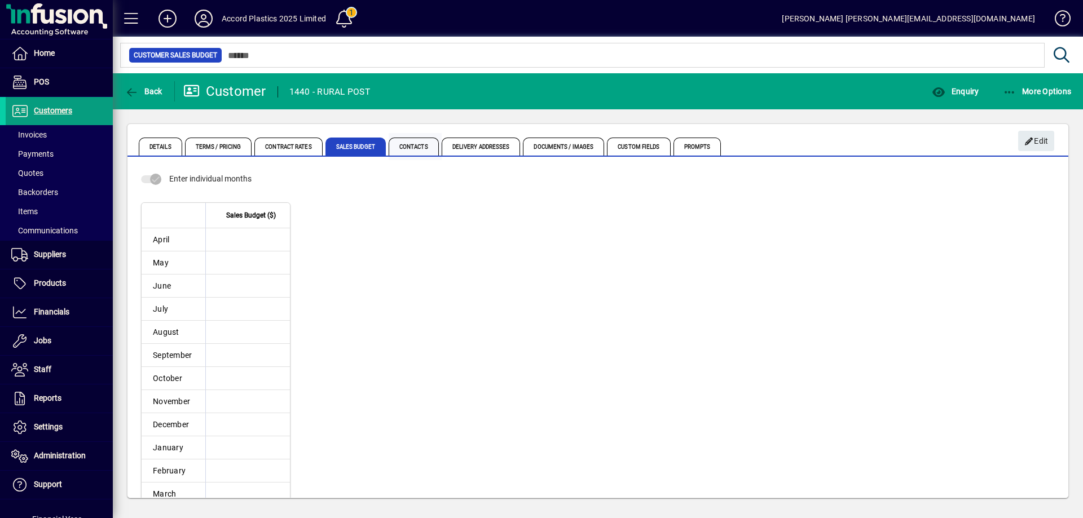
click at [403, 144] on span "Contacts" at bounding box center [414, 147] width 50 height 18
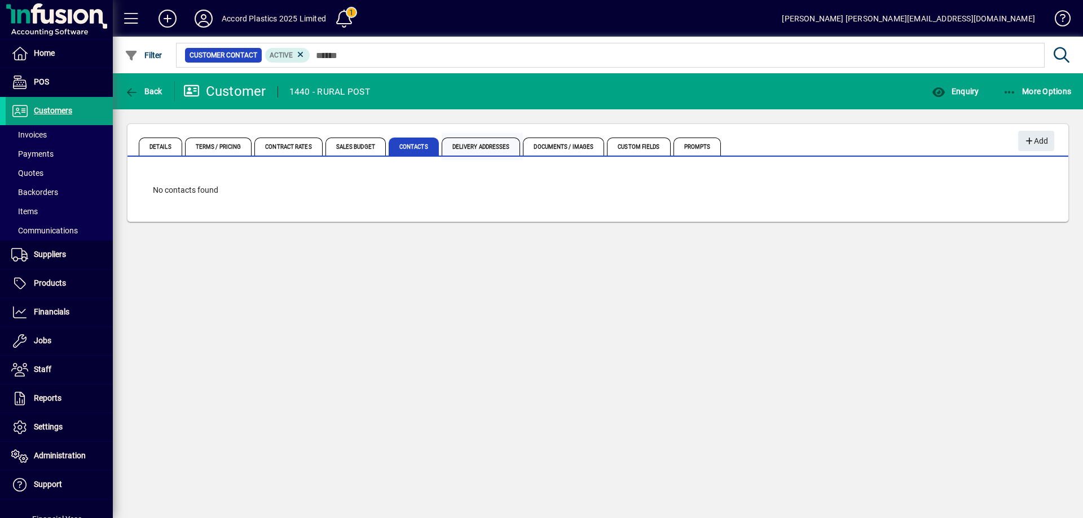
click at [466, 144] on span "Delivery Addresses" at bounding box center [481, 147] width 79 height 18
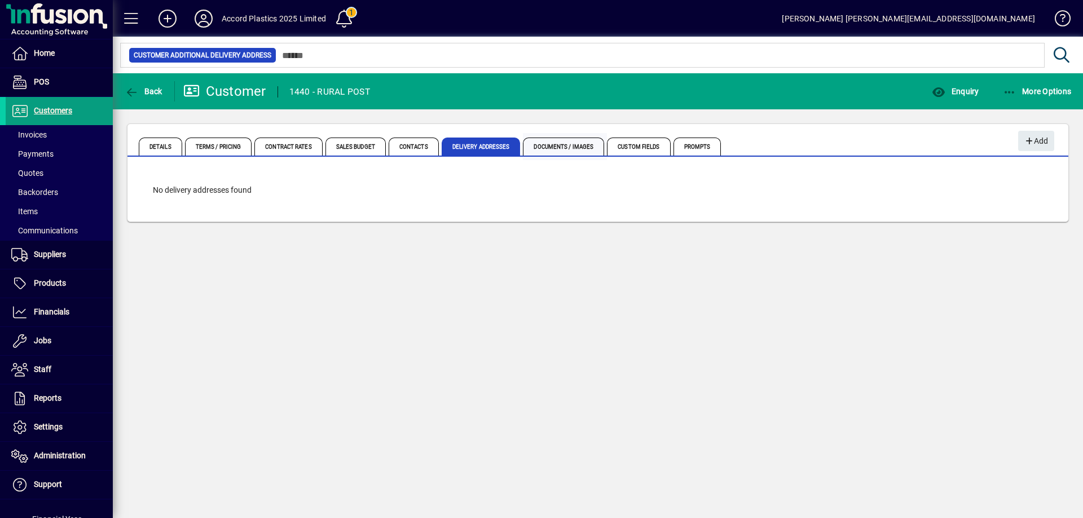
click at [549, 147] on span "Documents / Images" at bounding box center [563, 147] width 81 height 18
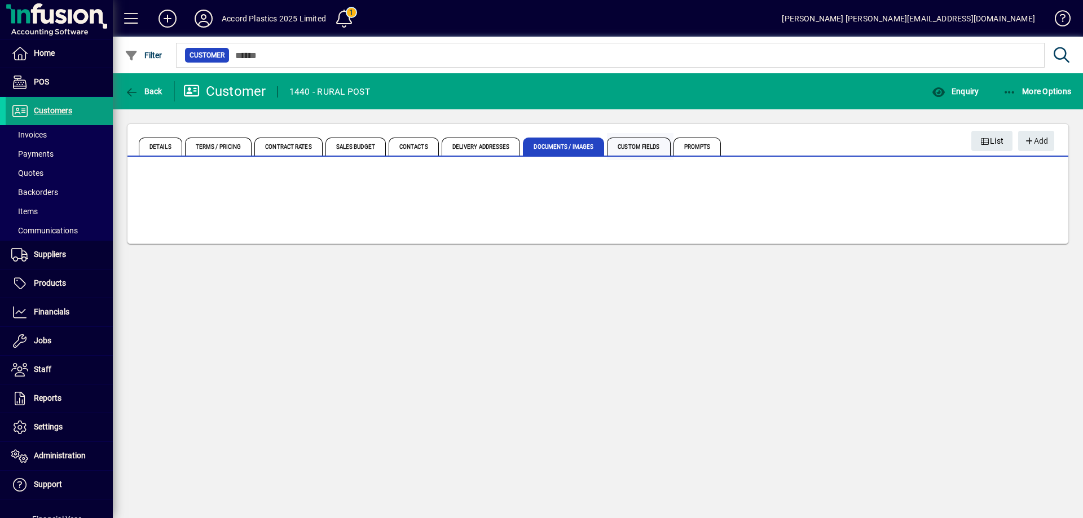
click at [653, 147] on span "Custom Fields" at bounding box center [638, 147] width 63 height 18
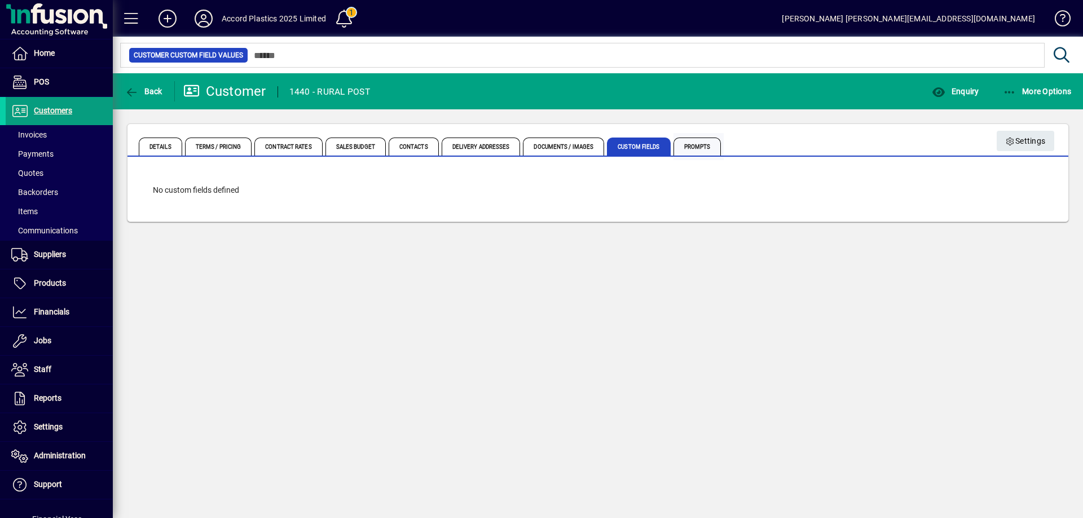
click at [691, 148] on span "Prompts" at bounding box center [698, 147] width 48 height 18
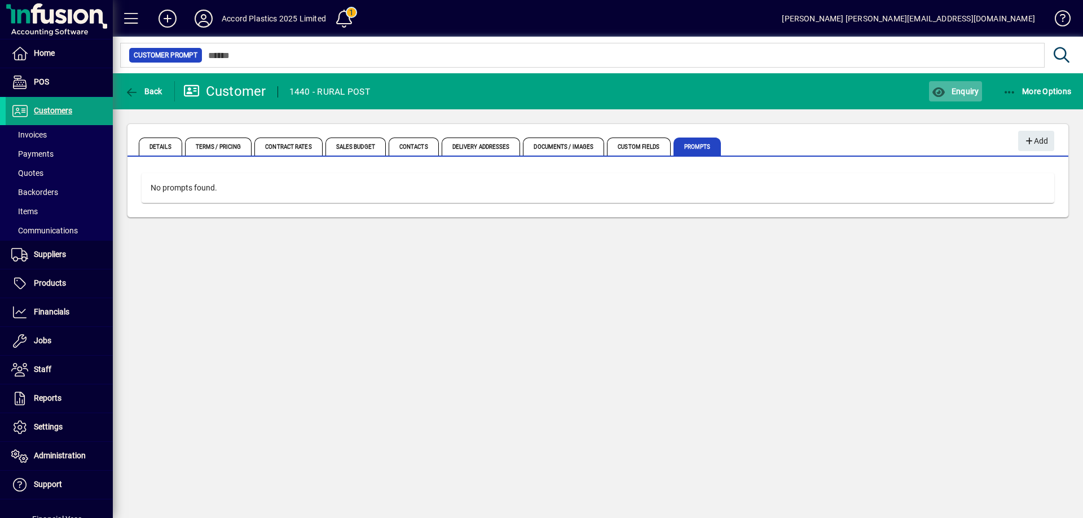
click at [963, 94] on span "Enquiry" at bounding box center [955, 91] width 47 height 9
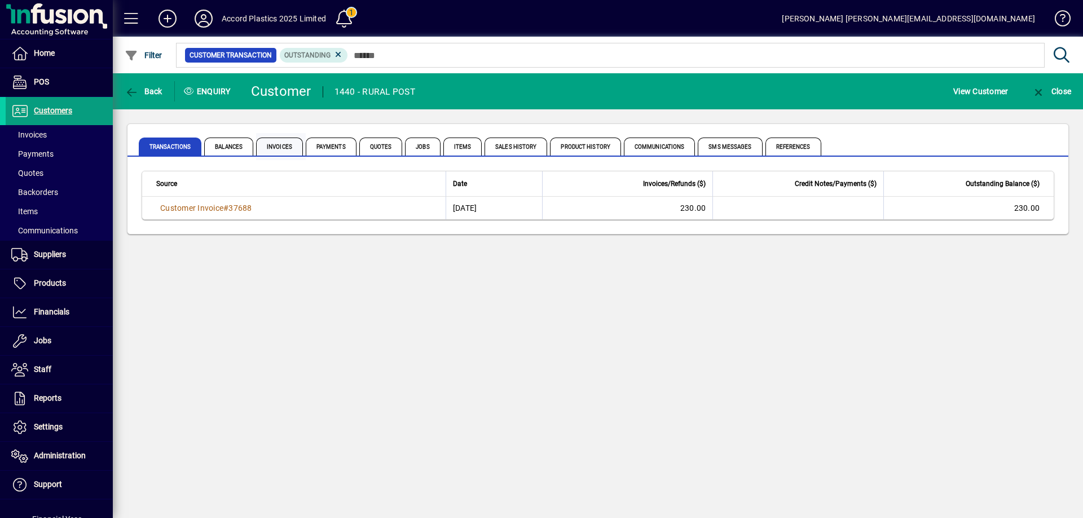
click at [283, 146] on span "Invoices" at bounding box center [279, 147] width 47 height 18
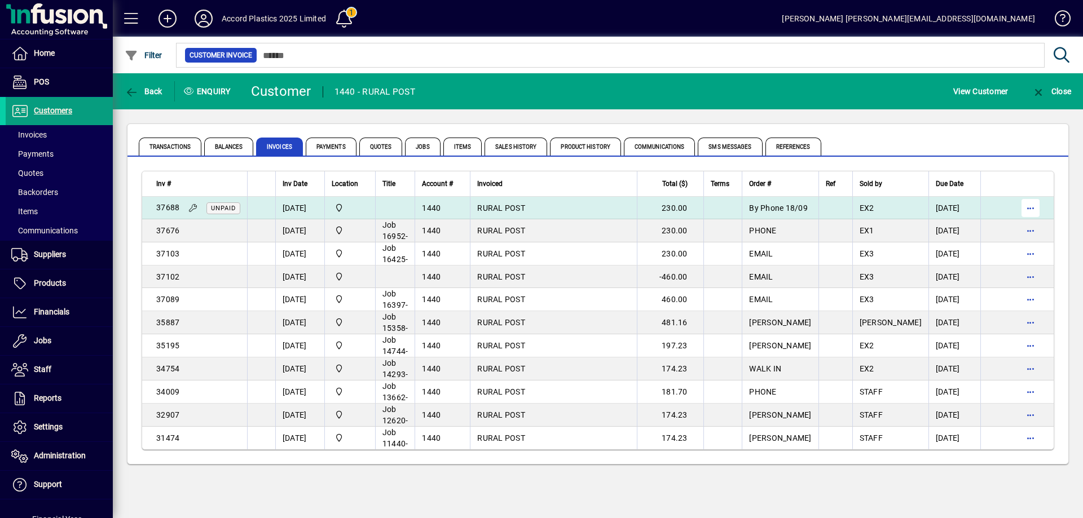
click at [1030, 210] on span "button" at bounding box center [1030, 208] width 27 height 27
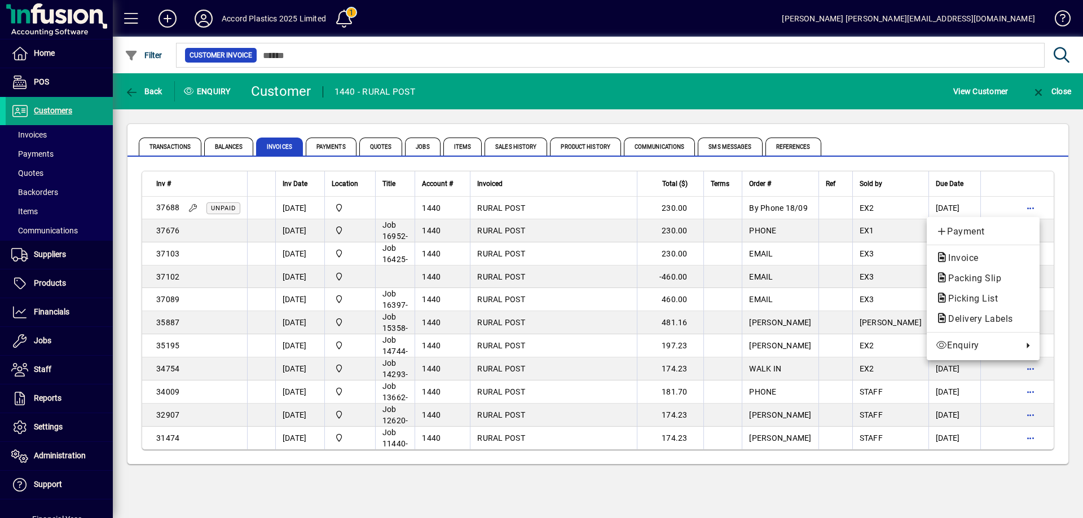
click at [1029, 150] on div at bounding box center [541, 259] width 1083 height 518
click at [326, 151] on span "Payments" at bounding box center [331, 147] width 51 height 18
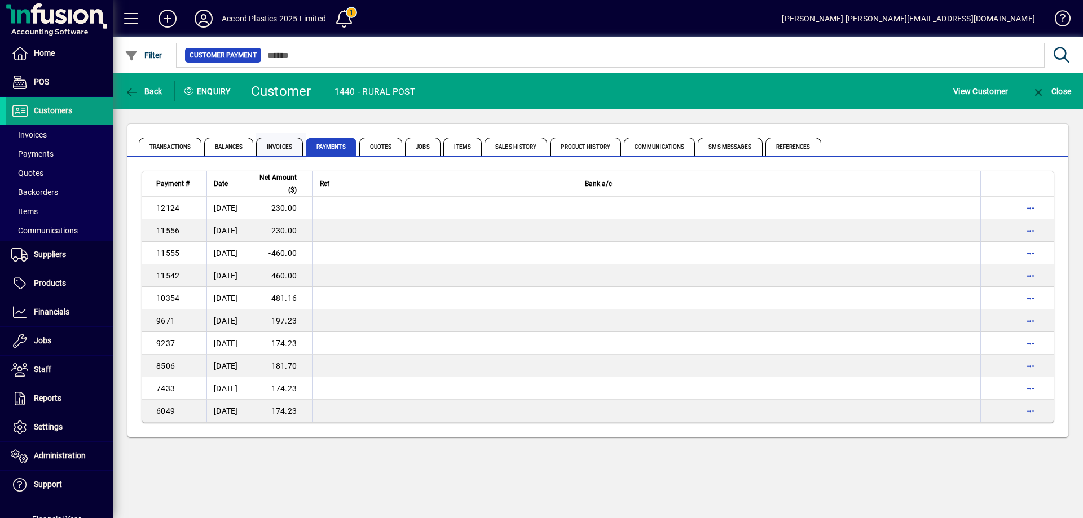
click at [284, 147] on span "Invoices" at bounding box center [279, 147] width 47 height 18
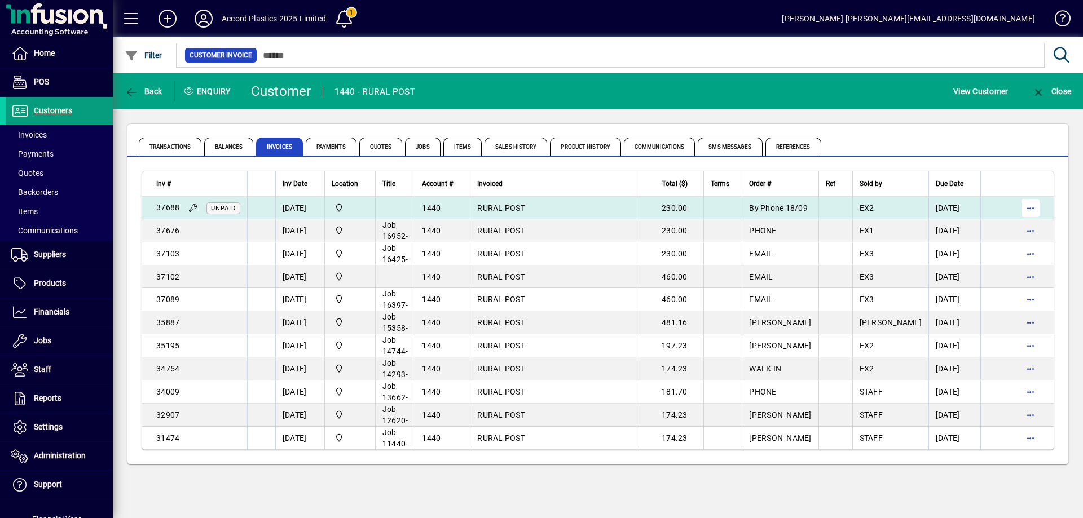
click at [1027, 204] on span "button" at bounding box center [1030, 208] width 27 height 27
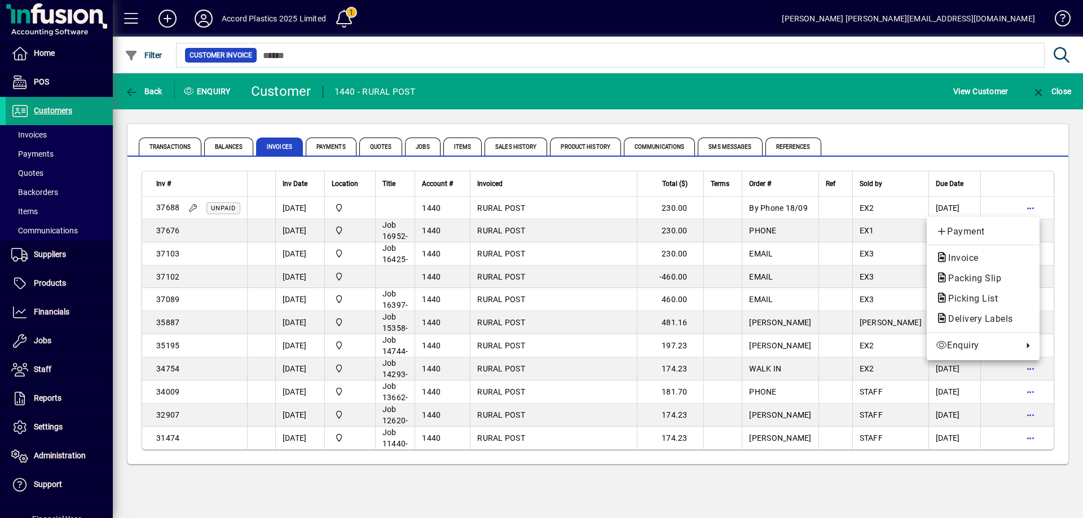
click at [1081, 218] on div at bounding box center [541, 259] width 1083 height 518
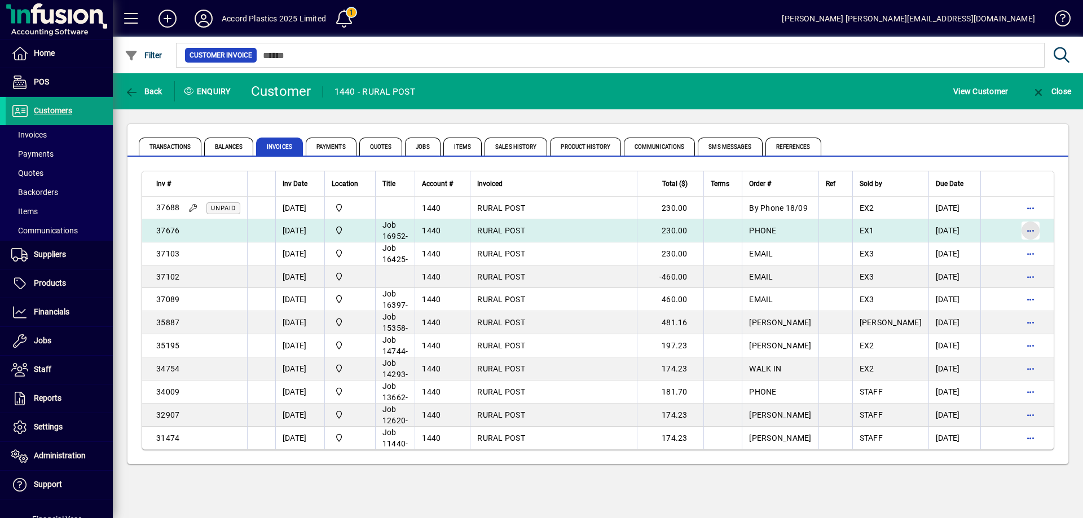
click at [1036, 231] on span "button" at bounding box center [1030, 230] width 27 height 27
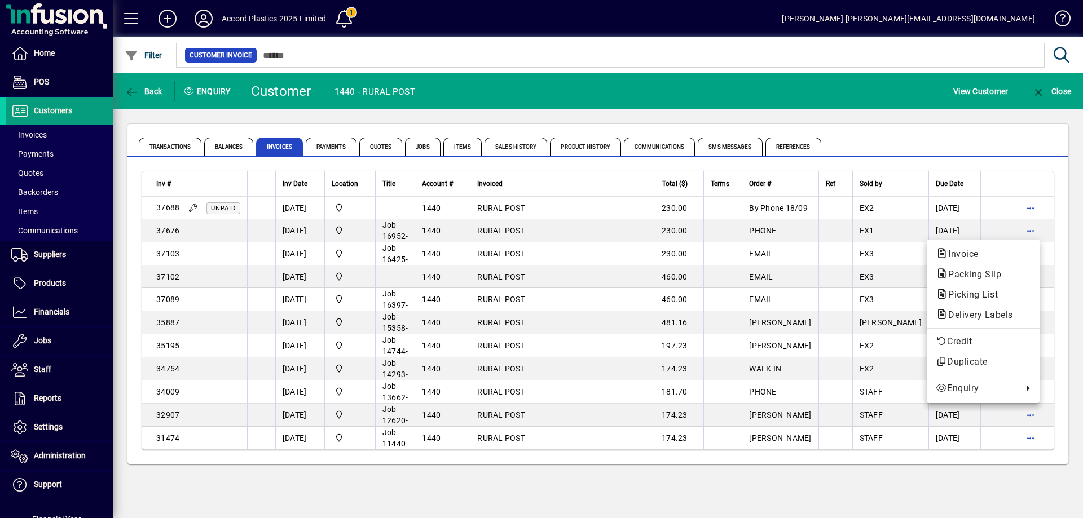
click at [1071, 225] on div at bounding box center [541, 259] width 1083 height 518
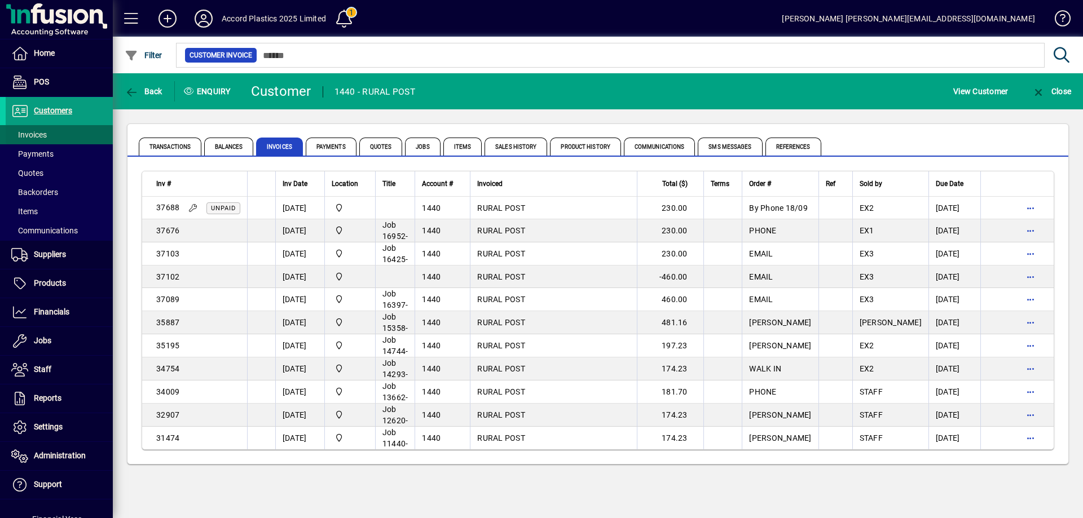
click at [52, 138] on span at bounding box center [59, 134] width 107 height 27
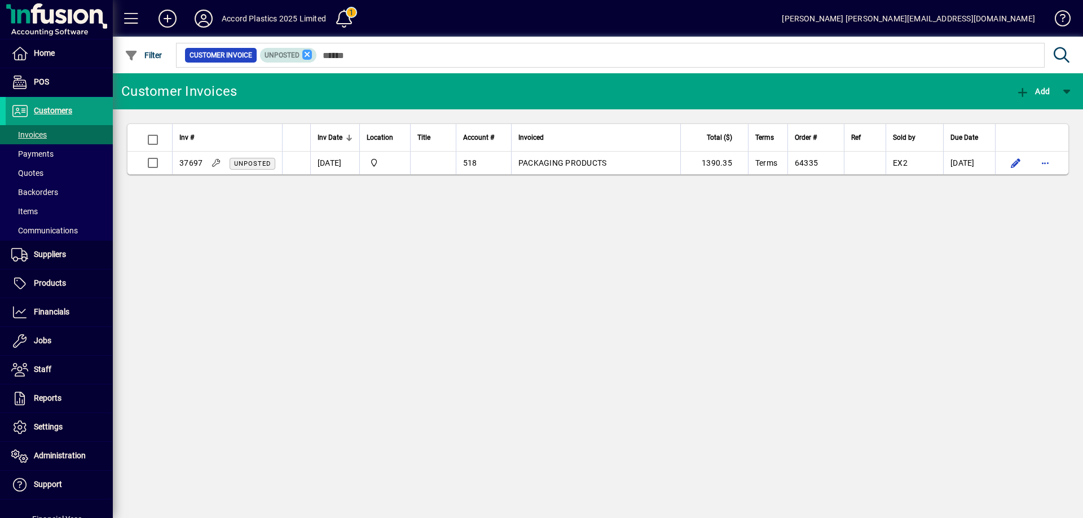
click at [306, 54] on icon at bounding box center [307, 55] width 10 height 10
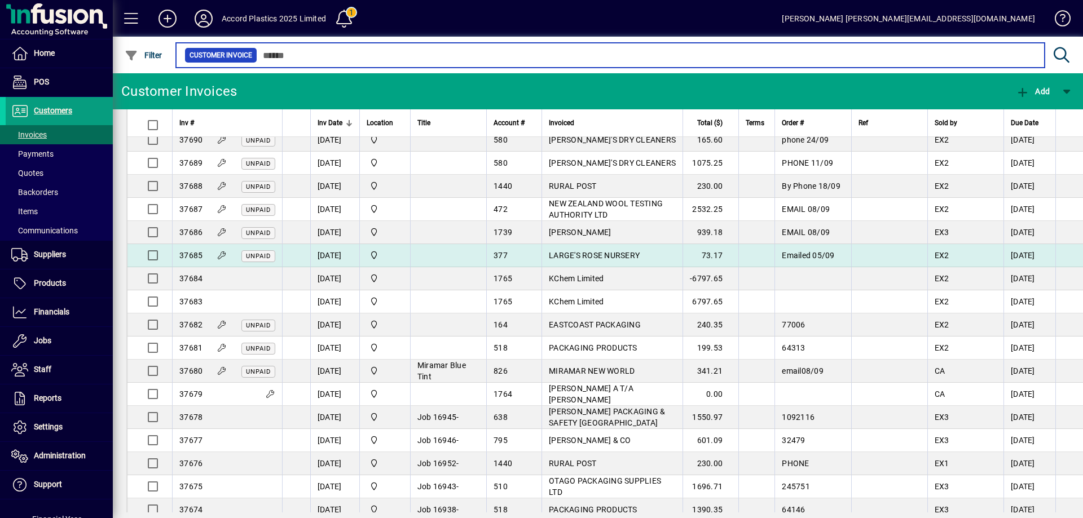
scroll to position [226, 0]
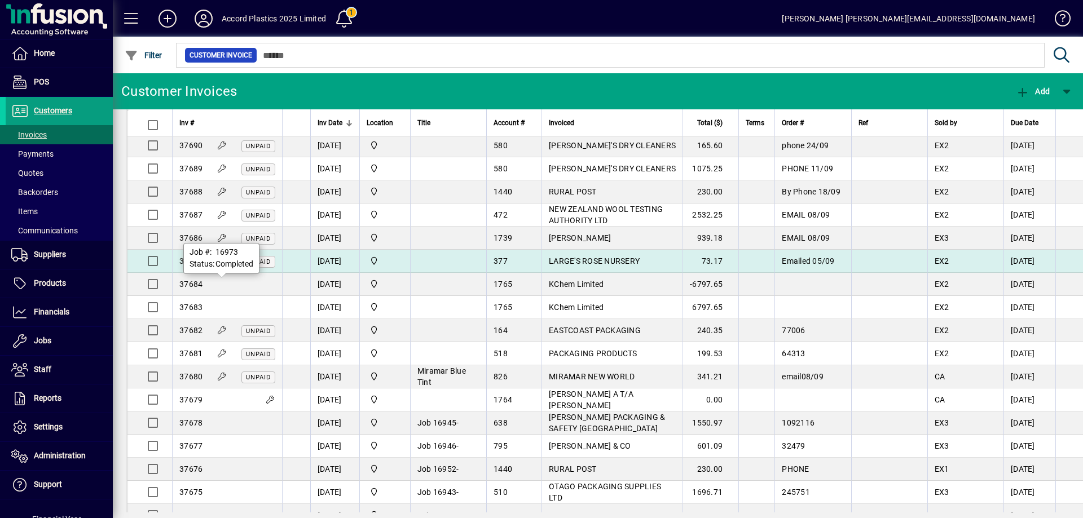
click at [220, 265] on icon at bounding box center [222, 261] width 10 height 8
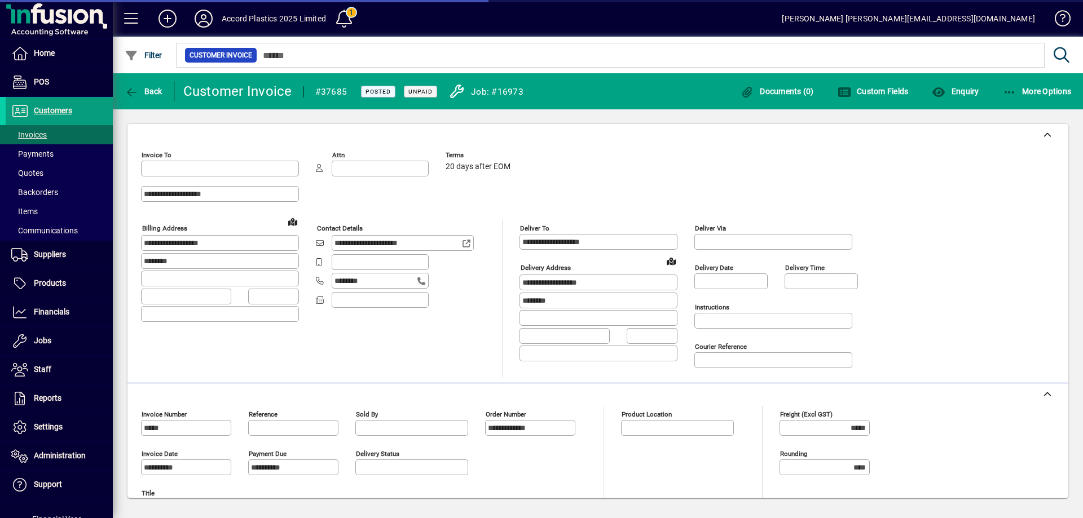
type input "**********"
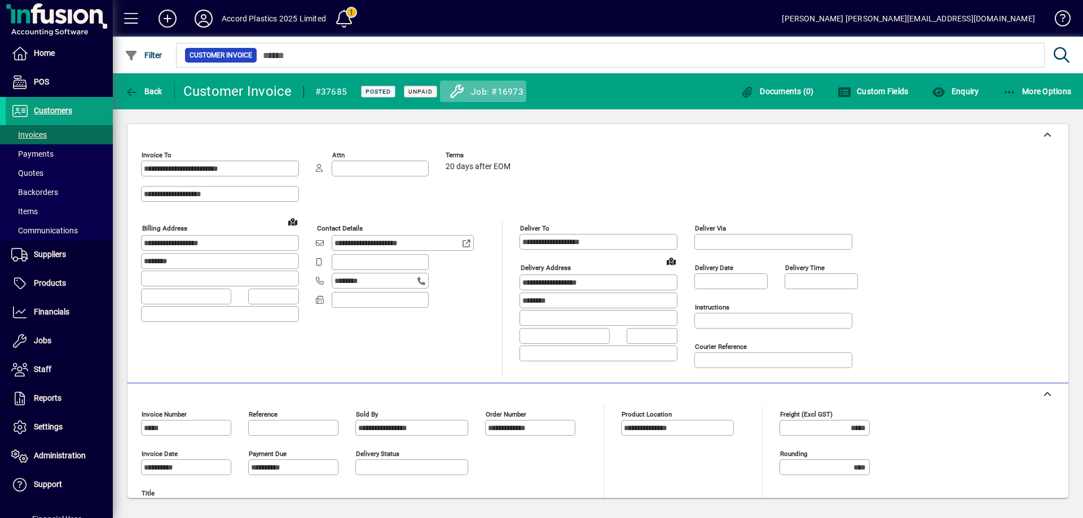
click at [457, 90] on icon at bounding box center [456, 92] width 17 height 14
click at [49, 347] on span "Jobs" at bounding box center [29, 341] width 46 height 14
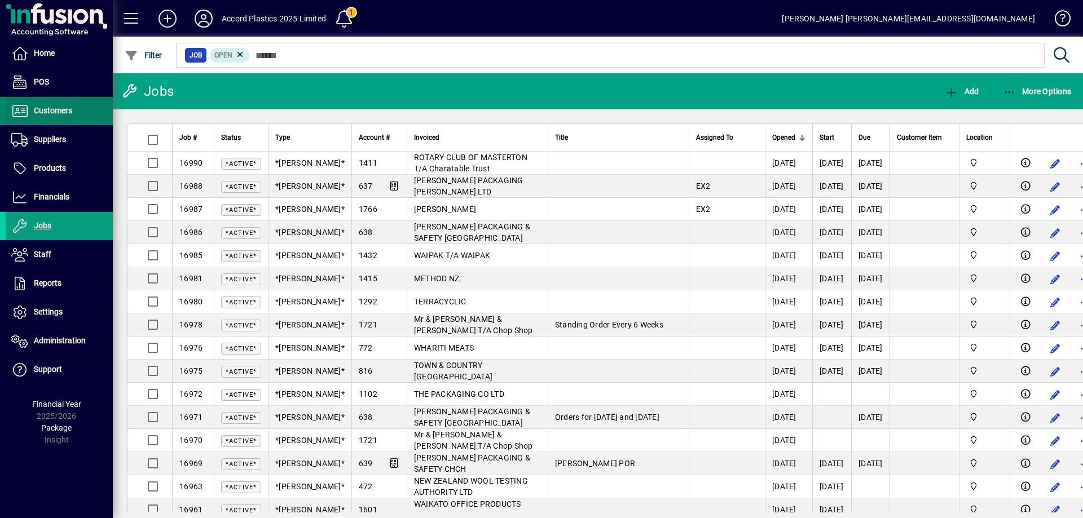
click at [52, 114] on span "Customers" at bounding box center [53, 110] width 38 height 9
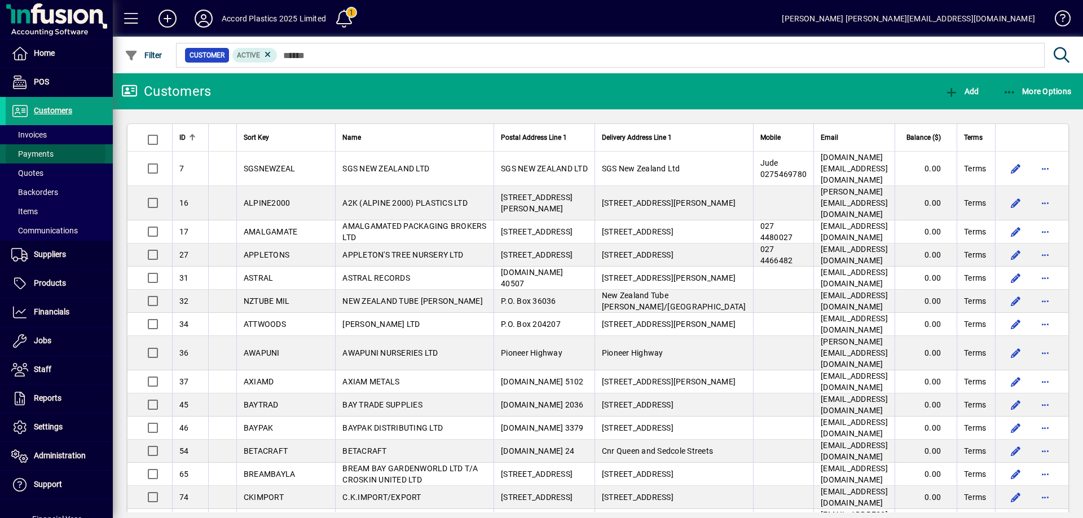
click at [37, 152] on span "Payments" at bounding box center [32, 153] width 42 height 9
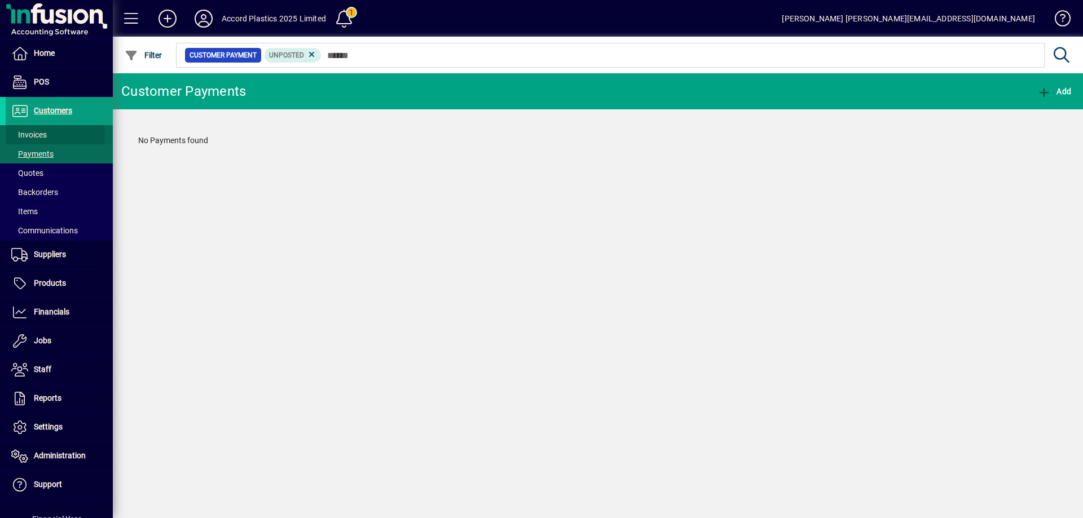
click at [42, 135] on span "Invoices" at bounding box center [29, 134] width 36 height 9
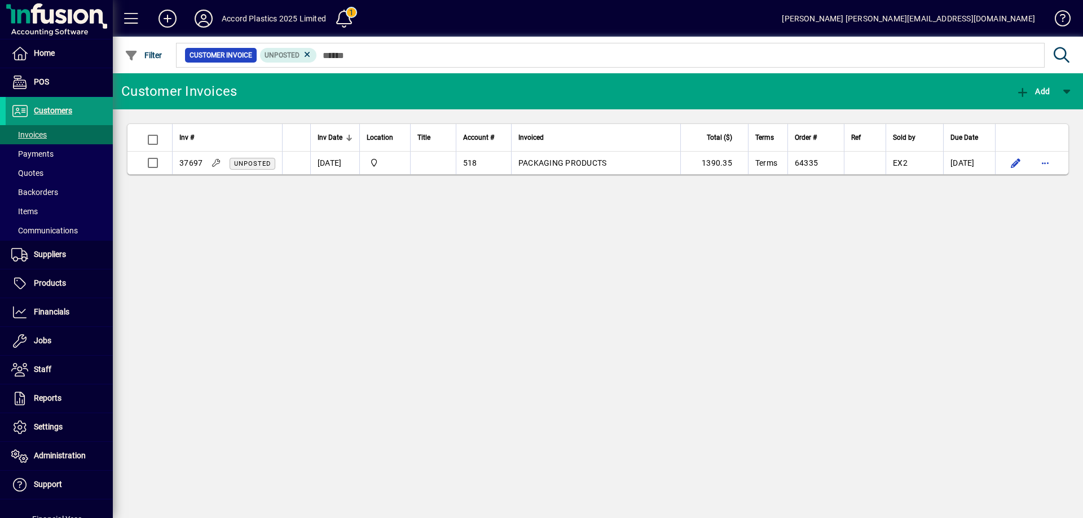
click at [50, 110] on span "Customers" at bounding box center [53, 110] width 38 height 9
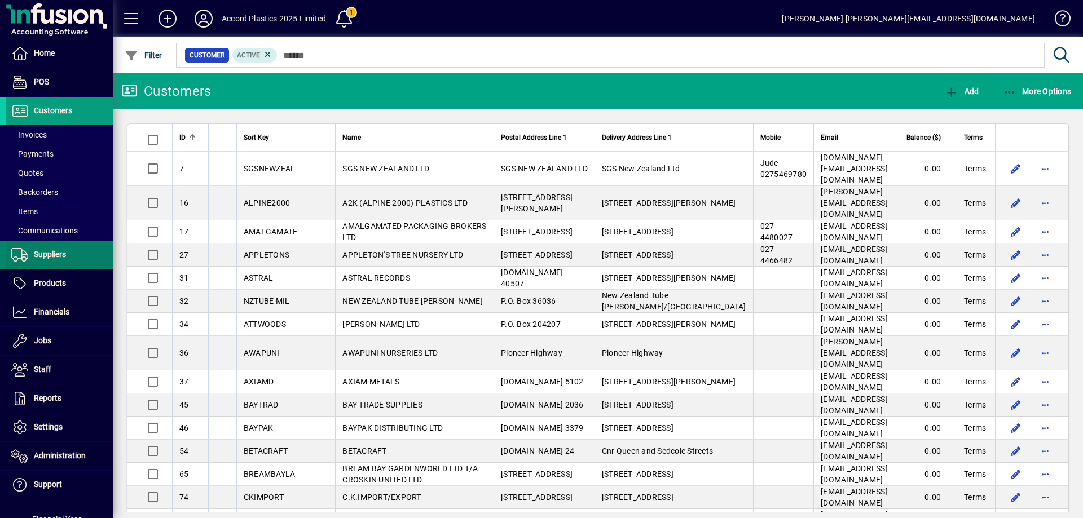
click at [46, 250] on span "Suppliers" at bounding box center [50, 254] width 32 height 9
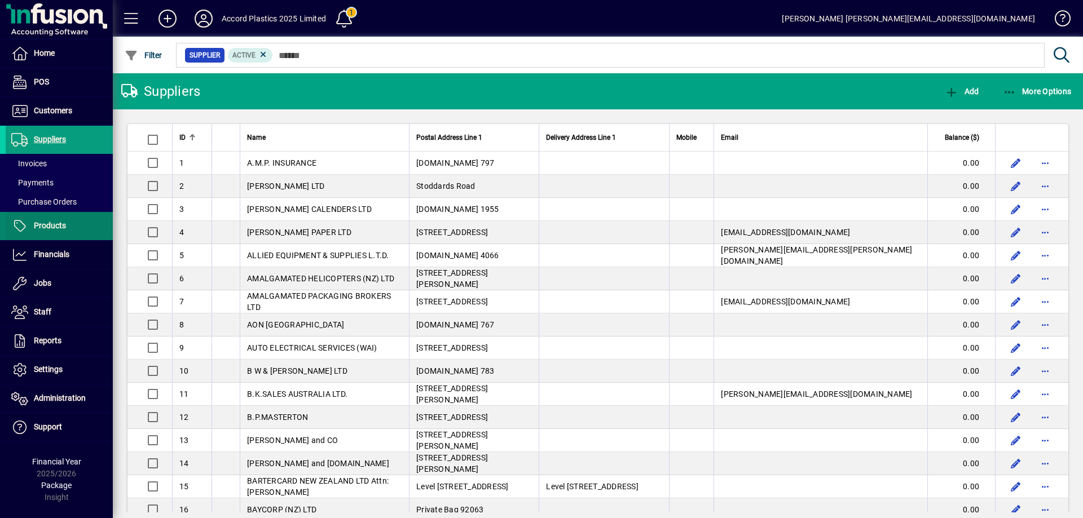
click at [55, 232] on span "Products" at bounding box center [36, 226] width 60 height 14
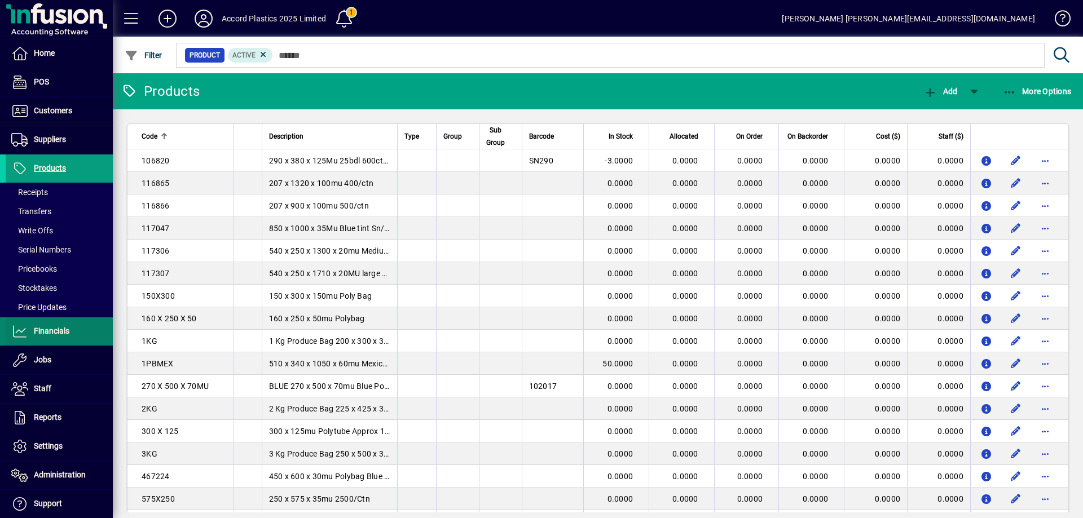
click at [45, 335] on span "Financials" at bounding box center [52, 331] width 36 height 9
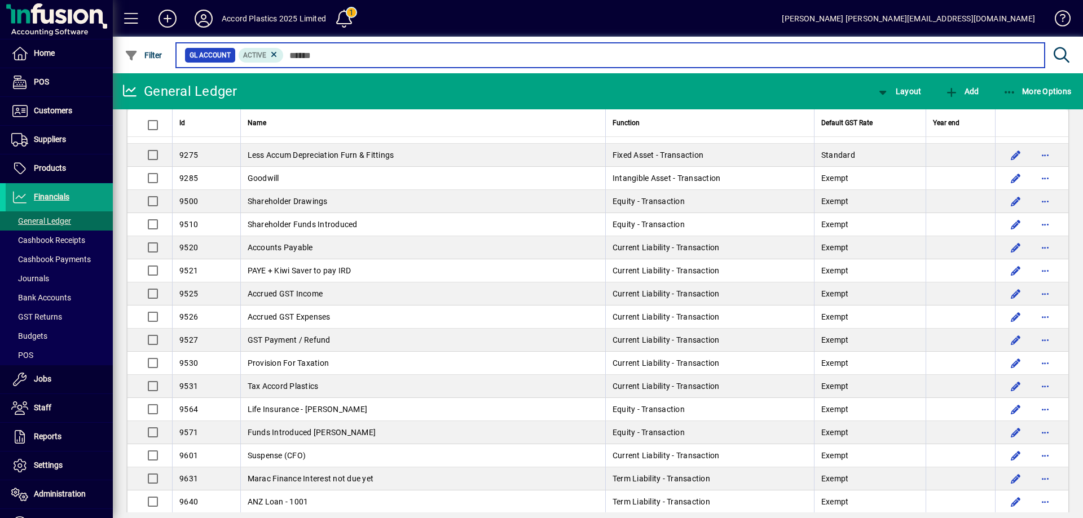
scroll to position [2336, 0]
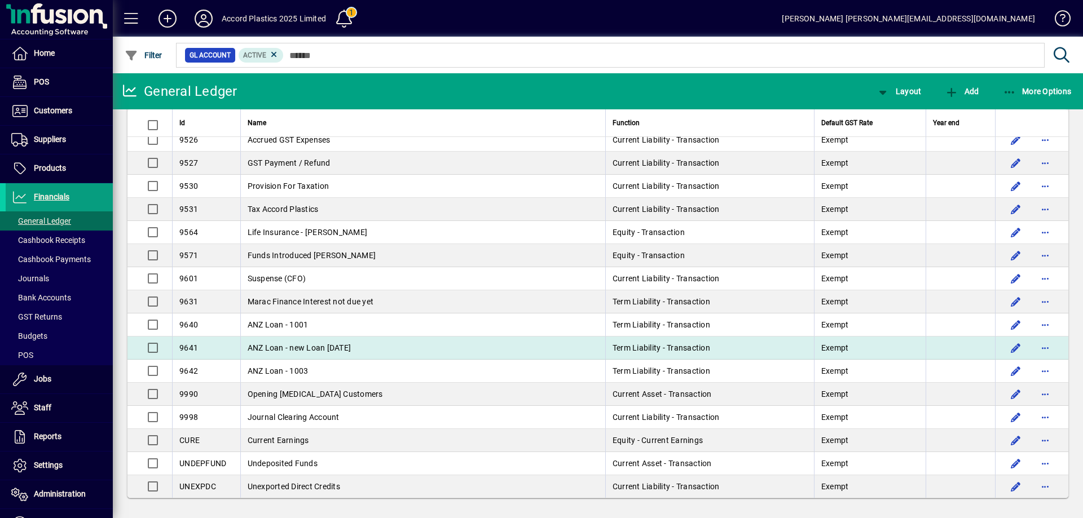
click at [253, 344] on span "ANZ Loan - new Loan Sept 2014" at bounding box center [300, 348] width 104 height 9
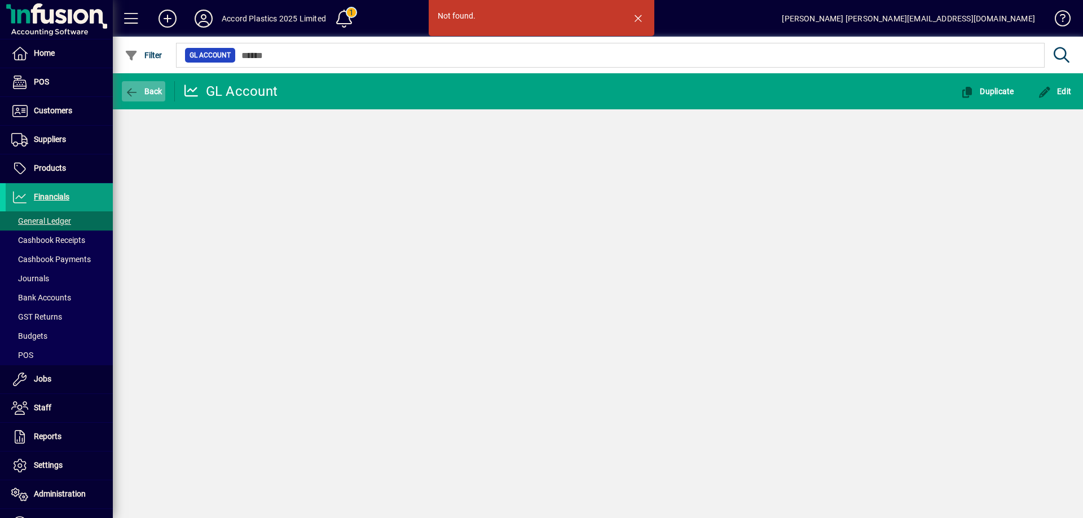
click at [137, 93] on icon "button" at bounding box center [132, 92] width 14 height 11
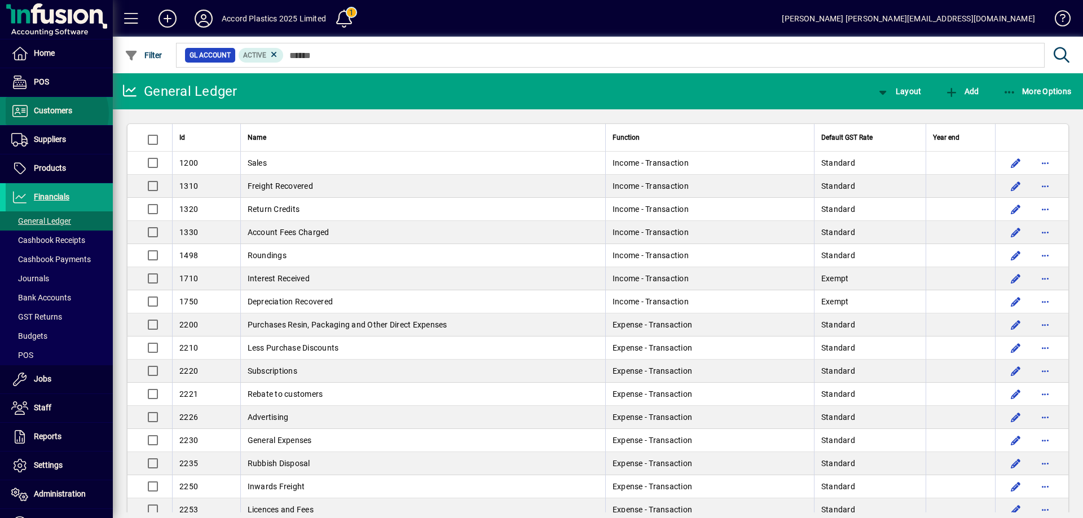
click at [56, 113] on span "Customers" at bounding box center [53, 110] width 38 height 9
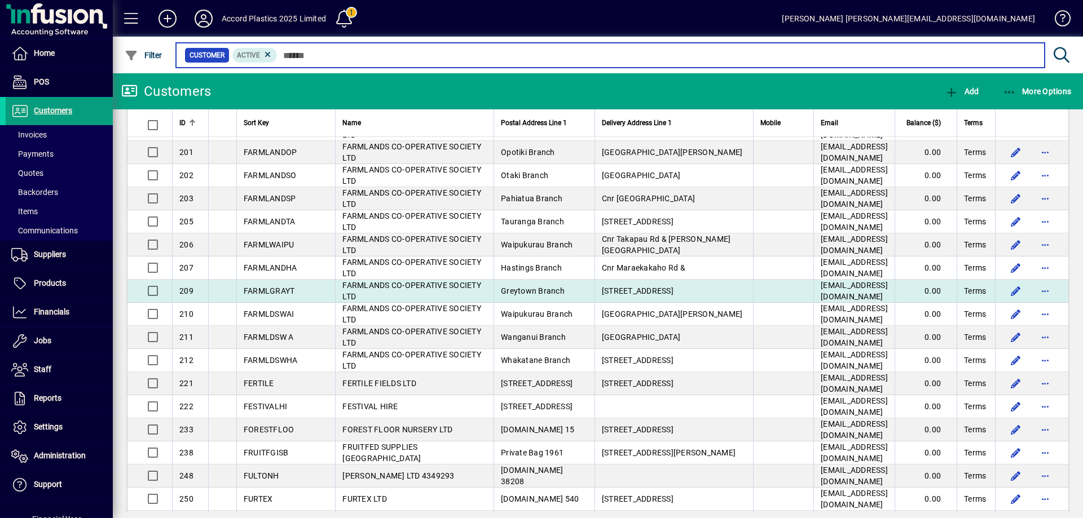
scroll to position [790, 0]
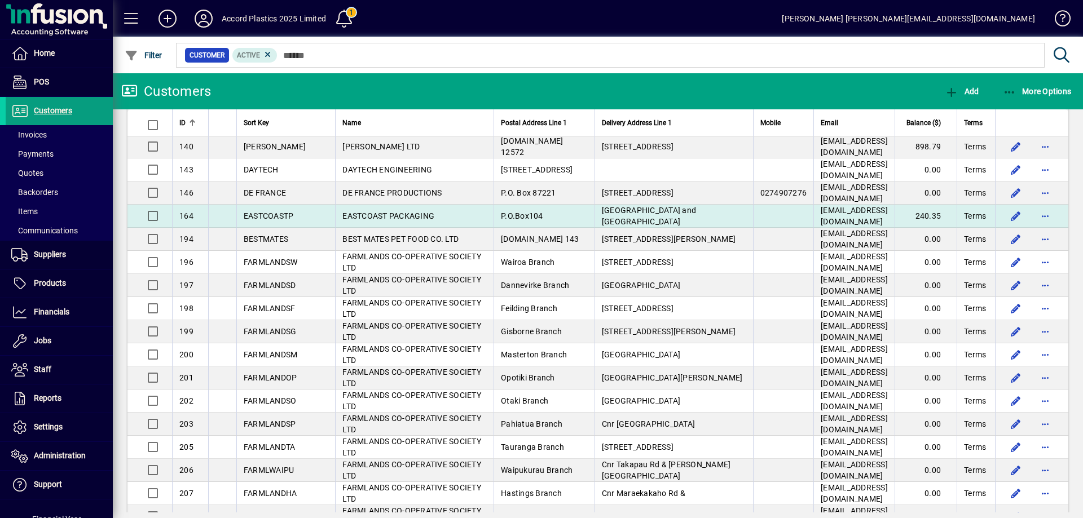
click at [407, 212] on span "EASTCOAST PACKAGING" at bounding box center [388, 216] width 92 height 9
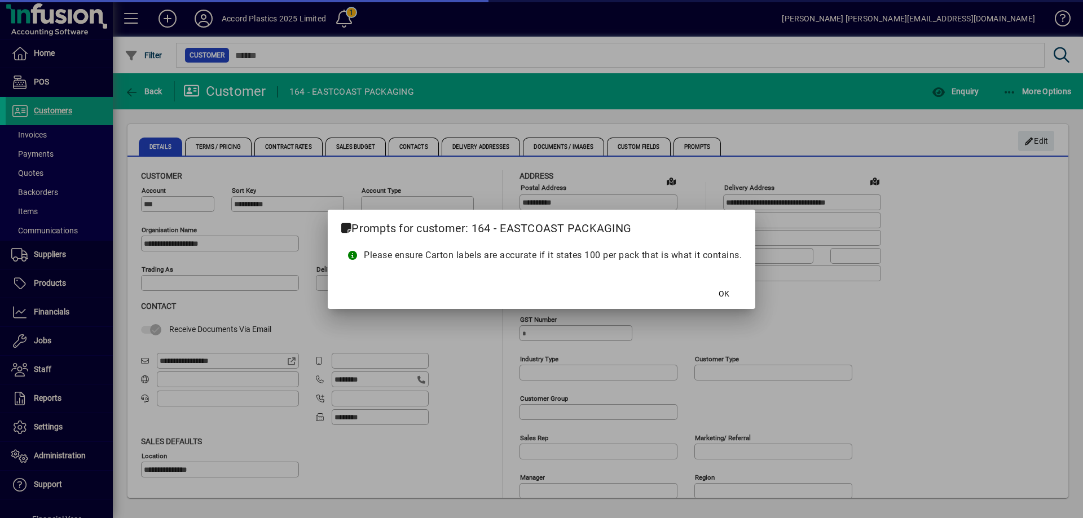
type input "**********"
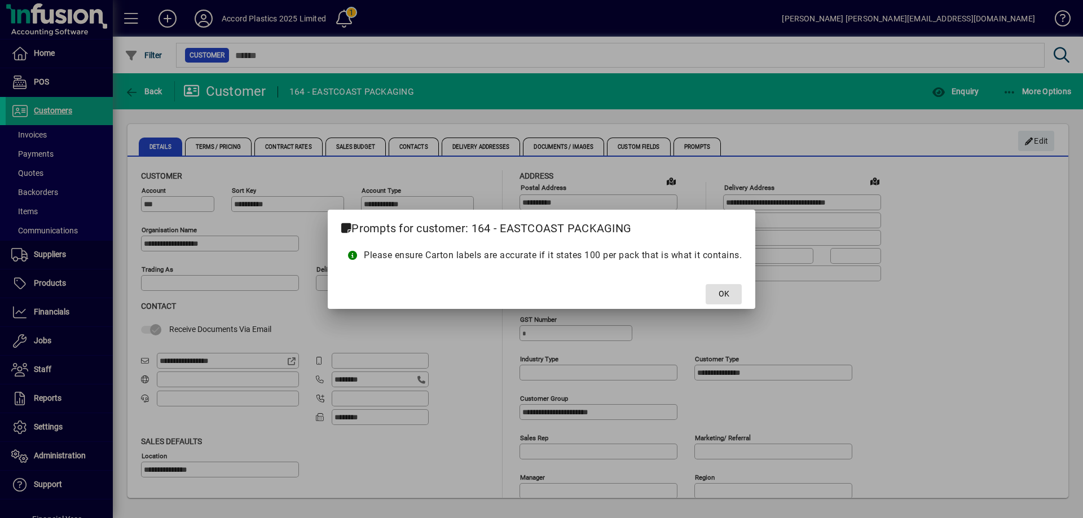
drag, startPoint x: 719, startPoint y: 294, endPoint x: 728, endPoint y: 289, distance: 10.6
click at [719, 294] on span at bounding box center [724, 294] width 36 height 27
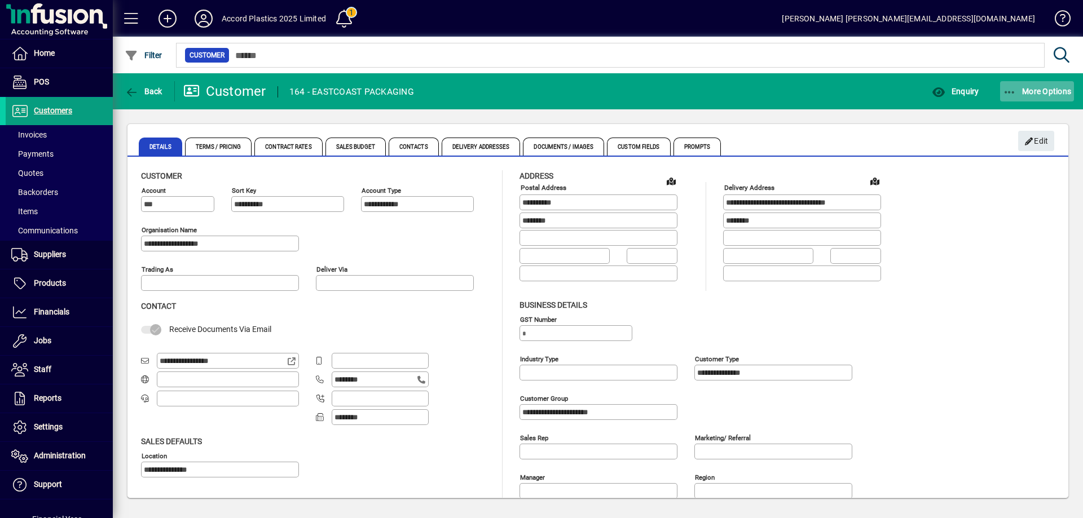
click at [1031, 94] on span "More Options" at bounding box center [1037, 91] width 69 height 9
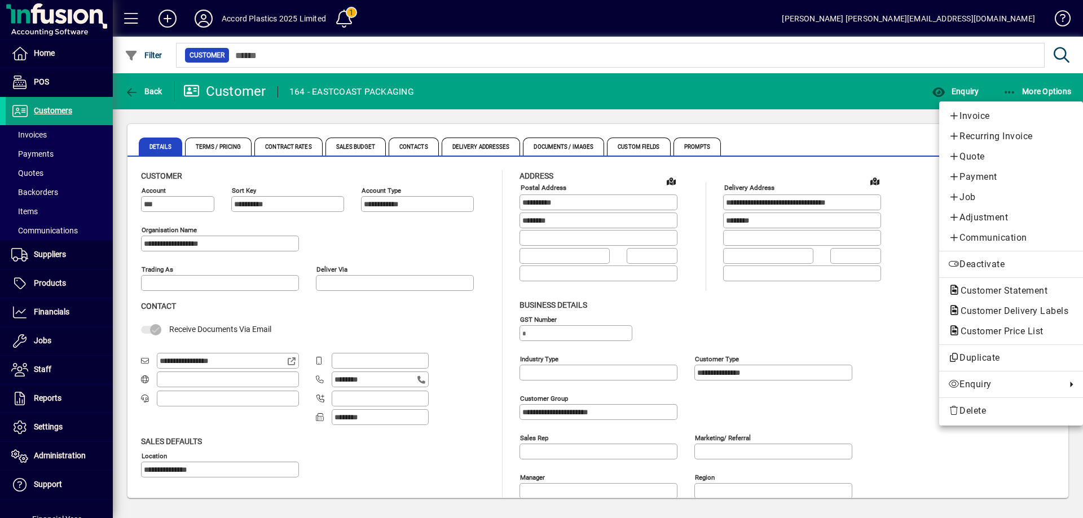
click at [45, 138] on div at bounding box center [541, 259] width 1083 height 518
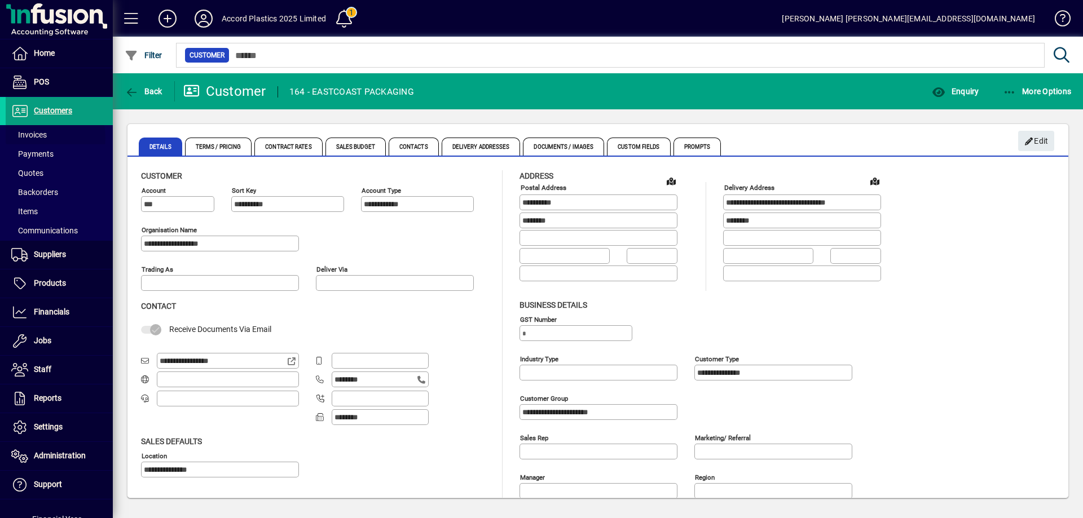
click at [45, 138] on span "Invoices" at bounding box center [29, 134] width 36 height 9
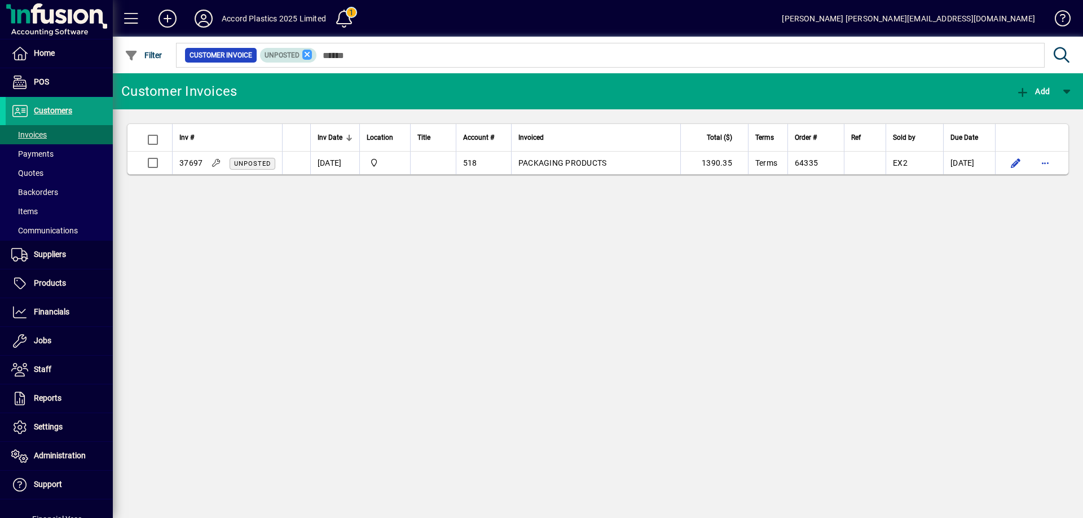
click at [306, 58] on icon at bounding box center [307, 55] width 10 height 10
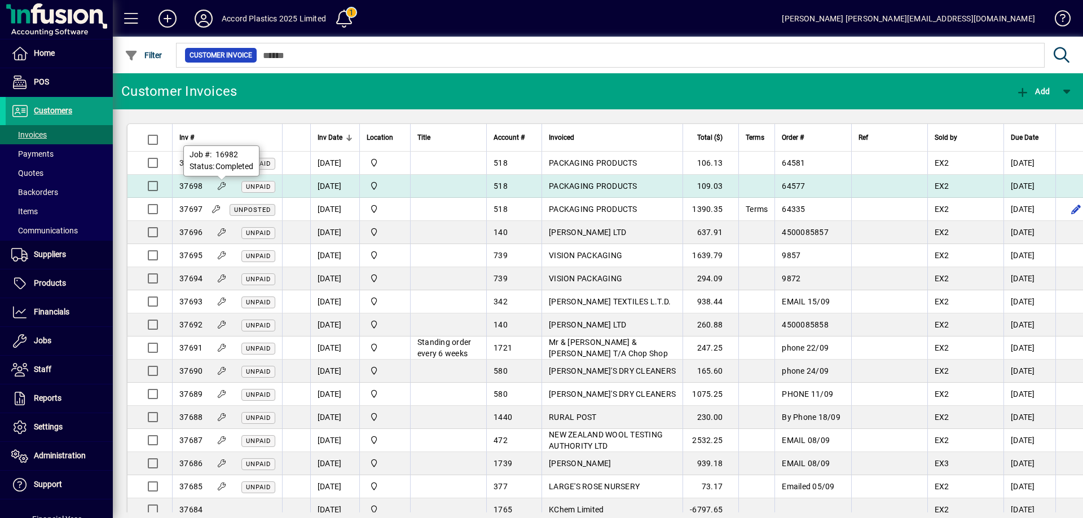
click at [220, 184] on icon at bounding box center [222, 186] width 10 height 8
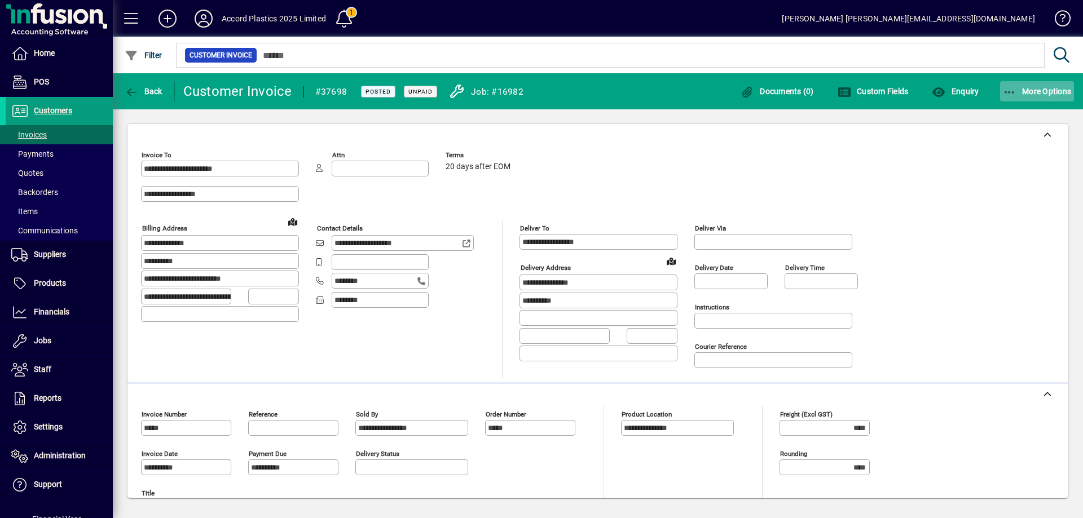
click at [1040, 95] on span "More Options" at bounding box center [1037, 91] width 69 height 9
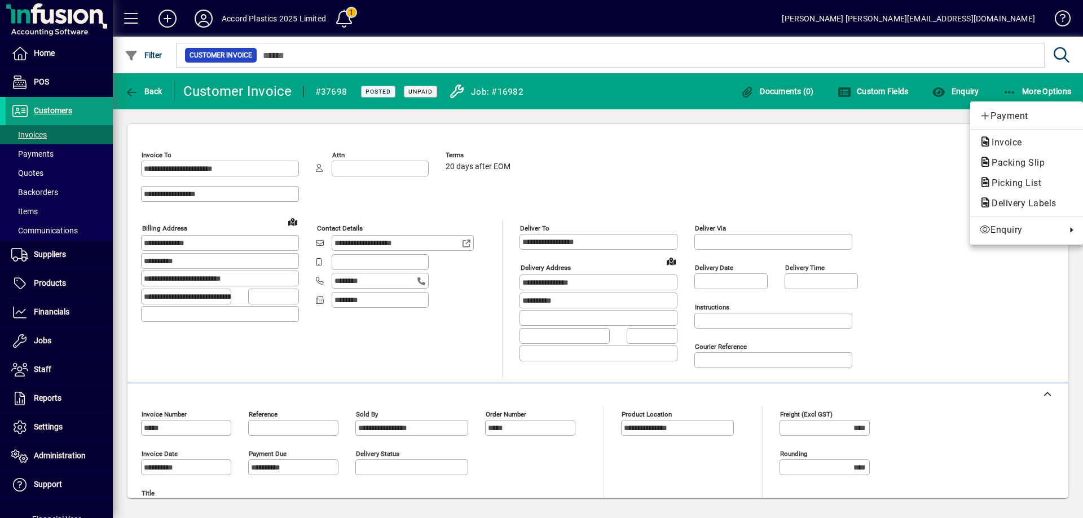
click at [584, 119] on div at bounding box center [541, 259] width 1083 height 518
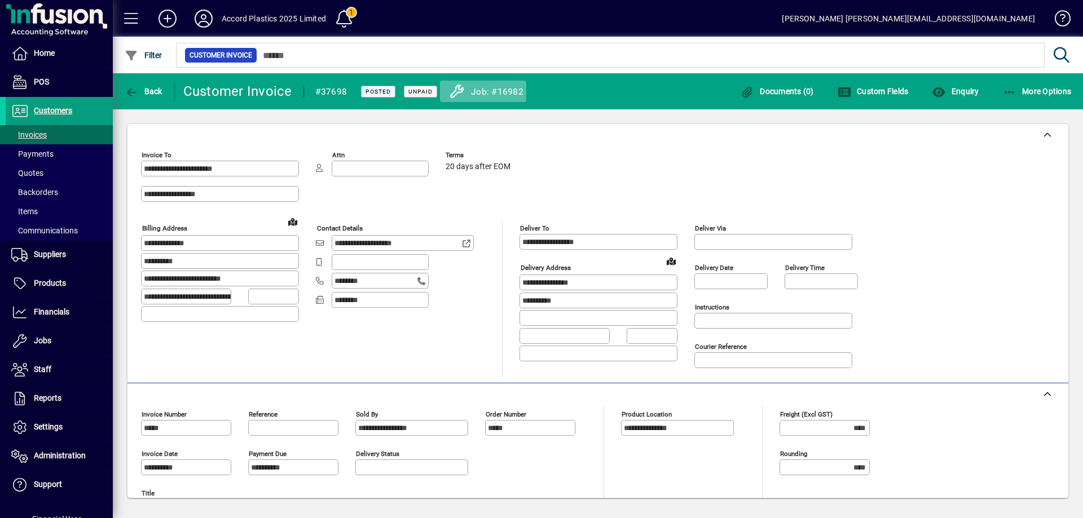
click at [467, 92] on div "Job: #16982" at bounding box center [487, 92] width 78 height 18
click at [53, 56] on span "Home" at bounding box center [44, 53] width 21 height 9
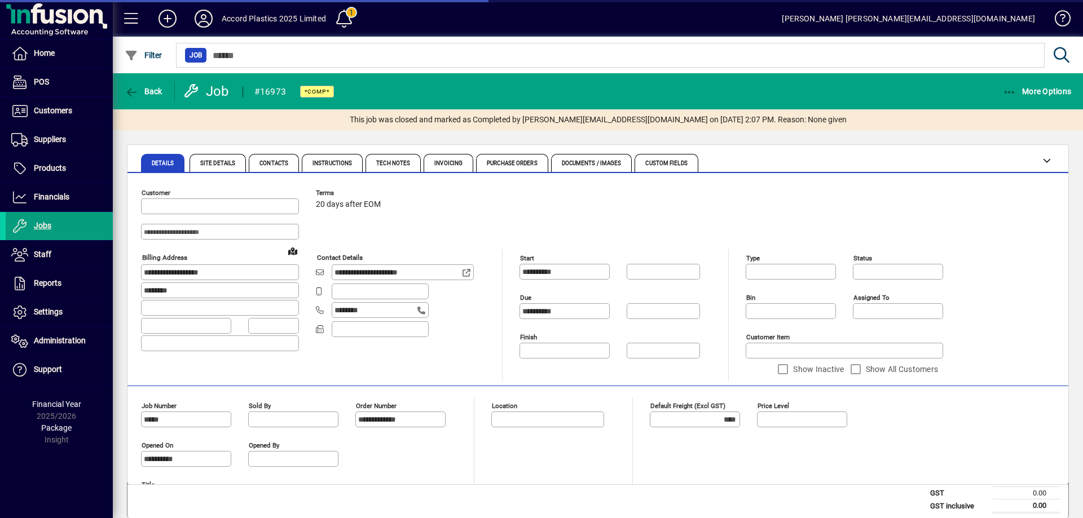
type input "*********"
type input "**********"
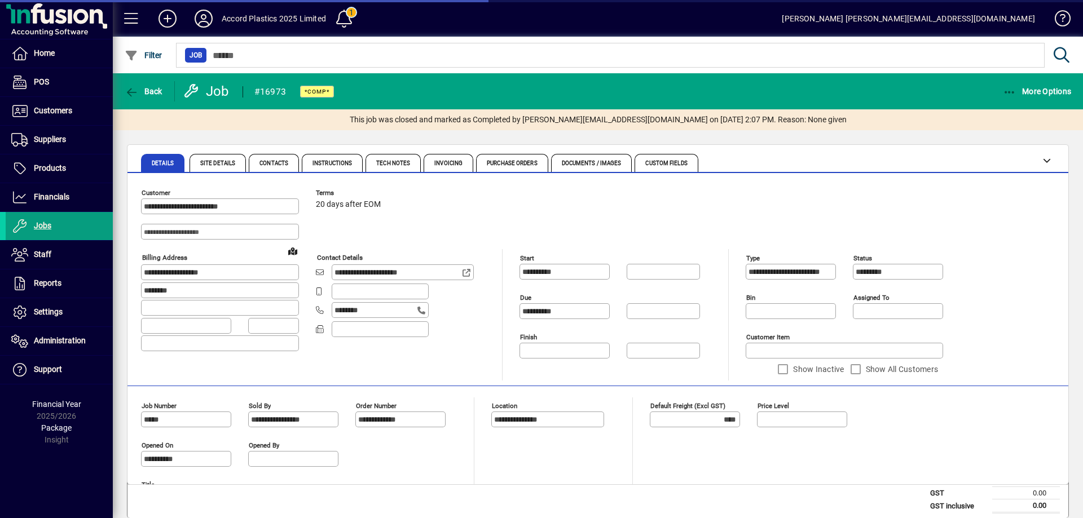
type input "**********"
type input "******"
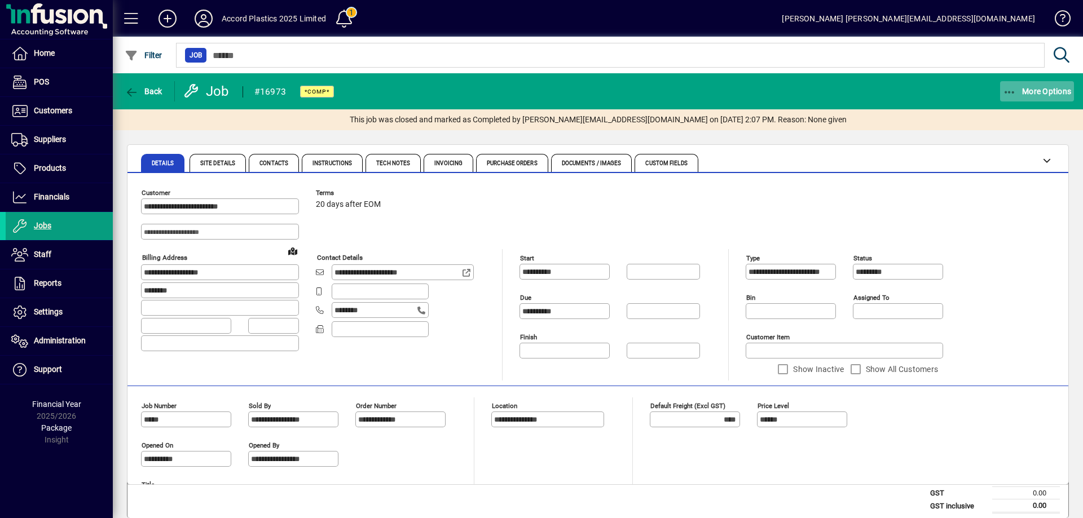
click at [1054, 90] on span "More Options" at bounding box center [1037, 91] width 69 height 9
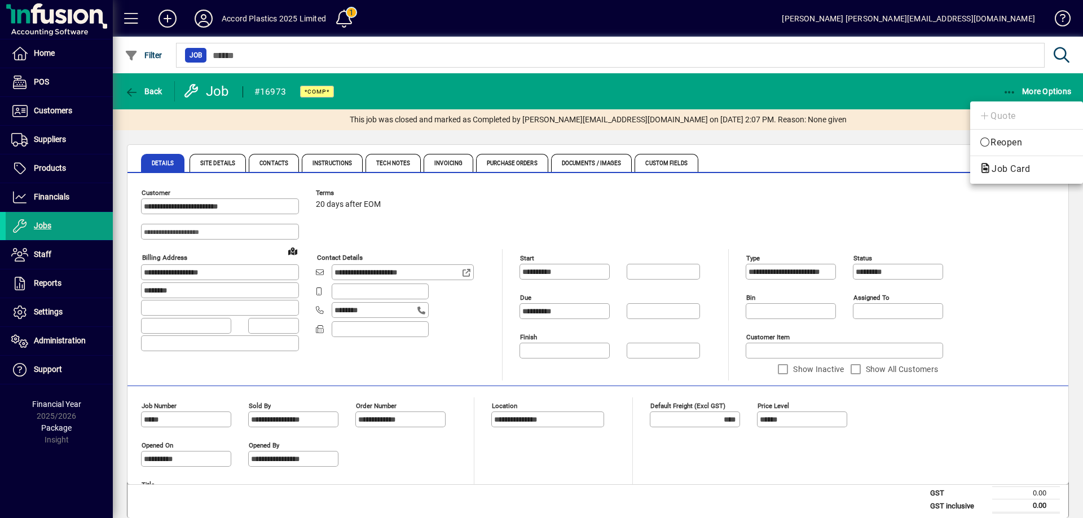
click at [875, 124] on div at bounding box center [541, 259] width 1083 height 518
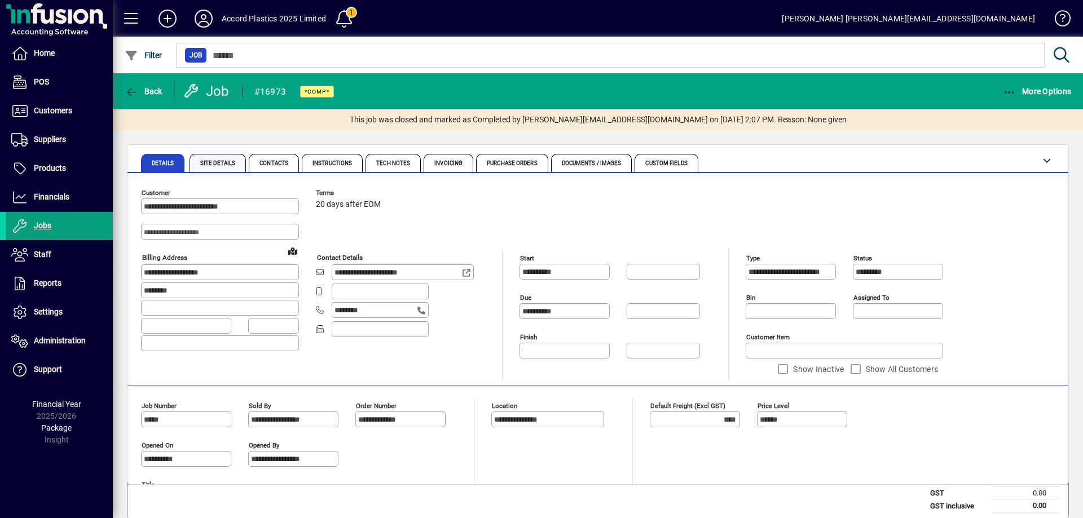
click at [219, 165] on span "Site Details" at bounding box center [217, 164] width 35 height 6
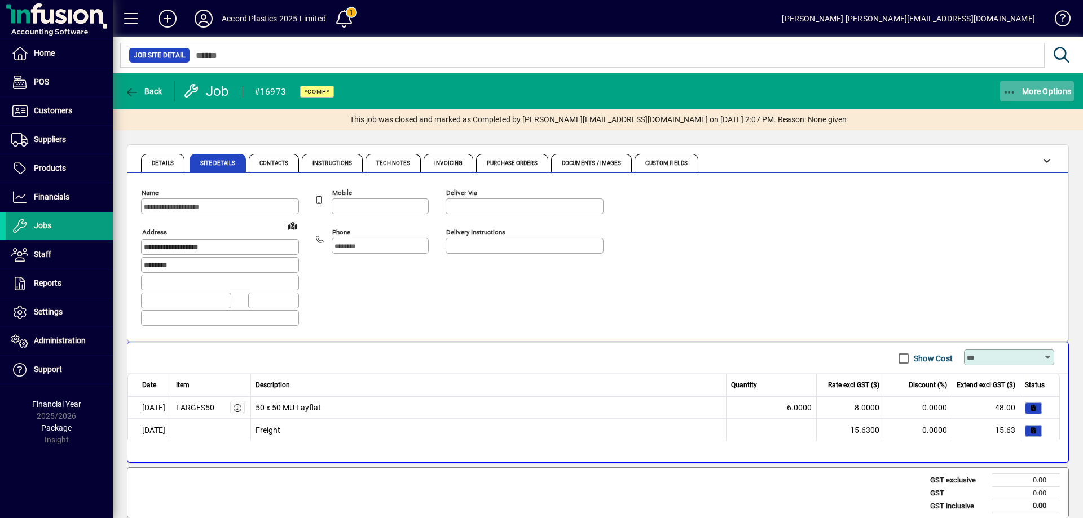
click at [1013, 93] on icon "button" at bounding box center [1010, 92] width 14 height 11
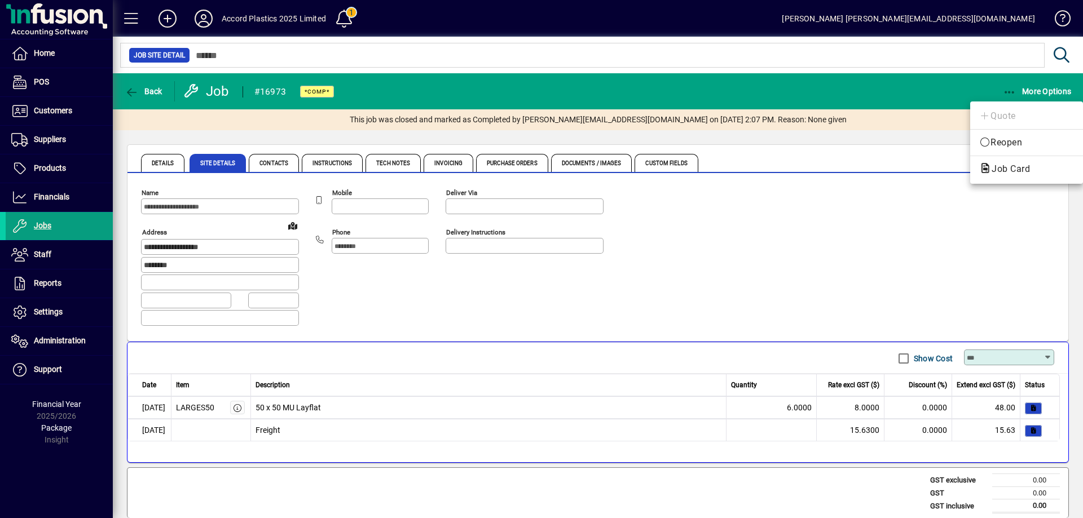
click at [871, 89] on div at bounding box center [541, 259] width 1083 height 518
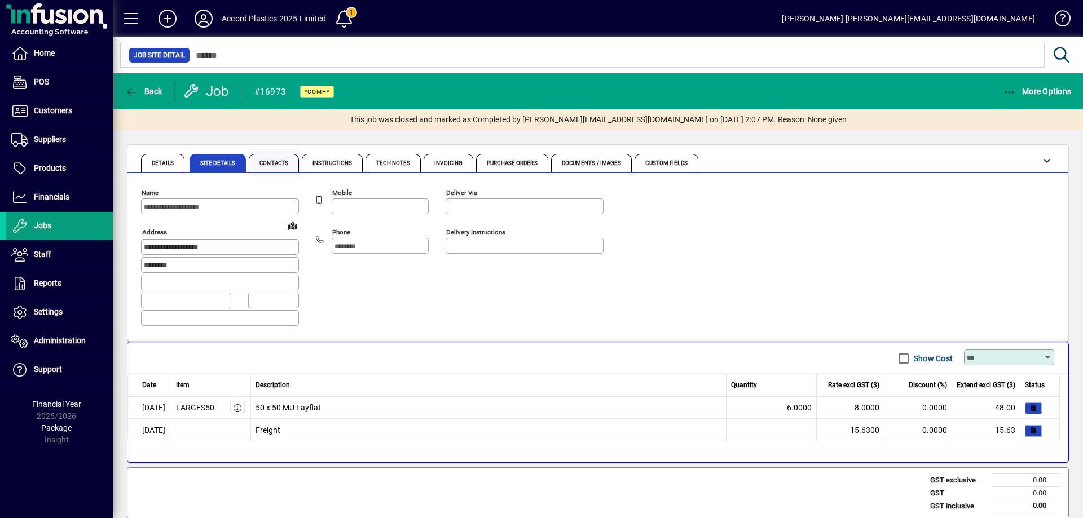
click at [276, 165] on span "Contacts" at bounding box center [273, 164] width 29 height 6
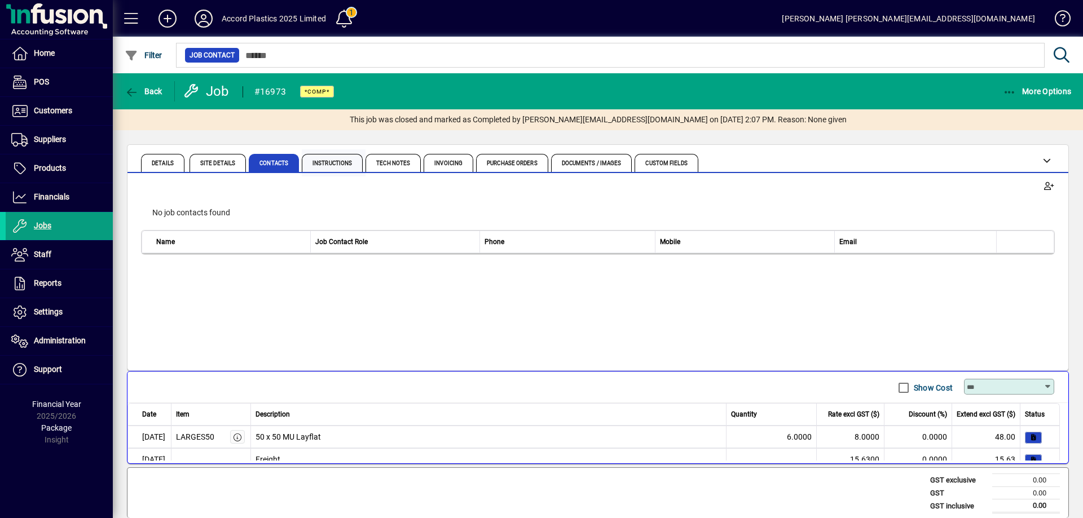
click at [332, 165] on span "Instructions" at bounding box center [331, 164] width 39 height 6
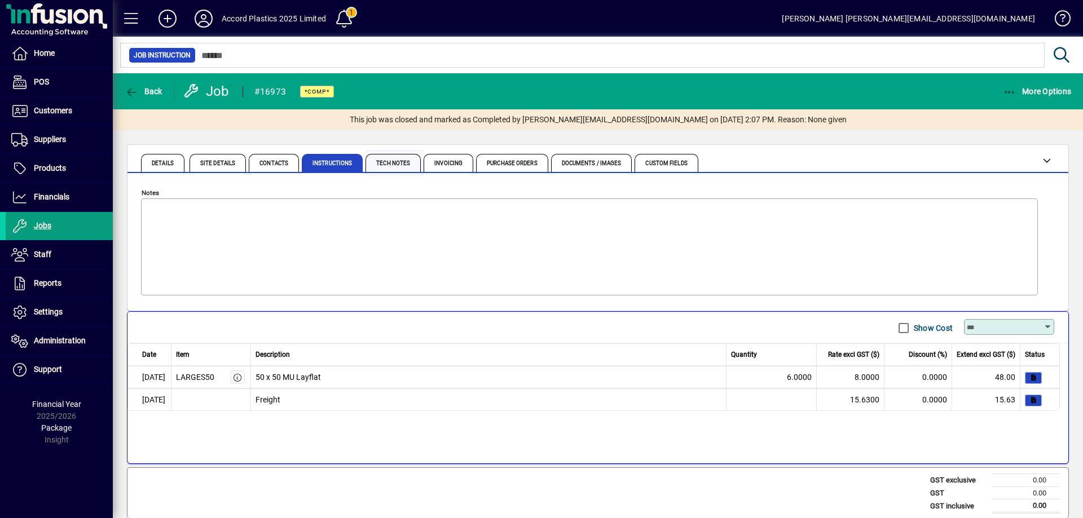
click at [404, 166] on span "Tech Notes" at bounding box center [393, 163] width 55 height 18
click at [455, 162] on span "Invoicing" at bounding box center [448, 164] width 28 height 6
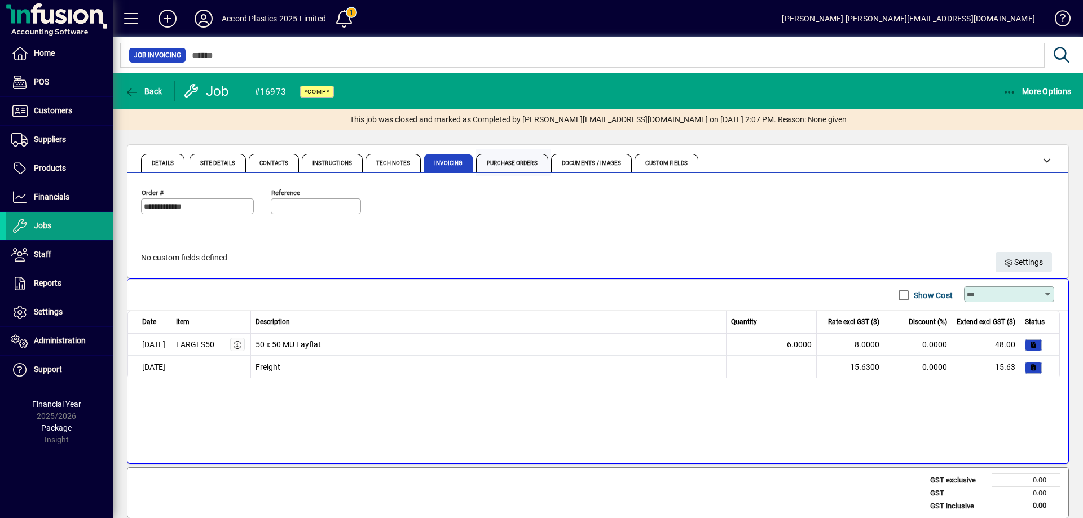
click at [498, 161] on span "Purchase Orders" at bounding box center [512, 164] width 51 height 6
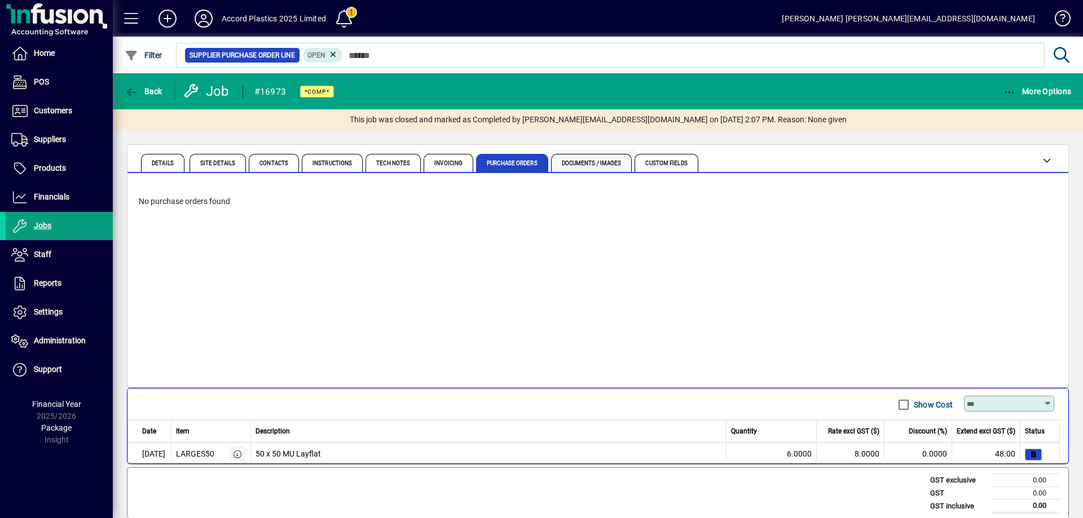
click at [583, 161] on span "Documents / Images" at bounding box center [592, 164] width 60 height 6
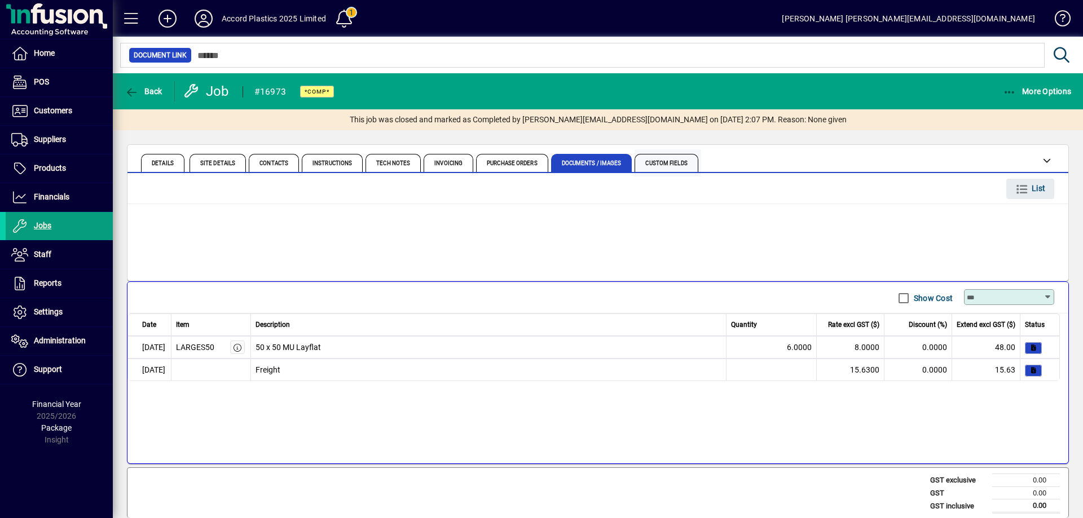
click at [683, 164] on span "Custom Fields" at bounding box center [666, 164] width 42 height 6
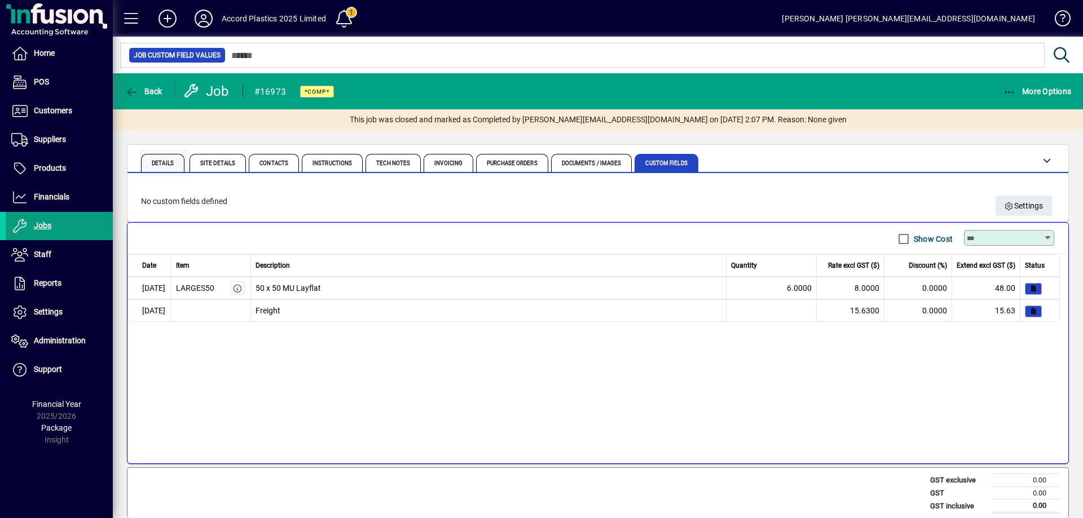
click at [172, 161] on span "Details" at bounding box center [163, 164] width 22 height 6
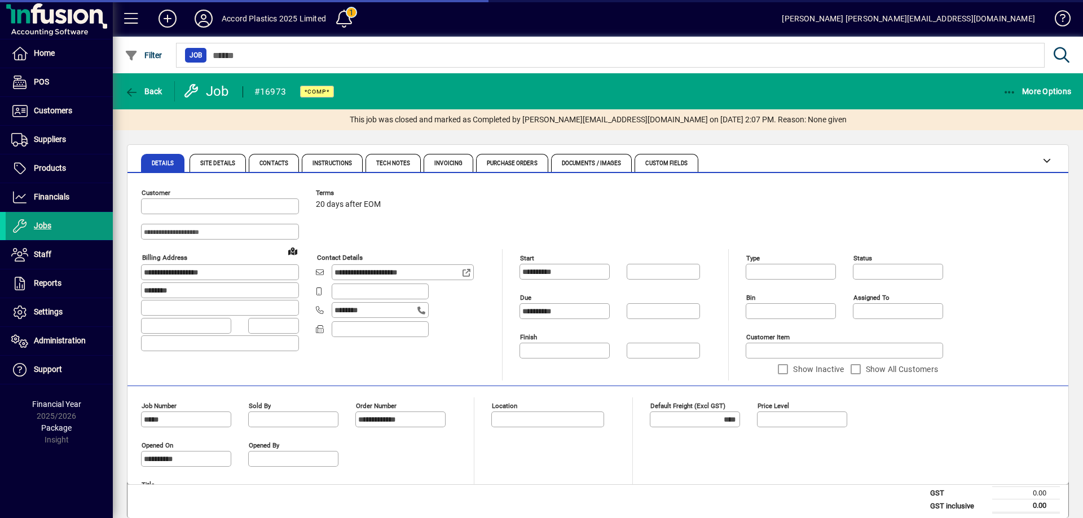
type input "*********"
type input "**********"
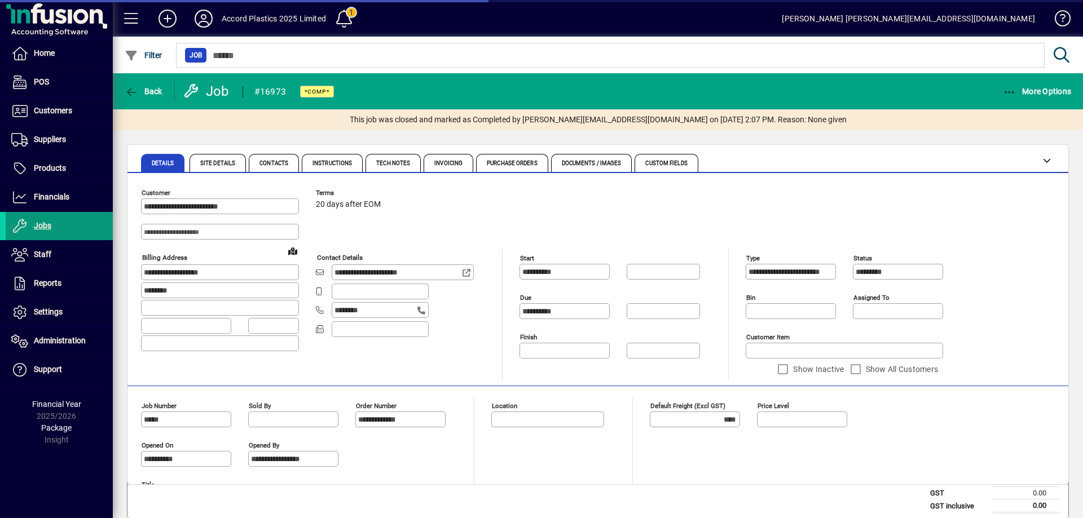
type input "**********"
type input "******"
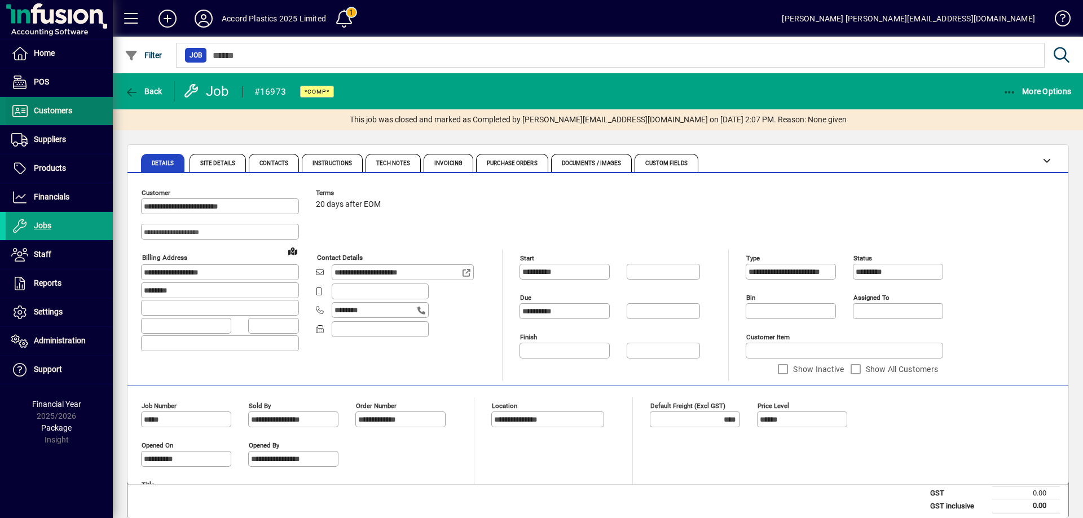
click at [58, 120] on span at bounding box center [59, 111] width 107 height 27
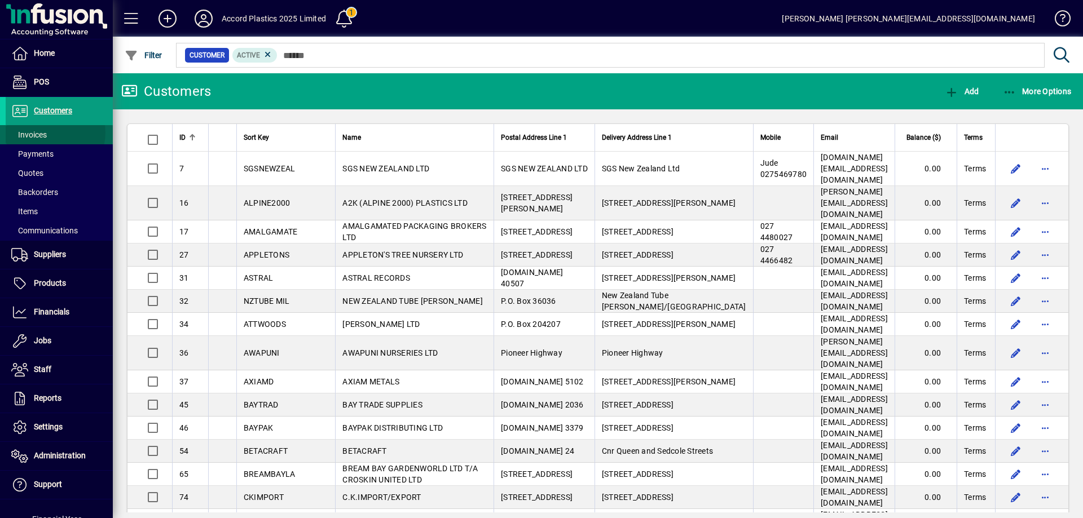
click at [50, 133] on span at bounding box center [59, 134] width 107 height 27
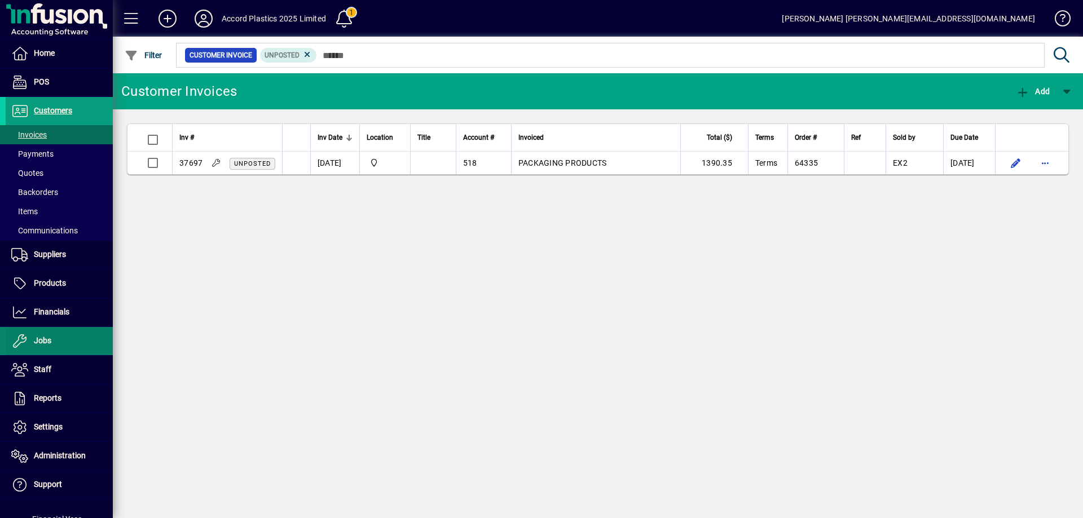
click at [39, 334] on span at bounding box center [59, 341] width 107 height 27
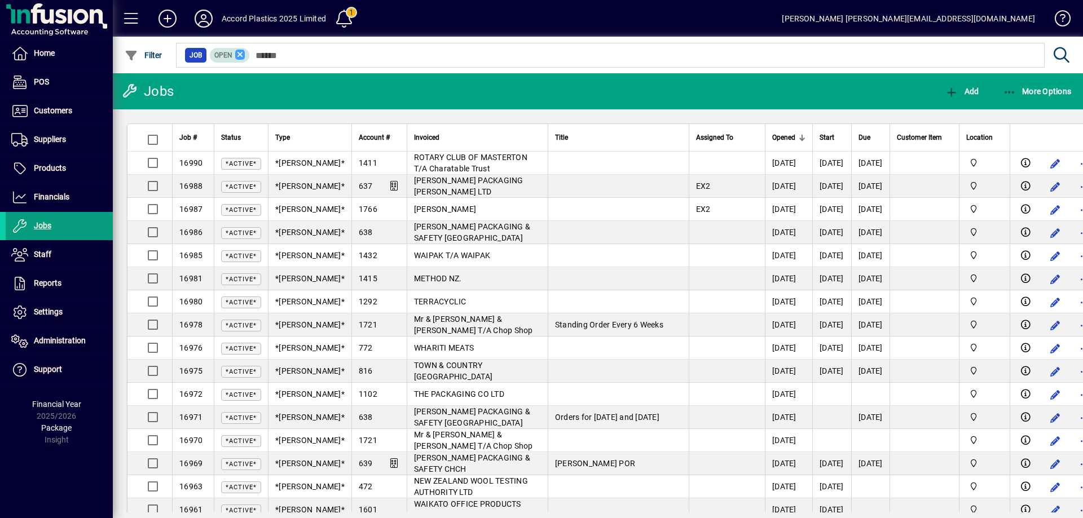
click at [239, 57] on icon at bounding box center [240, 55] width 10 height 10
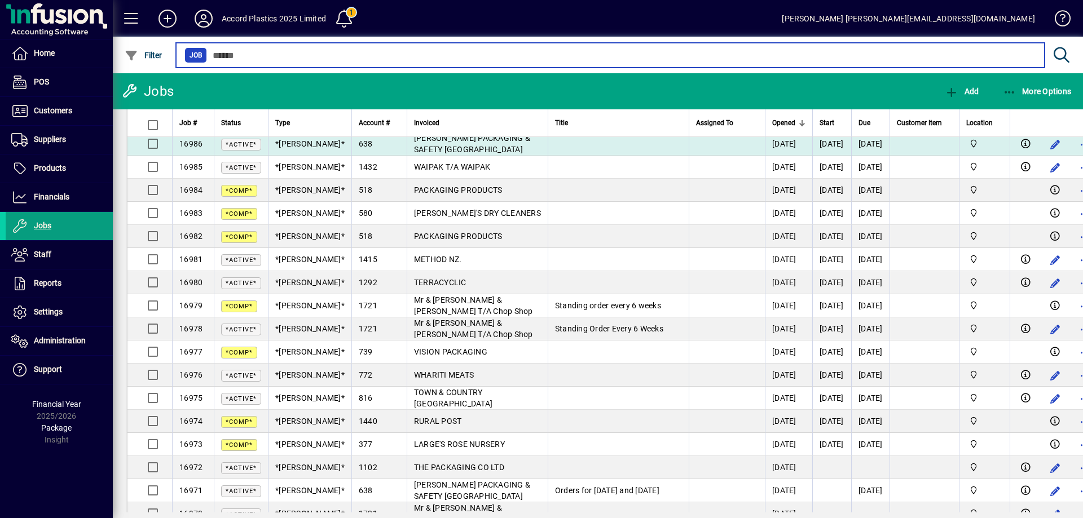
scroll to position [113, 0]
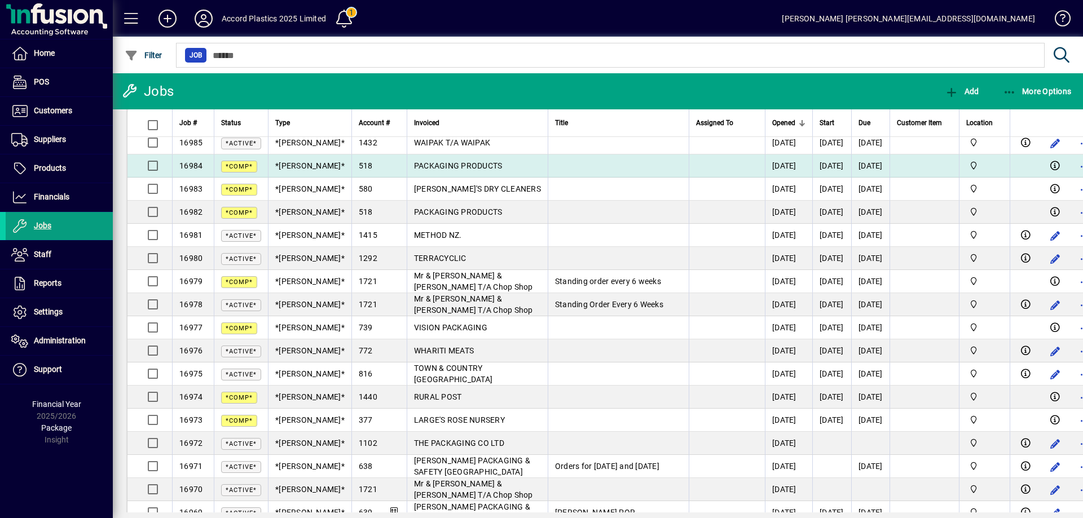
click at [414, 162] on span "PACKAGING PRODUCTS" at bounding box center [458, 165] width 89 height 9
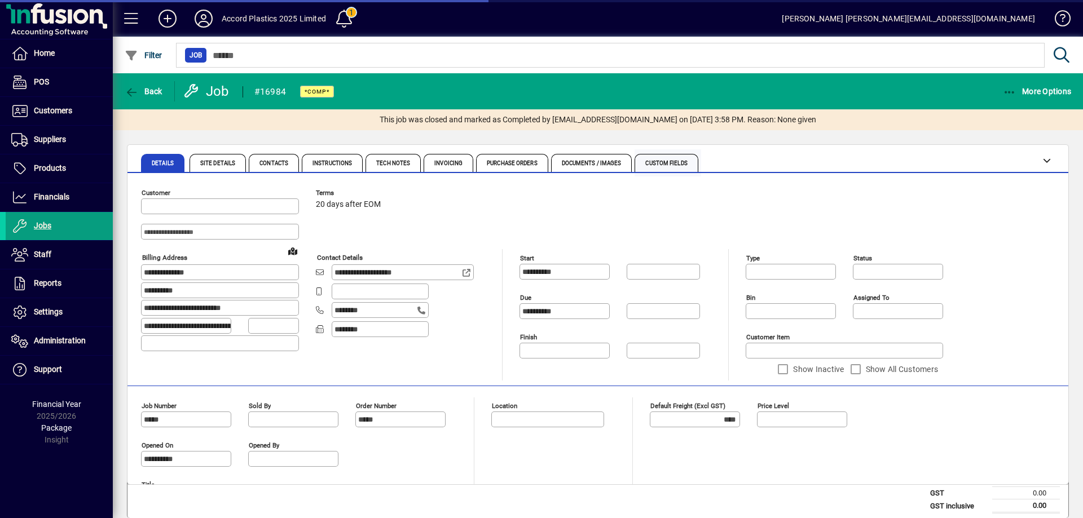
type input "*********"
type input "**********"
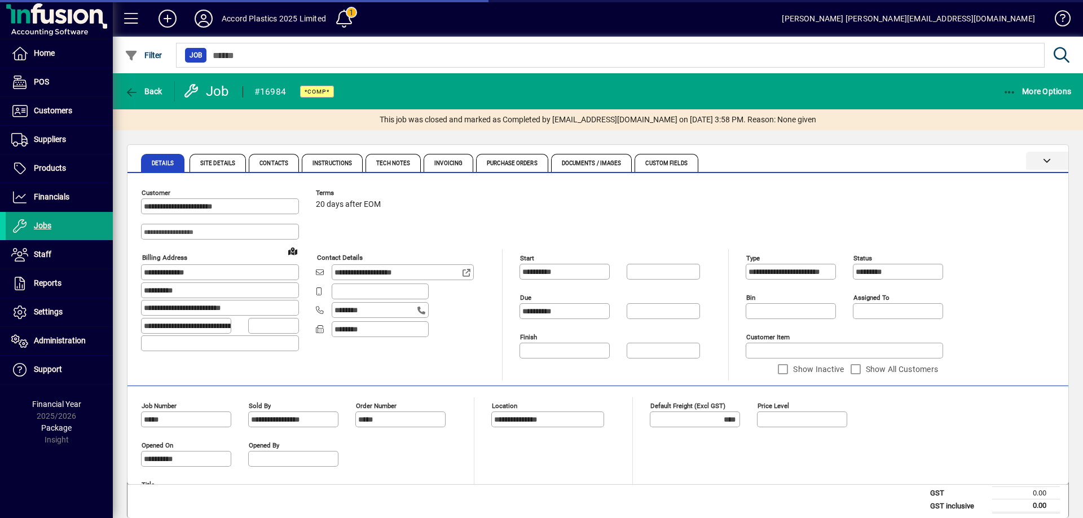
type input "******"
type input "**********"
click at [213, 159] on span "Site Details" at bounding box center [218, 163] width 56 height 18
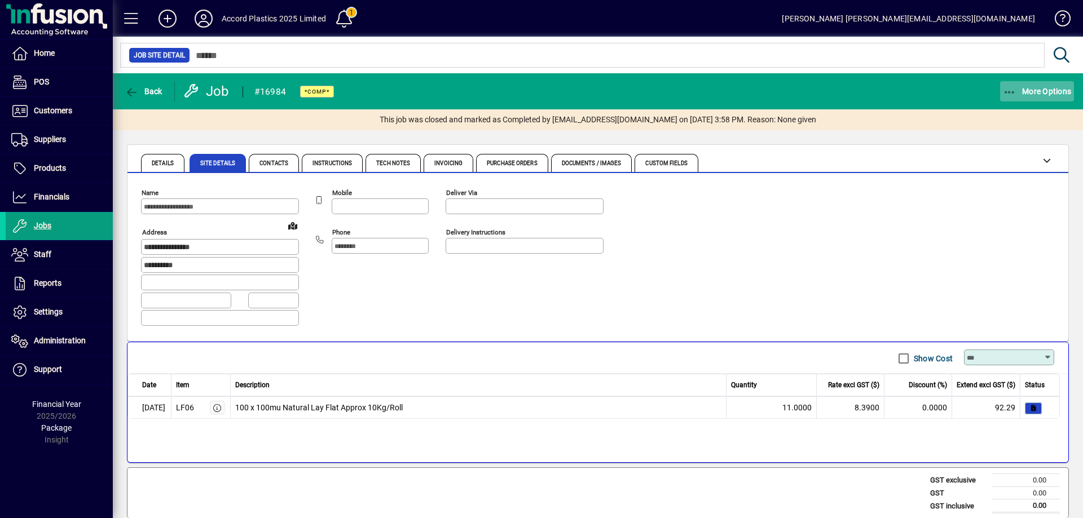
click at [1016, 91] on span "More Options" at bounding box center [1037, 91] width 69 height 9
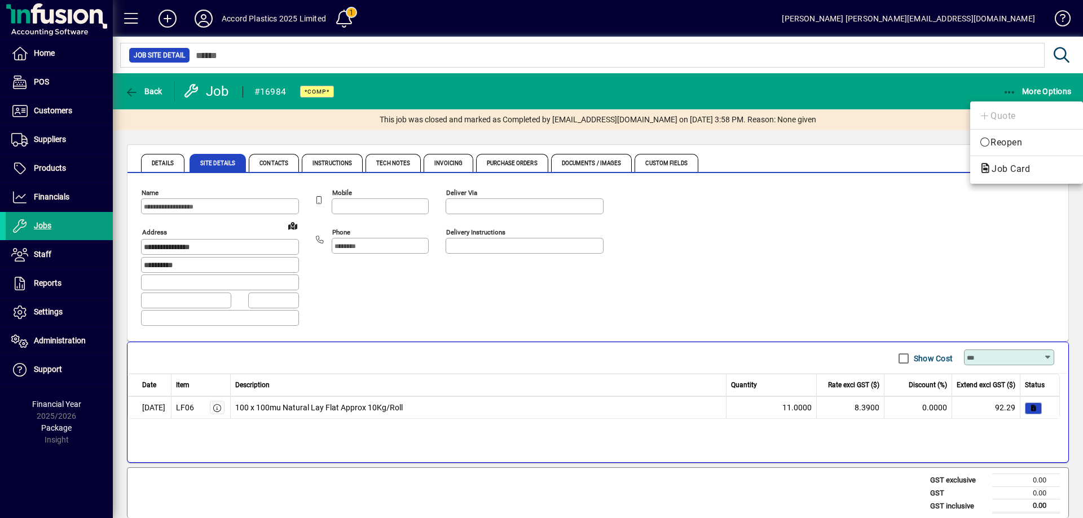
click at [868, 87] on div at bounding box center [541, 259] width 1083 height 518
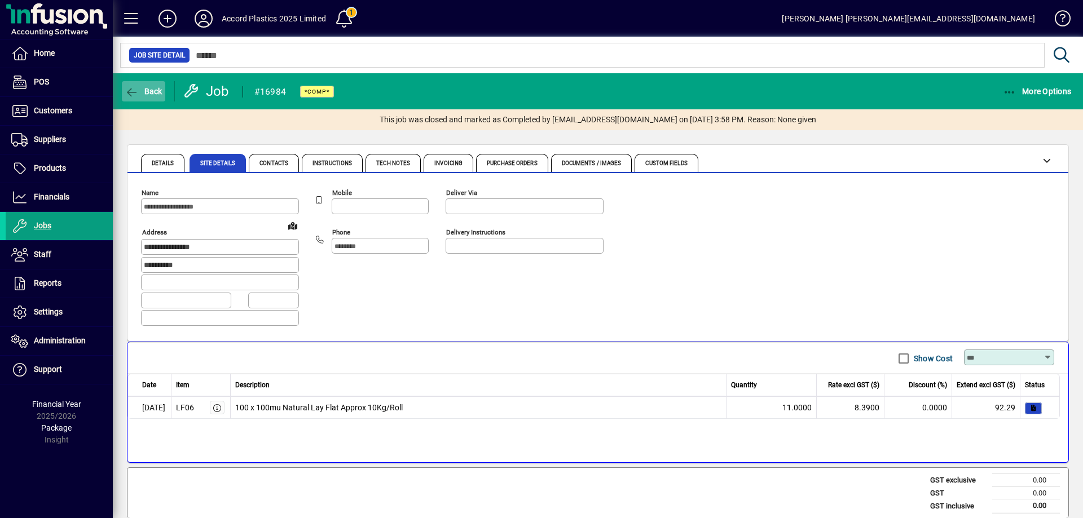
click at [147, 94] on span "Back" at bounding box center [144, 91] width 38 height 9
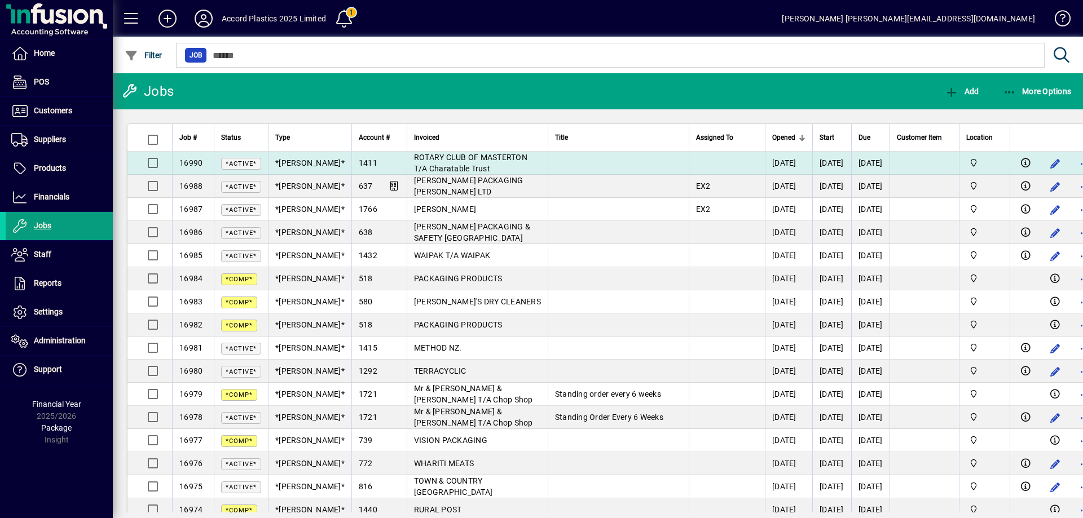
click at [477, 160] on span "ROTARY CLUB OF MASTERTON T/A Charatable Trust" at bounding box center [470, 163] width 113 height 20
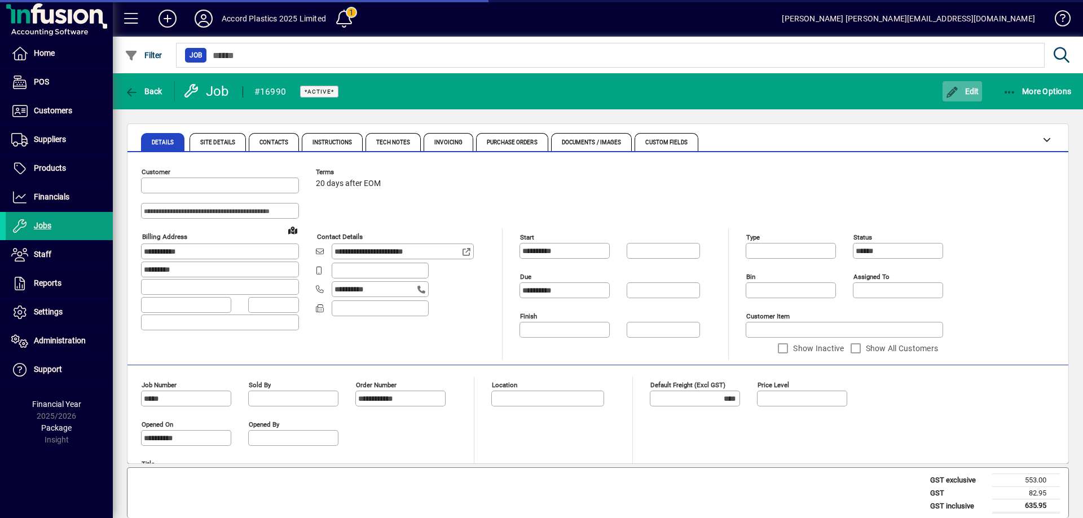
type input "**********"
type input "******"
type input "**********"
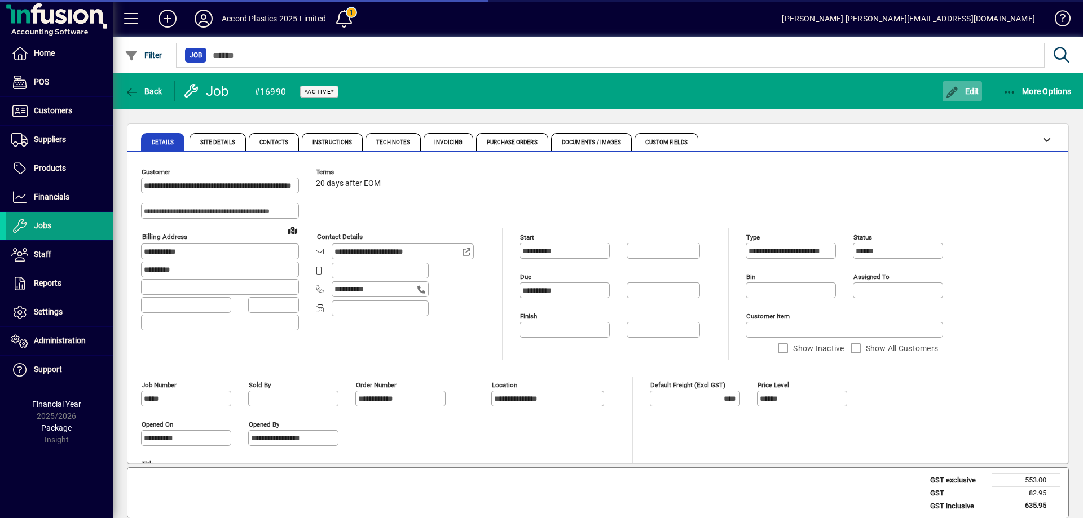
type input "**********"
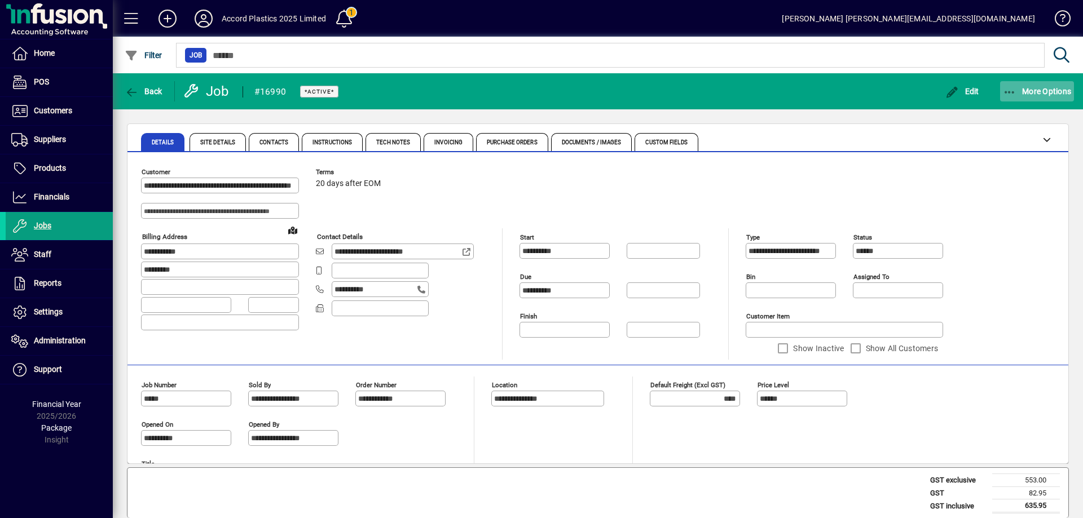
click at [1014, 94] on icon "button" at bounding box center [1010, 92] width 14 height 11
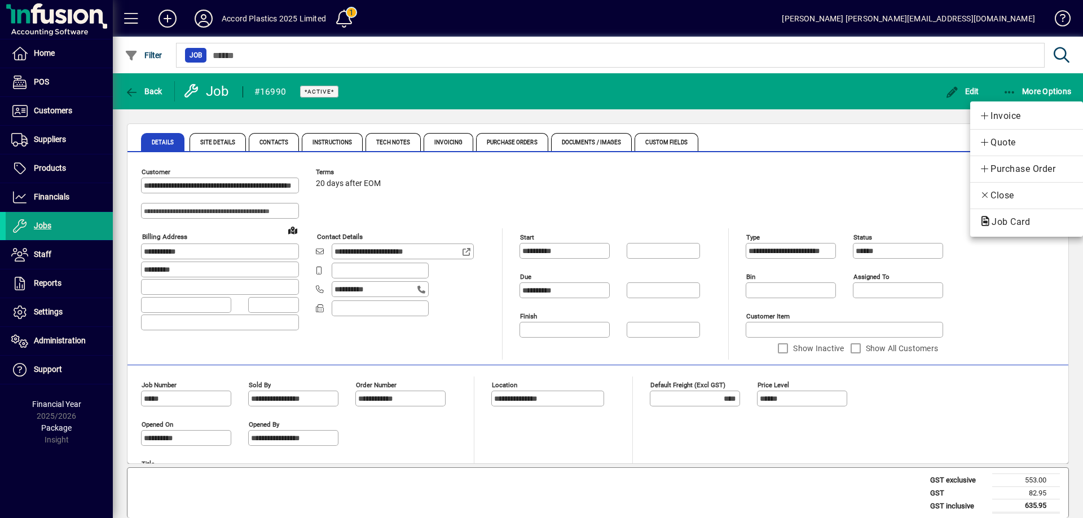
click at [758, 170] on div at bounding box center [541, 259] width 1083 height 518
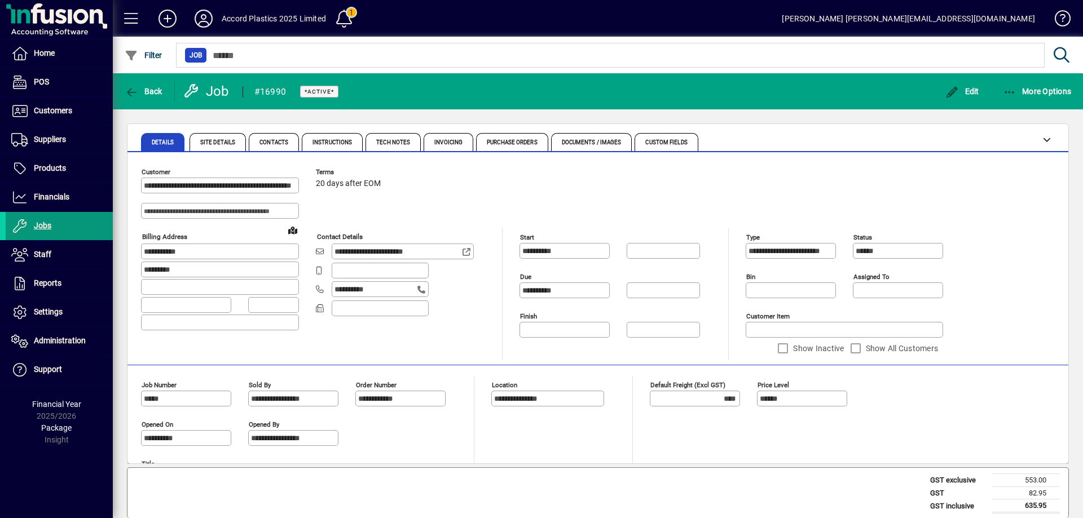
click at [53, 225] on span at bounding box center [59, 226] width 107 height 27
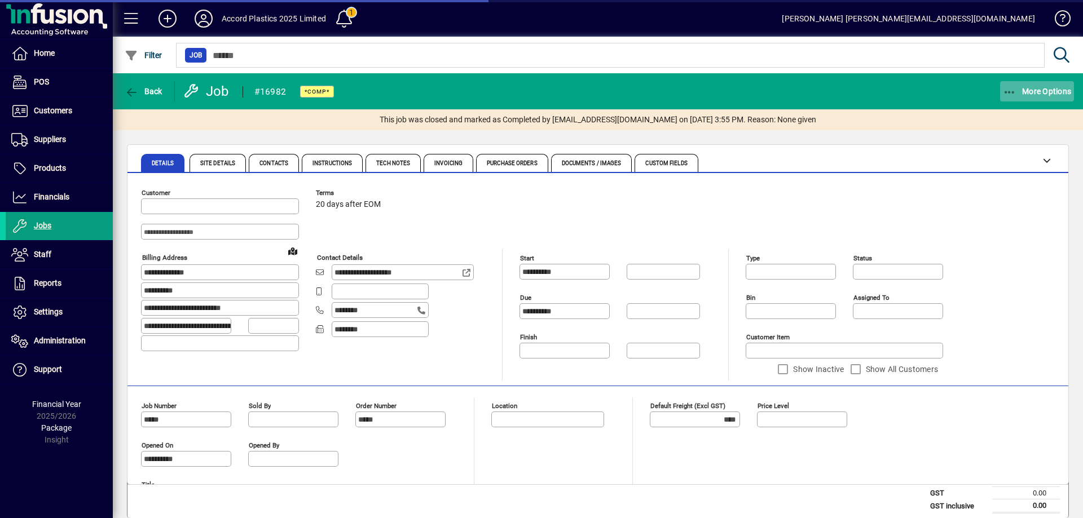
type input "*********"
type input "**********"
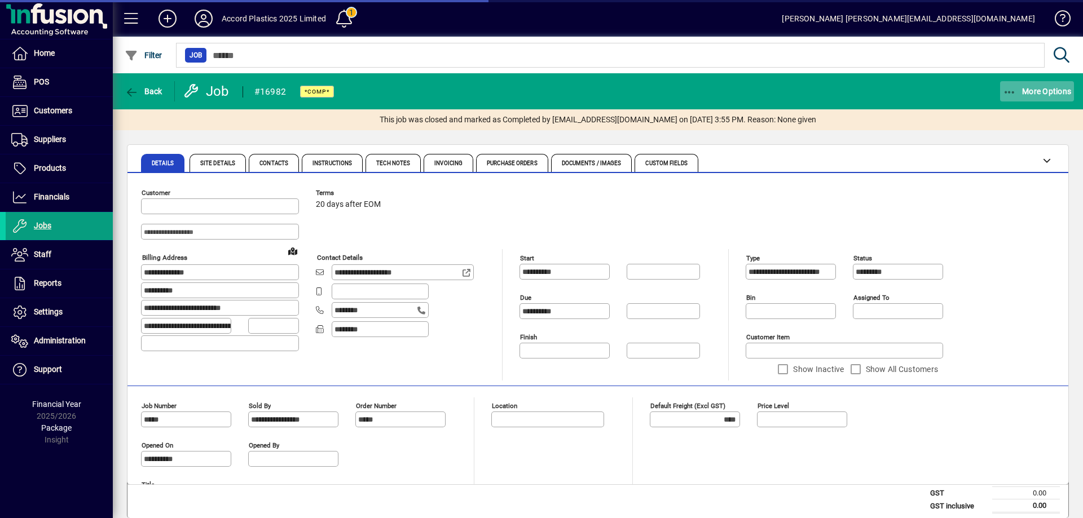
type input "**********"
type input "******"
click at [1043, 91] on span "More Options" at bounding box center [1037, 91] width 69 height 9
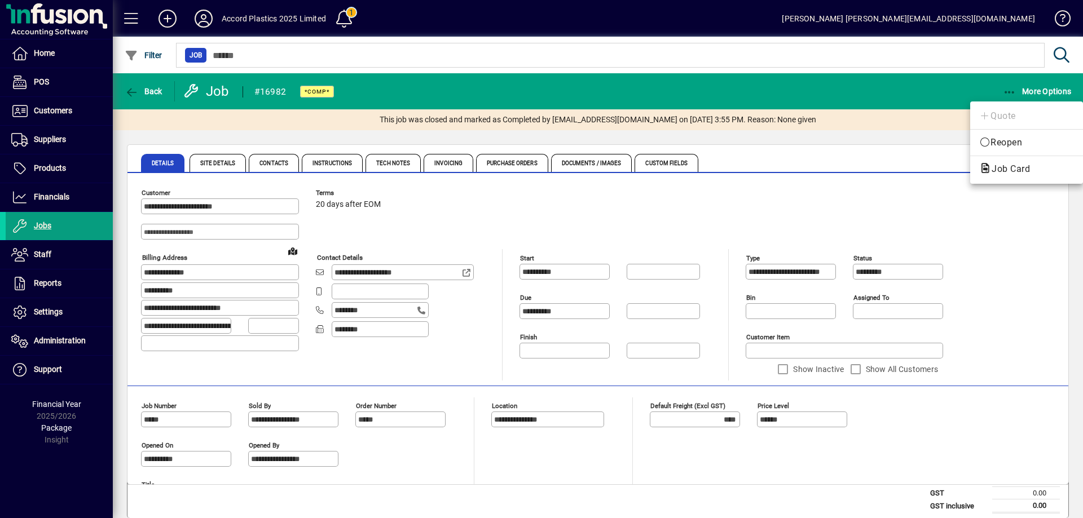
click at [866, 90] on div at bounding box center [541, 259] width 1083 height 518
